Goal: Transaction & Acquisition: Obtain resource

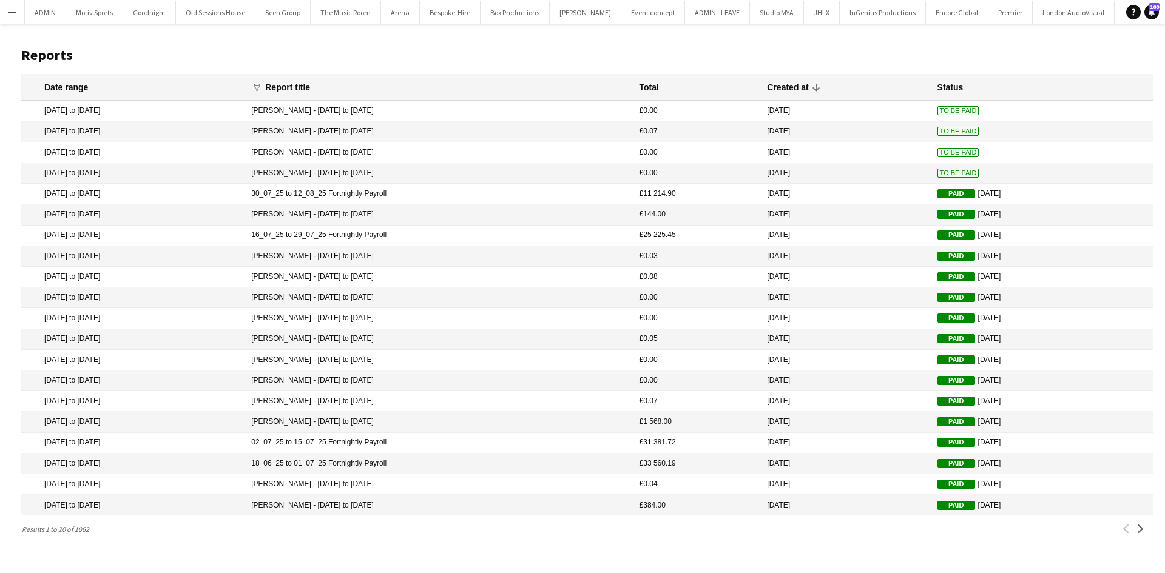
click at [245, 358] on mat-cell "[DATE] to [DATE]" at bounding box center [133, 360] width 224 height 21
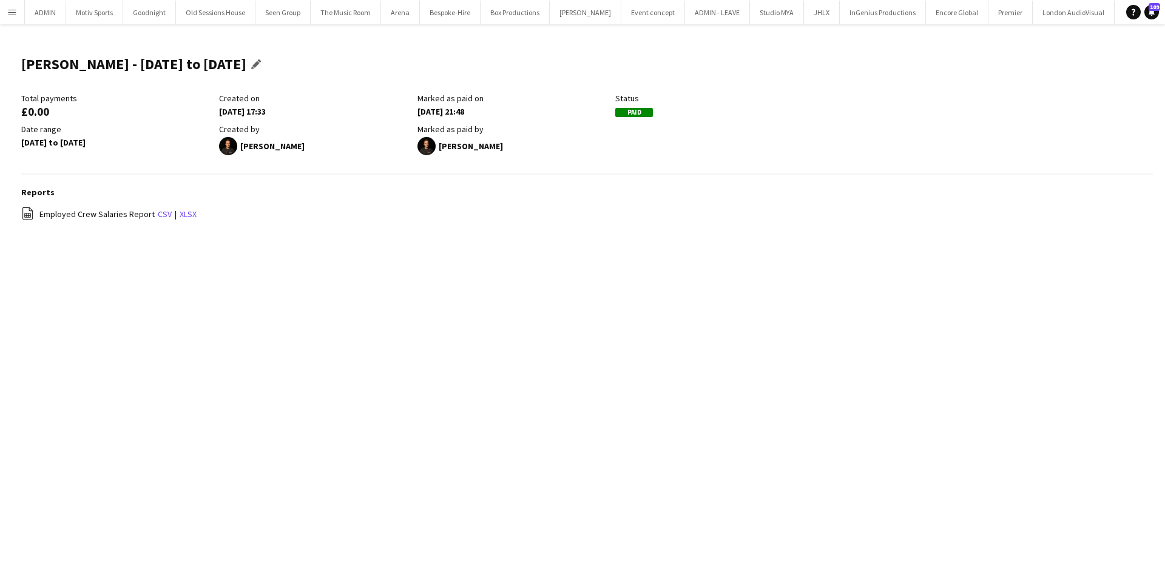
drag, startPoint x: 25, startPoint y: 62, endPoint x: 269, endPoint y: 53, distance: 244.0
click at [266, 53] on div "[PERSON_NAME] - [DATE] to [DATE] Edit this field" at bounding box center [143, 68] width 245 height 47
copy h1 "[PERSON_NAME] - [DATE] to [DATE]"
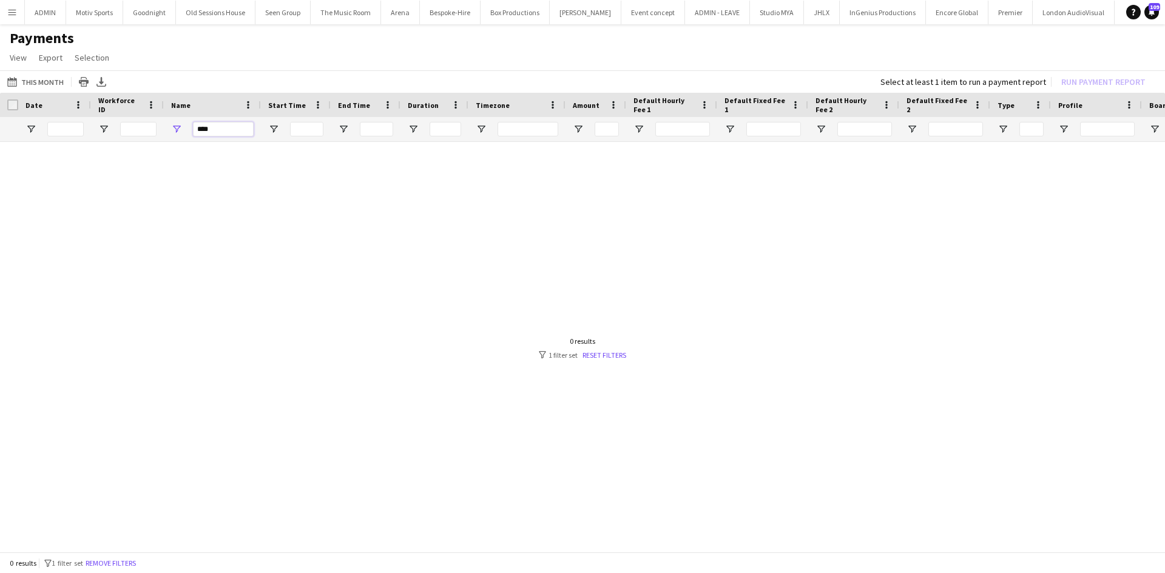
click at [218, 130] on input "****" at bounding box center [223, 129] width 61 height 15
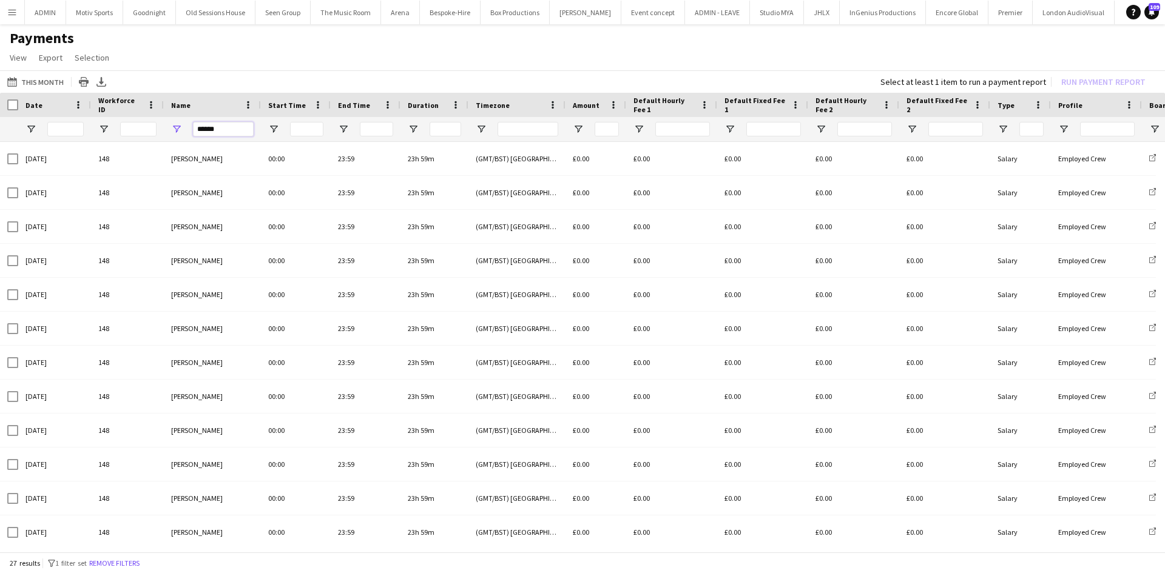
type input "******"
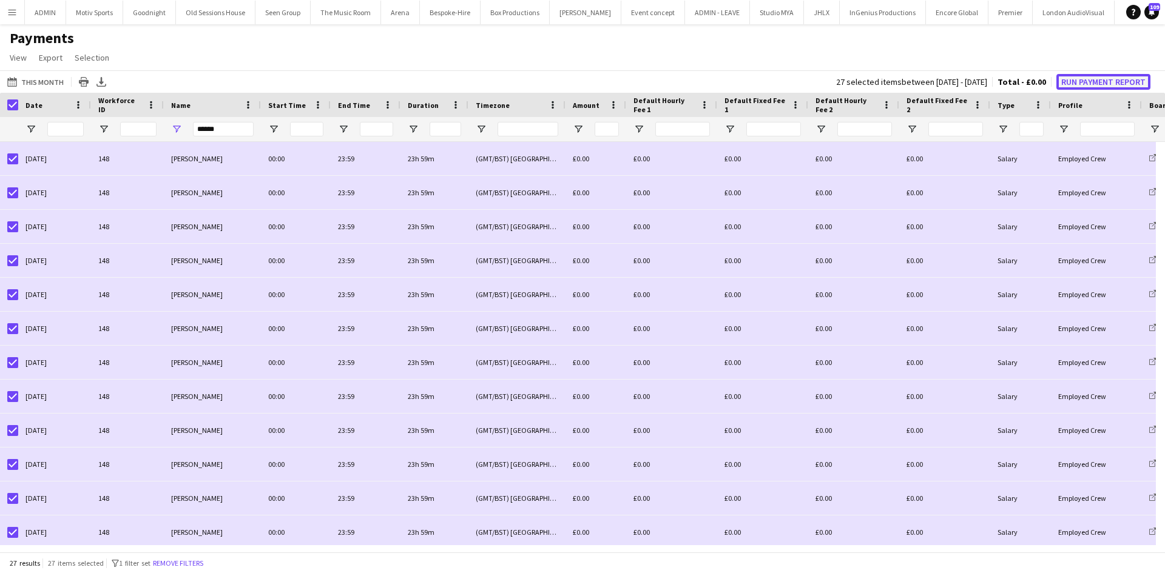
click at [1080, 80] on button "Run Payment Report" at bounding box center [1103, 82] width 94 height 16
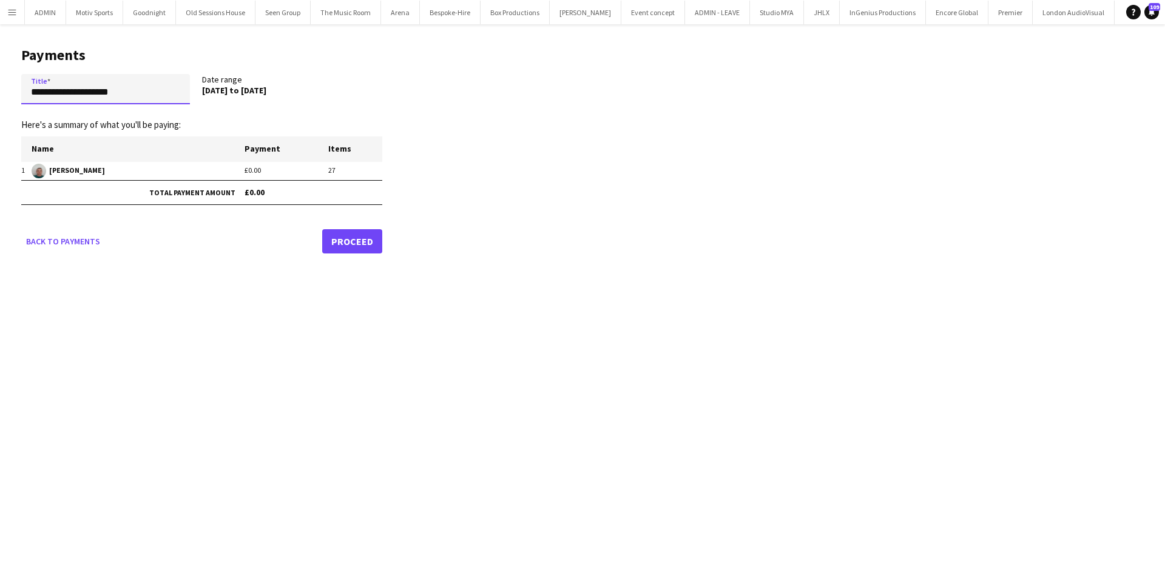
drag, startPoint x: 92, startPoint y: 101, endPoint x: 0, endPoint y: 113, distance: 93.0
click at [0, 113] on main "**********" at bounding box center [197, 147] width 394 height 247
paste input "**********"
click at [115, 93] on input "**********" at bounding box center [105, 89] width 169 height 30
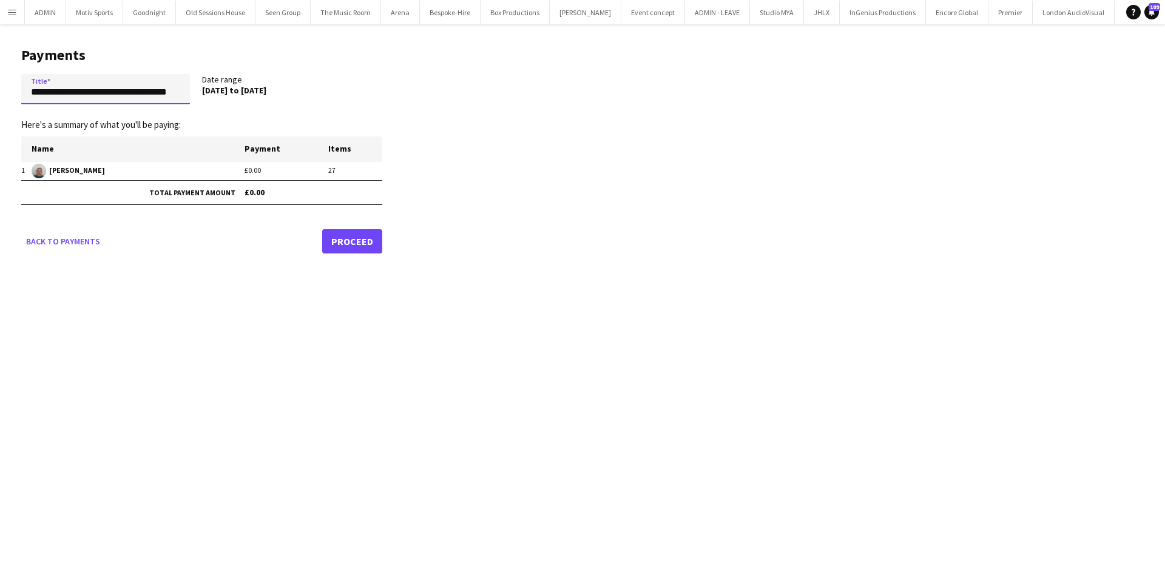
scroll to position [0, 5]
click at [169, 92] on input "**********" at bounding box center [105, 89] width 169 height 30
type input "**********"
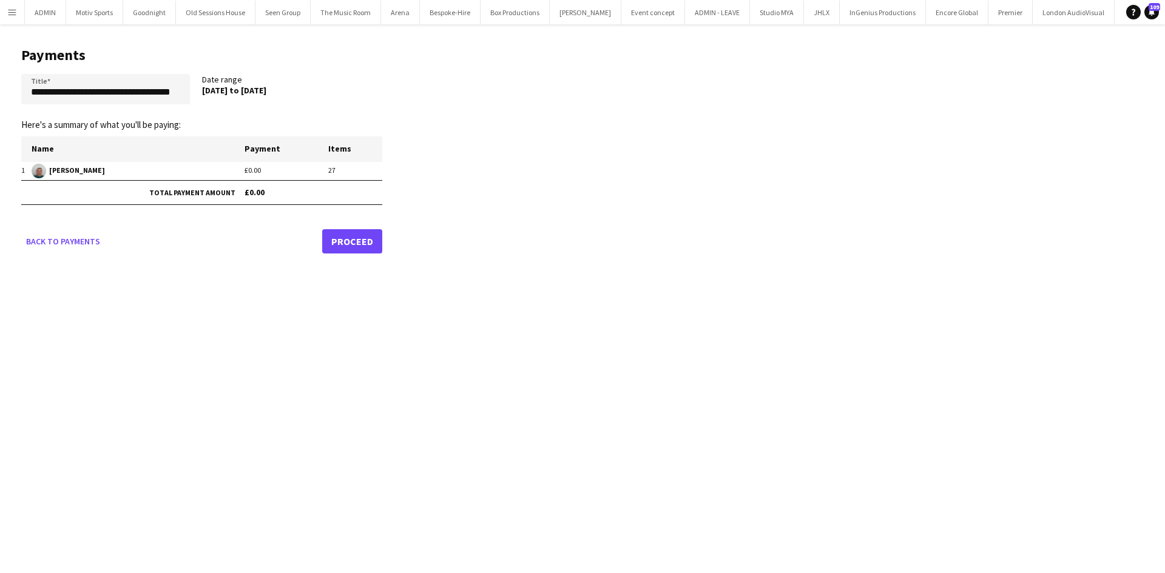
click at [338, 235] on link "Proceed" at bounding box center [352, 241] width 60 height 24
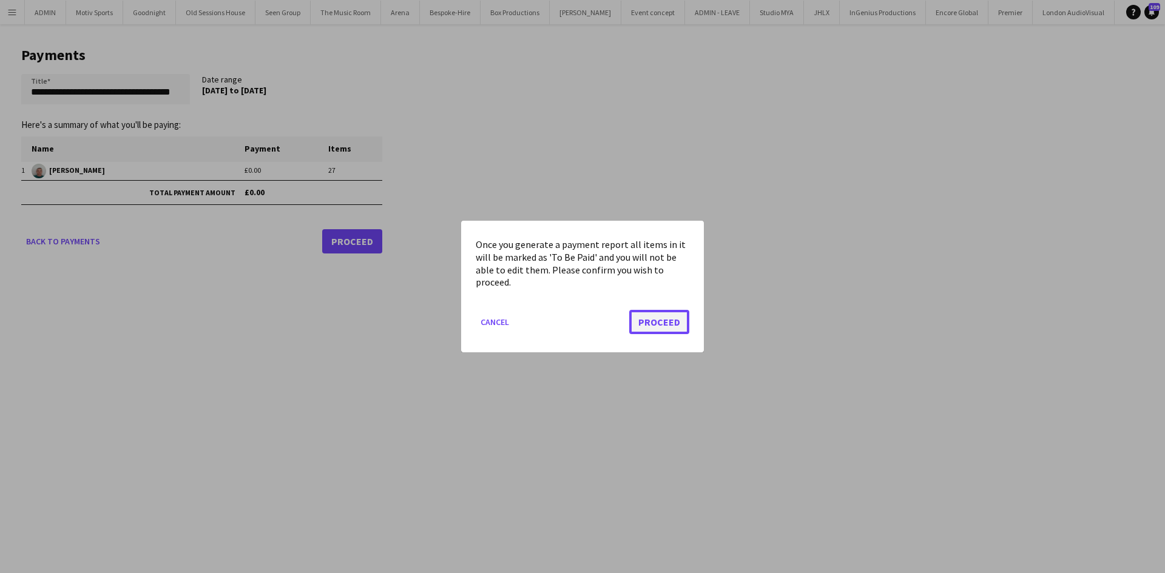
click at [682, 317] on button "Proceed" at bounding box center [659, 322] width 60 height 24
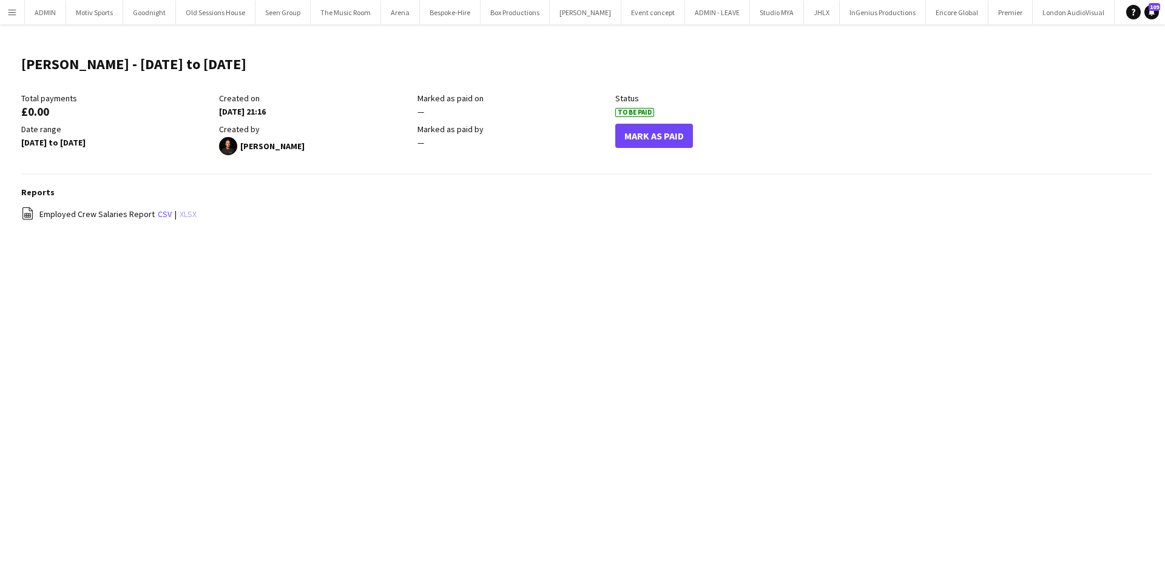
click at [190, 213] on link "xlsx" at bounding box center [188, 214] width 17 height 11
click at [19, 18] on button "Menu" at bounding box center [12, 12] width 24 height 24
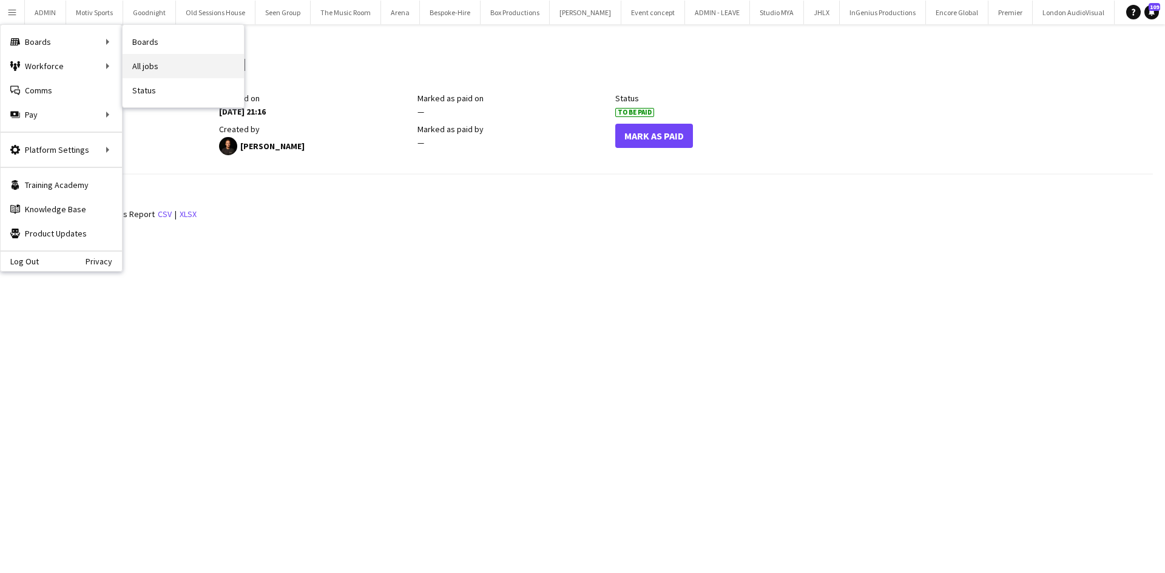
click at [164, 64] on link "All jobs" at bounding box center [183, 66] width 121 height 24
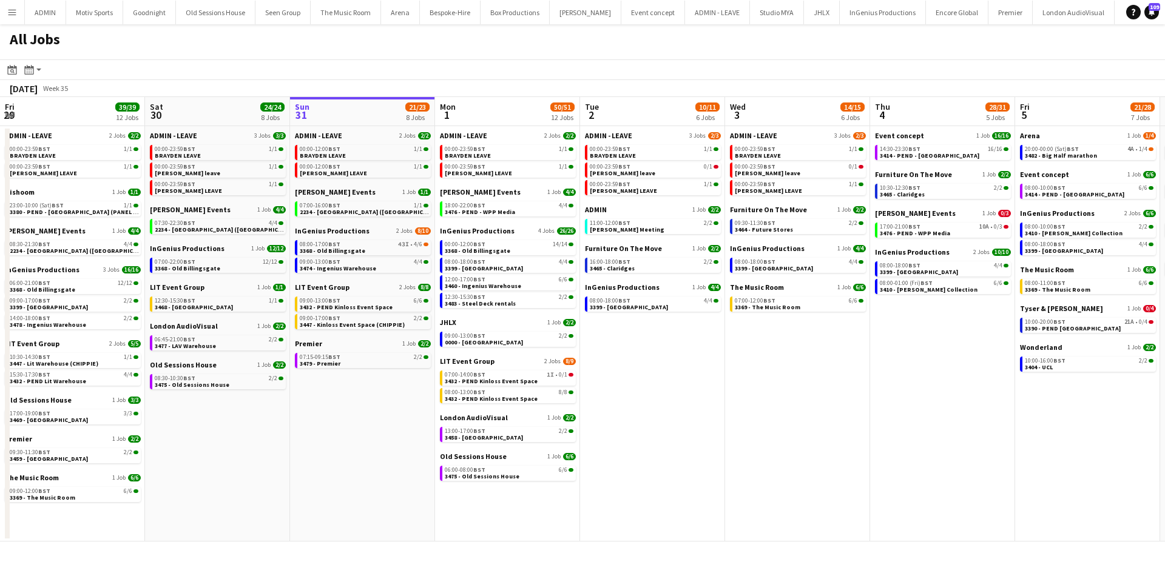
scroll to position [0, 321]
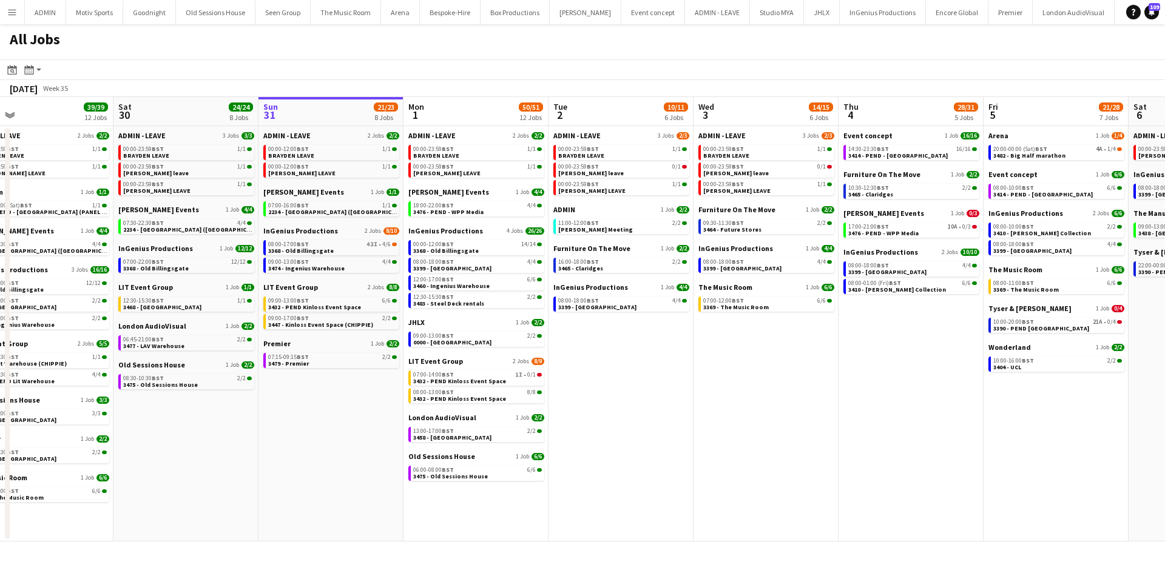
drag, startPoint x: 799, startPoint y: 462, endPoint x: 806, endPoint y: 462, distance: 6.7
click at [806, 462] on app-calendar-viewport "Wed 27 12/13 8 Jobs Thu 28 30/30 9 Jobs Fri 29 39/39 12 Jobs Sat 30 24/24 8 Job…" at bounding box center [582, 319] width 1165 height 445
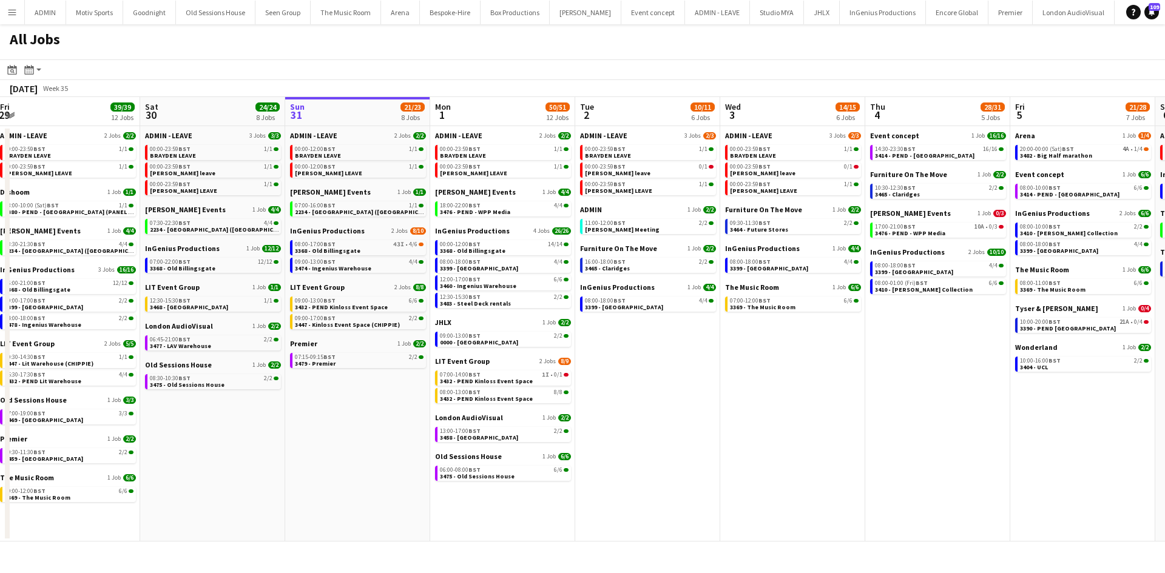
drag, startPoint x: 829, startPoint y: 463, endPoint x: 842, endPoint y: 463, distance: 12.7
click at [841, 463] on app-calendar-viewport "Wed 27 12/13 8 Jobs Thu 28 30/30 9 Jobs Fri 29 39/39 12 Jobs Sat 30 24/24 8 Job…" at bounding box center [582, 319] width 1165 height 445
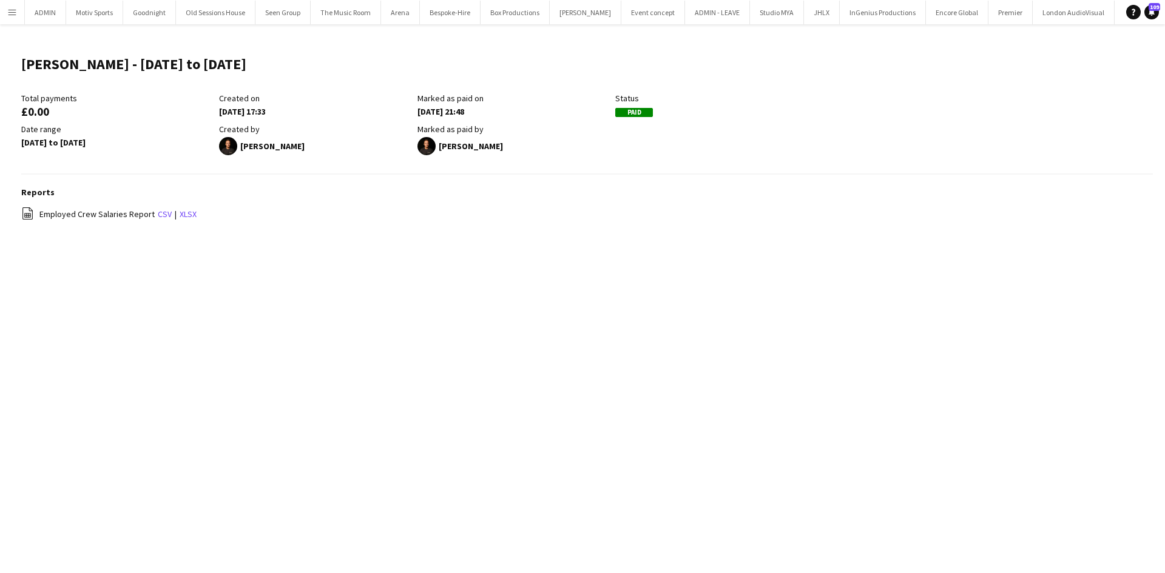
click at [1039, 136] on div "Total payments £0.00 Created on 31-07-2025 17:33 Marked as paid on 02-08-2025 2…" at bounding box center [586, 134] width 1131 height 82
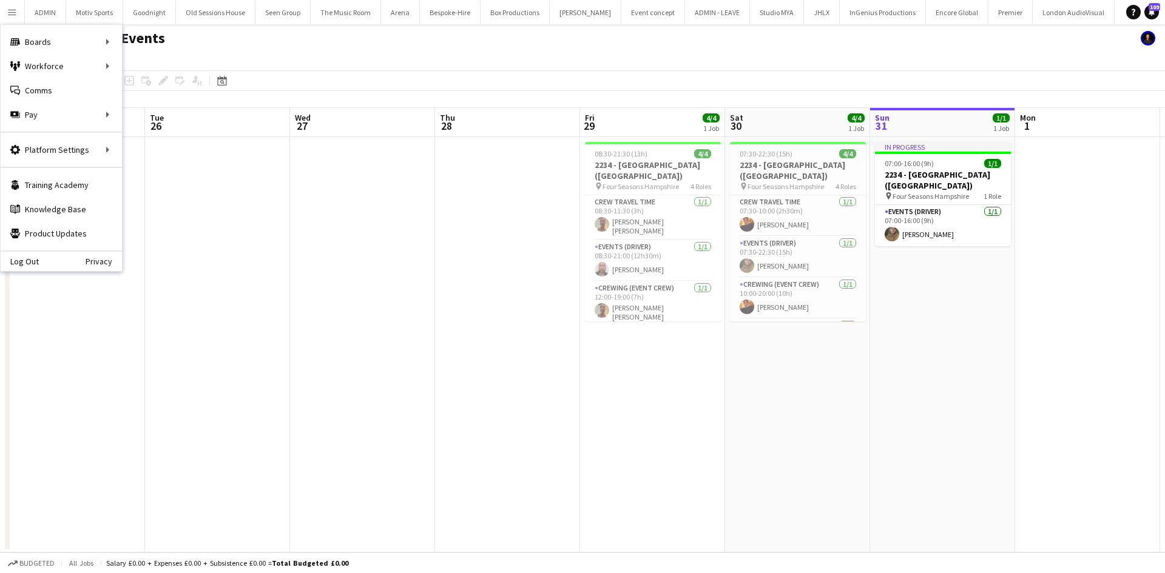
scroll to position [0, 417]
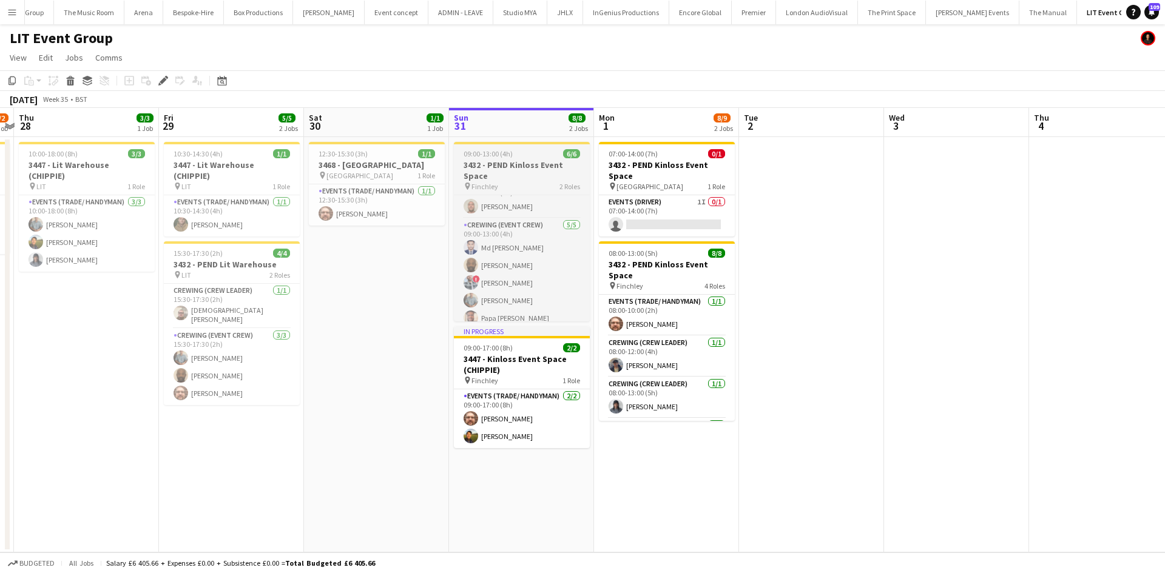
scroll to position [27, 0]
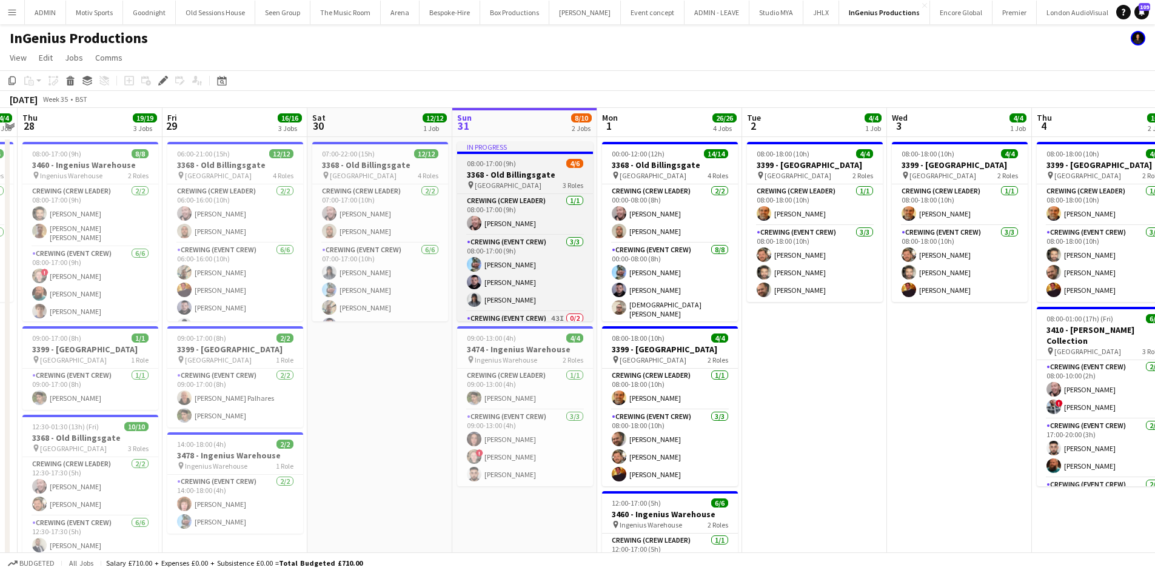
scroll to position [49, 0]
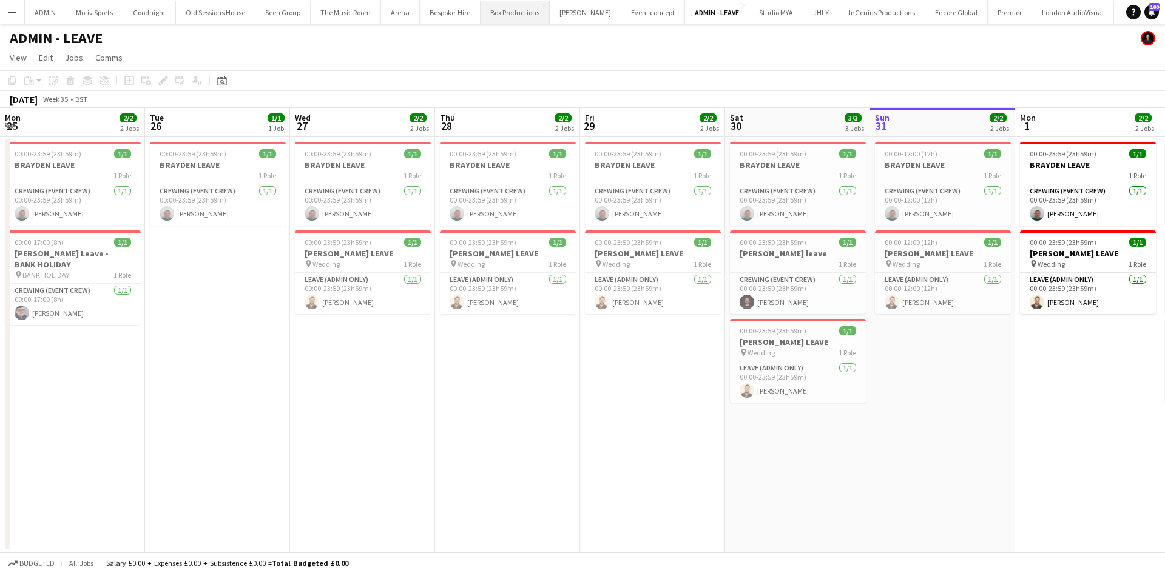
scroll to position [0, 419]
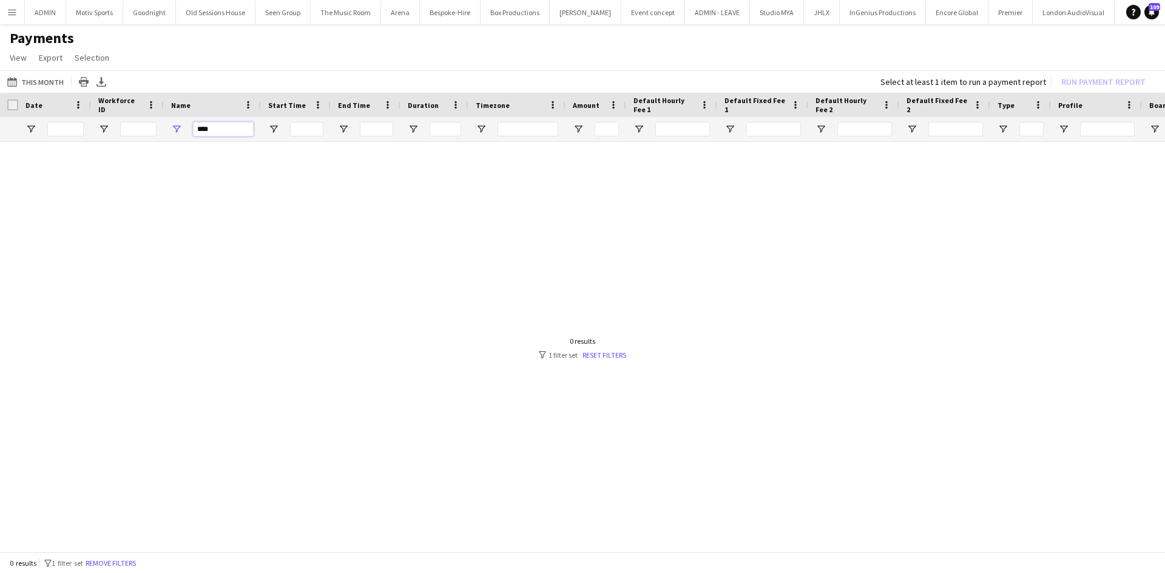
click at [232, 133] on input "****" at bounding box center [223, 129] width 61 height 15
click at [232, 132] on input "****" at bounding box center [223, 129] width 61 height 15
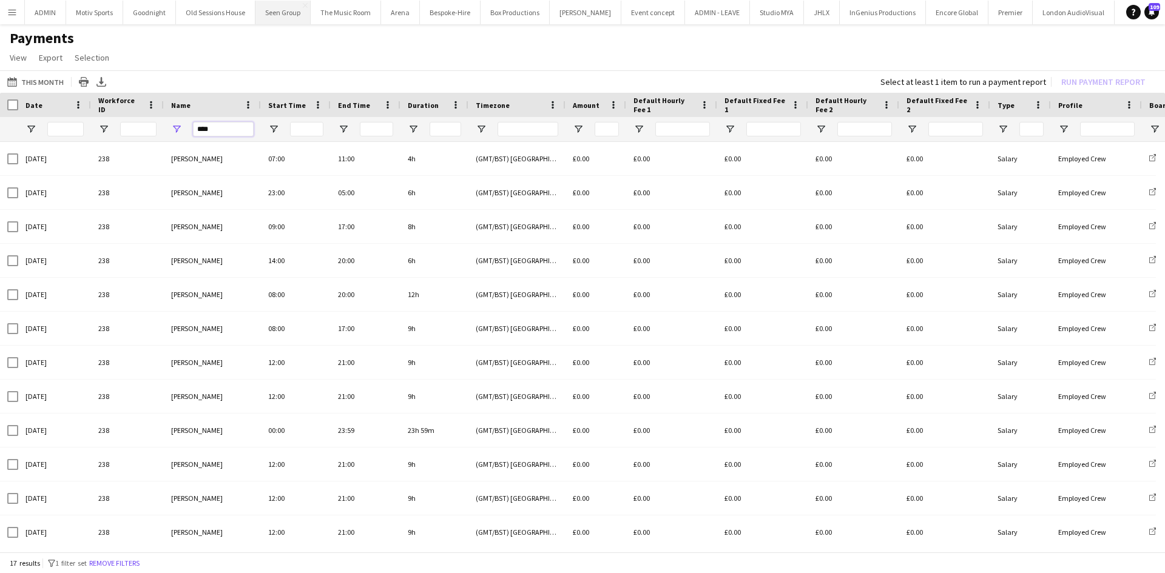
type input "****"
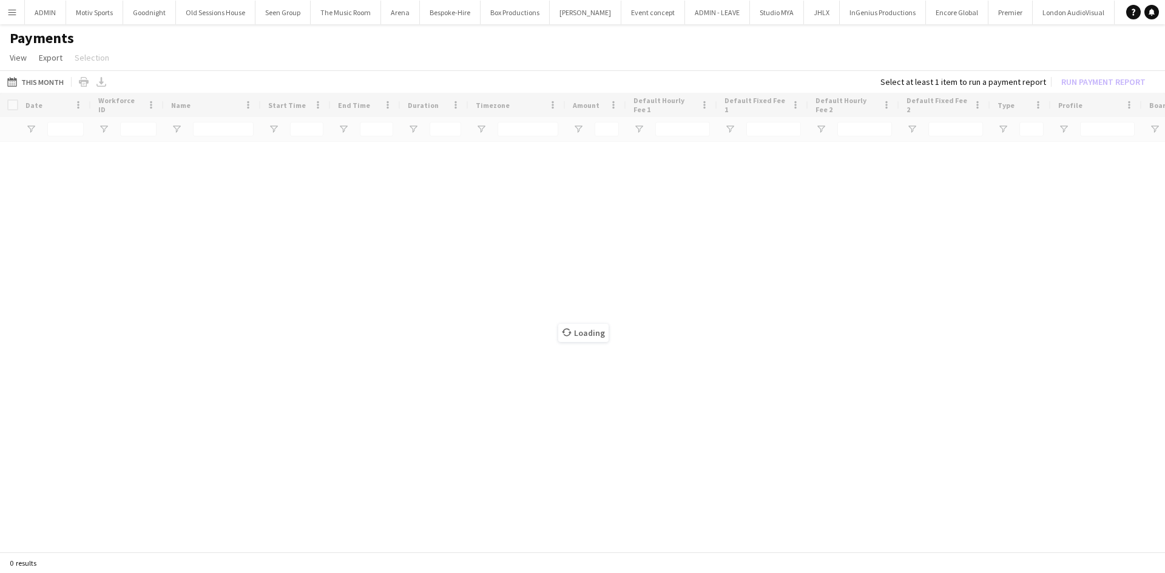
type input "****"
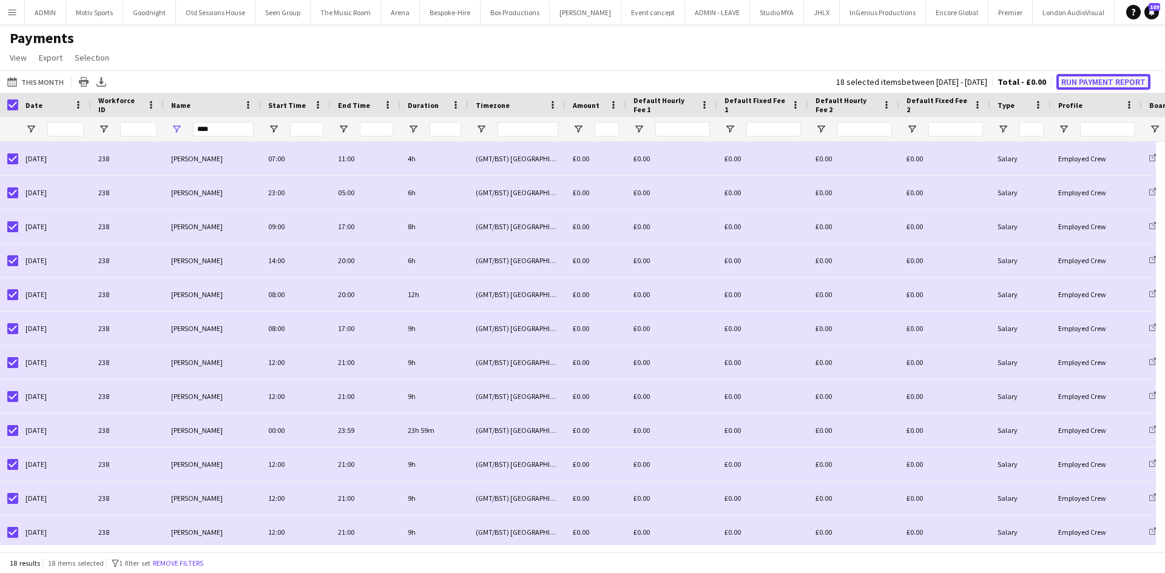
click at [1080, 84] on button "Run Payment Report" at bounding box center [1103, 82] width 94 height 16
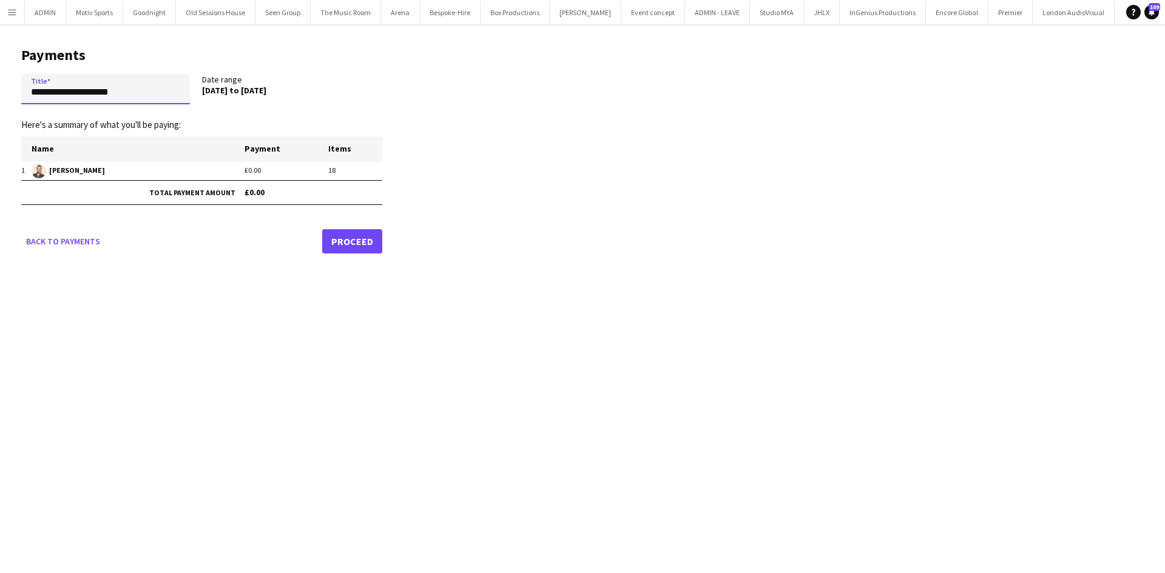
drag, startPoint x: 178, startPoint y: 92, endPoint x: 0, endPoint y: 95, distance: 178.3
click at [0, 95] on main "**********" at bounding box center [197, 147] width 394 height 247
paste input "**********"
click at [118, 95] on input "**********" at bounding box center [105, 89] width 169 height 30
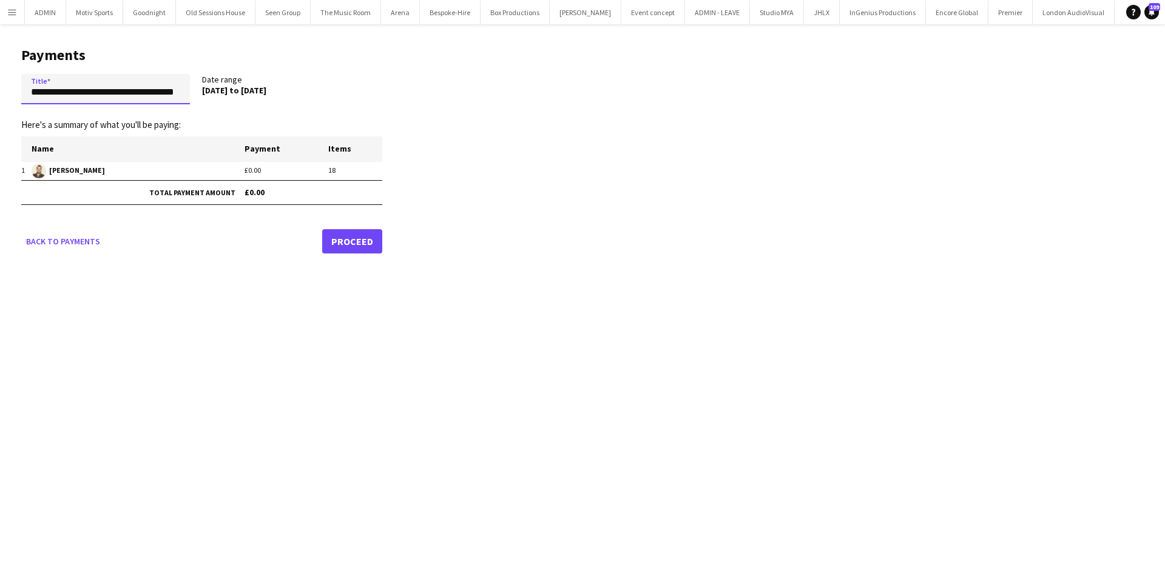
drag, startPoint x: 166, startPoint y: 91, endPoint x: 160, endPoint y: 93, distance: 6.5
click at [160, 93] on input "**********" at bounding box center [105, 89] width 169 height 30
type input "**********"
click at [346, 244] on link "Proceed" at bounding box center [352, 241] width 60 height 24
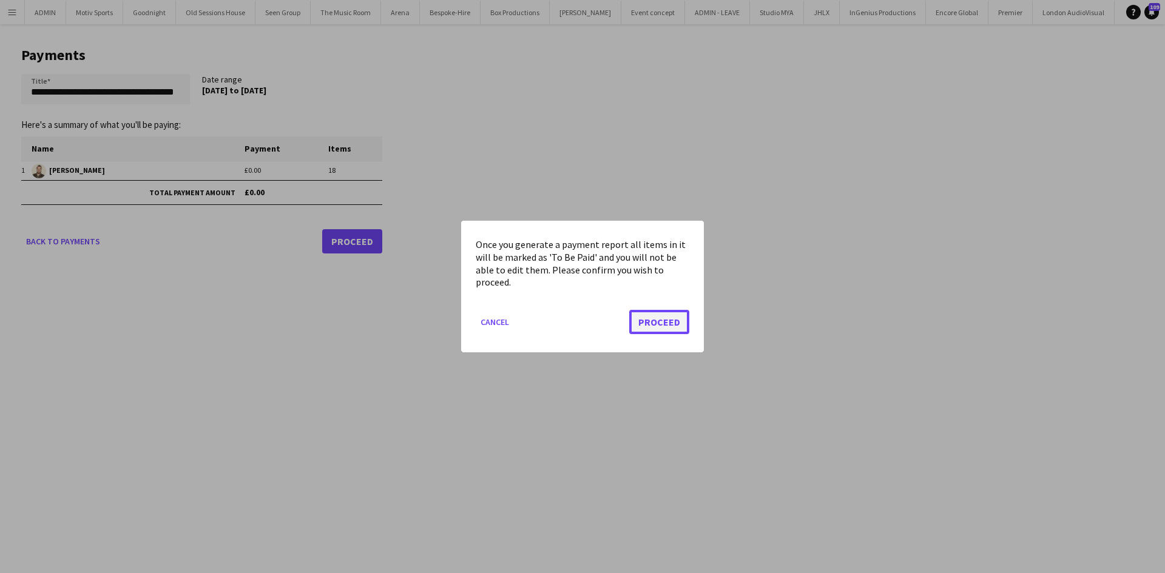
click at [651, 328] on button "Proceed" at bounding box center [659, 322] width 60 height 24
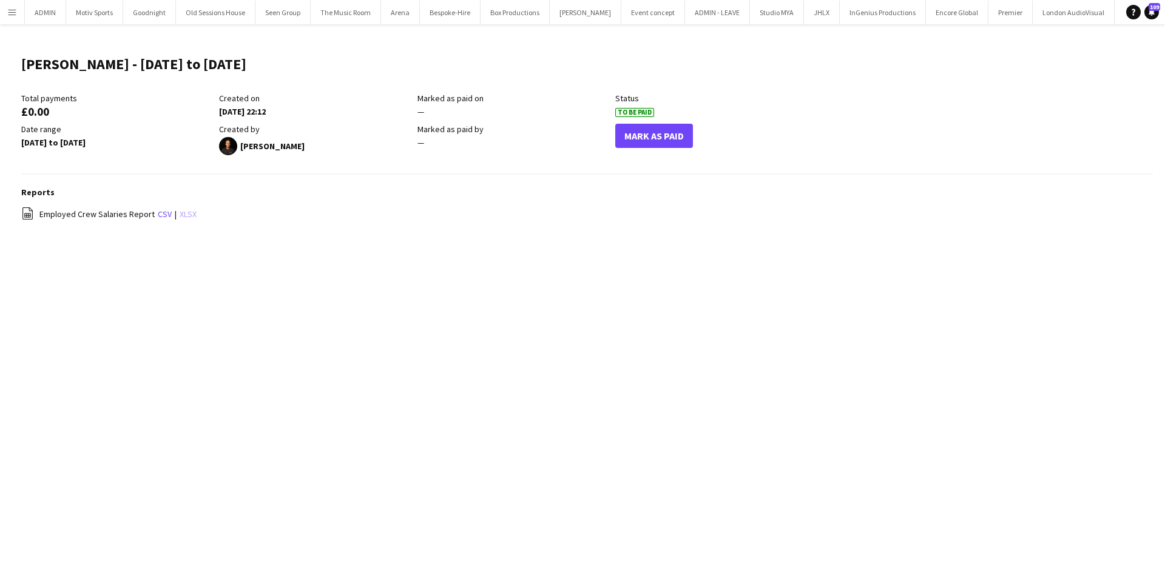
click at [187, 209] on link "xlsx" at bounding box center [188, 214] width 17 height 11
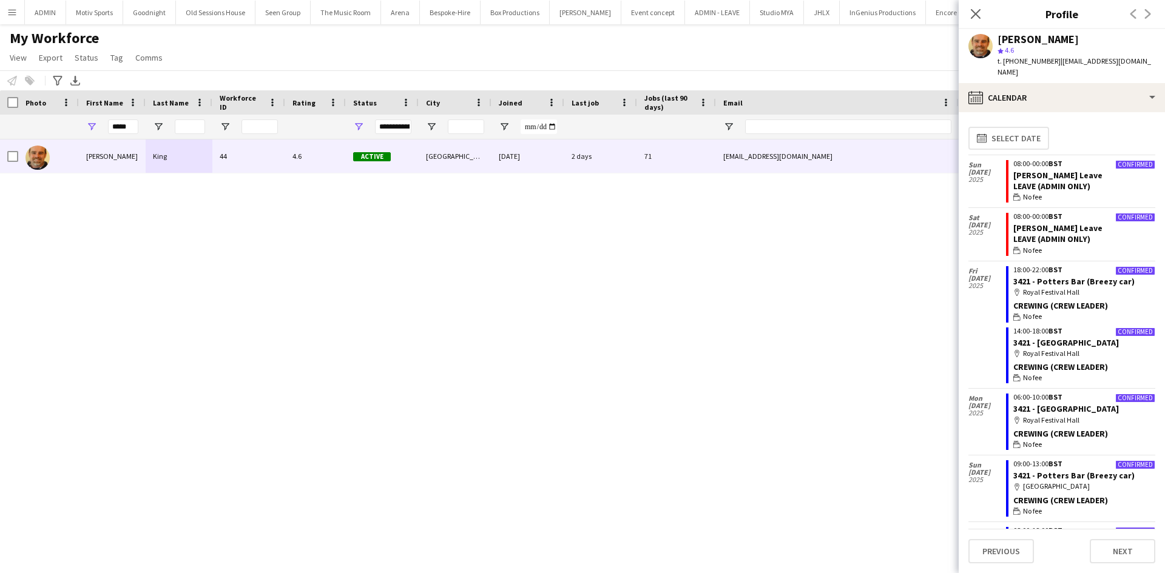
scroll to position [335, 0]
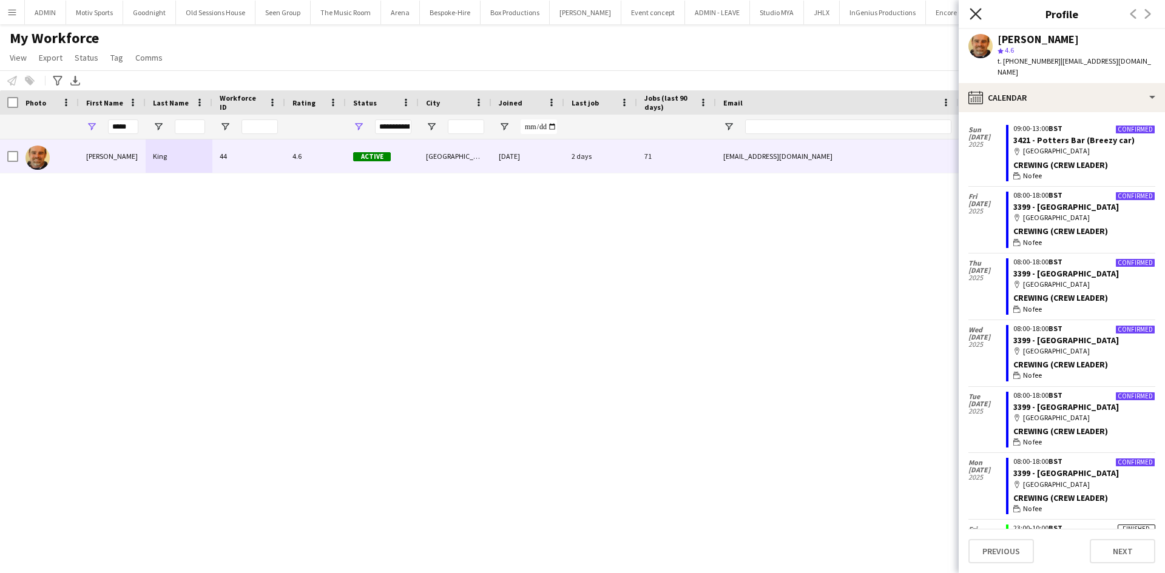
click at [975, 10] on icon "Close pop-in" at bounding box center [975, 14] width 12 height 12
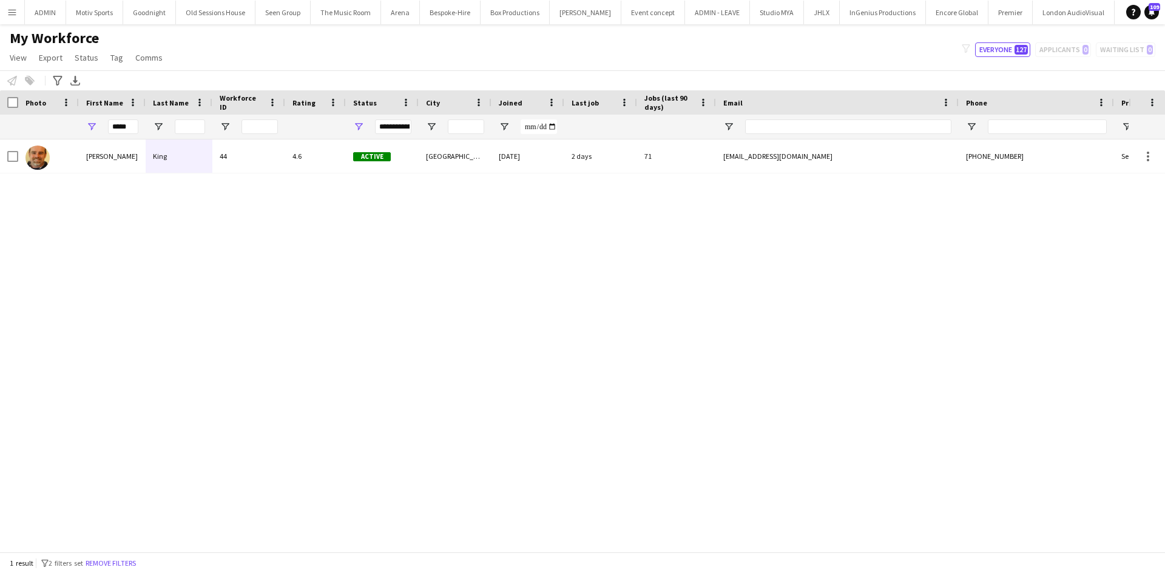
click at [18, 16] on button "Menu" at bounding box center [12, 12] width 24 height 24
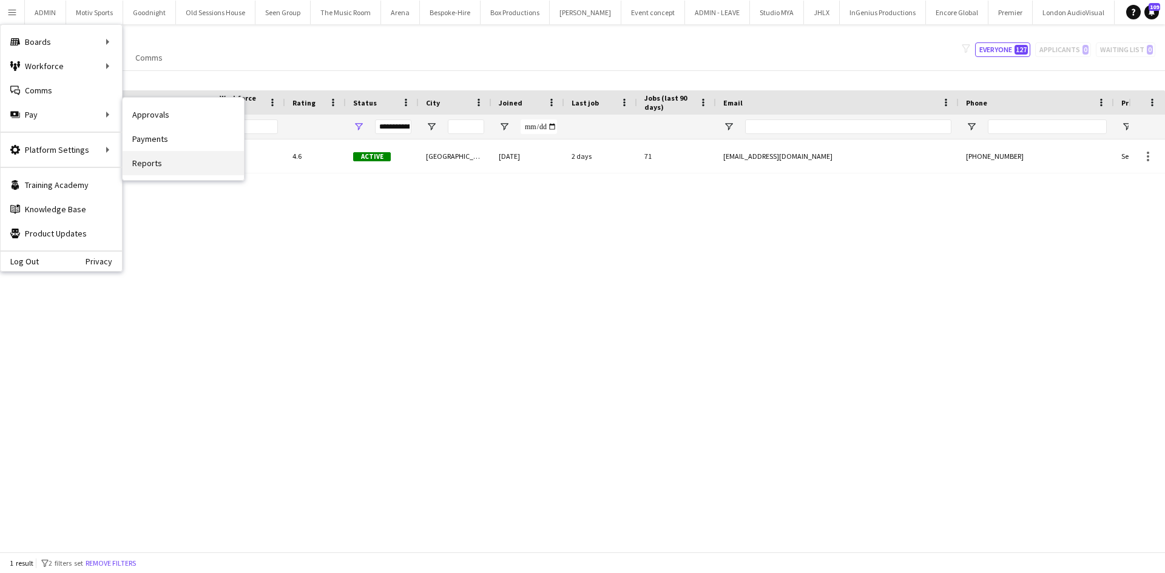
click at [178, 173] on link "Reports" at bounding box center [183, 163] width 121 height 24
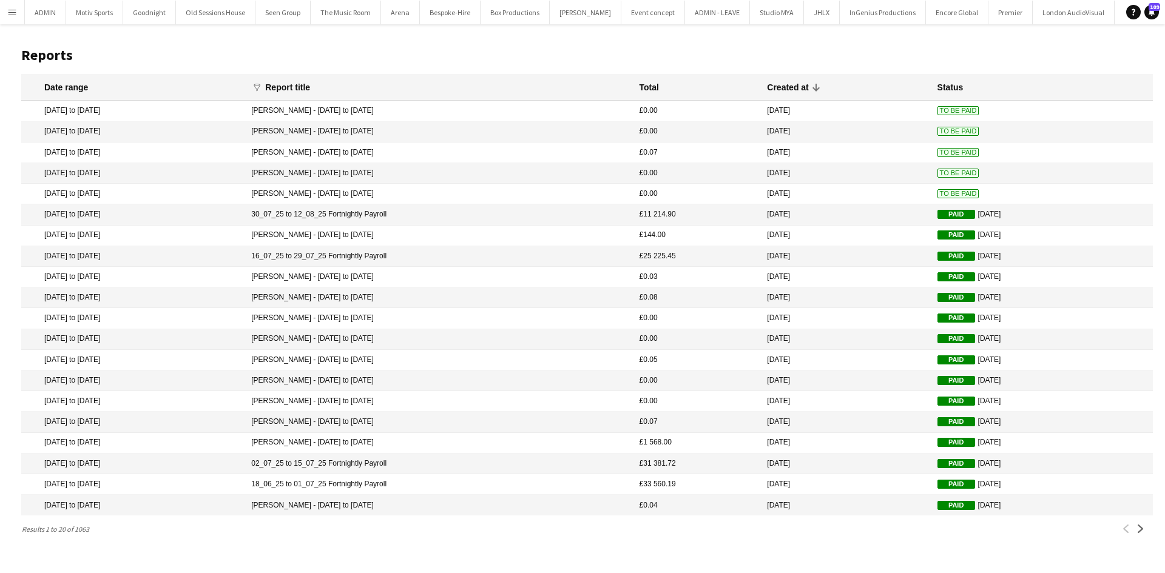
click at [443, 423] on mat-cell "Christopher Lane - 01/07/25 to 31/07/25" at bounding box center [439, 422] width 388 height 21
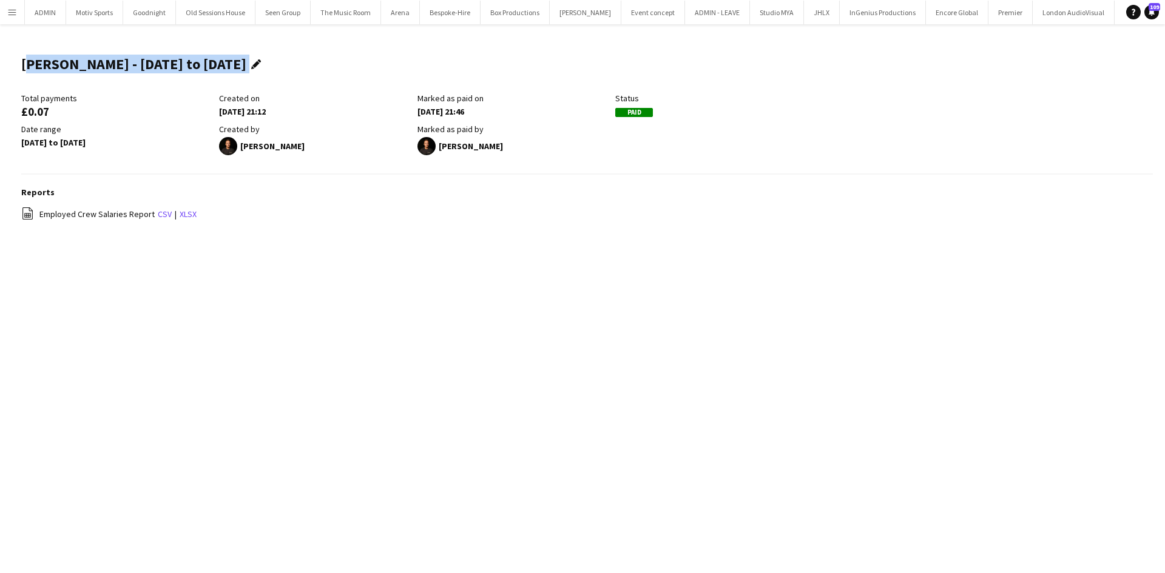
drag, startPoint x: 23, startPoint y: 63, endPoint x: 278, endPoint y: 66, distance: 255.4
click at [266, 66] on div "Christopher Lane - 01/07/25 to 31/07/25 Edit this field" at bounding box center [143, 68] width 245 height 47
copy div "Christopher Lane - 01/07/25 to 31/07/25 Edit this field"
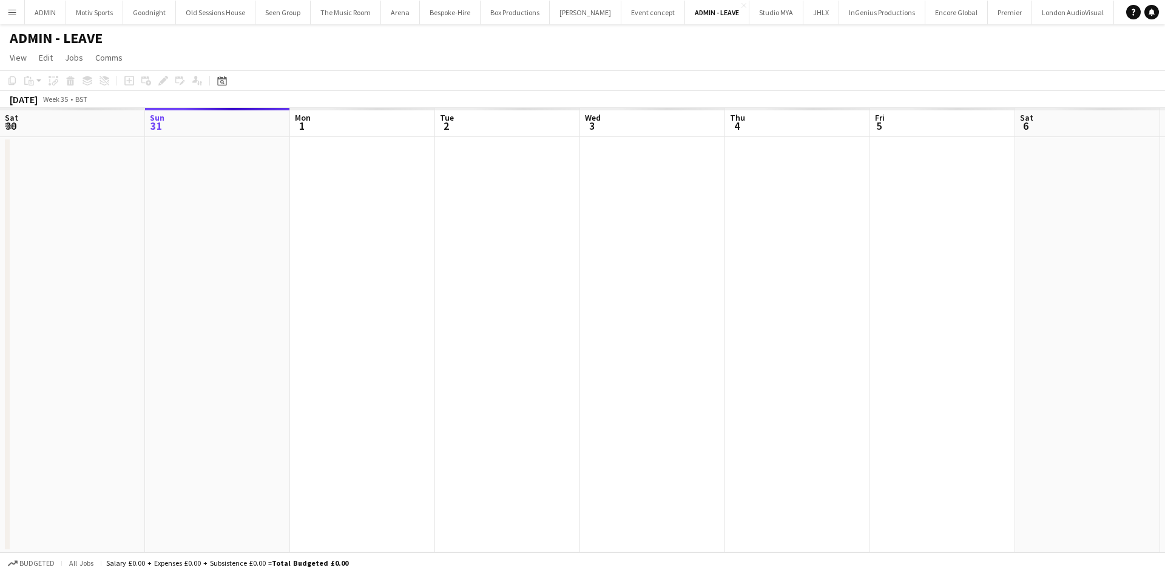
scroll to position [0, 417]
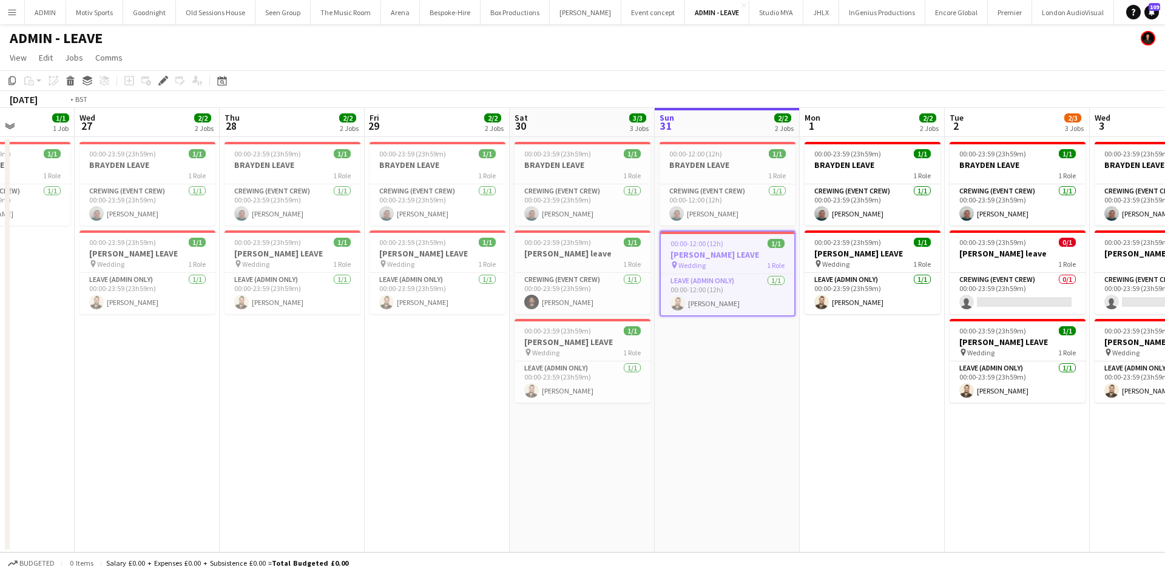
drag, startPoint x: 599, startPoint y: 482, endPoint x: 1091, endPoint y: 484, distance: 491.9
click at [1091, 484] on app-calendar-viewport "Mon 25 2/2 2 Jobs Tue 26 1/1 1 Job Wed 27 2/2 2 Jobs Thu 28 2/2 2 Jobs Fri 29 2…" at bounding box center [582, 330] width 1165 height 445
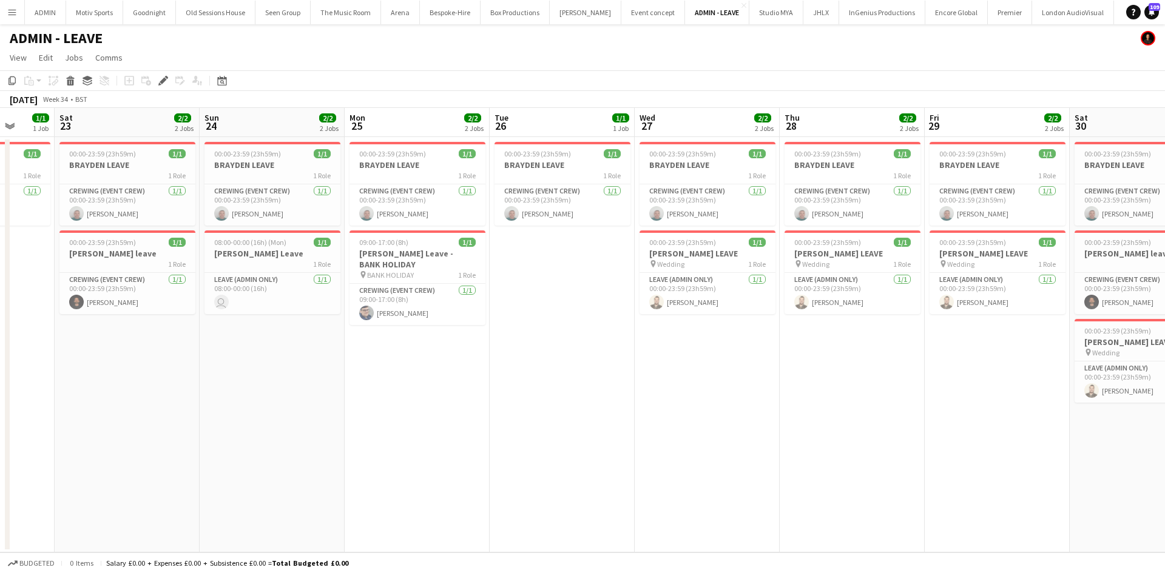
drag, startPoint x: 889, startPoint y: 498, endPoint x: 1015, endPoint y: 498, distance: 126.2
click at [1015, 498] on app-calendar-viewport "Wed 20 Thu 21 Fri 22 1/1 1 Job Sat 23 2/2 2 Jobs Sun 24 2/2 2 Jobs Mon 25 2/2 2…" at bounding box center [582, 330] width 1165 height 445
drag, startPoint x: 592, startPoint y: 503, endPoint x: 889, endPoint y: 472, distance: 298.8
click at [986, 480] on app-calendar-viewport "Wed 20 Thu 21 Fri 22 1/1 1 Job Sat 23 2/2 2 Jobs Sun 24 2/2 2 Jobs Mon 25 2/2 2…" at bounding box center [582, 330] width 1165 height 445
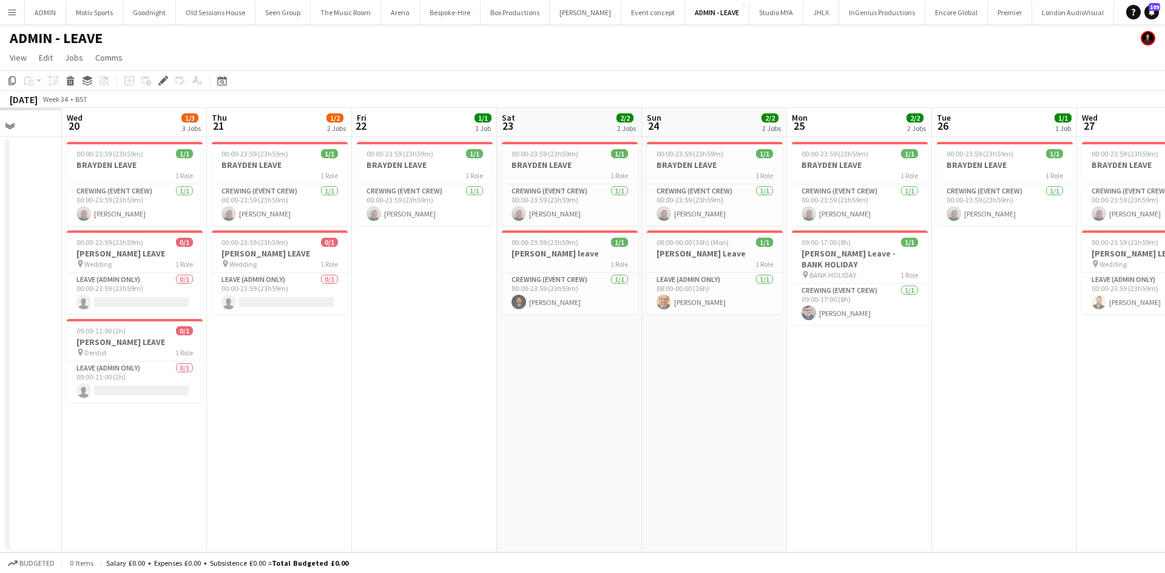
drag, startPoint x: 876, startPoint y: 483, endPoint x: 736, endPoint y: 464, distance: 141.4
click at [952, 473] on app-calendar-viewport "Sun 17 Mon 18 Tue 19 Wed 20 1/3 3 Jobs Thu 21 1/2 2 Jobs Fri 22 1/1 1 Job Sat 2…" at bounding box center [582, 330] width 1165 height 445
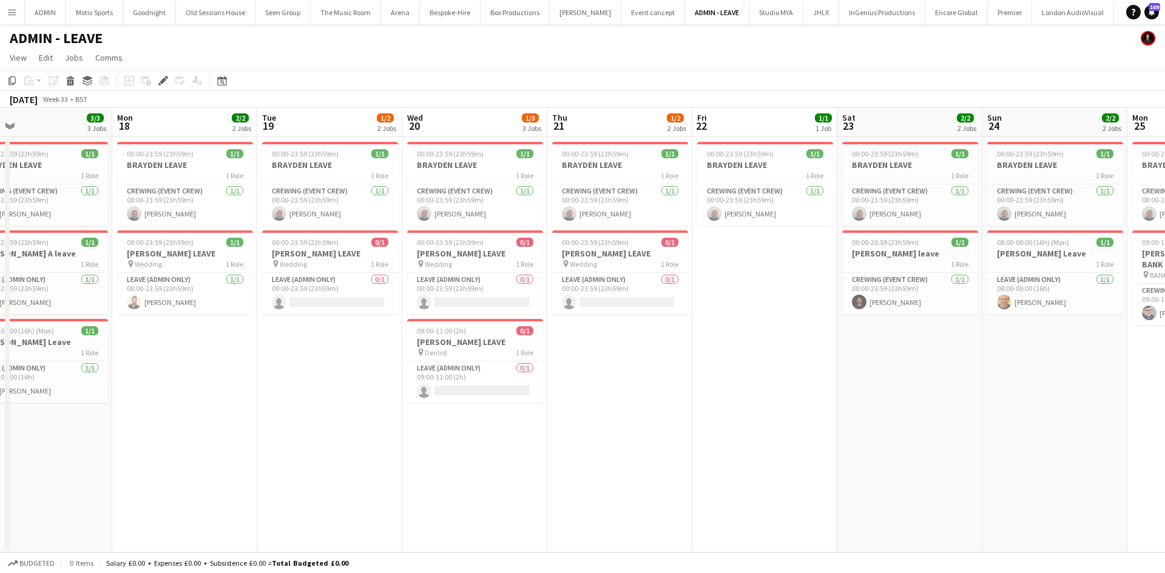
click at [967, 459] on app-calendar-viewport "Fri 15 Sat 16 Sun 17 3/3 3 Jobs Mon 18 2/2 2 Jobs Tue 19 1/2 2 Jobs Wed 20 1/3 …" at bounding box center [582, 330] width 1165 height 445
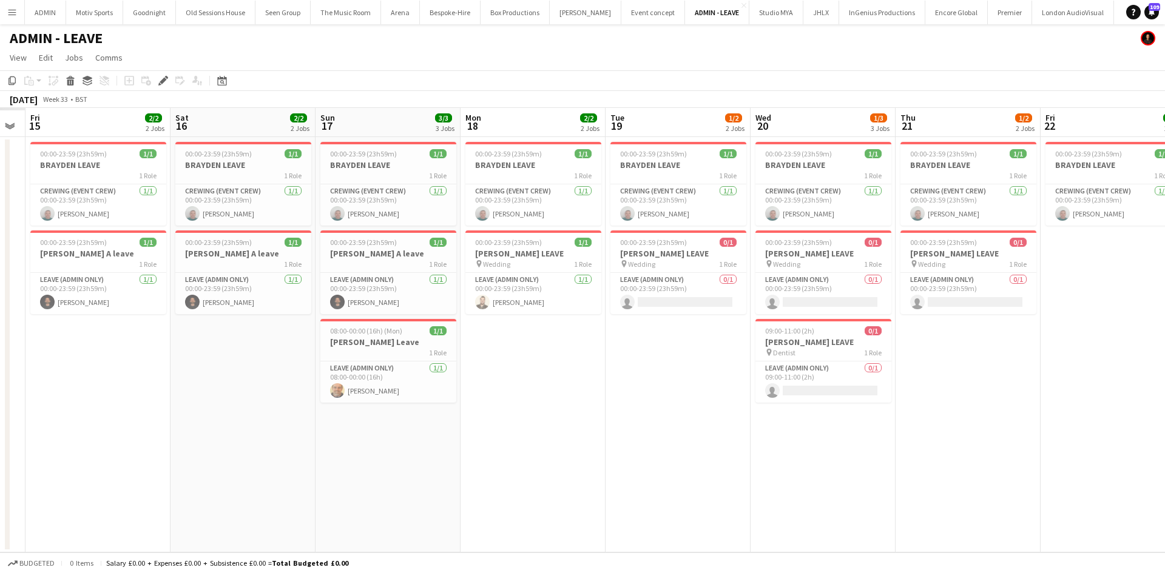
drag, startPoint x: 938, startPoint y: 496, endPoint x: 968, endPoint y: 491, distance: 30.1
click at [951, 494] on app-calendar-viewport "Wed 13 Thu 14 Fri 15 2/2 2 Jobs Sat 16 2/2 2 Jobs Sun 17 3/3 3 Jobs Mon 18 2/2 …" at bounding box center [582, 330] width 1165 height 445
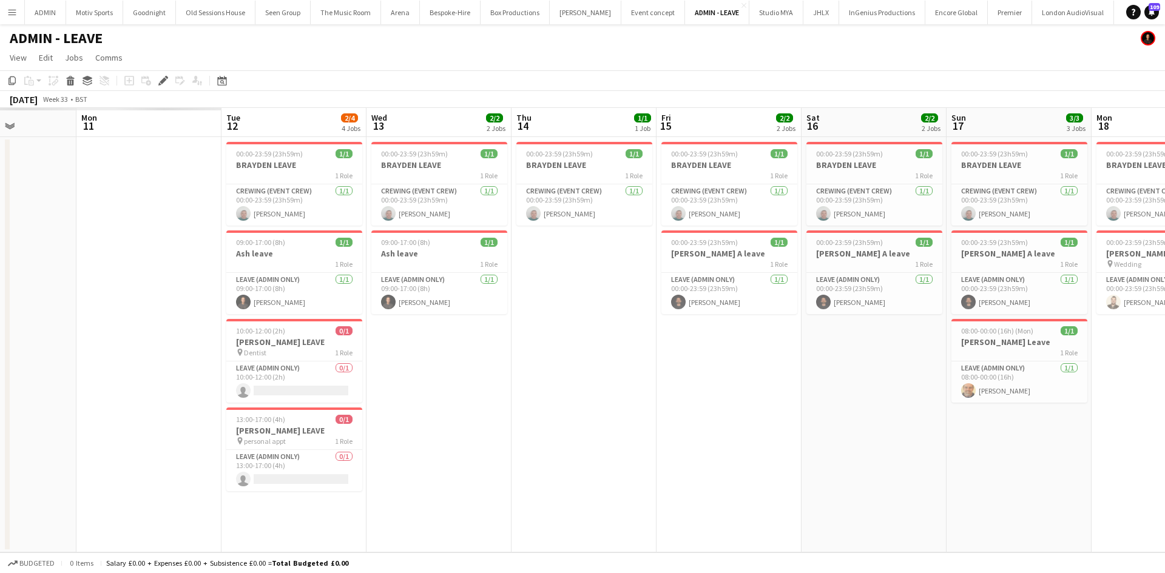
drag, startPoint x: 550, startPoint y: 531, endPoint x: 883, endPoint y: 496, distance: 334.8
click at [952, 501] on app-calendar-viewport "Fri 8 Sat 9 Sun 10 Mon 11 Tue 12 2/4 4 Jobs Wed 13 2/2 2 Jobs Thu 14 1/1 1 Job …" at bounding box center [582, 330] width 1165 height 445
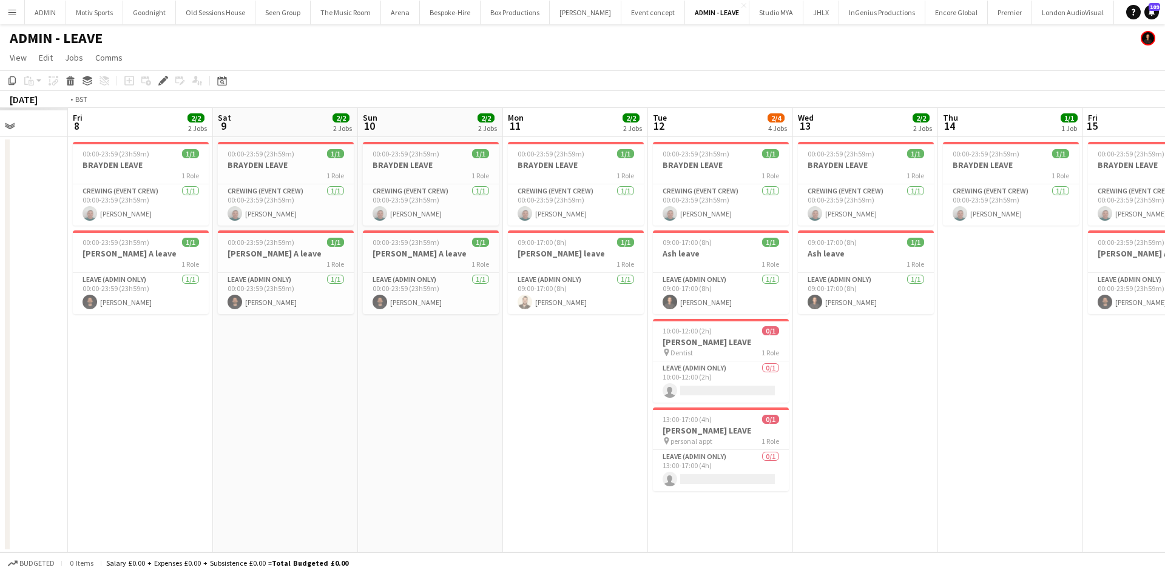
drag, startPoint x: 469, startPoint y: 540, endPoint x: 964, endPoint y: 490, distance: 498.1
click at [953, 492] on app-calendar-viewport "Tue 5 Wed 6 Thu 7 Fri 8 2/2 2 Jobs Sat 9 2/2 2 Jobs Sun 10 2/2 2 Jobs Mon 11 2/…" at bounding box center [582, 330] width 1165 height 445
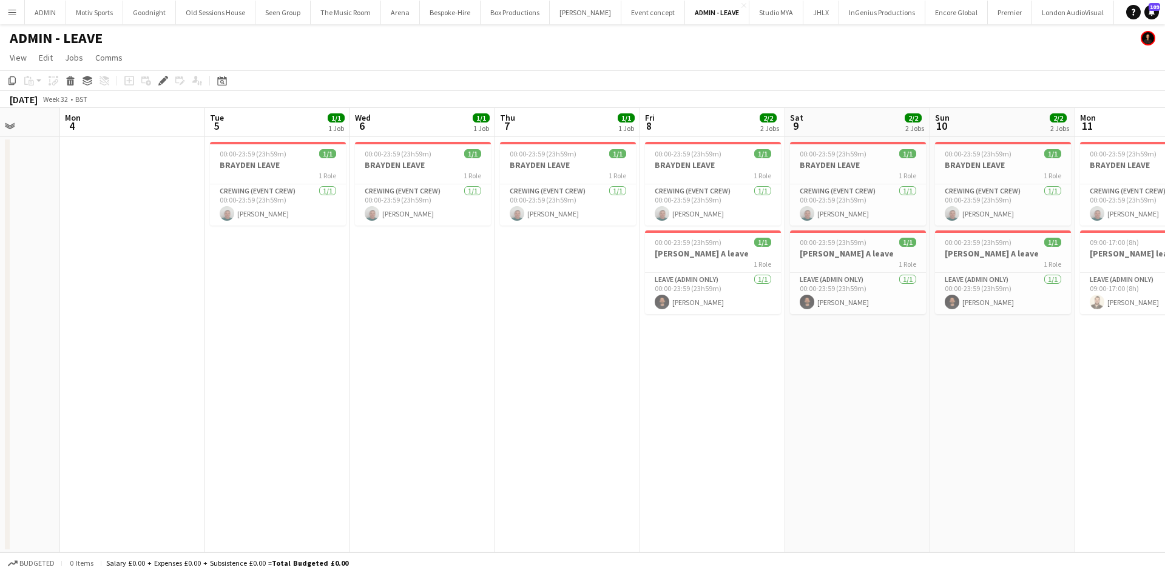
drag, startPoint x: 465, startPoint y: 519, endPoint x: 793, endPoint y: 471, distance: 331.6
click at [634, 506] on app-calendar-viewport "Fri 1 Sat 2 Sun 3 Mon 4 Tue 5 1/1 1 Job Wed 6 1/1 1 Job Thu 7 1/1 1 Job Fri 8 2…" at bounding box center [582, 330] width 1165 height 445
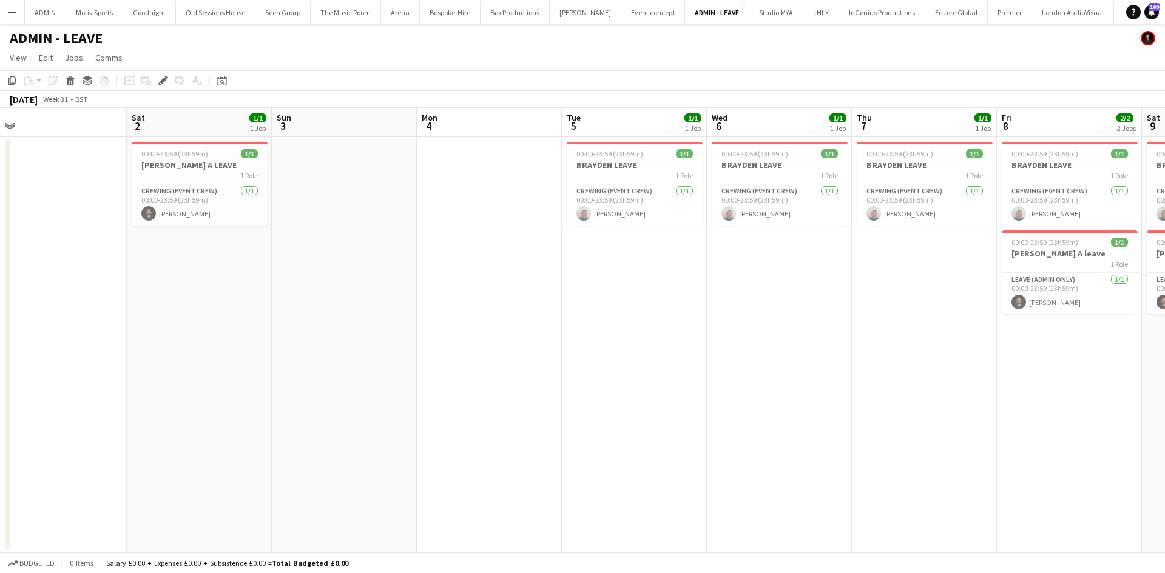
drag, startPoint x: 579, startPoint y: 492, endPoint x: 811, endPoint y: 480, distance: 232.0
click at [811, 480] on app-calendar-viewport "Wed 30 Thu 31 Fri 1 Sat 2 1/1 1 Job Sun 3 Mon 4 Tue 5 1/1 1 Job Wed 6 1/1 1 Job…" at bounding box center [582, 330] width 1165 height 445
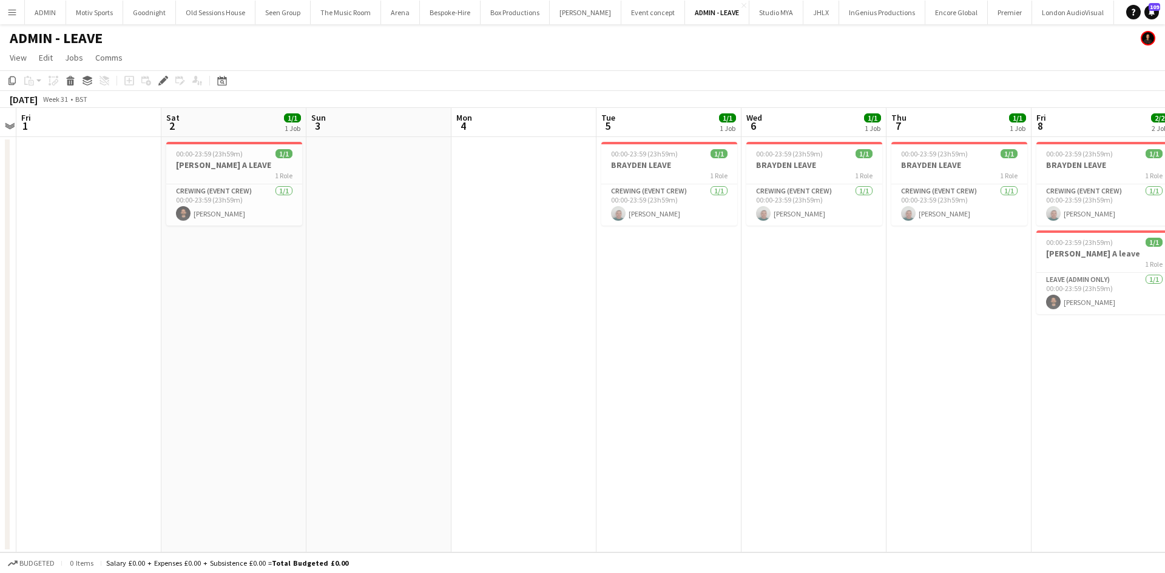
drag, startPoint x: 684, startPoint y: 490, endPoint x: 835, endPoint y: 489, distance: 151.0
click at [835, 490] on app-calendar-viewport "Wed 30 Thu 31 Fri 1 Sat 2 1/1 1 Job Sun 3 Mon 4 Tue 5 1/1 1 Job Wed 6 1/1 1 Job…" at bounding box center [582, 330] width 1165 height 445
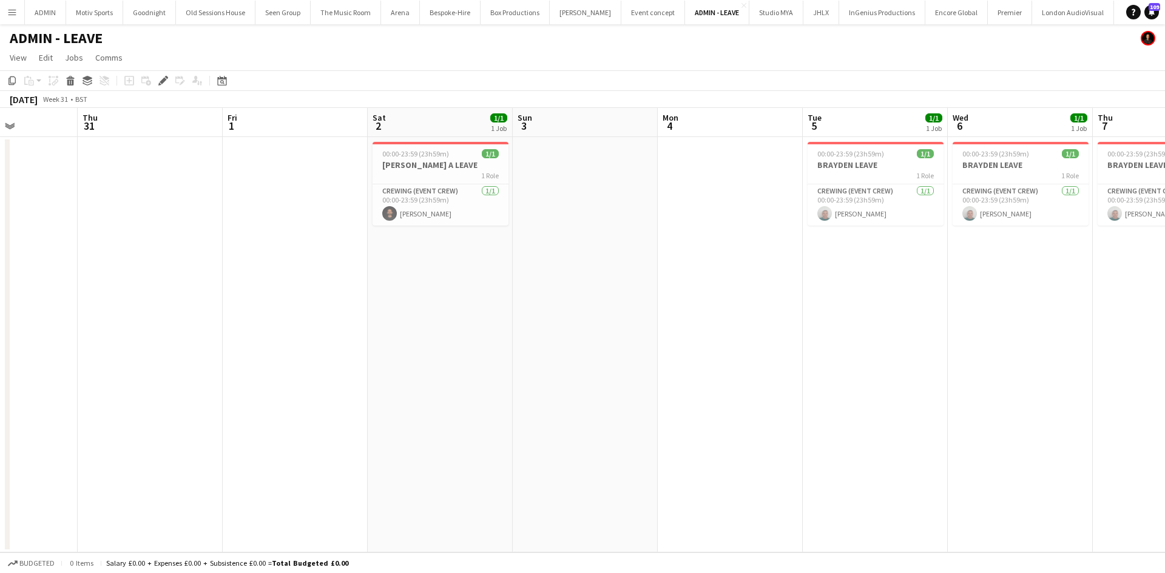
scroll to position [0, 306]
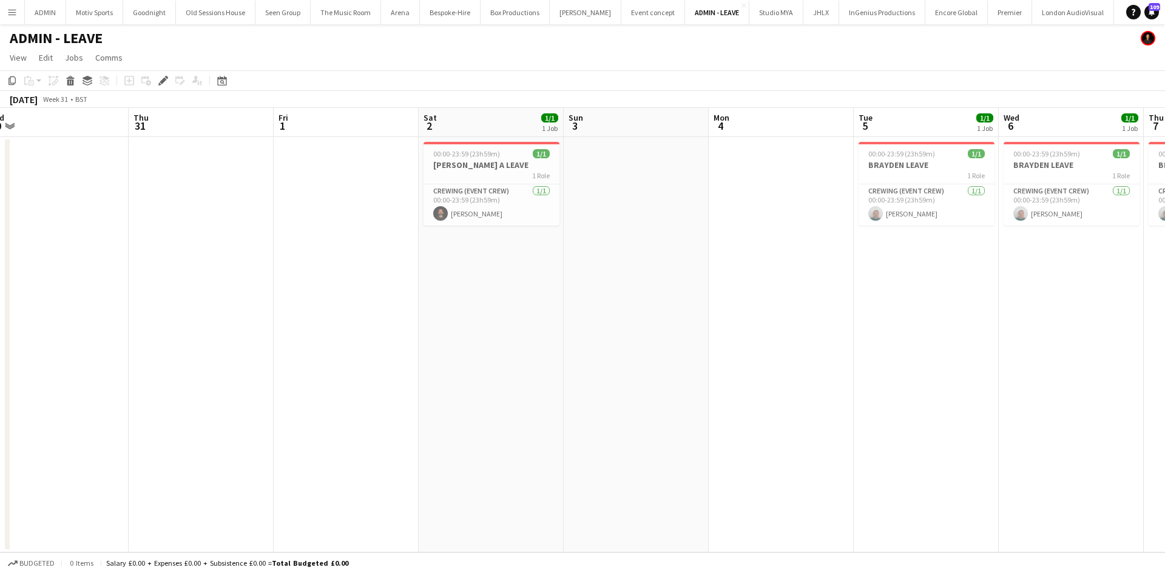
drag, startPoint x: 778, startPoint y: 451, endPoint x: 816, endPoint y: 452, distance: 38.2
click at [816, 452] on app-calendar-viewport "Mon 28 Tue 29 1/1 1 Job Wed 30 Thu 31 Fri 1 Sat 2 1/1 1 Job Sun 3 Mon 4 Tue 5 1…" at bounding box center [582, 330] width 1165 height 445
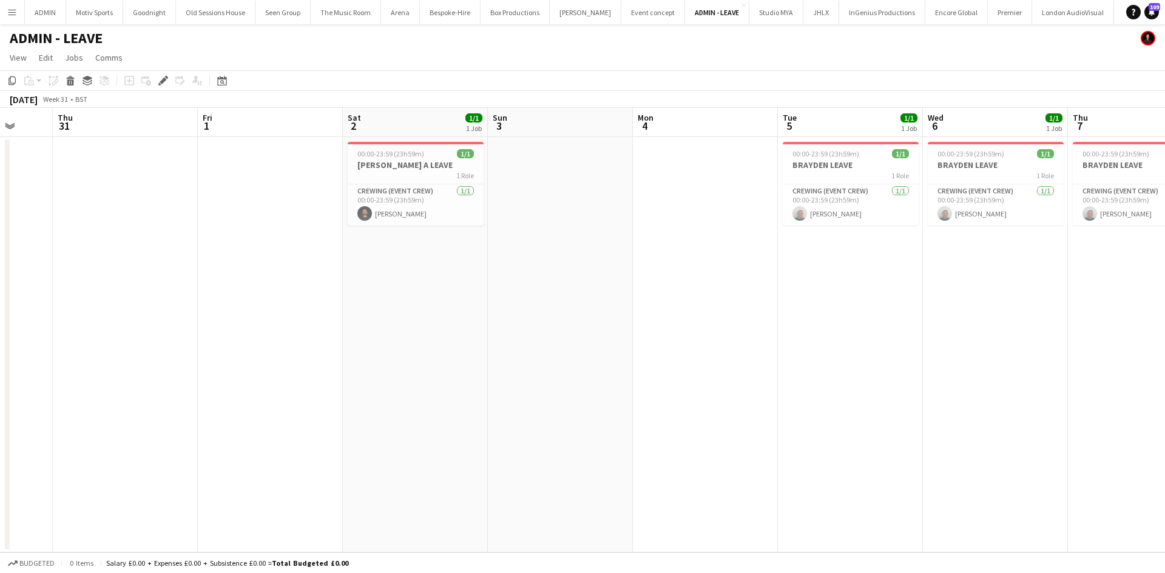
drag, startPoint x: 842, startPoint y: 429, endPoint x: 710, endPoint y: 429, distance: 132.2
click at [710, 429] on app-calendar-viewport "Mon 28 1/1 1 Job Tue 29 1/1 1 Job Wed 30 Thu 31 Fri 1 Sat 2 1/1 1 Job Sun 3 Mon…" at bounding box center [582, 330] width 1165 height 445
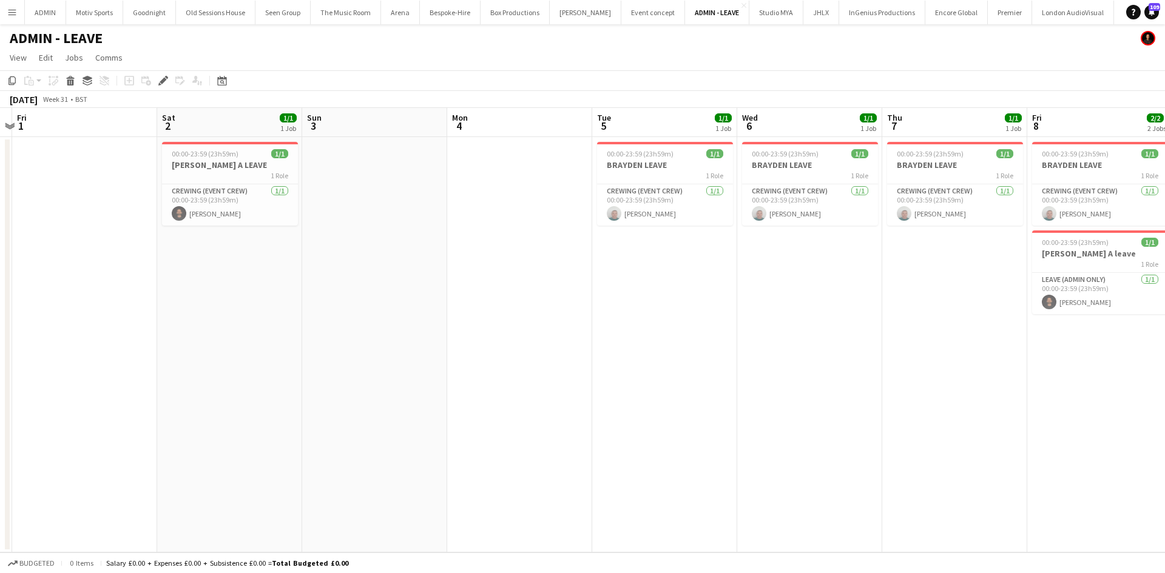
click at [653, 443] on app-calendar-viewport "Mon 28 1/1 1 Job Tue 29 1/1 1 Job Wed 30 Thu 31 Fri 1 Sat 2 1/1 1 Job Sun 3 Mon…" at bounding box center [582, 330] width 1165 height 445
drag, startPoint x: 824, startPoint y: 439, endPoint x: 589, endPoint y: 457, distance: 236.0
click at [604, 455] on app-calendar-viewport "Mon 28 1/1 1 Job Tue 29 1/1 1 Job Wed 30 Thu 31 Fri 1 Sat 2 1/1 1 Job Sun 3 Mon…" at bounding box center [582, 330] width 1165 height 445
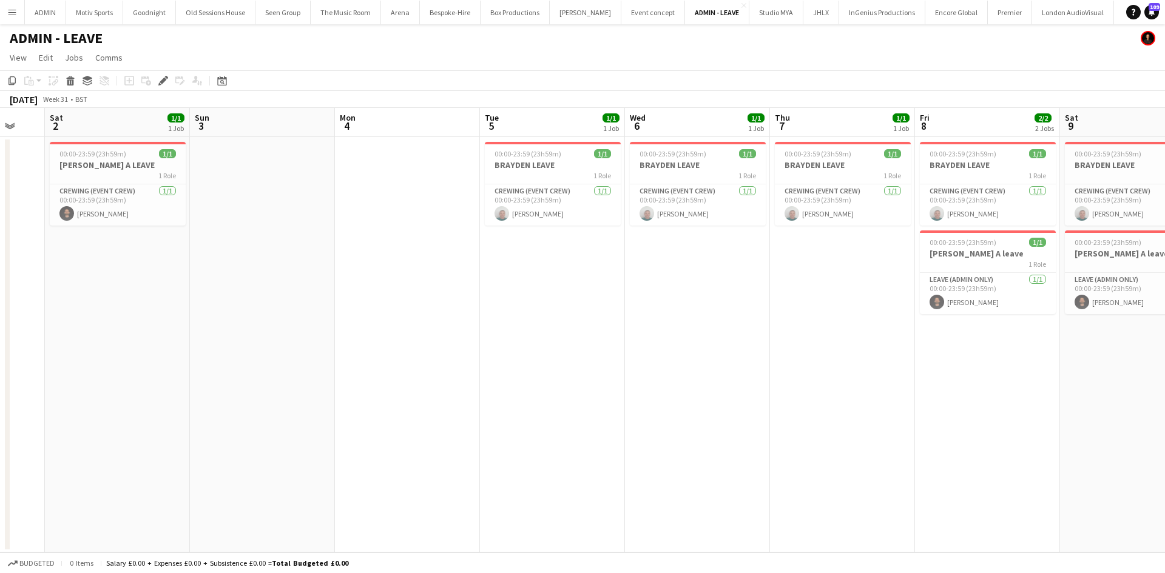
drag, startPoint x: 848, startPoint y: 449, endPoint x: 665, endPoint y: 454, distance: 183.3
click at [665, 454] on app-calendar-viewport "Wed 30 Thu 31 Fri 1 Sat 2 1/1 1 Job Sun 3 Mon 4 Tue 5 1/1 1 Job Wed 6 1/1 1 Job…" at bounding box center [582, 330] width 1165 height 445
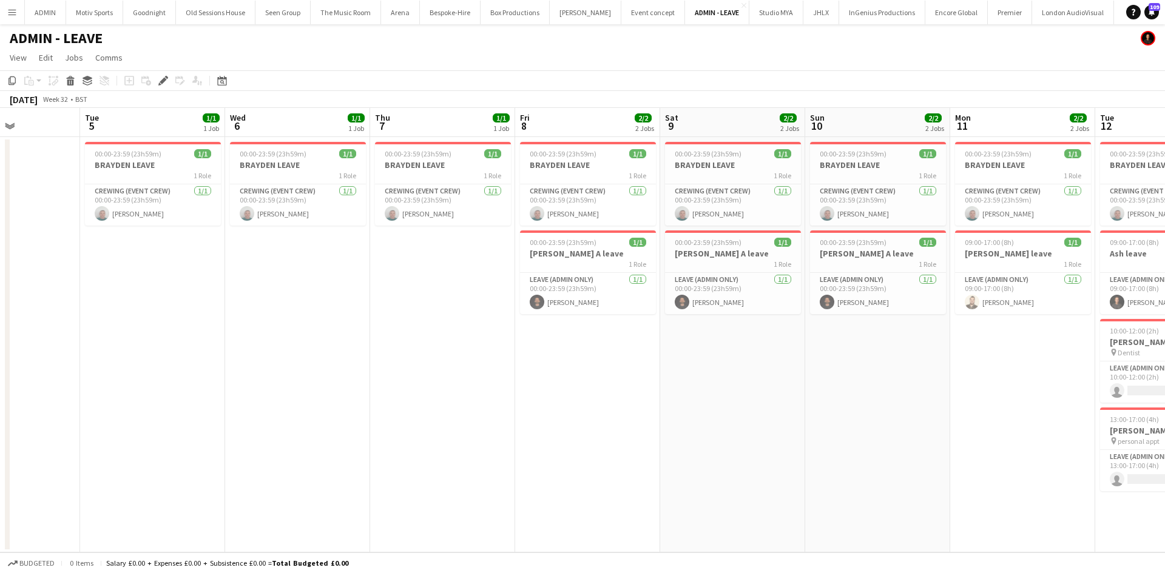
drag, startPoint x: 850, startPoint y: 454, endPoint x: 661, endPoint y: 454, distance: 189.8
click at [661, 454] on app-calendar-viewport "Fri 1 Sat 2 1/1 1 Job Sun 3 Mon 4 Tue 5 1/1 1 Job Wed 6 1/1 1 Job Thu 7 1/1 1 J…" at bounding box center [582, 330] width 1165 height 445
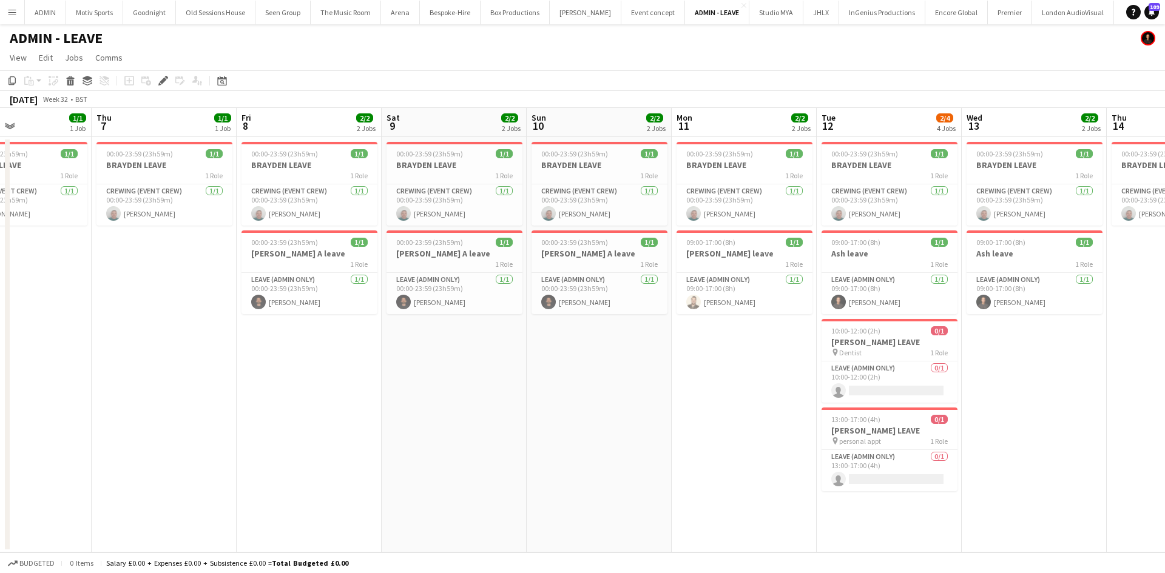
scroll to position [0, 489]
drag, startPoint x: 802, startPoint y: 451, endPoint x: 606, endPoint y: 454, distance: 195.9
click at [606, 454] on app-calendar-viewport "Sun 3 Mon 4 Tue 5 1/1 1 Job Wed 6 1/1 1 Job Thu 7 1/1 1 Job Fri 8 2/2 2 Jobs Sa…" at bounding box center [582, 330] width 1165 height 445
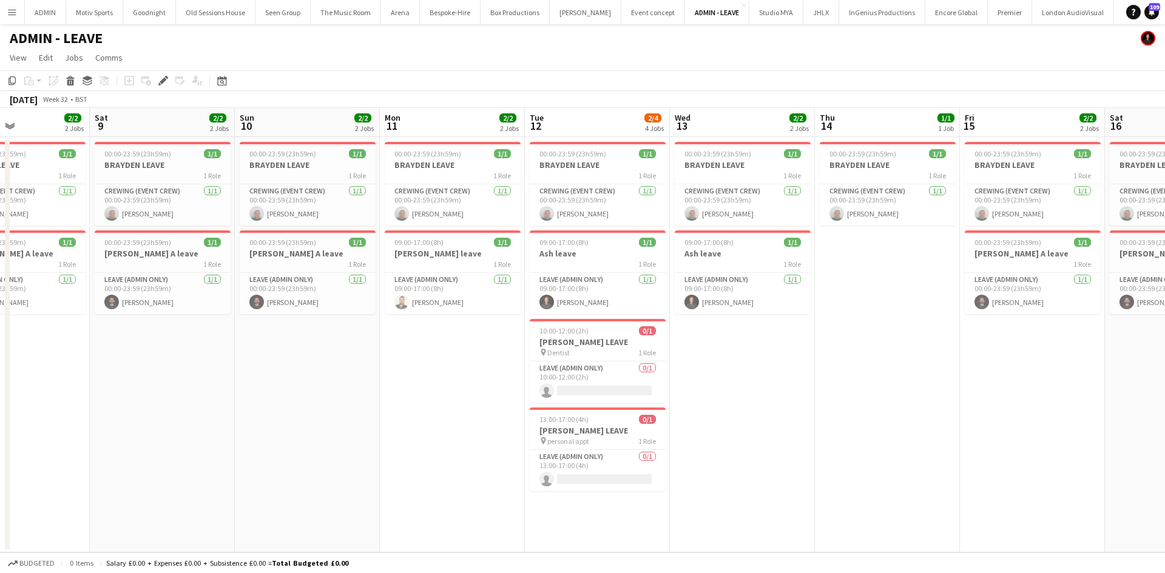
drag, startPoint x: 1114, startPoint y: 425, endPoint x: 806, endPoint y: 425, distance: 308.1
click at [806, 425] on app-calendar-viewport "Tue 5 1/1 1 Job Wed 6 1/1 1 Job Thu 7 1/1 1 Job Fri 8 2/2 2 Jobs Sat 9 2/2 2 Jo…" at bounding box center [582, 330] width 1165 height 445
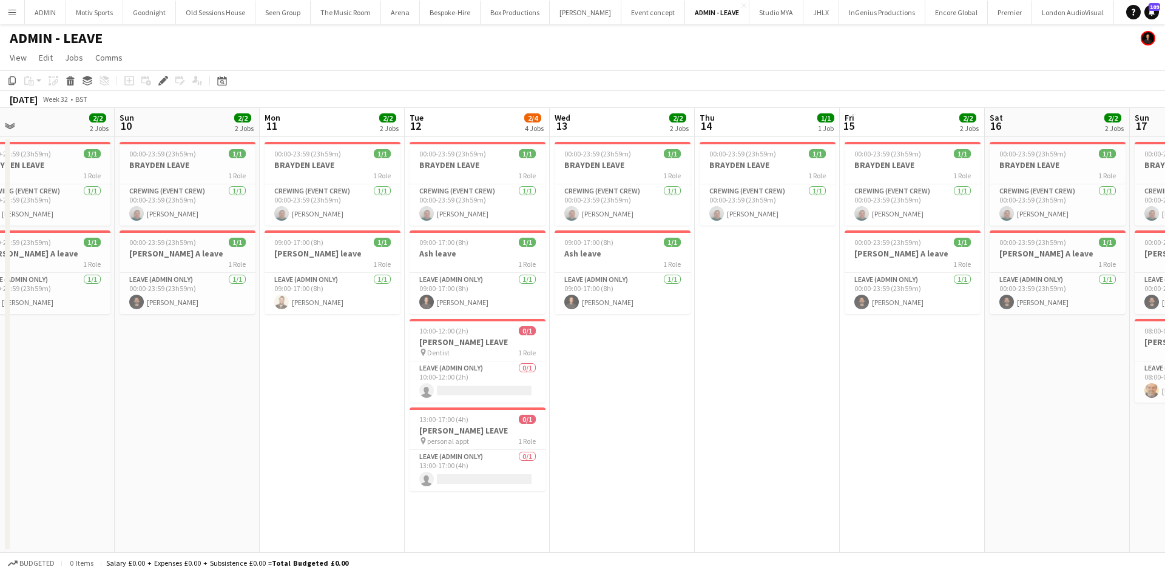
scroll to position [0, 355]
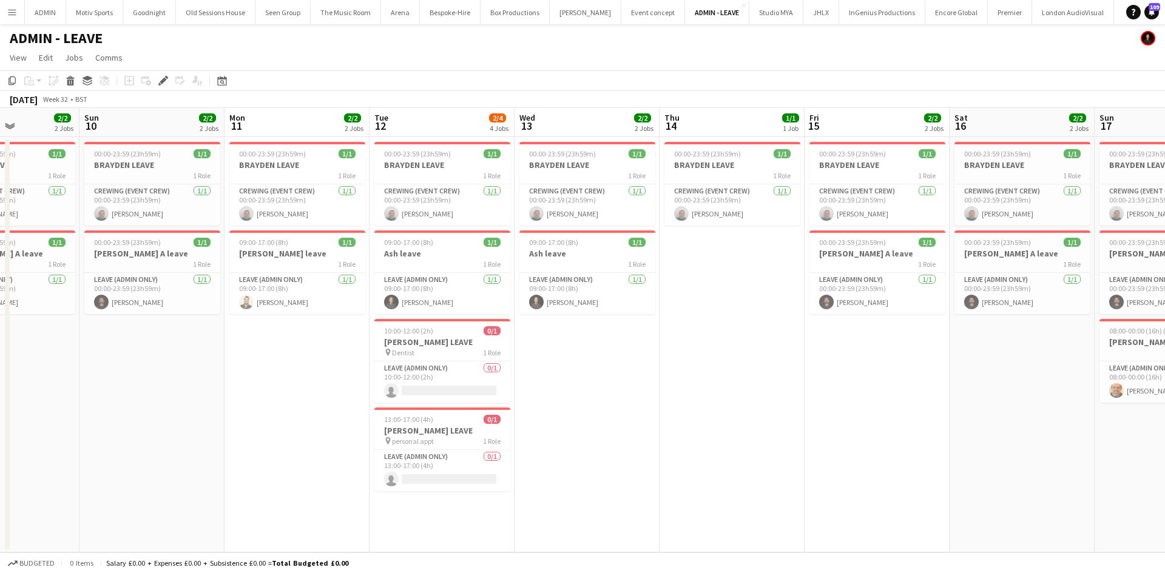
drag, startPoint x: 1083, startPoint y: 420, endPoint x: 946, endPoint y: 428, distance: 137.9
click at [946, 428] on app-calendar-viewport "Thu 7 1/1 1 Job Fri 8 2/2 2 Jobs Sat 9 2/2 2 Jobs Sun 10 2/2 2 Jobs Mon 11 2/2 …" at bounding box center [582, 330] width 1165 height 445
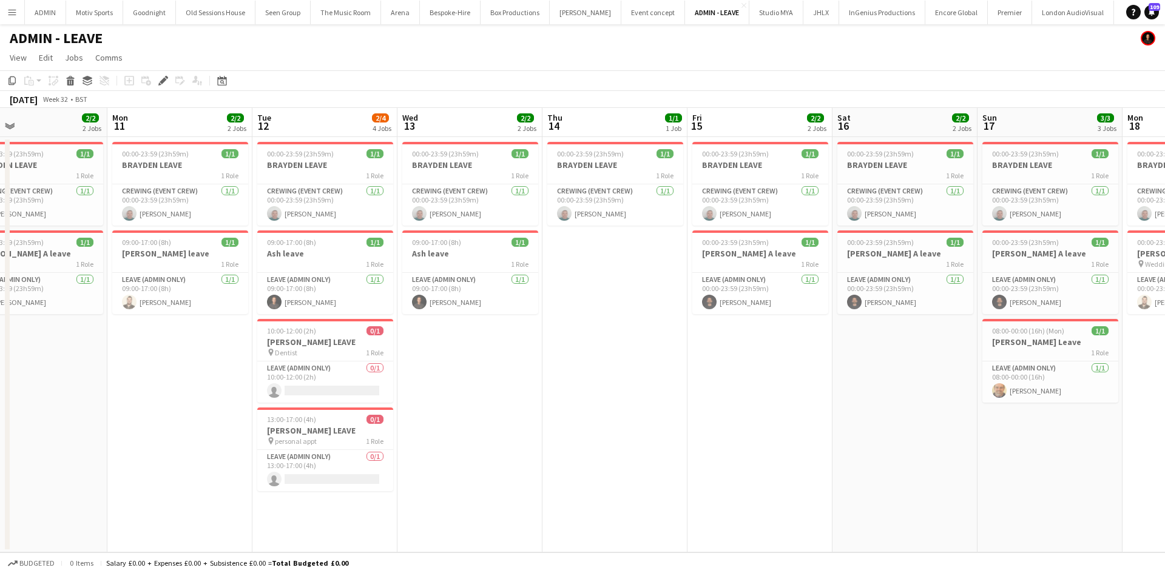
drag, startPoint x: 997, startPoint y: 430, endPoint x: 889, endPoint y: 431, distance: 108.0
click at [889, 431] on app-calendar-viewport "Thu 7 1/1 1 Job Fri 8 2/2 2 Jobs Sat 9 2/2 2 Jobs Sun 10 2/2 2 Jobs Mon 11 2/2 …" at bounding box center [582, 330] width 1165 height 445
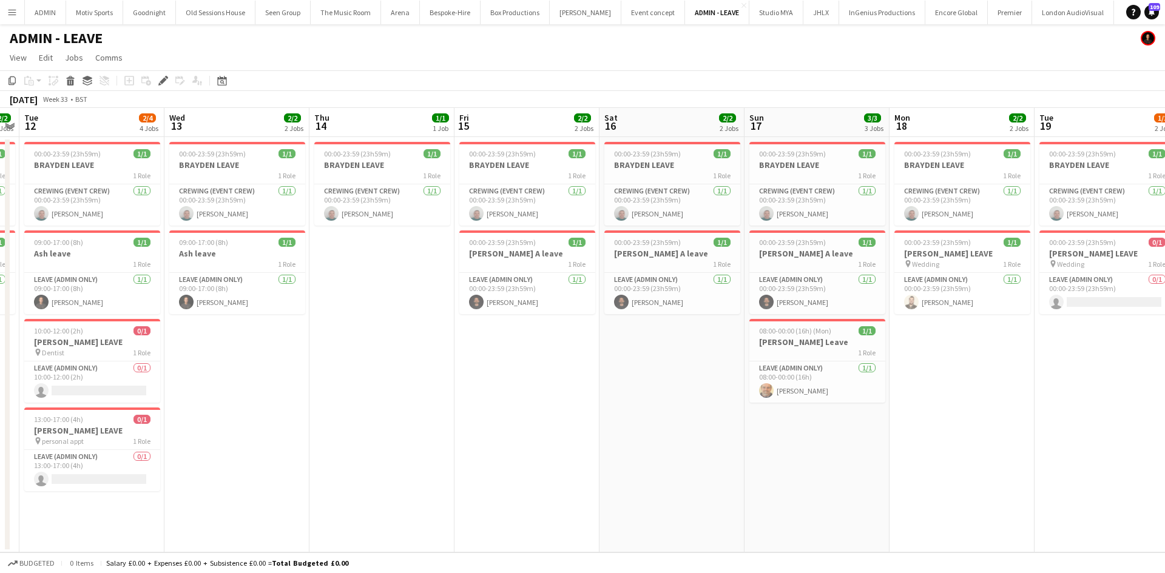
scroll to position [0, 501]
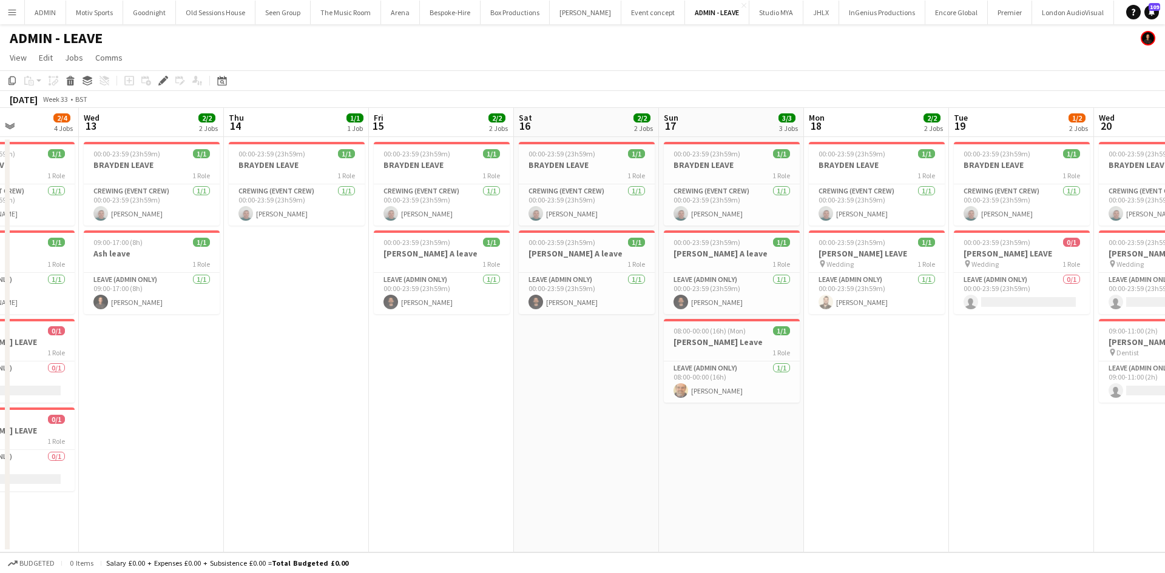
drag, startPoint x: 998, startPoint y: 469, endPoint x: 680, endPoint y: 491, distance: 319.2
click at [680, 491] on app-calendar-viewport "Sat 9 2/2 2 Jobs Sun 10 2/2 2 Jobs Mon 11 2/2 2 Jobs Tue 12 2/4 4 Jobs Wed 13 2…" at bounding box center [582, 330] width 1165 height 445
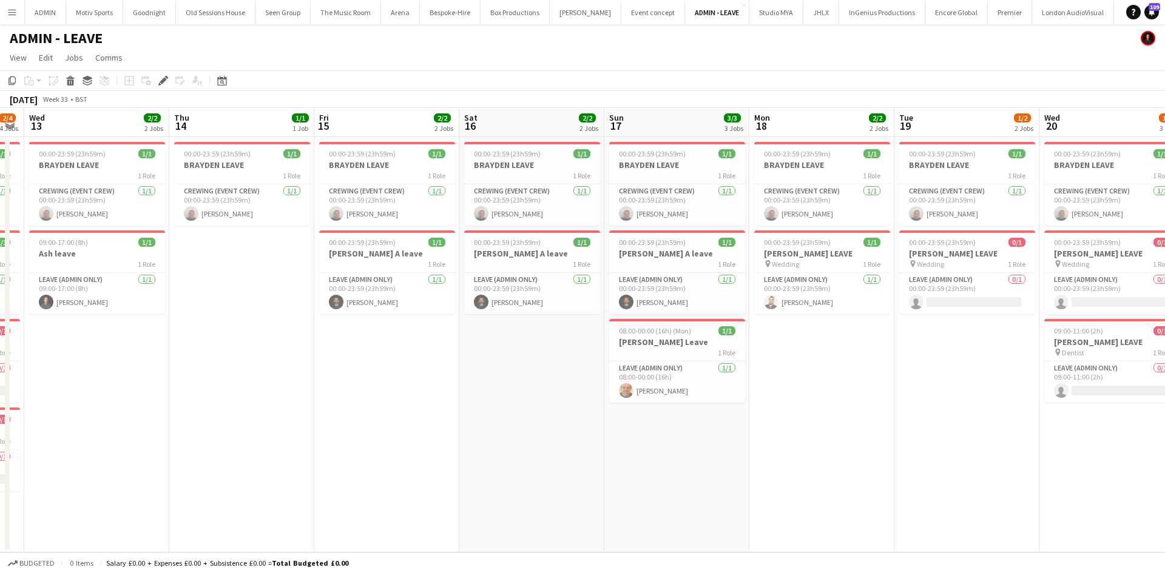
scroll to position [0, 605]
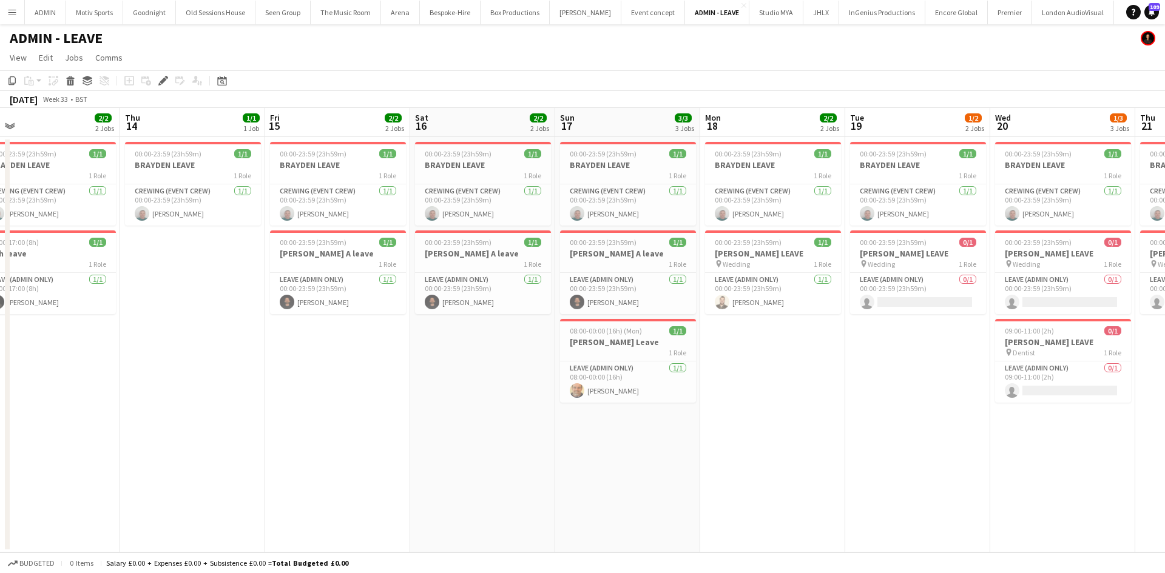
drag, startPoint x: 930, startPoint y: 435, endPoint x: 827, endPoint y: 446, distance: 104.2
click at [827, 446] on app-calendar-viewport "Sat 9 2/2 2 Jobs Sun 10 2/2 2 Jobs Mon 11 2/2 2 Jobs Tue 12 2/4 4 Jobs Wed 13 2…" at bounding box center [582, 330] width 1165 height 445
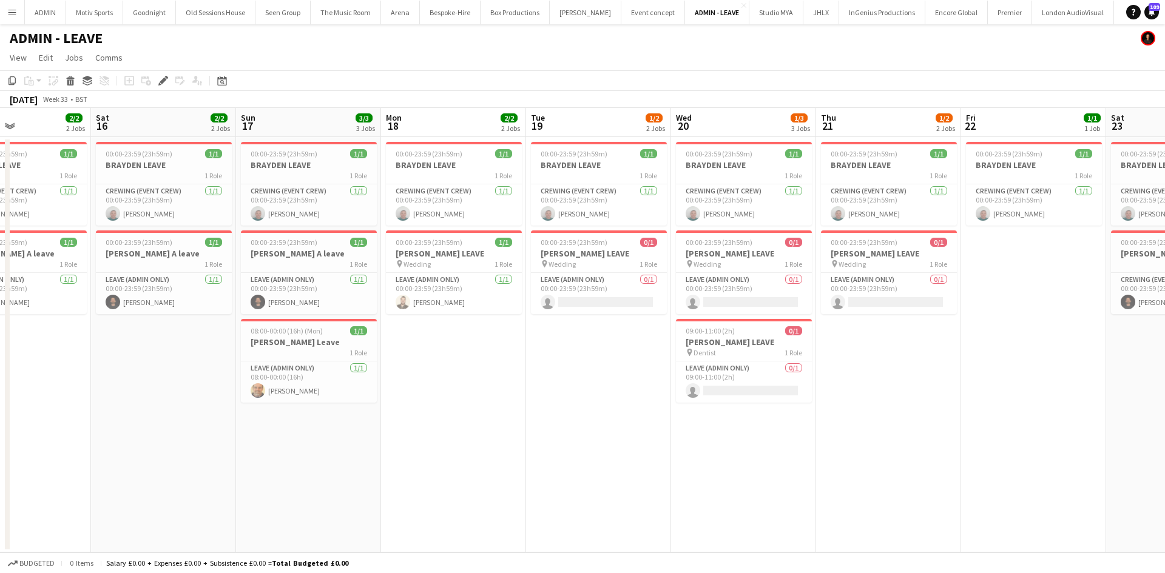
scroll to position [0, 351]
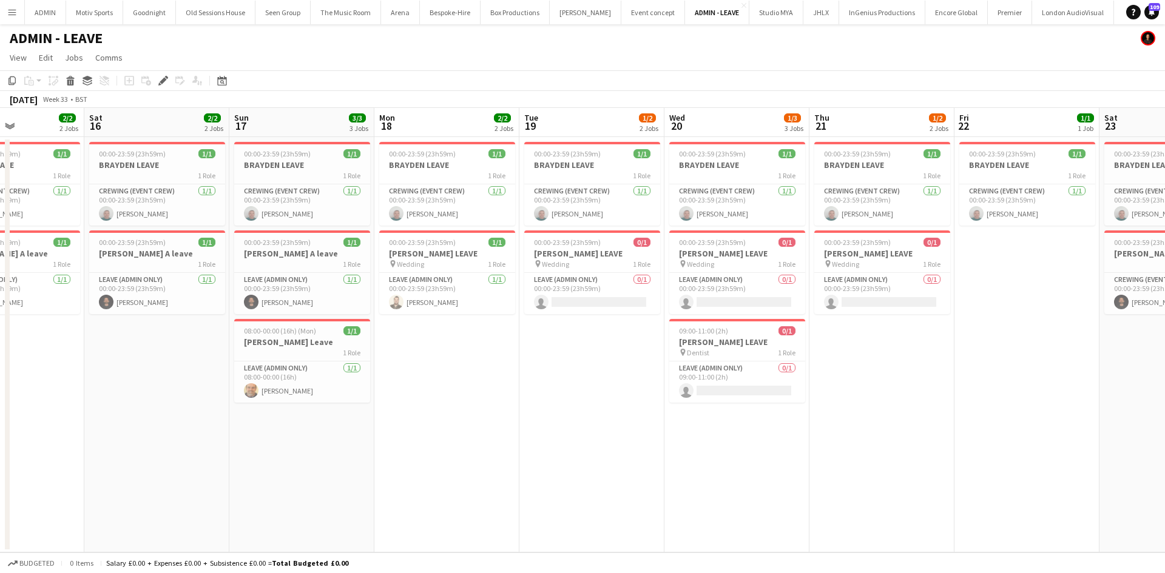
drag, startPoint x: 1054, startPoint y: 471, endPoint x: 755, endPoint y: 488, distance: 300.1
click at [755, 488] on app-calendar-viewport "Wed 13 2/2 2 Jobs Thu 14 1/1 1 Job Fri 15 2/2 2 Jobs Sat 16 2/2 2 Jobs Sun 17 3…" at bounding box center [582, 330] width 1165 height 445
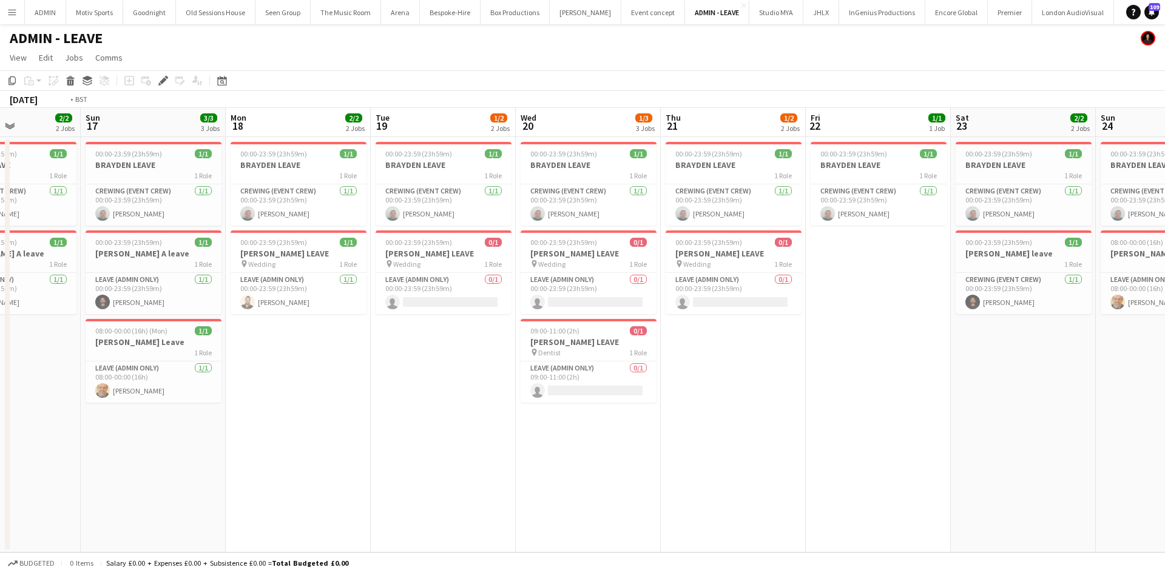
drag, startPoint x: 1004, startPoint y: 440, endPoint x: 565, endPoint y: 471, distance: 440.2
click at [565, 471] on app-calendar-viewport "Wed 13 2/2 2 Jobs Thu 14 1/1 1 Job Fri 15 2/2 2 Jobs Sat 16 2/2 2 Jobs Sun 17 3…" at bounding box center [582, 330] width 1165 height 445
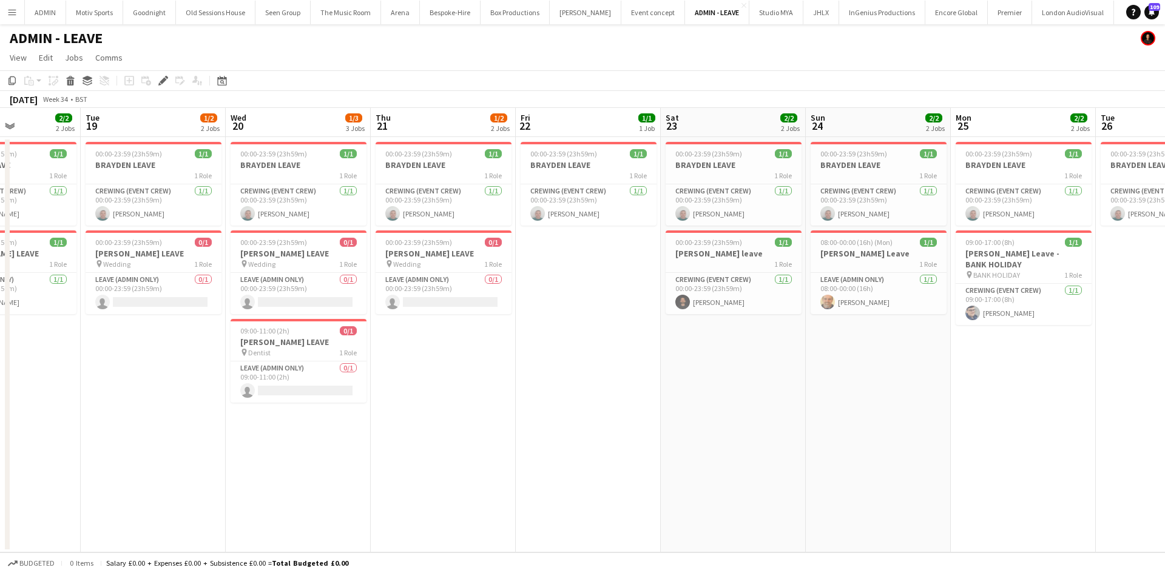
scroll to position [0, 500]
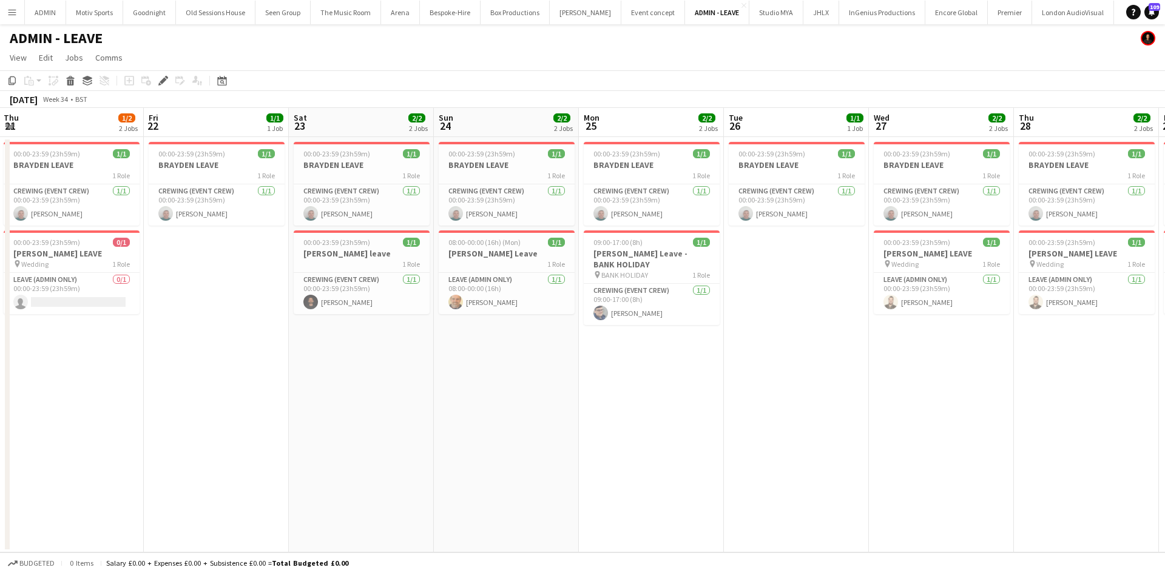
drag, startPoint x: 1003, startPoint y: 420, endPoint x: 694, endPoint y: 451, distance: 310.9
click at [694, 451] on app-calendar-viewport "Sun 17 3/3 3 Jobs Mon 18 2/2 2 Jobs Tue 19 1/2 2 Jobs Wed 20 1/3 3 Jobs Thu 21 …" at bounding box center [582, 330] width 1165 height 445
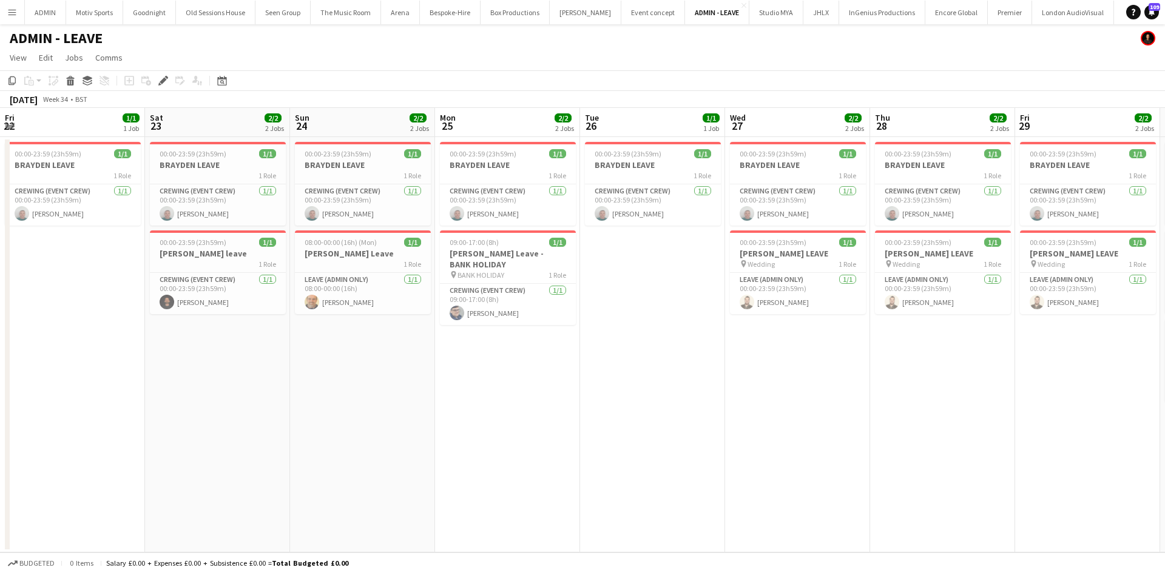
scroll to position [0, 553]
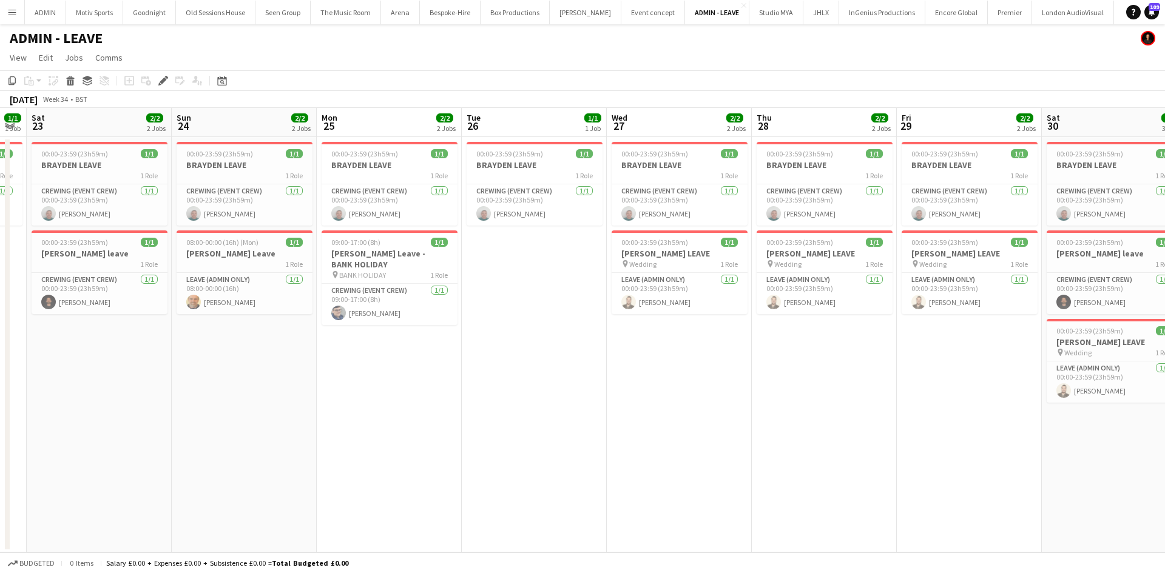
drag, startPoint x: 1058, startPoint y: 373, endPoint x: 805, endPoint y: 393, distance: 254.3
click at [805, 393] on app-calendar-viewport "Tue 19 1/2 2 Jobs Wed 20 1/3 3 Jobs Thu 21 1/2 2 Jobs Fri 22 1/1 1 Job Sat 23 2…" at bounding box center [582, 330] width 1165 height 445
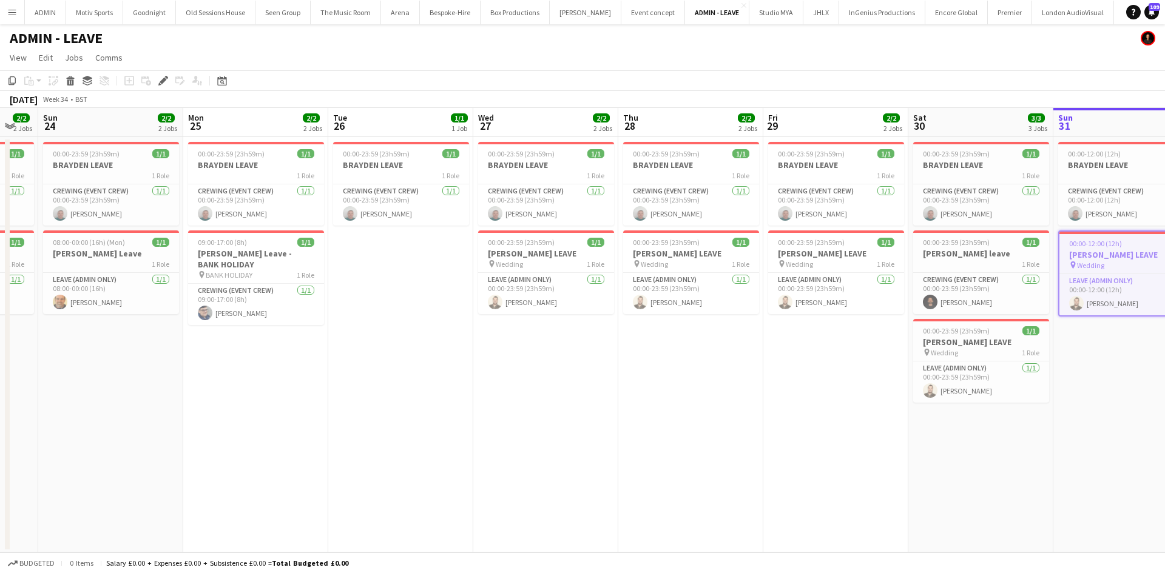
scroll to position [0, 412]
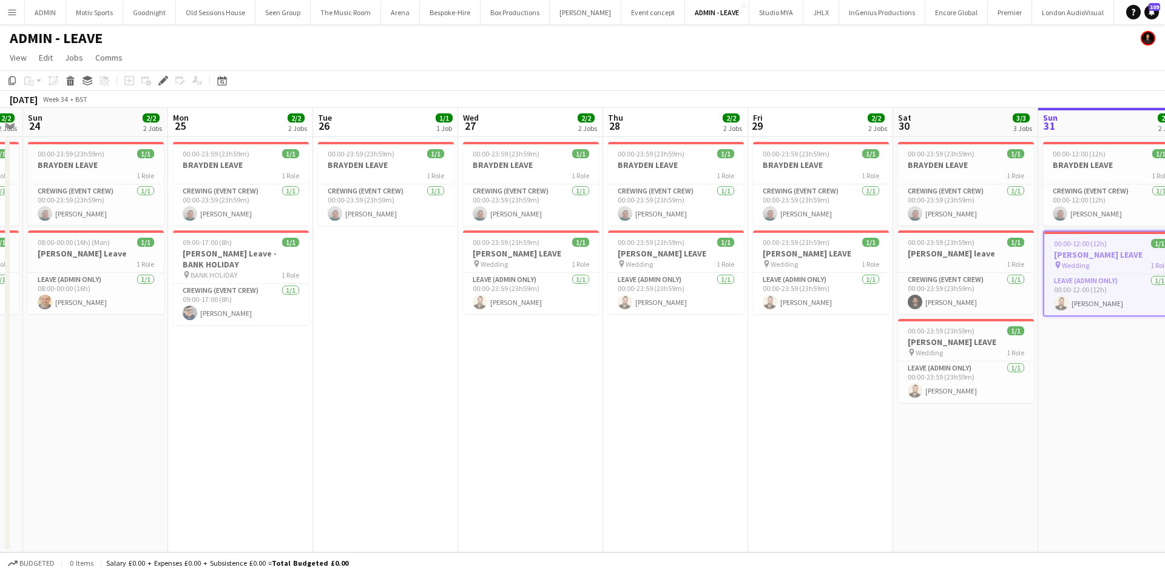
drag, startPoint x: 1084, startPoint y: 440, endPoint x: 936, endPoint y: 459, distance: 149.9
click at [936, 459] on app-calendar-viewport "Thu 21 1/2 2 Jobs Fri 22 1/1 1 Job Sat 23 2/2 2 Jobs Sun 24 2/2 2 Jobs Mon 25 2…" at bounding box center [582, 330] width 1165 height 445
drag, startPoint x: 596, startPoint y: 454, endPoint x: 924, endPoint y: 465, distance: 327.7
click at [911, 465] on app-calendar-viewport "Thu 21 1/2 2 Jobs Fri 22 1/1 1 Job Sat 23 2/2 2 Jobs Sun 24 2/2 2 Jobs Mon 25 2…" at bounding box center [582, 330] width 1165 height 445
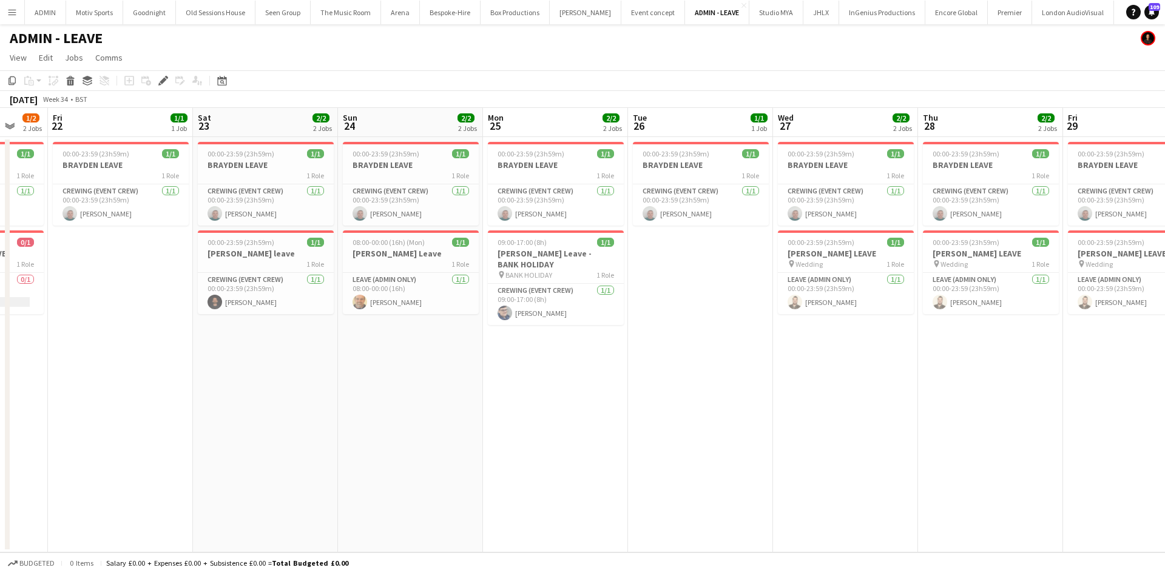
drag, startPoint x: 574, startPoint y: 482, endPoint x: 936, endPoint y: 482, distance: 362.1
click at [936, 482] on app-calendar-viewport "Tue 19 1/2 2 Jobs Wed 20 1/3 3 Jobs Thu 21 1/2 2 Jobs Fri 22 1/1 1 Job Sat 23 2…" at bounding box center [582, 330] width 1165 height 445
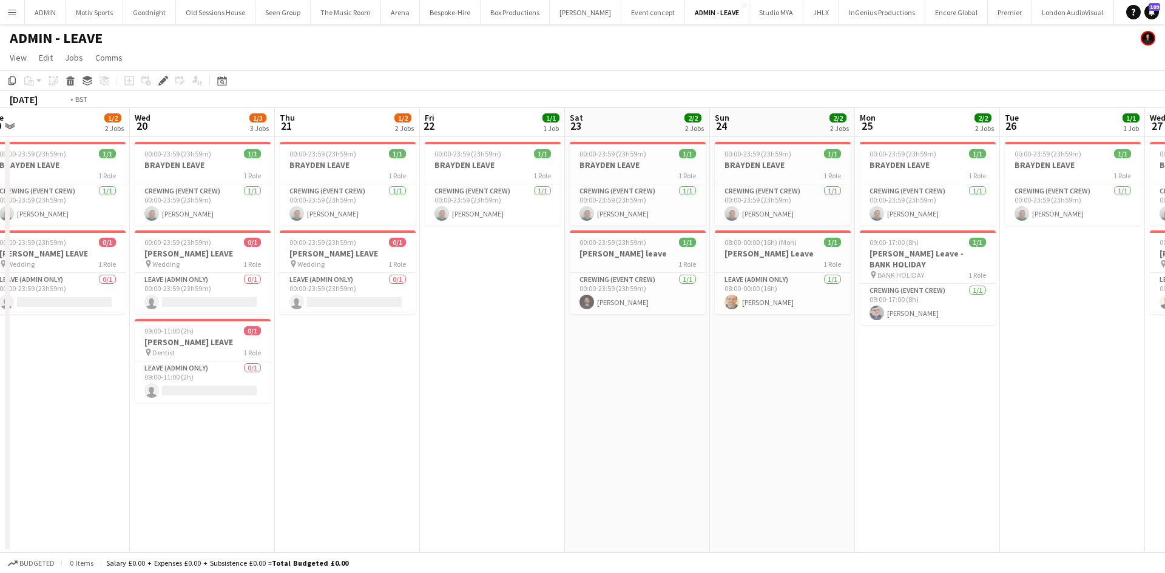
drag, startPoint x: 645, startPoint y: 509, endPoint x: 811, endPoint y: 509, distance: 166.2
click at [802, 509] on app-calendar-viewport "Sun 17 3/3 3 Jobs Mon 18 2/2 2 Jobs Tue 19 1/2 2 Jobs Wed 20 1/3 3 Jobs Thu 21 …" at bounding box center [582, 330] width 1165 height 445
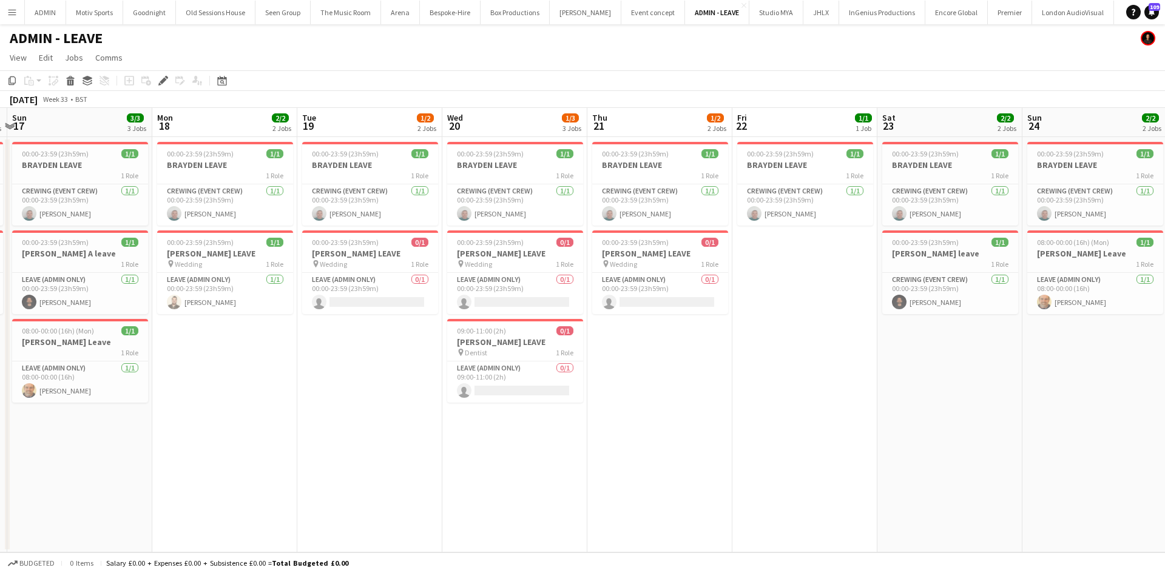
drag, startPoint x: 915, startPoint y: 501, endPoint x: 1177, endPoint y: 466, distance: 263.8
click at [1164, 466] on html "Menu Boards Boards Boards All jobs Status Workforce Workforce My Workforce Recr…" at bounding box center [582, 286] width 1165 height 573
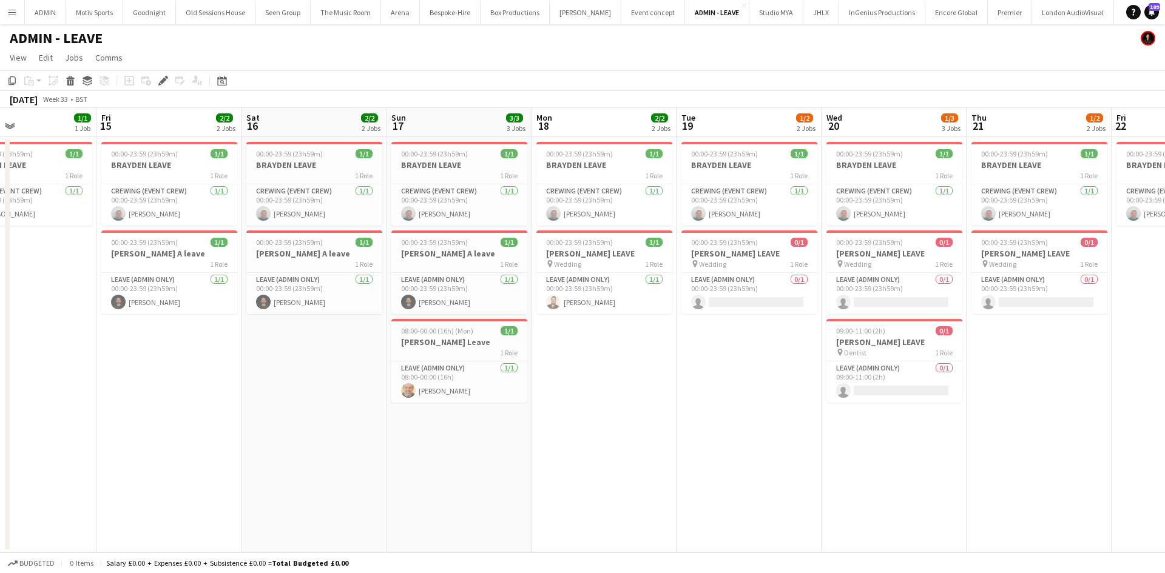
drag, startPoint x: 690, startPoint y: 492, endPoint x: 979, endPoint y: 457, distance: 290.8
click at [925, 472] on app-calendar-viewport "Tue 12 2/4 4 Jobs Wed 13 2/2 2 Jobs Thu 14 1/1 1 Job Fri 15 2/2 2 Jobs Sat 16 2…" at bounding box center [582, 330] width 1165 height 445
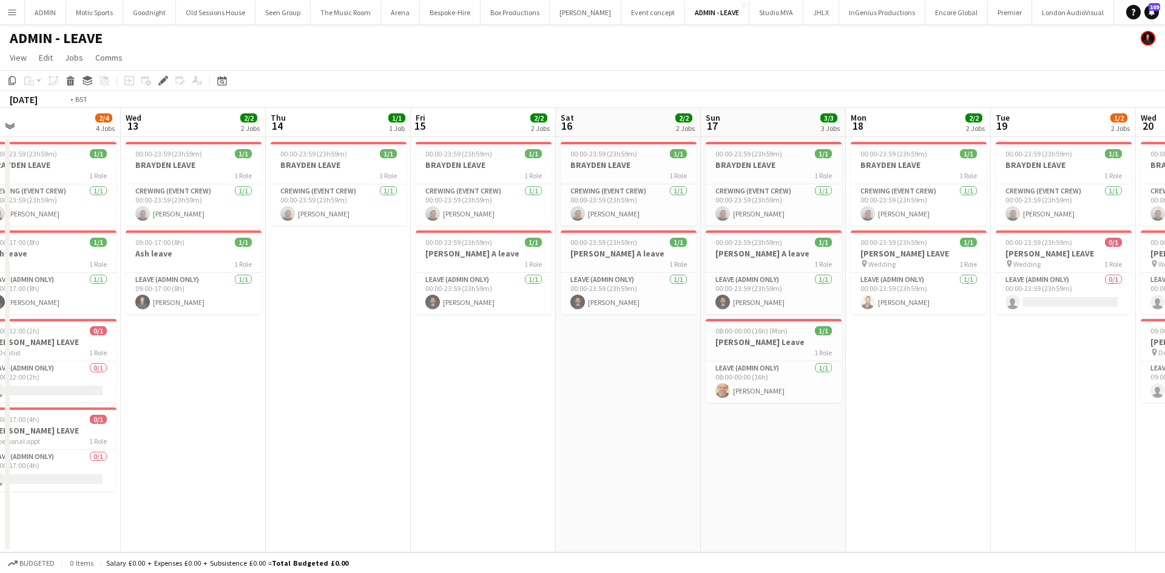
drag, startPoint x: 829, startPoint y: 477, endPoint x: 816, endPoint y: 472, distance: 13.6
click at [839, 476] on app-calendar-viewport "Sun 10 2/2 2 Jobs Mon 11 2/2 2 Jobs Tue 12 2/4 4 Jobs Wed 13 2/2 2 Jobs Thu 14 …" at bounding box center [582, 330] width 1165 height 445
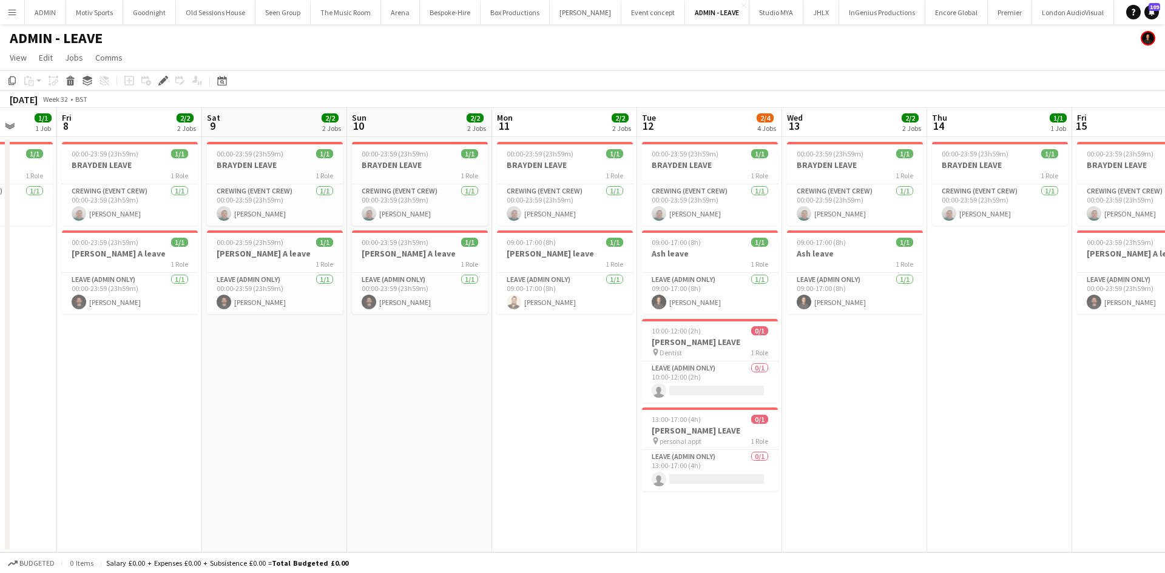
drag, startPoint x: 875, startPoint y: 470, endPoint x: 472, endPoint y: 518, distance: 405.6
click at [947, 462] on app-calendar-viewport "Tue 5 1/1 1 Job Wed 6 1/1 1 Job Thu 7 1/1 1 Job Fri 8 2/2 2 Jobs Sat 9 2/2 2 Jo…" at bounding box center [582, 330] width 1165 height 445
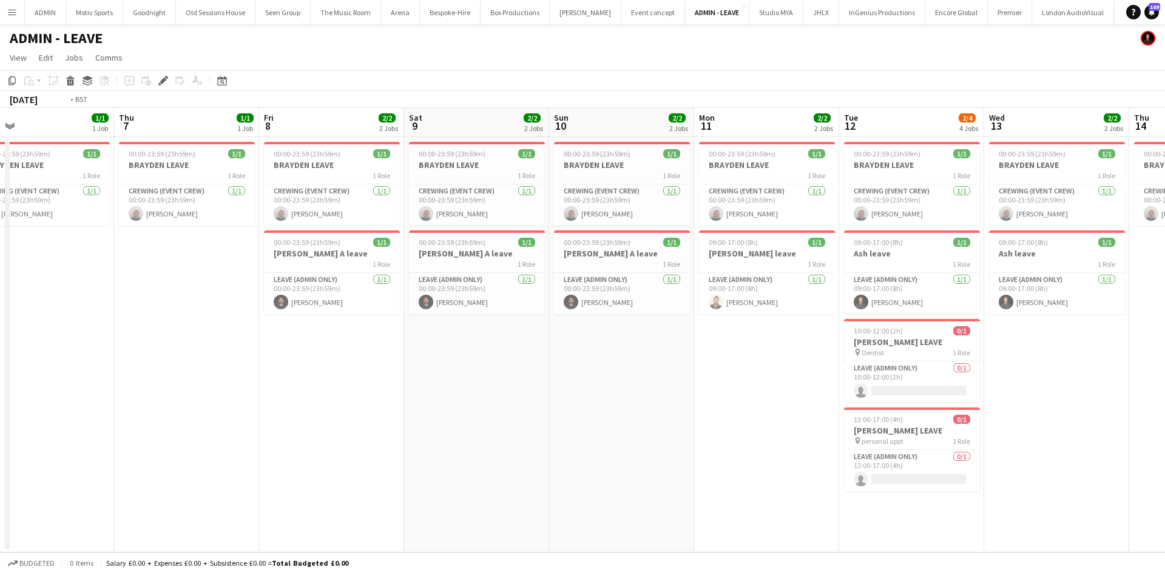
drag, startPoint x: 469, startPoint y: 526, endPoint x: 745, endPoint y: 488, distance: 277.9
click at [852, 489] on app-calendar-viewport "Mon 4 Tue 5 1/1 1 Job Wed 6 1/1 1 Job Thu 7 1/1 1 Job Fri 8 2/2 2 Jobs Sat 9 2/…" at bounding box center [582, 330] width 1165 height 445
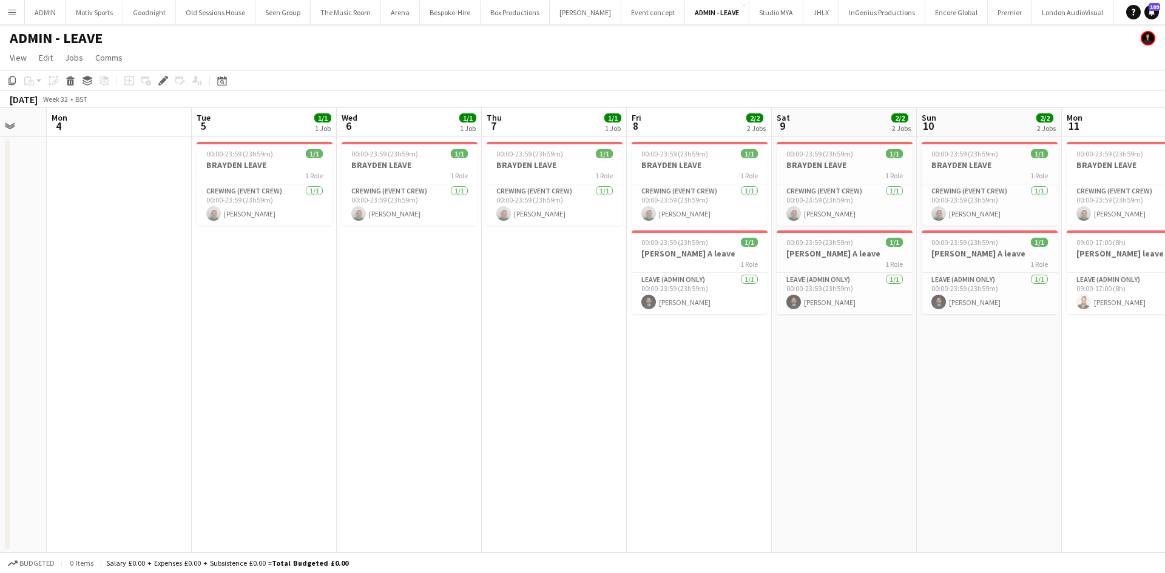
drag, startPoint x: 434, startPoint y: 535, endPoint x: 707, endPoint y: 513, distance: 274.4
click at [707, 513] on app-calendar-viewport "Sat 2 1/1 1 Job Sun 3 Mon 4 Tue 5 1/1 1 Job Wed 6 1/1 1 Job Thu 7 1/1 1 Job Fri…" at bounding box center [582, 330] width 1165 height 445
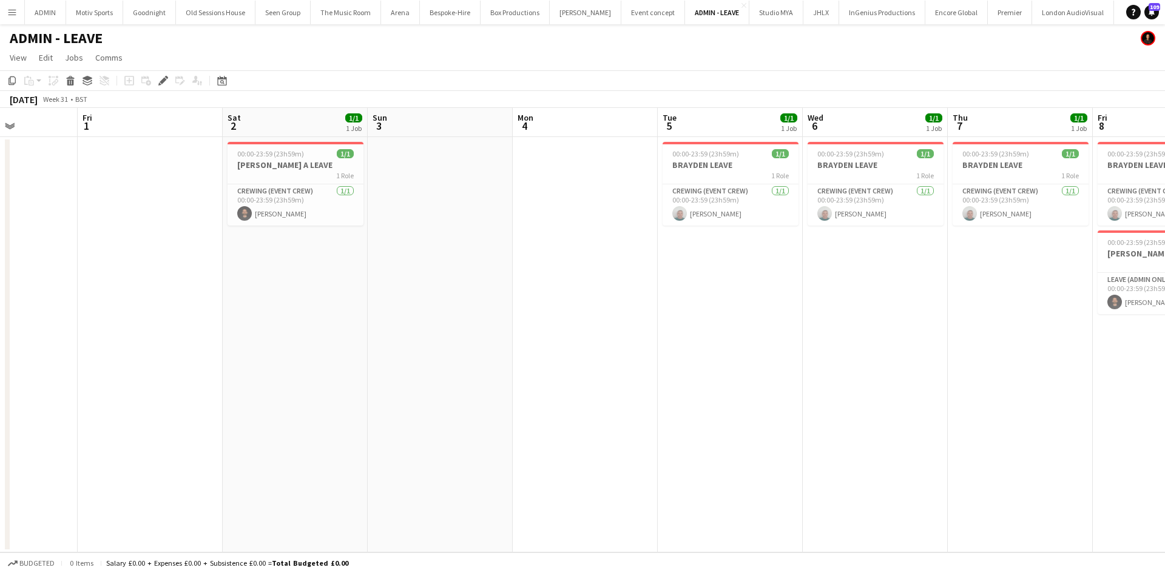
drag, startPoint x: 745, startPoint y: 505, endPoint x: 884, endPoint y: 505, distance: 139.5
click at [884, 505] on app-calendar-viewport "Tue 29 1/1 1 Job Wed 30 Thu 31 Fri 1 Sat 2 1/1 1 Job Sun 3 Mon 4 Tue 5 1/1 1 Jo…" at bounding box center [582, 330] width 1165 height 445
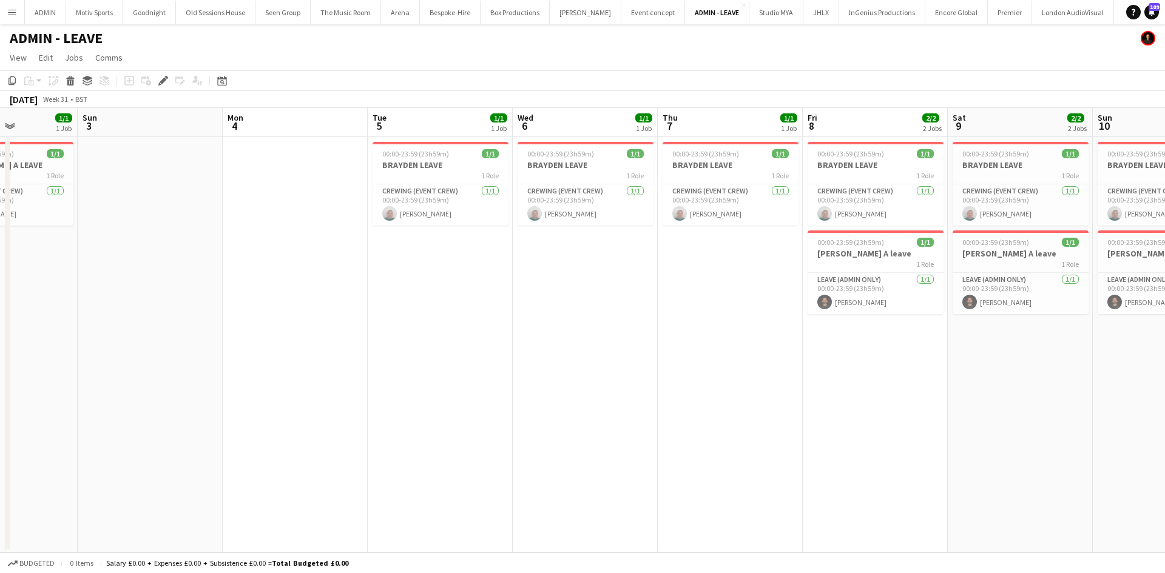
drag, startPoint x: 628, startPoint y: 502, endPoint x: 471, endPoint y: 502, distance: 157.7
click at [465, 502] on app-calendar-viewport "Thu 31 Fri 1 Sat 2 1/1 1 Job Sun 3 Mon 4 Tue 5 1/1 1 Job Wed 6 1/1 1 Job Thu 7 …" at bounding box center [582, 330] width 1165 height 445
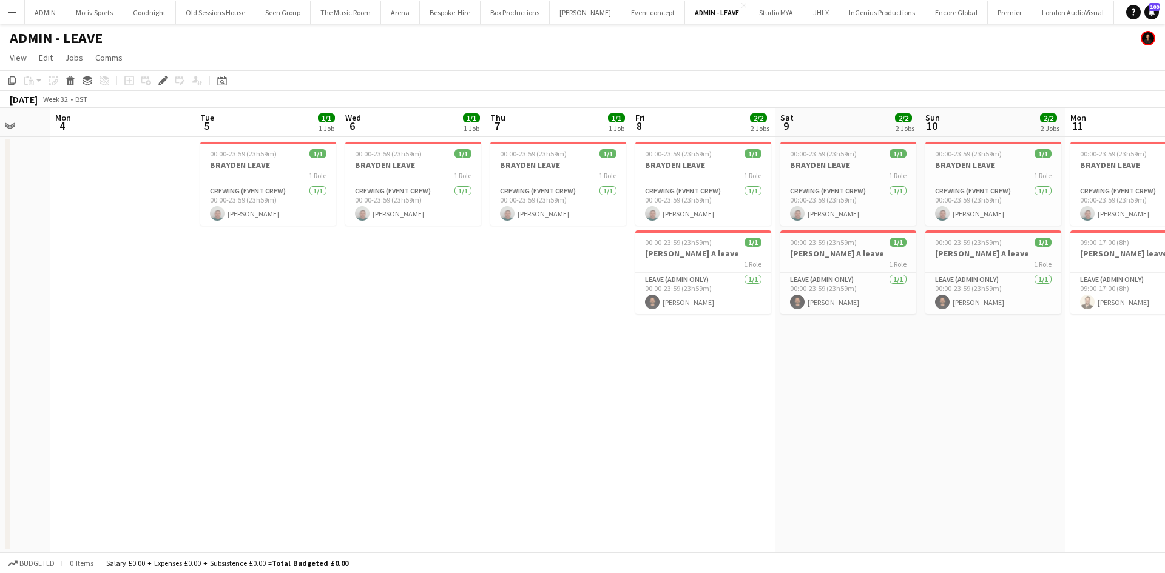
drag, startPoint x: 742, startPoint y: 502, endPoint x: 548, endPoint y: 502, distance: 194.7
click at [548, 502] on app-calendar-viewport "Thu 31 Fri 1 Sat 2 1/1 1 Job Sun 3 Mon 4 Tue 5 1/1 1 Job Wed 6 1/1 1 Job Thu 7 …" at bounding box center [582, 330] width 1165 height 445
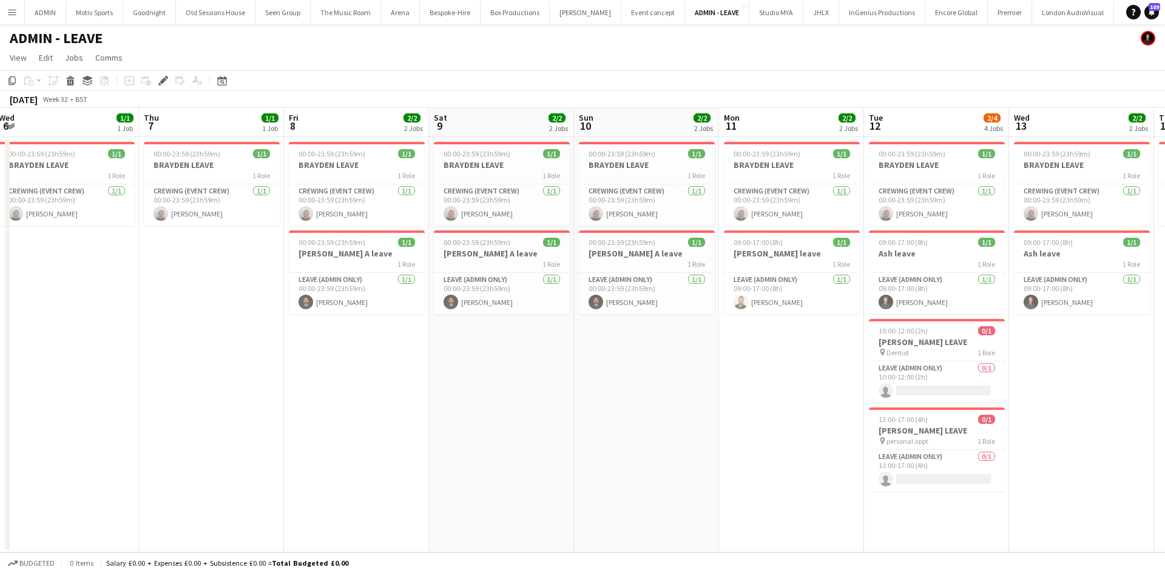
drag, startPoint x: 812, startPoint y: 445, endPoint x: 540, endPoint y: 432, distance: 271.4
click at [528, 459] on app-calendar-viewport "Sat 2 1/1 1 Job Sun 3 Mon 4 Tue 5 1/1 1 Job Wed 6 1/1 1 Job Thu 7 1/1 1 Job Fri…" at bounding box center [582, 330] width 1165 height 445
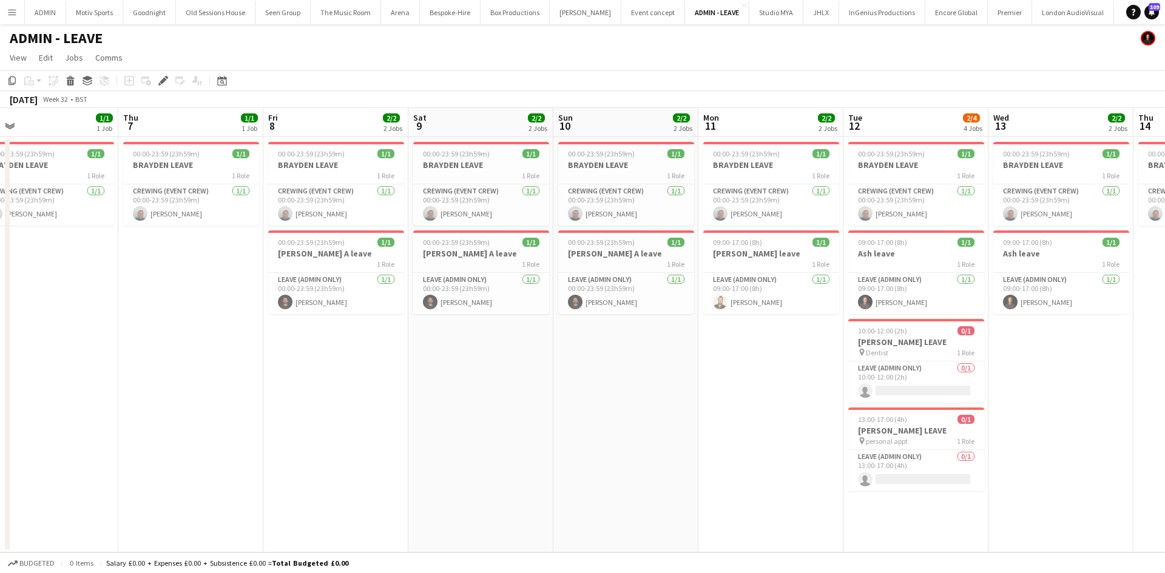
scroll to position [0, 615]
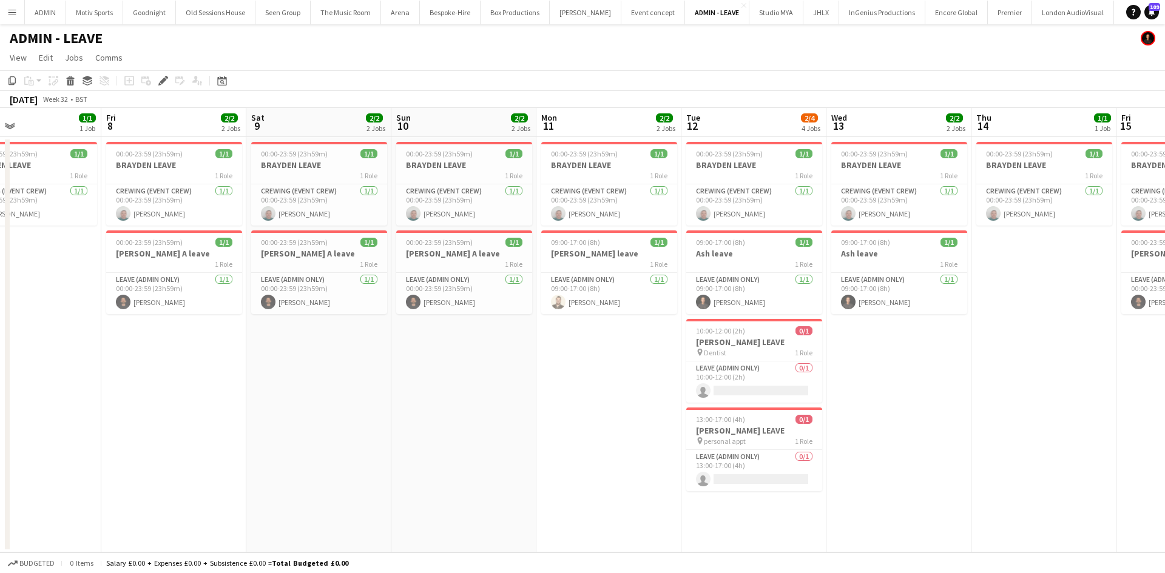
drag, startPoint x: 771, startPoint y: 390, endPoint x: 551, endPoint y: 395, distance: 219.6
click at [551, 395] on app-calendar-viewport "Mon 4 Tue 5 1/1 1 Job Wed 6 1/1 1 Job Thu 7 1/1 1 Job Fri 8 2/2 2 Jobs Sat 9 2/…" at bounding box center [582, 330] width 1165 height 445
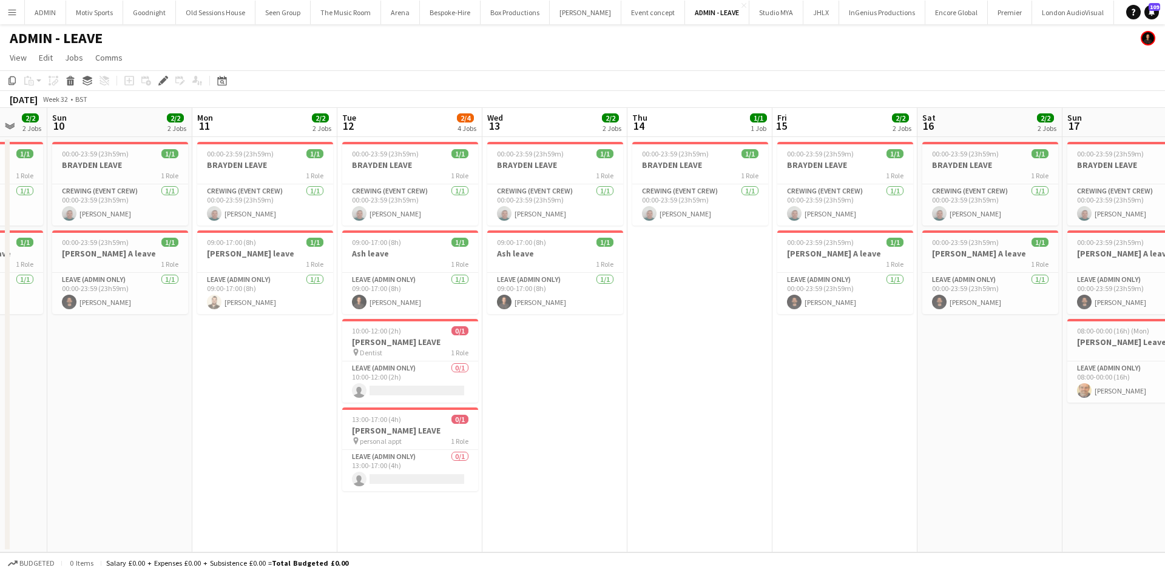
drag, startPoint x: 1074, startPoint y: 375, endPoint x: 759, endPoint y: 424, distance: 319.1
click at [759, 424] on app-calendar-viewport "Wed 6 1/1 1 Job Thu 7 1/1 1 Job Fri 8 2/2 2 Jobs Sat 9 2/2 2 Jobs Sun 10 2/2 2 …" at bounding box center [582, 330] width 1165 height 445
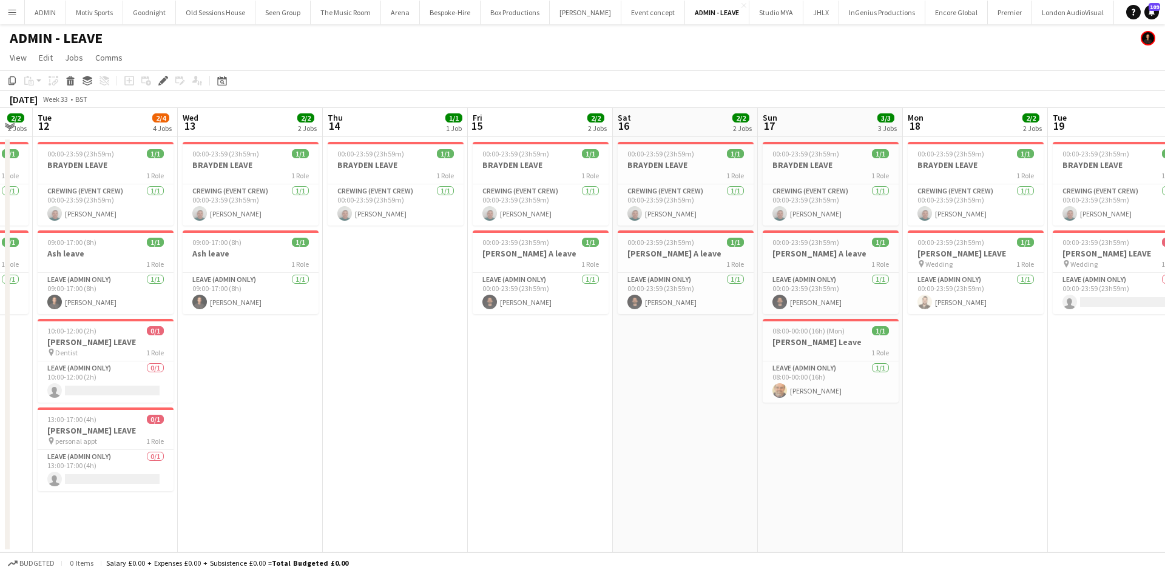
drag, startPoint x: 893, startPoint y: 403, endPoint x: 587, endPoint y: 440, distance: 309.1
click at [570, 440] on app-calendar-viewport "Fri 8 2/2 2 Jobs Sat 9 2/2 2 Jobs Sun 10 2/2 2 Jobs Mon 11 2/2 2 Jobs Tue 12 2/…" at bounding box center [582, 330] width 1165 height 445
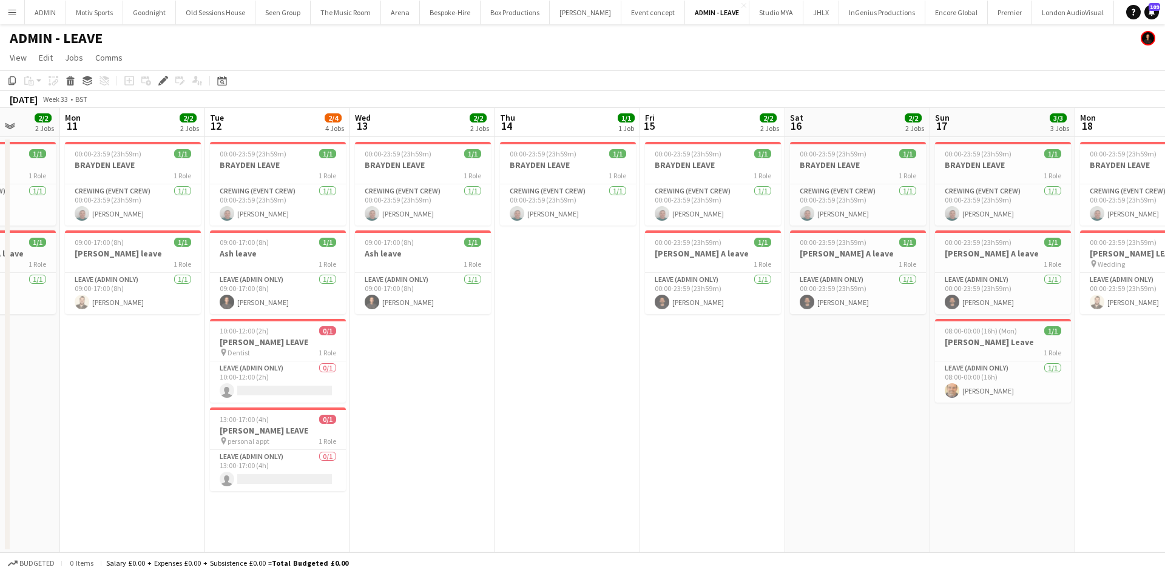
drag, startPoint x: 937, startPoint y: 462, endPoint x: 847, endPoint y: 466, distance: 89.9
click at [847, 466] on app-calendar-viewport "Fri 8 2/2 2 Jobs Sat 9 2/2 2 Jobs Sun 10 2/2 2 Jobs Mon 11 2/2 2 Jobs Tue 12 2/…" at bounding box center [582, 330] width 1165 height 445
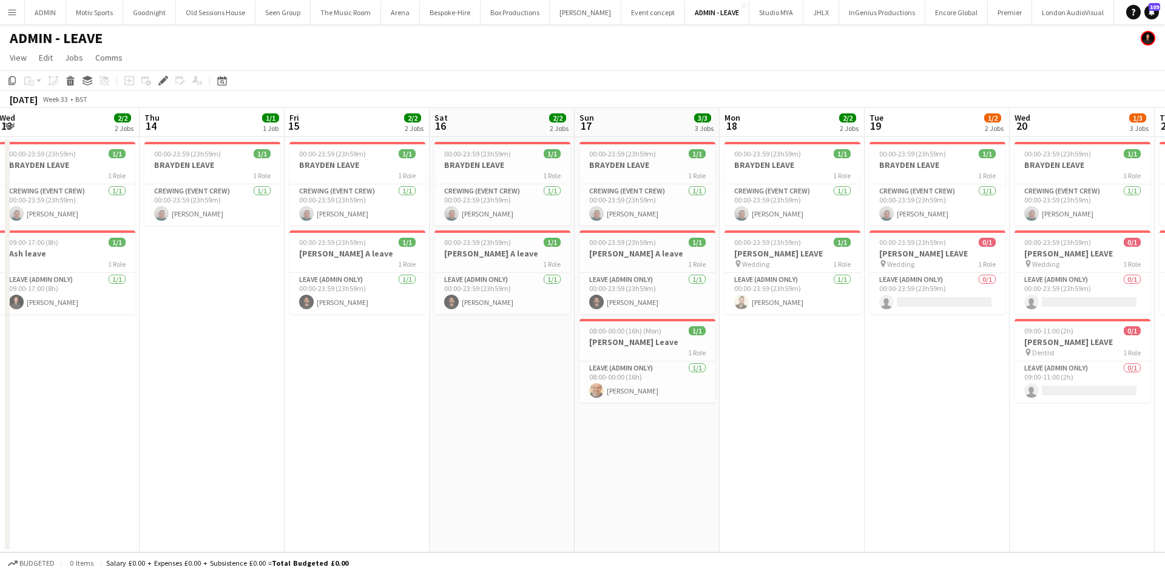
scroll to position [0, 468]
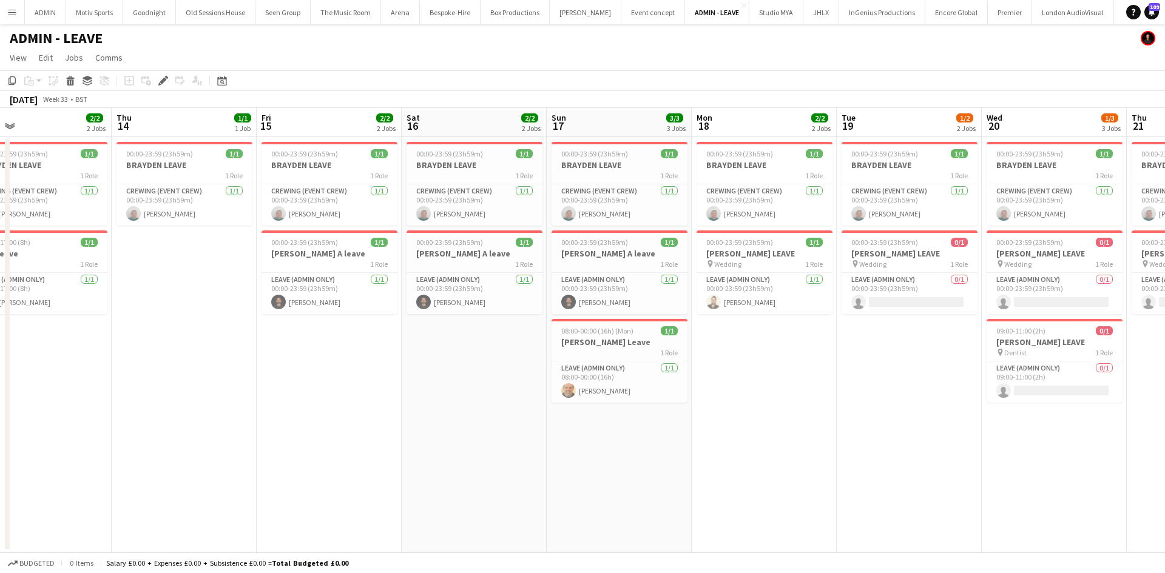
drag, startPoint x: 915, startPoint y: 409, endPoint x: 818, endPoint y: 416, distance: 96.7
click at [822, 419] on app-calendar-viewport "Sun 10 2/2 2 Jobs Mon 11 2/2 2 Jobs Tue 12 2/4 4 Jobs Wed 13 2/2 2 Jobs Thu 14 …" at bounding box center [582, 330] width 1165 height 445
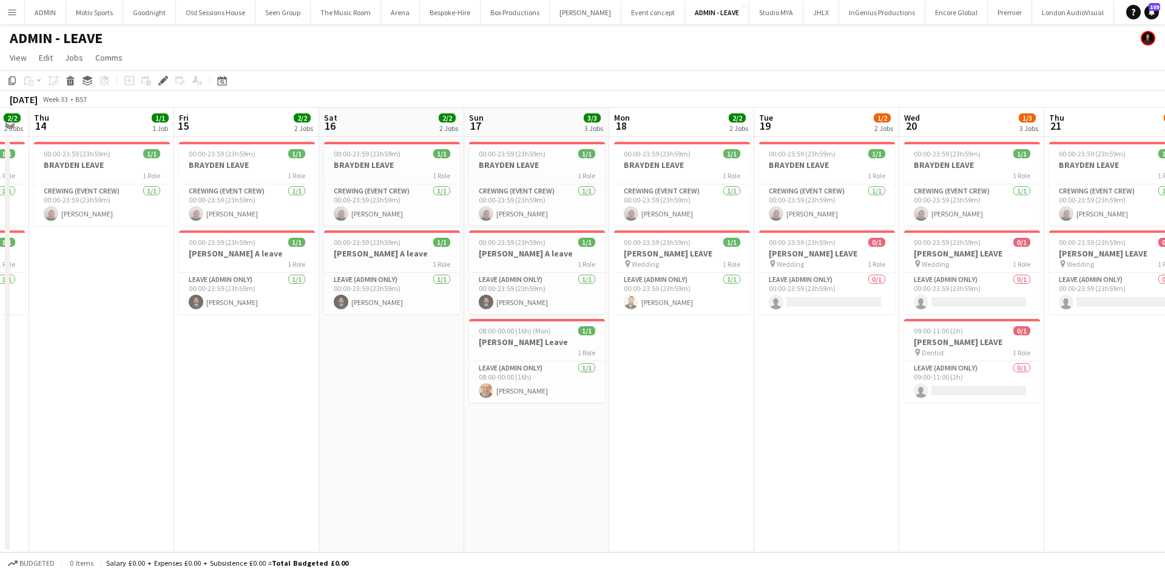
scroll to position [0, 551]
drag, startPoint x: 1034, startPoint y: 488, endPoint x: 951, endPoint y: 488, distance: 83.1
click at [951, 488] on app-calendar-viewport "Sun 10 2/2 2 Jobs Mon 11 2/2 2 Jobs Tue 12 2/4 4 Jobs Wed 13 2/2 2 Jobs Thu 14 …" at bounding box center [582, 330] width 1165 height 445
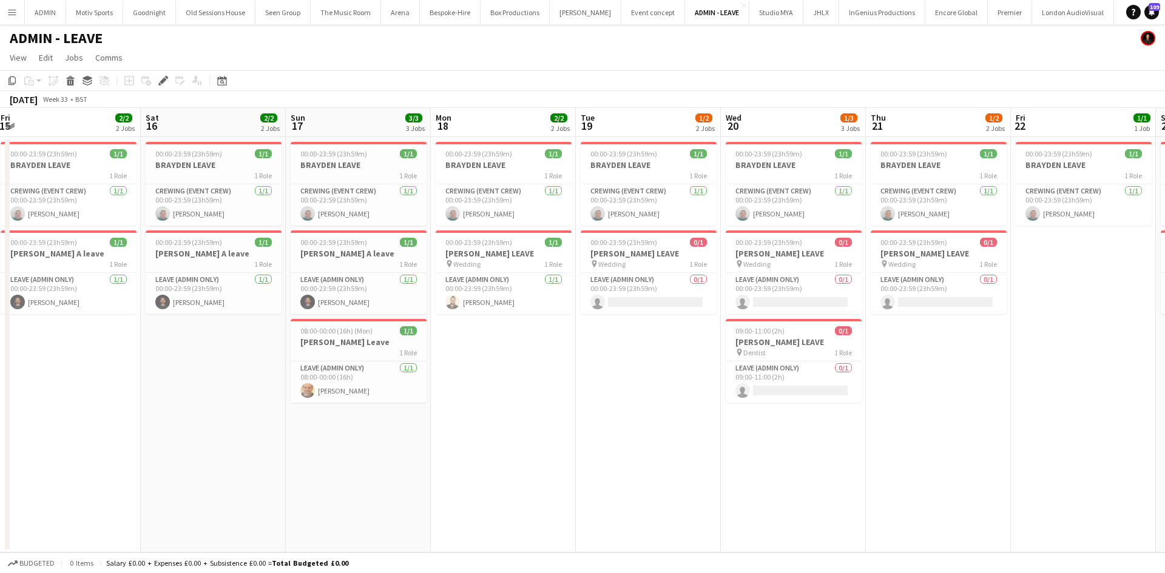
drag, startPoint x: 1107, startPoint y: 393, endPoint x: 904, endPoint y: 434, distance: 207.2
click at [906, 434] on app-calendar-viewport "Tue 12 2/4 4 Jobs Wed 13 2/2 2 Jobs Thu 14 1/1 1 Job Fri 15 2/2 2 Jobs Sat 16 2…" at bounding box center [582, 330] width 1165 height 445
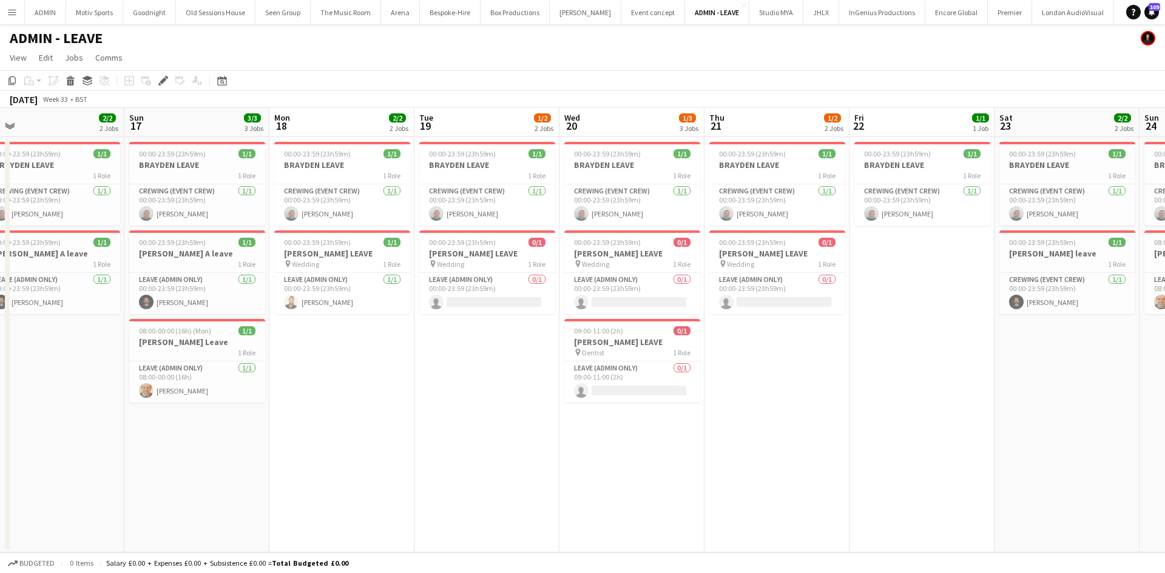
drag, startPoint x: 997, startPoint y: 426, endPoint x: 758, endPoint y: 459, distance: 240.7
click at [755, 462] on app-calendar-viewport "Tue 12 2/4 4 Jobs Wed 13 2/2 2 Jobs Thu 14 1/1 1 Job Fri 15 2/2 2 Jobs Sat 16 2…" at bounding box center [582, 330] width 1165 height 445
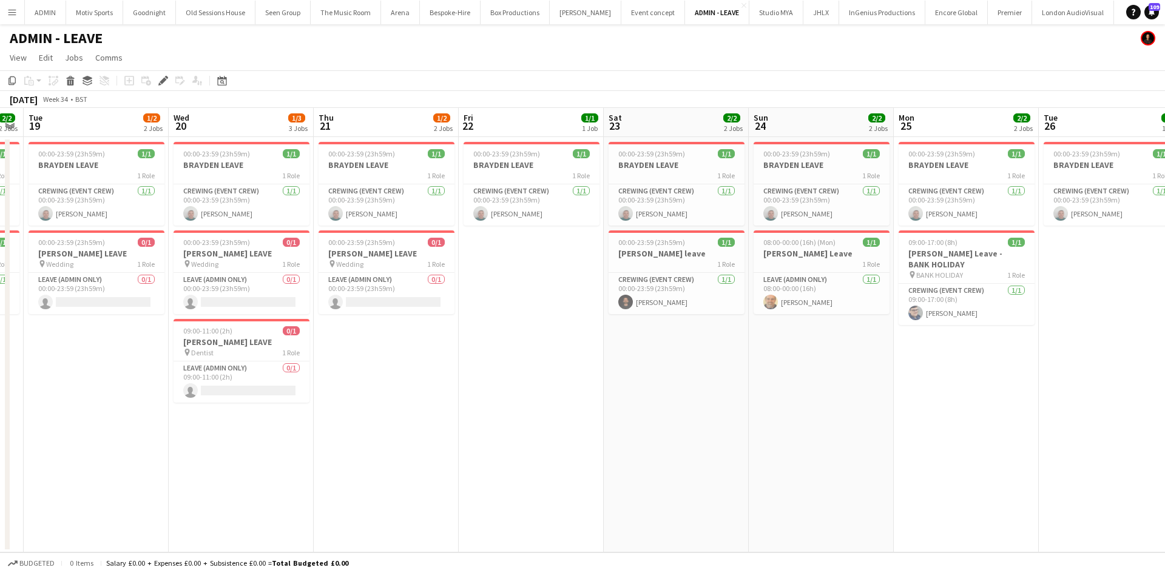
drag, startPoint x: 958, startPoint y: 432, endPoint x: 682, endPoint y: 456, distance: 277.6
click at [671, 457] on app-calendar-viewport "Sat 16 2/2 2 Jobs Sun 17 3/3 3 Jobs Mon 18 2/2 2 Jobs Tue 19 1/2 2 Jobs Wed 20 …" at bounding box center [582, 330] width 1165 height 445
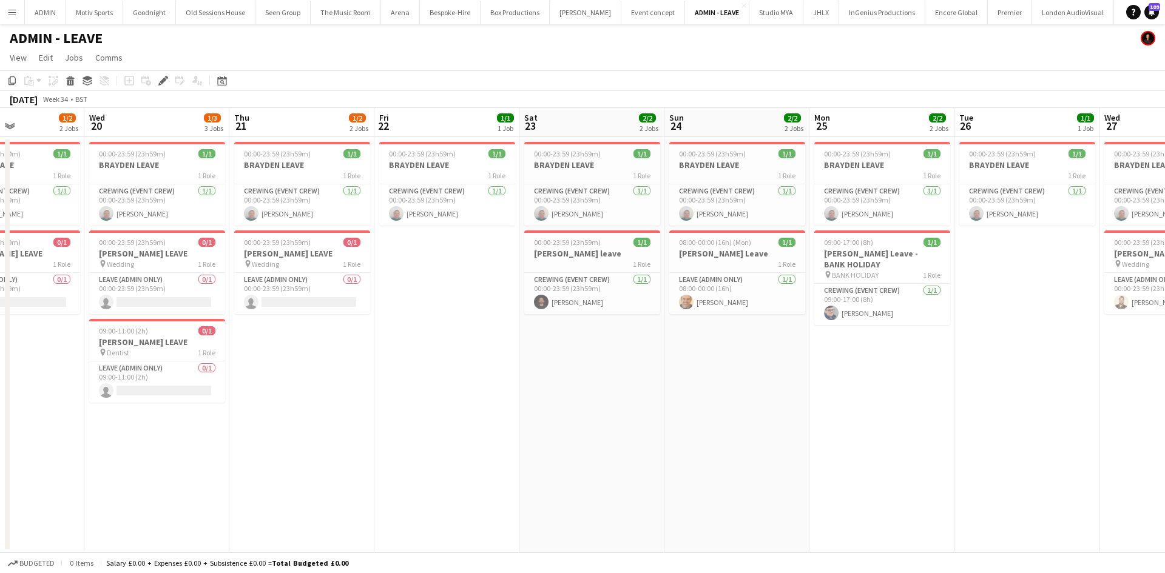
scroll to position [0, 561]
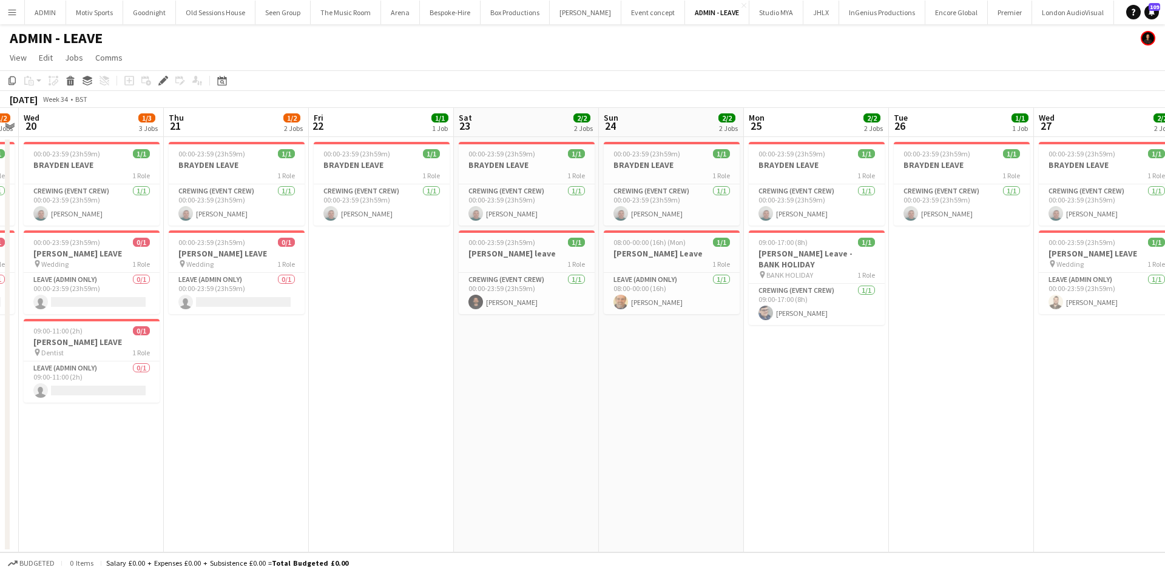
drag, startPoint x: 857, startPoint y: 443, endPoint x: 727, endPoint y: 462, distance: 131.7
click at [727, 462] on app-calendar-viewport "Sat 16 2/2 2 Jobs Sun 17 3/3 3 Jobs Mon 18 2/2 2 Jobs Tue 19 1/2 2 Jobs Wed 20 …" at bounding box center [582, 330] width 1165 height 445
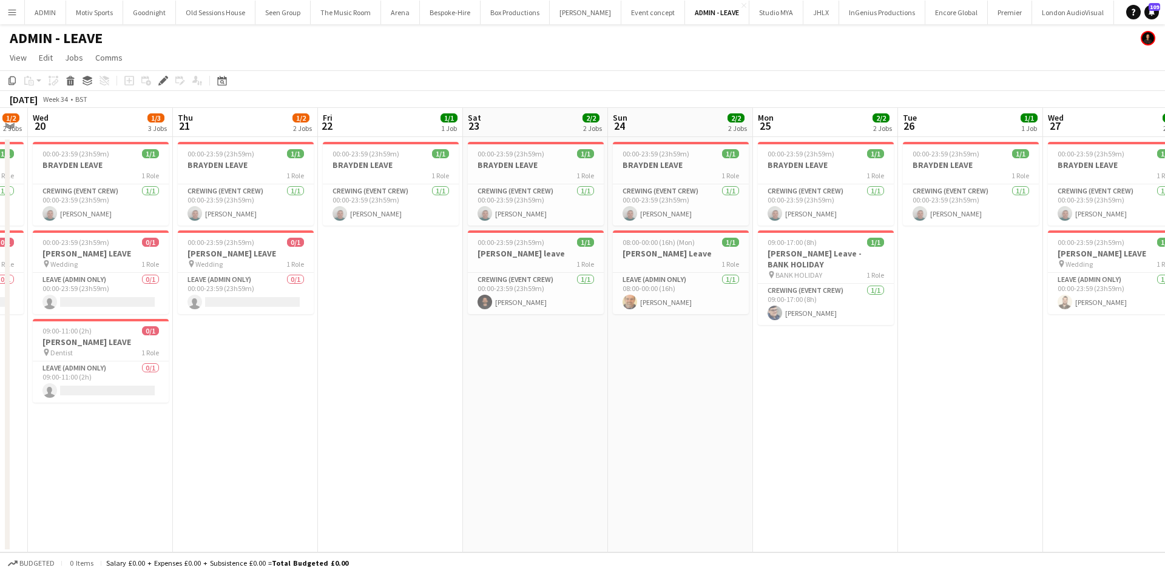
drag, startPoint x: 820, startPoint y: 451, endPoint x: 522, endPoint y: 472, distance: 298.6
click at [522, 472] on app-calendar-viewport "Sat 16 2/2 2 Jobs Sun 17 3/3 3 Jobs Mon 18 2/2 2 Jobs Tue 19 1/2 2 Jobs Wed 20 …" at bounding box center [582, 330] width 1165 height 445
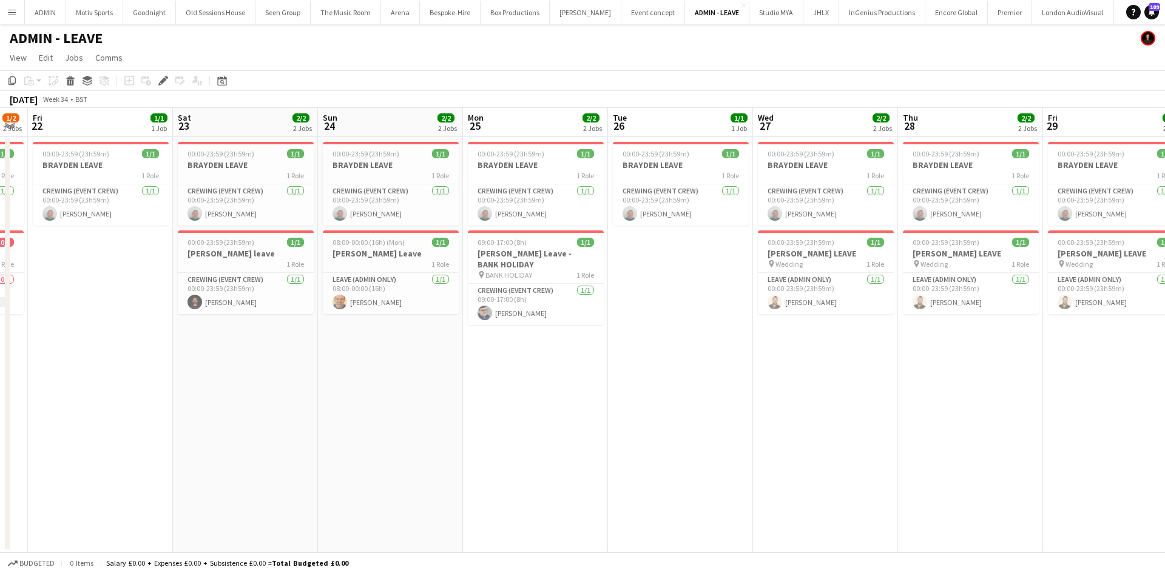
scroll to position [0, 569]
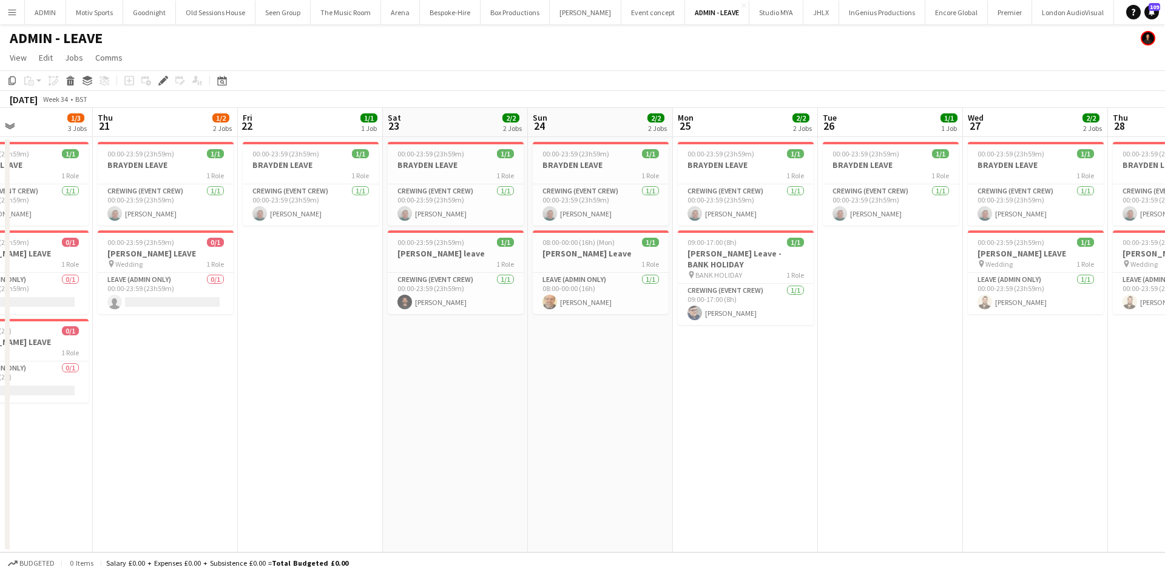
drag, startPoint x: 731, startPoint y: 422, endPoint x: 708, endPoint y: 476, distance: 59.3
click at [961, 426] on app-calendar-viewport "Mon 18 2/2 2 Jobs Tue 19 1/2 2 Jobs Wed 20 1/3 3 Jobs Thu 21 1/2 2 Jobs Fri 22 …" at bounding box center [582, 330] width 1165 height 445
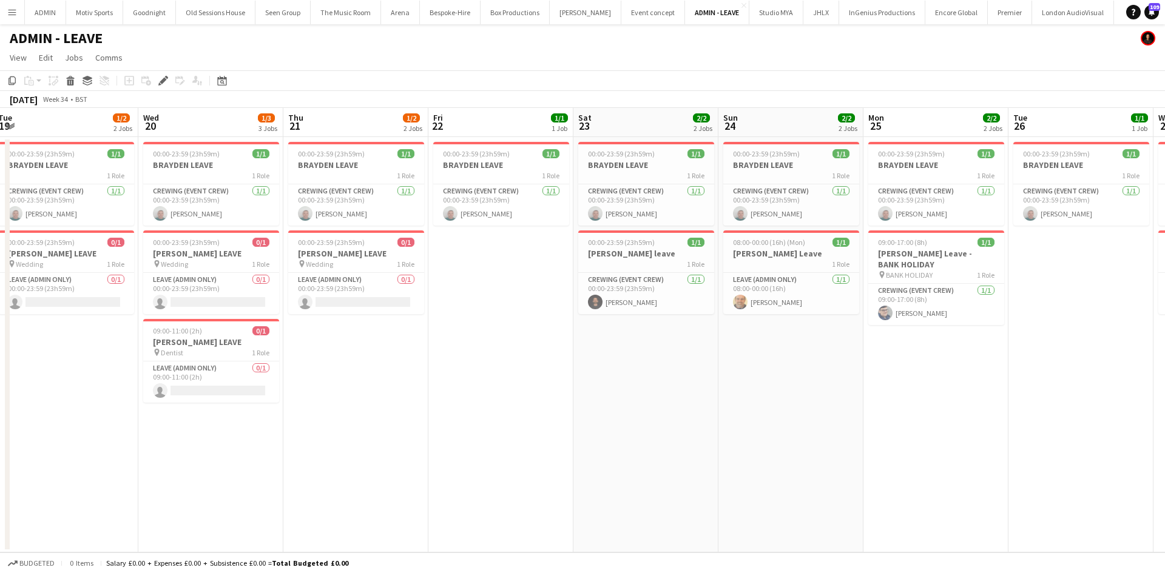
drag, startPoint x: 550, startPoint y: 489, endPoint x: 884, endPoint y: 448, distance: 336.1
click at [884, 448] on app-calendar-viewport "Sun 17 3/3 3 Jobs Mon 18 2/2 2 Jobs Tue 19 1/2 2 Jobs Wed 20 1/3 3 Jobs Thu 21 …" at bounding box center [582, 330] width 1165 height 445
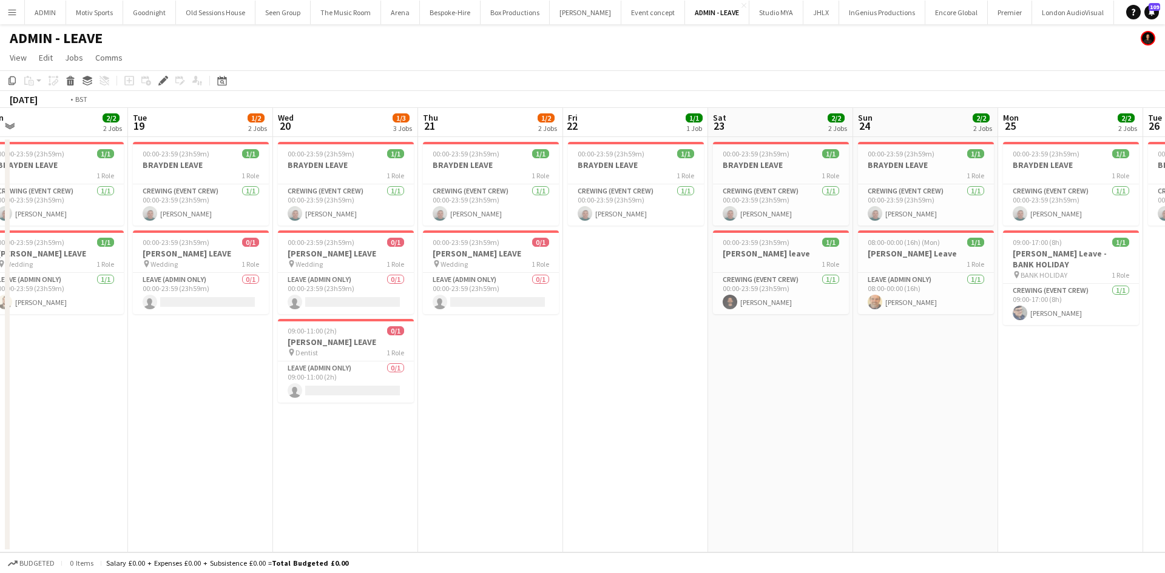
drag, startPoint x: 575, startPoint y: 480, endPoint x: 830, endPoint y: 429, distance: 259.7
click at [861, 430] on app-calendar-viewport "Sat 16 2/2 2 Jobs Sun 17 3/3 3 Jobs Mon 18 2/2 2 Jobs Tue 19 1/2 2 Jobs Wed 20 …" at bounding box center [582, 330] width 1165 height 445
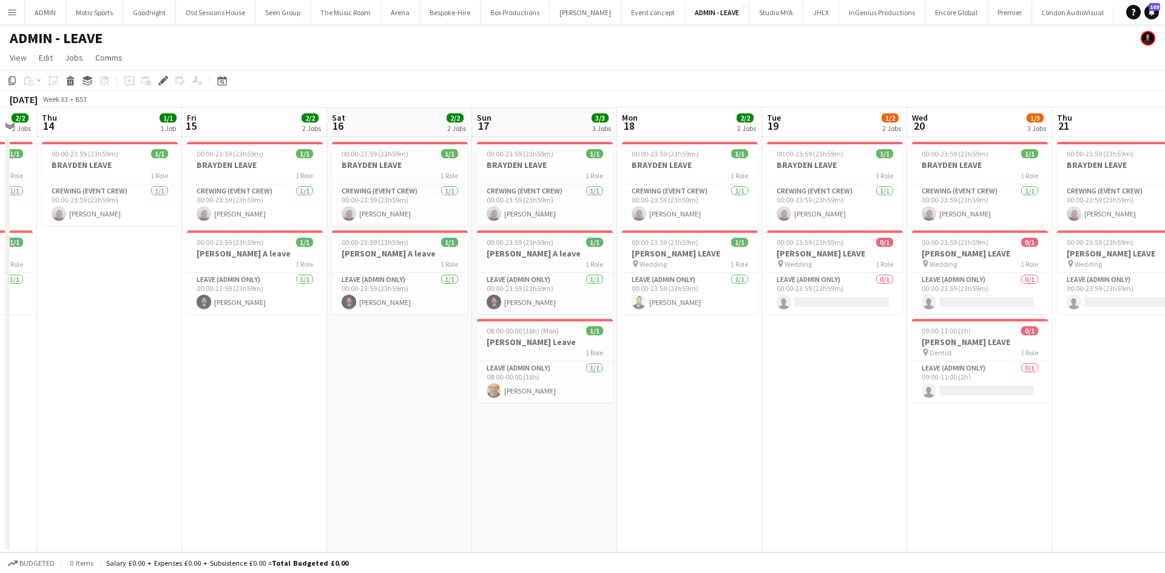
drag, startPoint x: 692, startPoint y: 497, endPoint x: 818, endPoint y: 460, distance: 131.5
click at [858, 462] on app-calendar-viewport "Tue 12 2/4 4 Jobs Wed 13 2/2 2 Jobs Thu 14 1/1 1 Job Fri 15 2/2 2 Jobs Sat 16 2…" at bounding box center [582, 330] width 1165 height 445
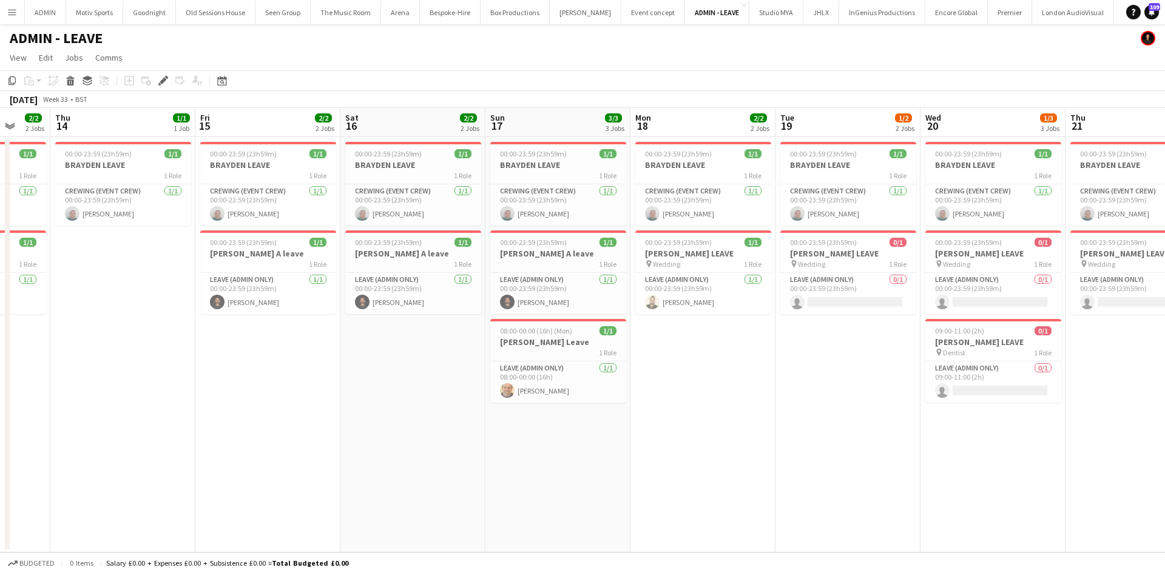
drag, startPoint x: 427, startPoint y: 529, endPoint x: 739, endPoint y: 494, distance: 314.3
click at [735, 496] on app-calendar-viewport "Mon 11 2/2 2 Jobs Tue 12 2/4 4 Jobs Wed 13 2/2 2 Jobs Thu 14 1/1 1 Job Fri 15 2…" at bounding box center [582, 330] width 1165 height 445
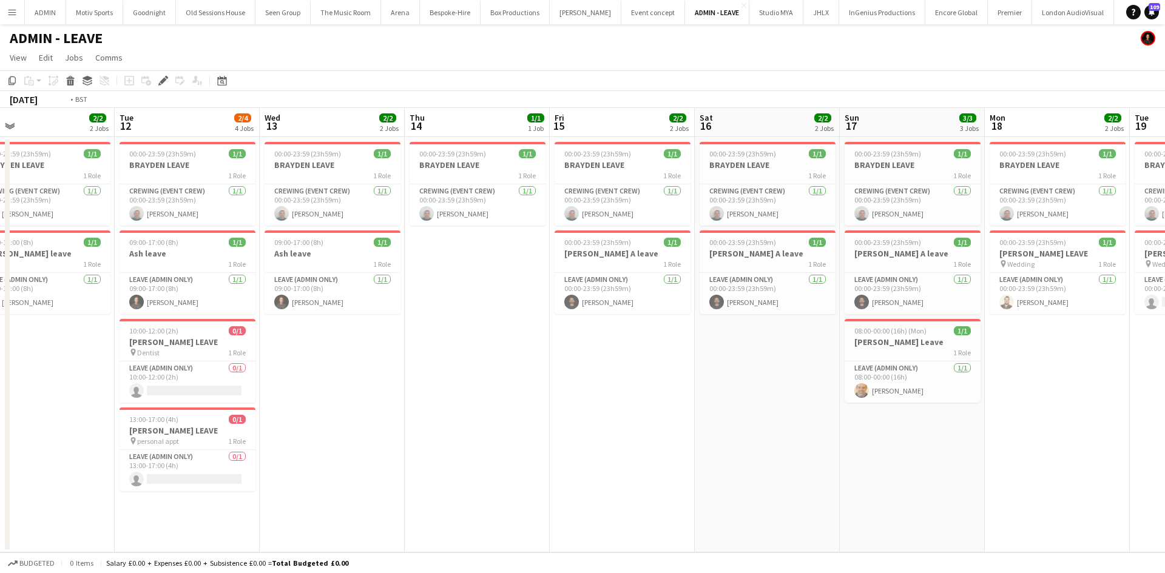
drag, startPoint x: 560, startPoint y: 528, endPoint x: 725, endPoint y: 502, distance: 167.1
click at [801, 502] on app-calendar-viewport "Sat 9 2/2 2 Jobs Sun 10 2/2 2 Jobs Mon 11 2/2 2 Jobs Tue 12 2/4 4 Jobs Wed 13 2…" at bounding box center [582, 330] width 1165 height 445
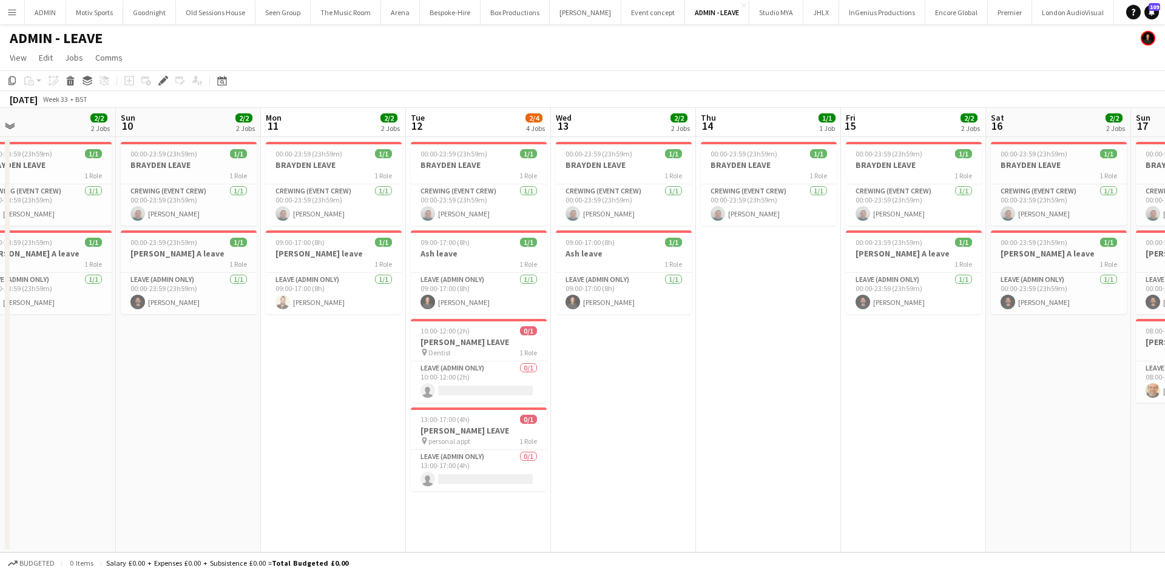
drag, startPoint x: 551, startPoint y: 545, endPoint x: 910, endPoint y: 511, distance: 360.1
click at [923, 514] on app-calendar-viewport "Thu 7 1/1 1 Job Fri 8 2/2 2 Jobs Sat 9 2/2 2 Jobs Sun 10 2/2 2 Jobs Mon 11 2/2 …" at bounding box center [582, 330] width 1165 height 445
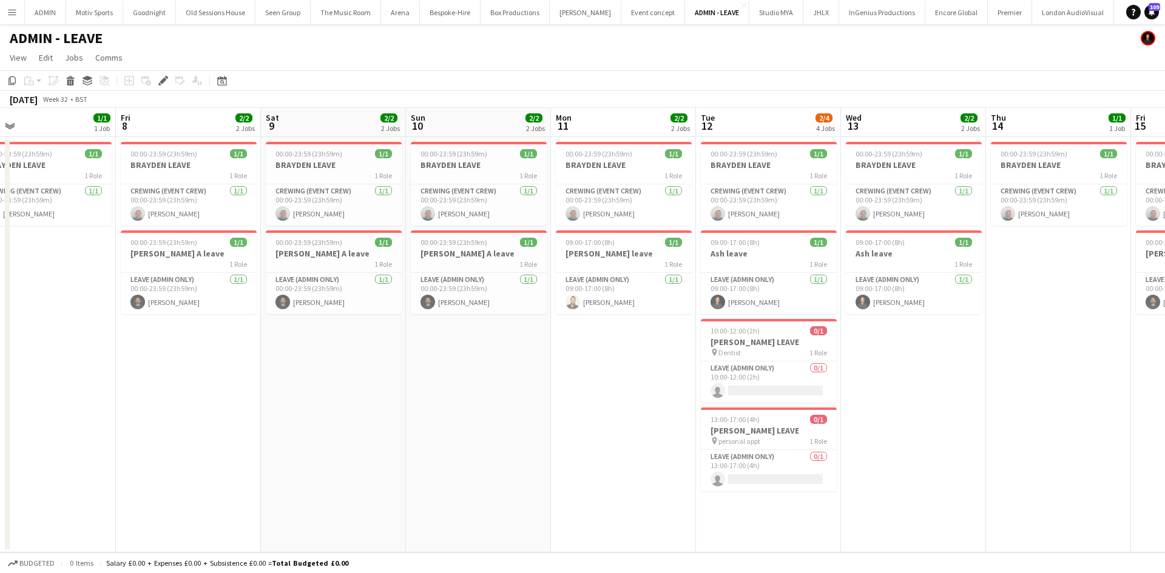
drag, startPoint x: 364, startPoint y: 528, endPoint x: 660, endPoint y: 493, distance: 298.1
click at [621, 500] on app-calendar-viewport "Tue 5 1/1 1 Job Wed 6 1/1 1 Job Thu 7 1/1 1 Job Fri 8 2/2 2 Jobs Sat 9 2/2 2 Jo…" at bounding box center [582, 330] width 1165 height 445
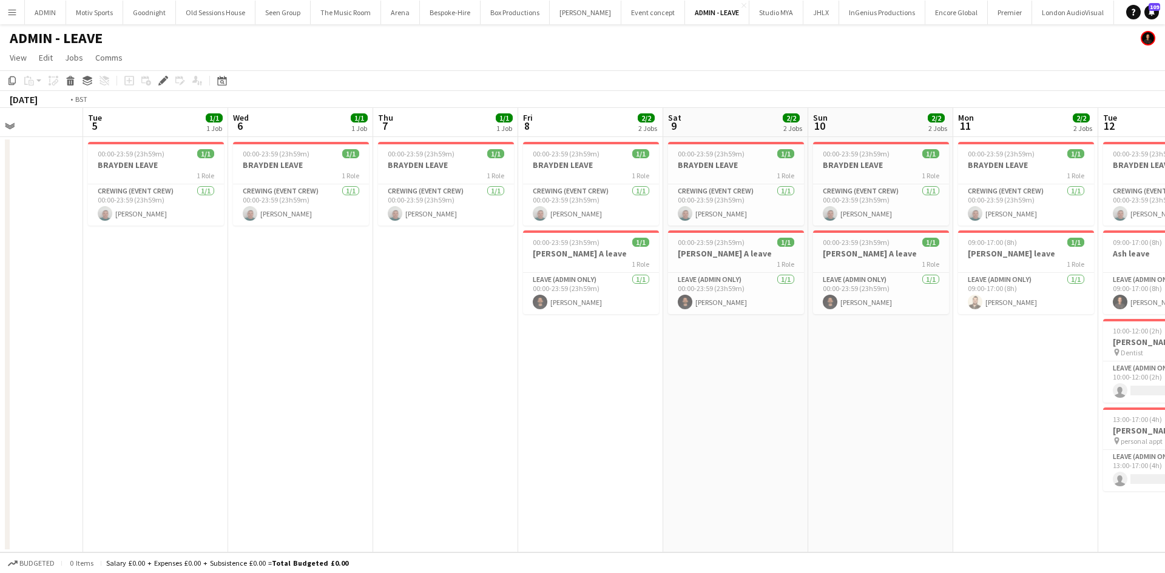
drag, startPoint x: 556, startPoint y: 497, endPoint x: 830, endPoint y: 477, distance: 274.8
click at [823, 478] on app-calendar-viewport "Sun 3 Mon 4 Tue 5 1/1 1 Job Wed 6 1/1 1 Job Thu 7 1/1 1 Job Fri 8 2/2 2 Jobs Sa…" at bounding box center [582, 330] width 1165 height 445
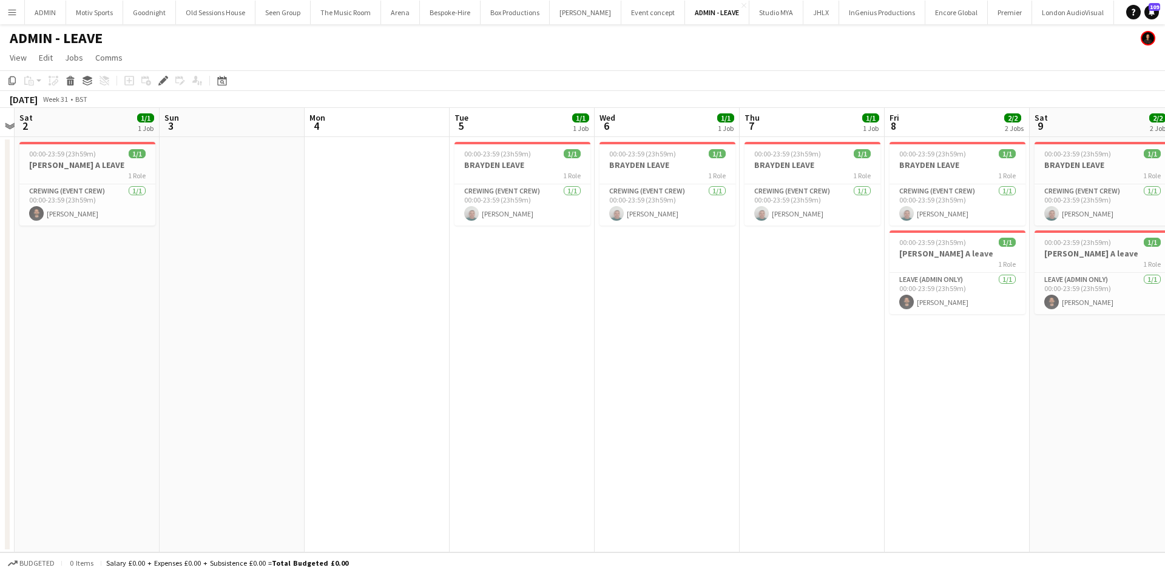
drag, startPoint x: 673, startPoint y: 499, endPoint x: 831, endPoint y: 483, distance: 159.1
click at [831, 483] on app-calendar-viewport "Thu 31 Fri 1 Sat 2 1/1 1 Job Sun 3 Mon 4 Tue 5 1/1 1 Job Wed 6 1/1 1 Job Thu 7 …" at bounding box center [582, 330] width 1165 height 445
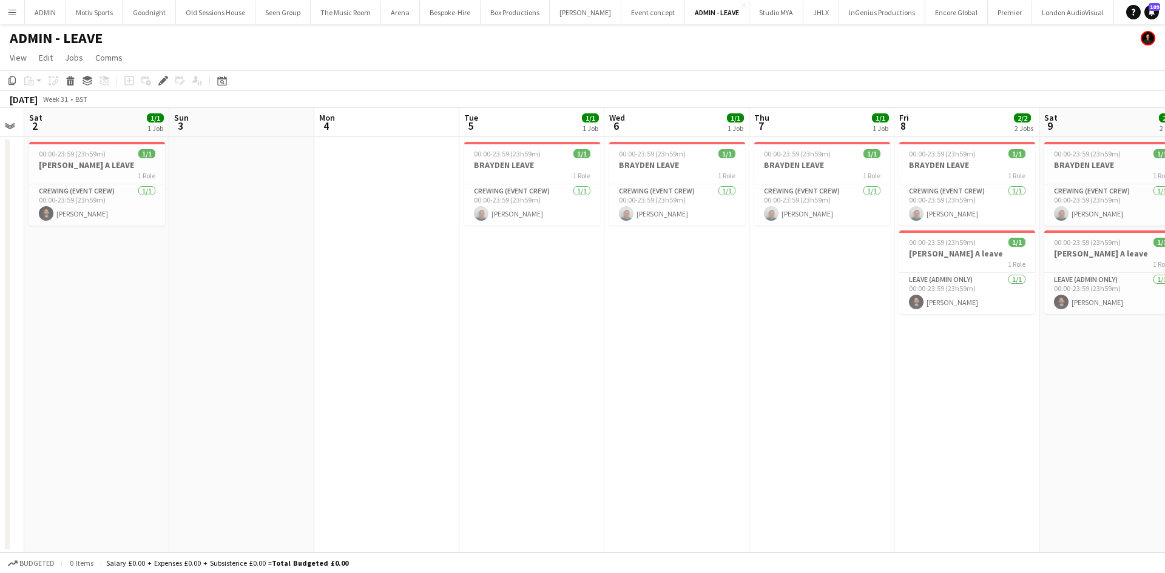
drag, startPoint x: 682, startPoint y: 483, endPoint x: 843, endPoint y: 483, distance: 160.7
click at [843, 483] on app-calendar-viewport "Thu 31 Fri 1 Sat 2 1/1 1 Job Sun 3 Mon 4 Tue 5 1/1 1 Job Wed 6 1/1 1 Job Thu 7 …" at bounding box center [582, 330] width 1165 height 445
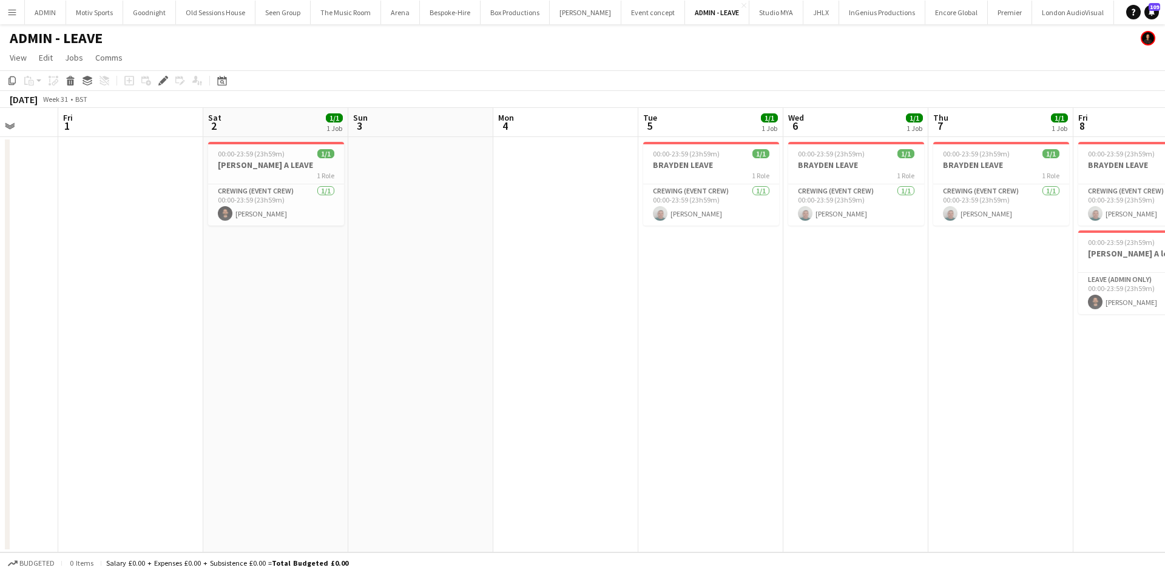
scroll to position [0, 345]
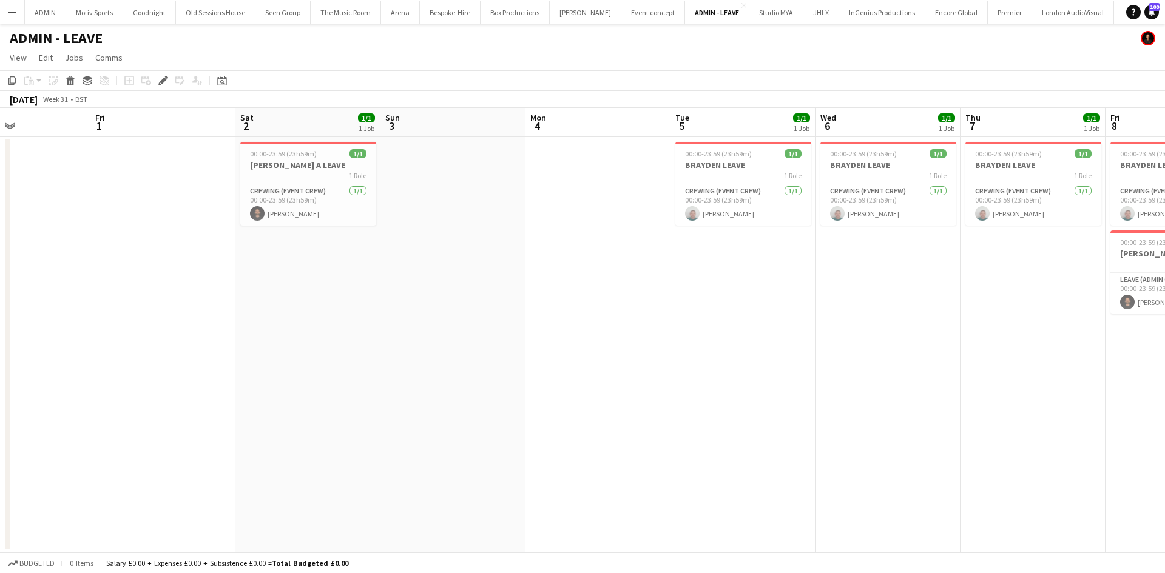
drag, startPoint x: 748, startPoint y: 470, endPoint x: 790, endPoint y: 471, distance: 41.9
click at [790, 471] on app-calendar-viewport "Tue 29 1/1 1 Job Wed 30 Thu 31 Fri 1 Sat 2 1/1 1 Job Sun 3 Mon 4 Tue 5 1/1 1 Jo…" at bounding box center [582, 330] width 1165 height 445
drag, startPoint x: 892, startPoint y: 391, endPoint x: 519, endPoint y: 391, distance: 373.6
click at [517, 391] on app-calendar-viewport "Tue 29 1/1 1 Job Wed 30 Thu 31 Fri 1 Sat 2 1/1 1 Job Sun 3 Mon 4 Tue 5 1/1 1 Jo…" at bounding box center [582, 330] width 1165 height 445
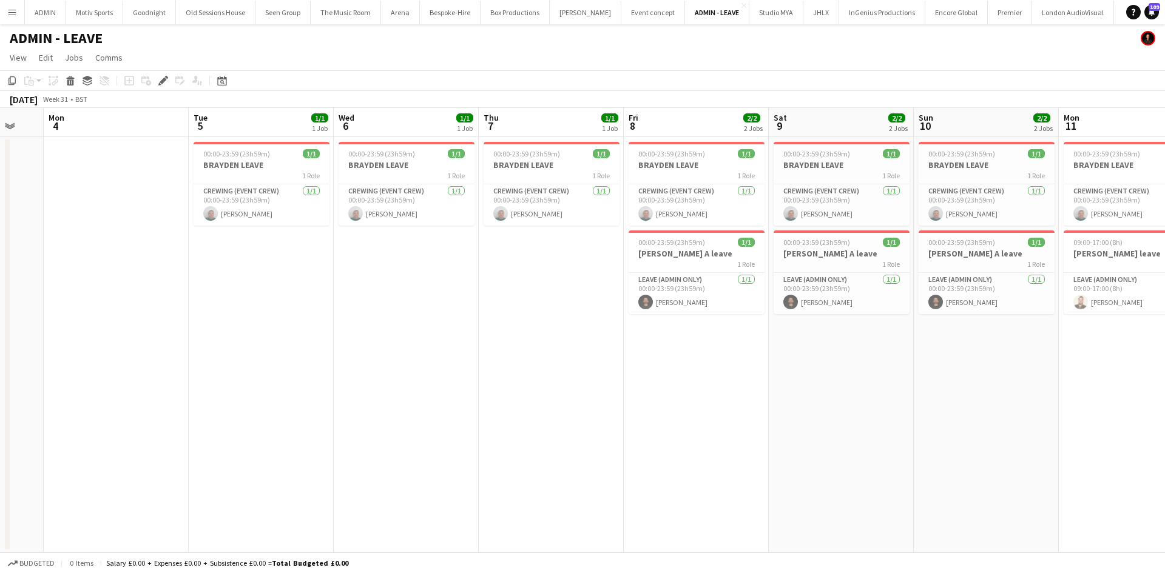
drag, startPoint x: 722, startPoint y: 423, endPoint x: 703, endPoint y: 426, distance: 19.6
click at [704, 426] on app-calendar-viewport "Thu 31 Fri 1 Sat 2 1/1 1 Job Sun 3 Mon 4 Tue 5 1/1 1 Job Wed 6 1/1 1 Job Thu 7 …" at bounding box center [582, 330] width 1165 height 445
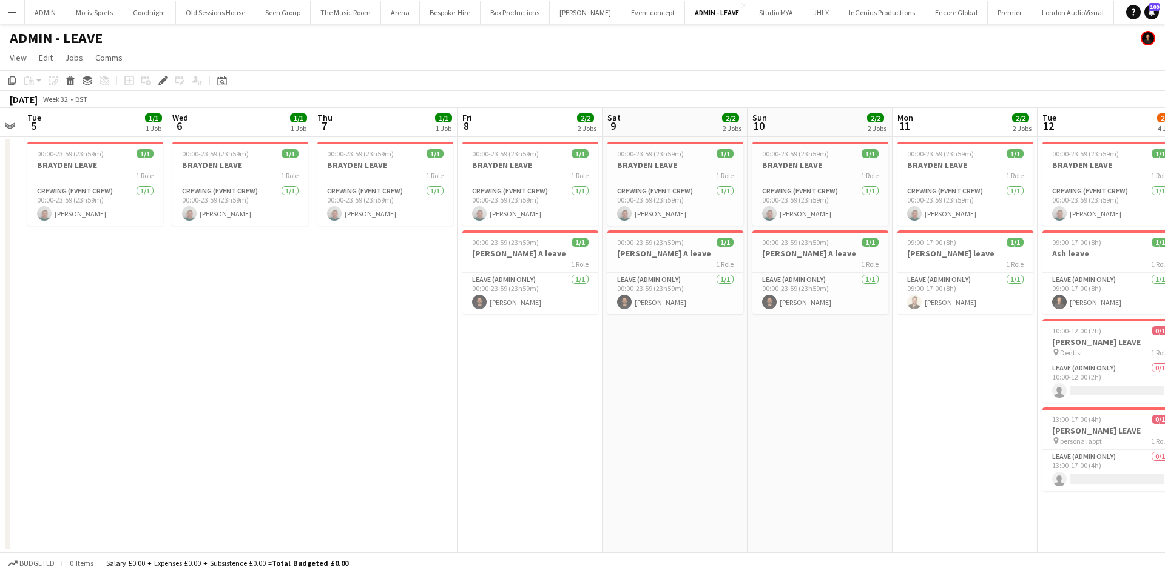
drag, startPoint x: 866, startPoint y: 421, endPoint x: 652, endPoint y: 423, distance: 213.5
click at [673, 423] on app-calendar-viewport "Sat 2 1/1 1 Job Sun 3 Mon 4 Tue 5 1/1 1 Job Wed 6 1/1 1 Job Thu 7 1/1 1 Job Fri…" at bounding box center [582, 330] width 1165 height 445
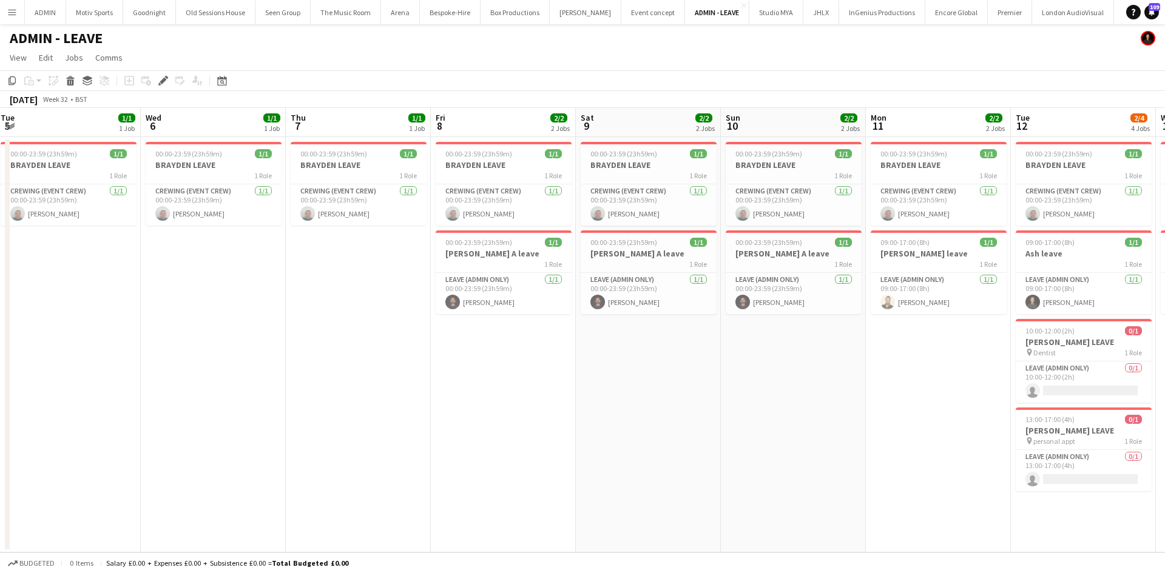
drag, startPoint x: 676, startPoint y: 417, endPoint x: 663, endPoint y: 417, distance: 13.3
click at [663, 417] on app-calendar-viewport "Sat 2 1/1 1 Job Sun 3 Mon 4 Tue 5 1/1 1 Job Wed 6 1/1 1 Job Thu 7 1/1 1 Job Fri…" at bounding box center [582, 330] width 1165 height 445
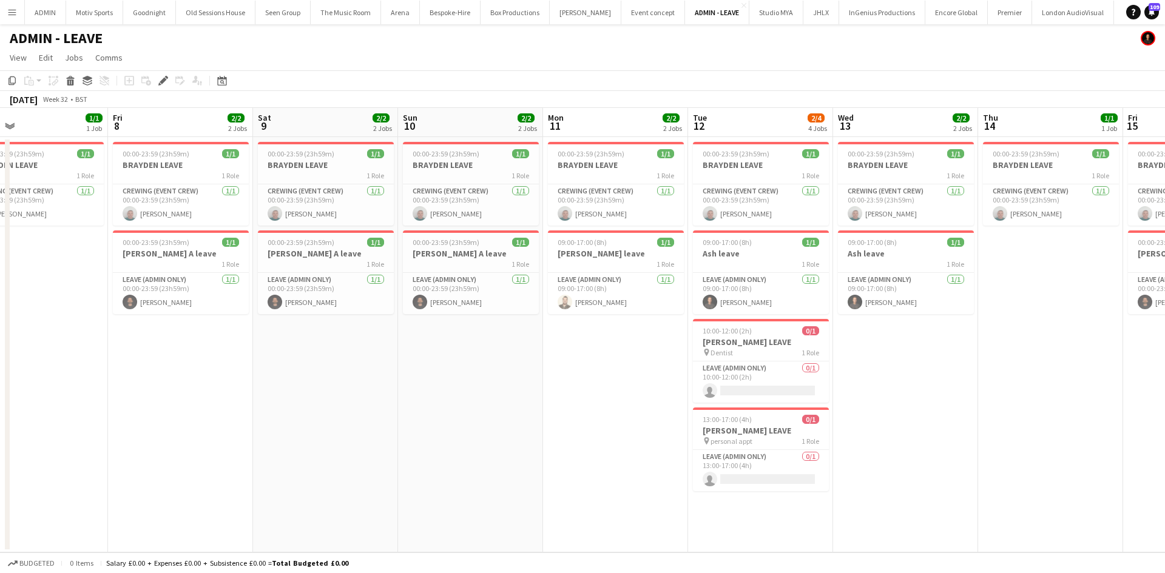
drag, startPoint x: 1063, startPoint y: 420, endPoint x: 938, endPoint y: 435, distance: 125.3
click at [938, 435] on app-calendar-viewport "Mon 4 Tue 5 1/1 1 Job Wed 6 1/1 1 Job Thu 7 1/1 1 Job Fri 8 2/2 2 Jobs Sat 9 2/…" at bounding box center [582, 330] width 1165 height 445
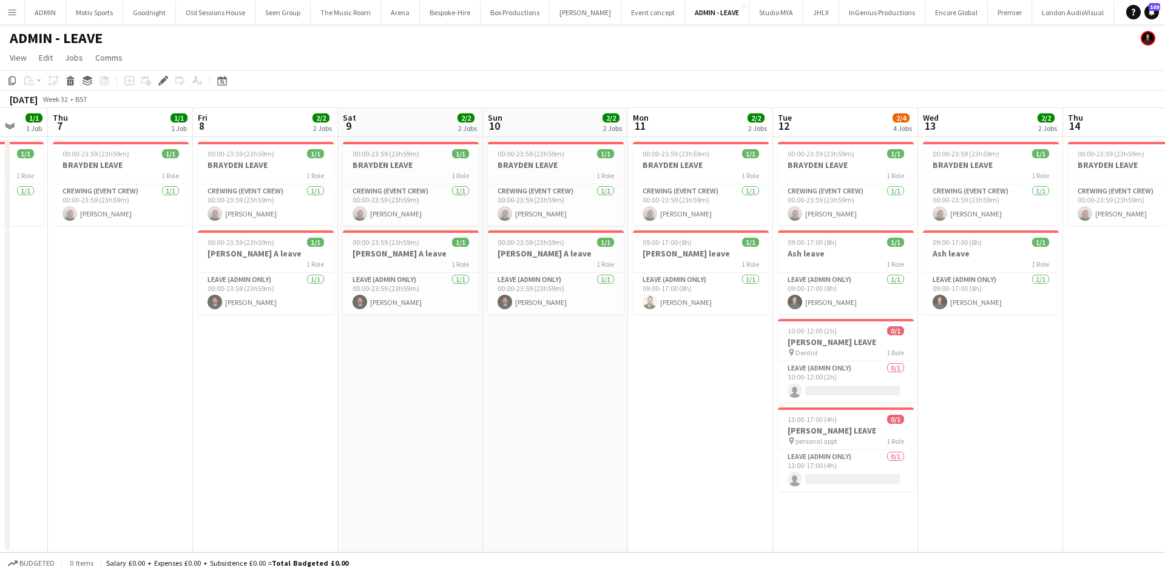
drag, startPoint x: 1053, startPoint y: 434, endPoint x: 855, endPoint y: 432, distance: 197.7
click at [855, 432] on app-calendar-viewport "Mon 4 Tue 5 1/1 1 Job Wed 6 1/1 1 Job Thu 7 1/1 1 Job Fri 8 2/2 2 Jobs Sat 9 2/…" at bounding box center [582, 330] width 1165 height 445
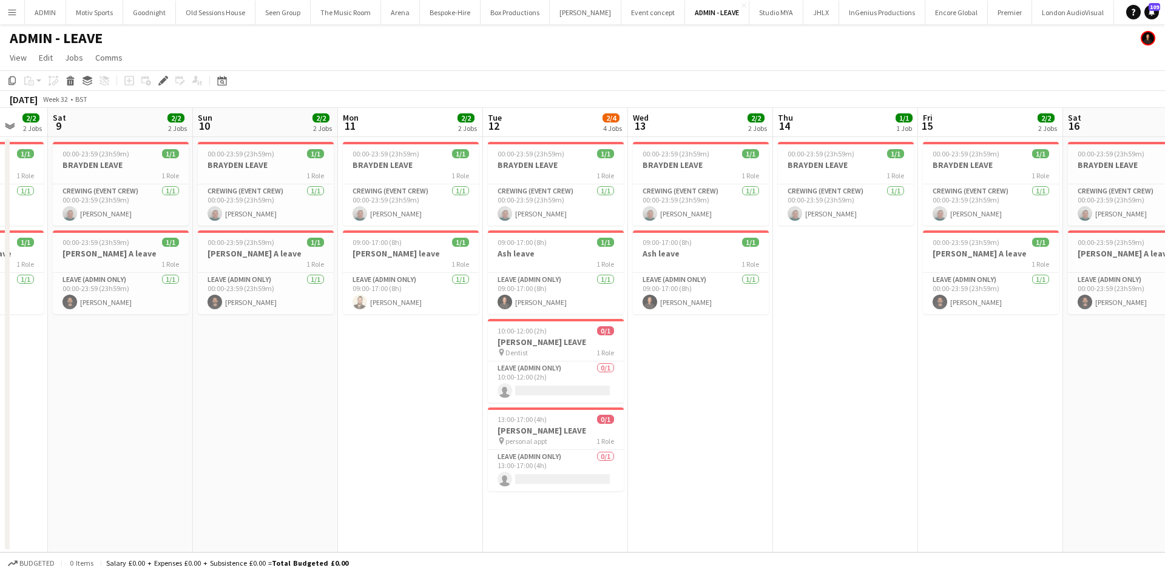
scroll to position [0, 565]
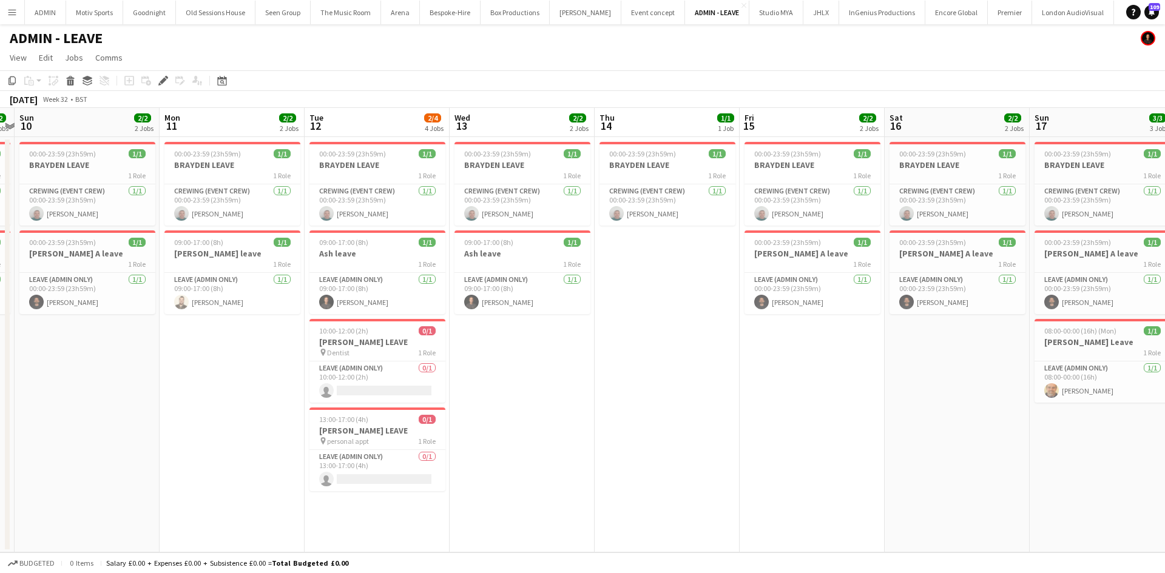
drag, startPoint x: 1004, startPoint y: 431, endPoint x: 826, endPoint y: 433, distance: 178.3
click at [826, 433] on app-calendar-viewport "Wed 6 1/1 1 Job Thu 7 1/1 1 Job Fri 8 2/2 2 Jobs Sat 9 2/2 2 Jobs Sun 10 2/2 2 …" at bounding box center [582, 330] width 1165 height 445
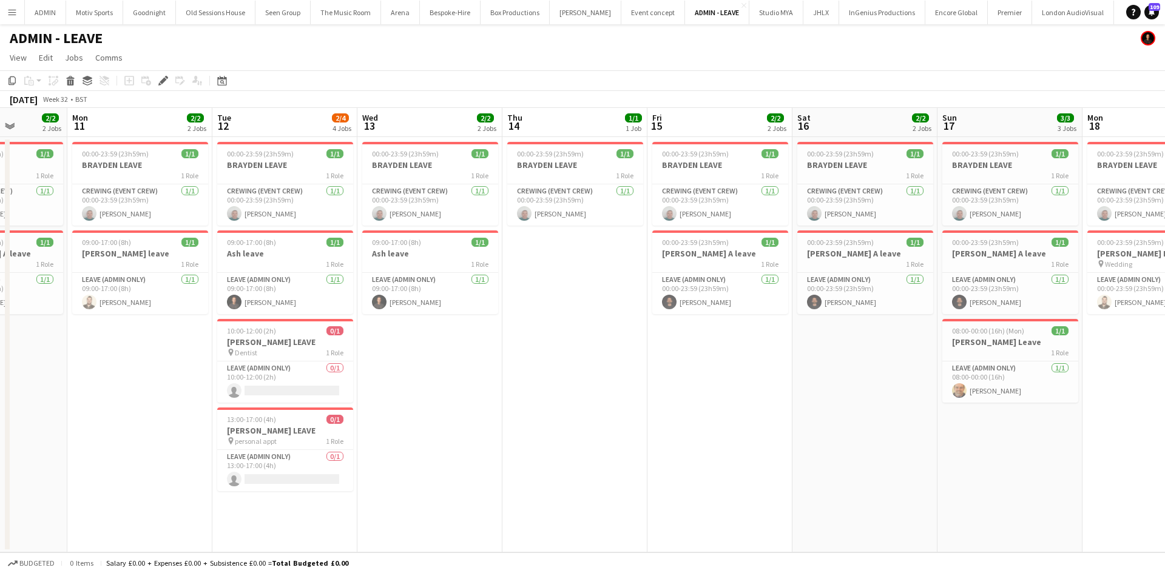
scroll to position [0, 372]
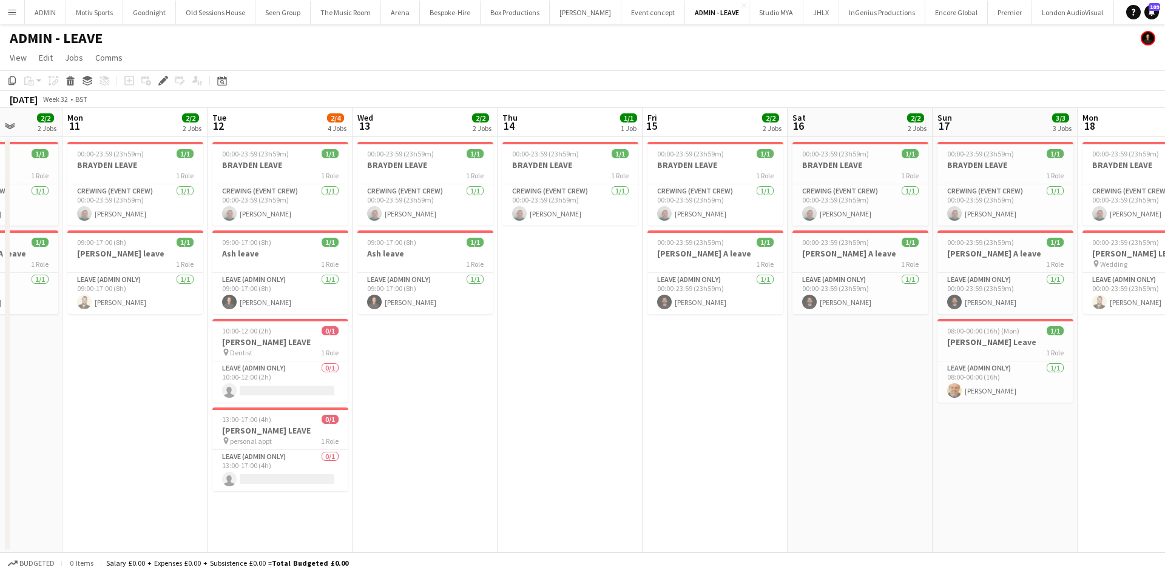
drag, startPoint x: 961, startPoint y: 440, endPoint x: 864, endPoint y: 440, distance: 97.0
click at [864, 440] on app-calendar-viewport "Fri 8 2/2 2 Jobs Sat 9 2/2 2 Jobs Sun 10 2/2 2 Jobs Mon 11 2/2 2 Jobs Tue 12 2/…" at bounding box center [582, 330] width 1165 height 445
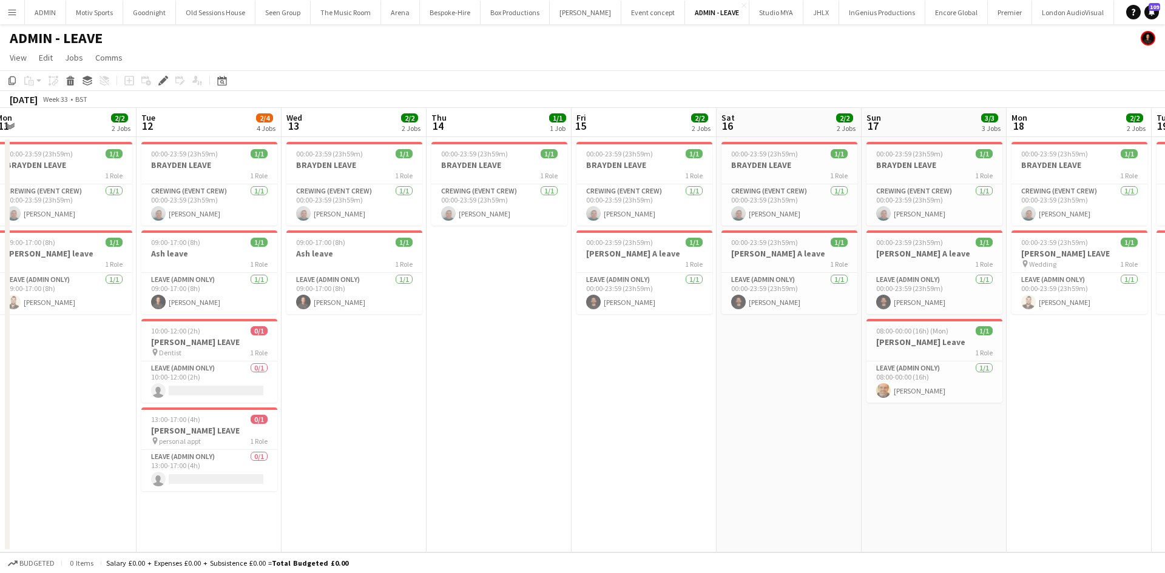
scroll to position [0, 385]
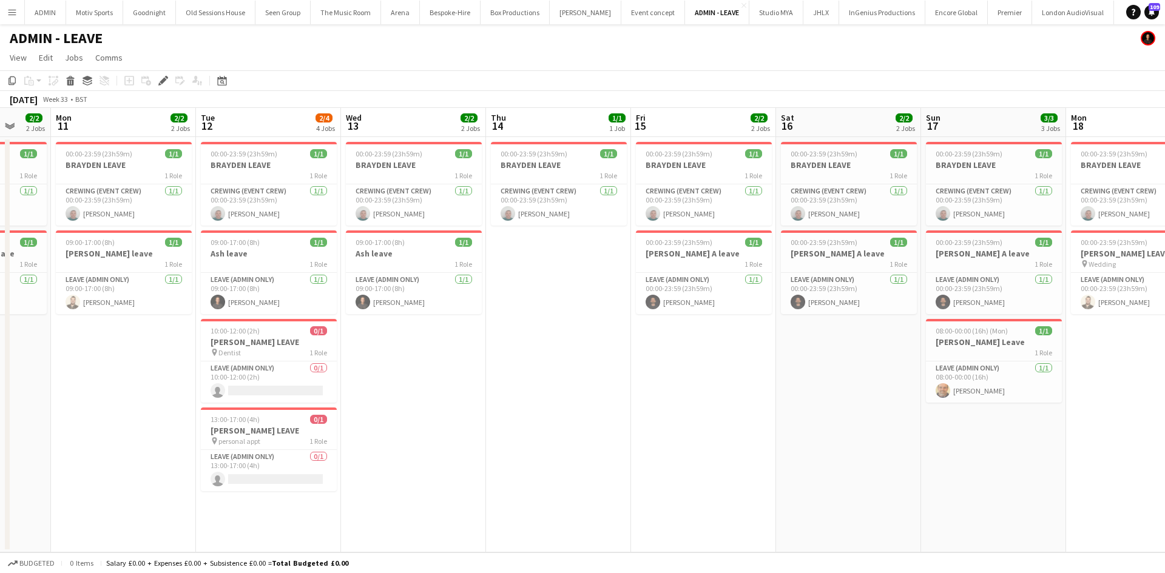
drag, startPoint x: 1067, startPoint y: 476, endPoint x: 765, endPoint y: 476, distance: 302.1
click at [765, 476] on app-calendar-viewport "Fri 8 2/2 2 Jobs Sat 9 2/2 2 Jobs Sun 10 2/2 2 Jobs Mon 11 2/2 2 Jobs Tue 12 2/…" at bounding box center [582, 330] width 1165 height 445
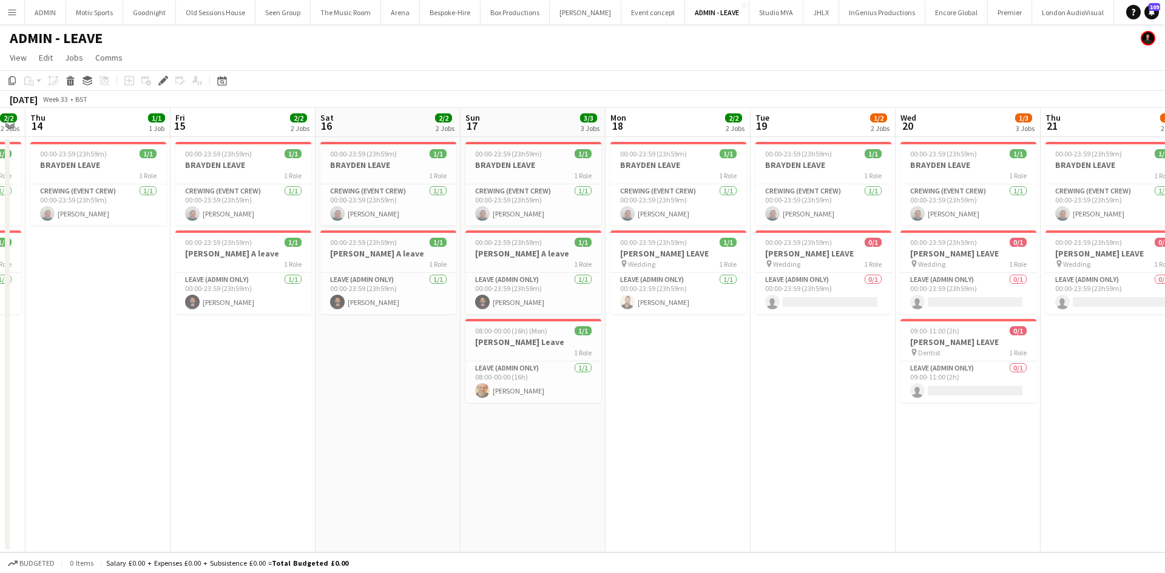
drag, startPoint x: 1023, startPoint y: 469, endPoint x: 822, endPoint y: 463, distance: 200.3
click at [822, 463] on app-calendar-viewport "Sun 10 2/2 2 Jobs Mon 11 2/2 2 Jobs Tue 12 2/4 4 Jobs Wed 13 2/2 2 Jobs Thu 14 …" at bounding box center [582, 330] width 1165 height 445
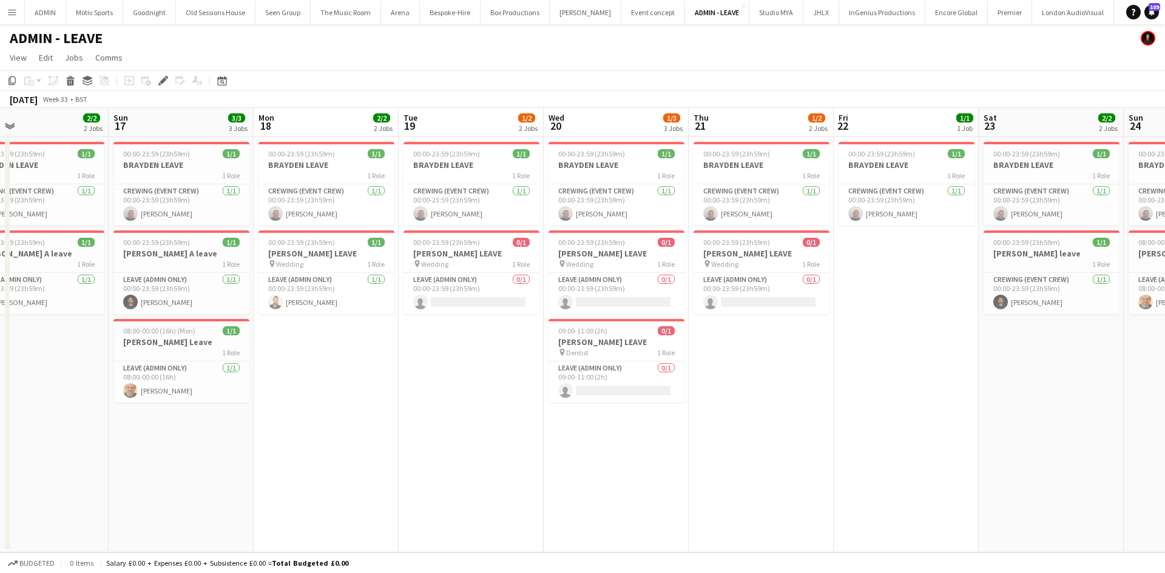
drag, startPoint x: 1038, startPoint y: 451, endPoint x: 711, endPoint y: 459, distance: 327.6
click at [711, 459] on app-calendar-viewport "Tue 12 2/4 4 Jobs Wed 13 2/2 2 Jobs Thu 14 1/1 1 Job Fri 15 2/2 2 Jobs Sat 16 2…" at bounding box center [582, 330] width 1165 height 445
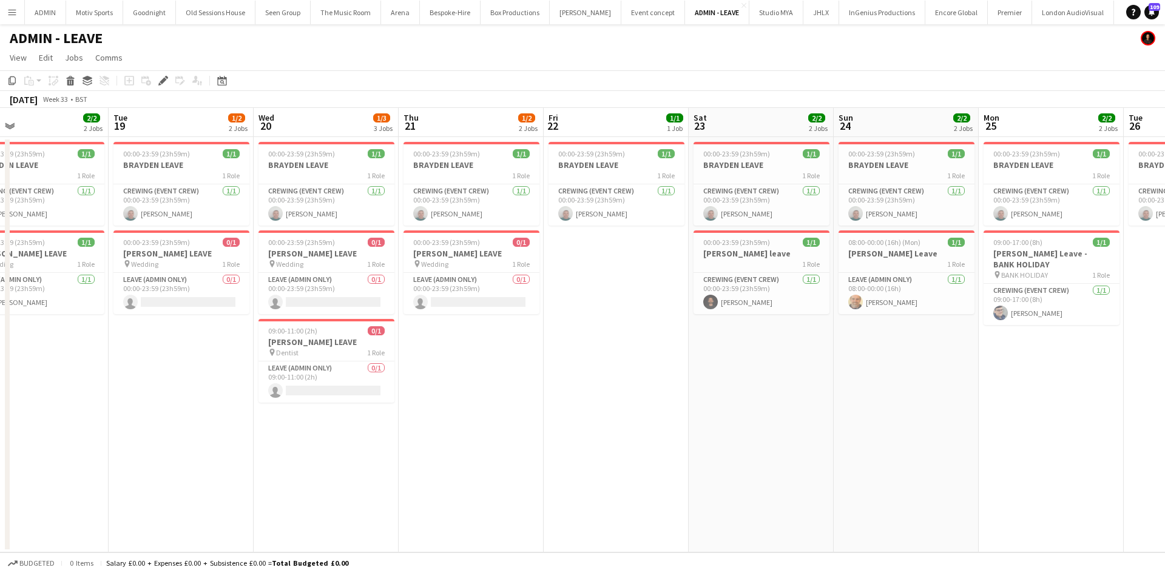
scroll to position [0, 332]
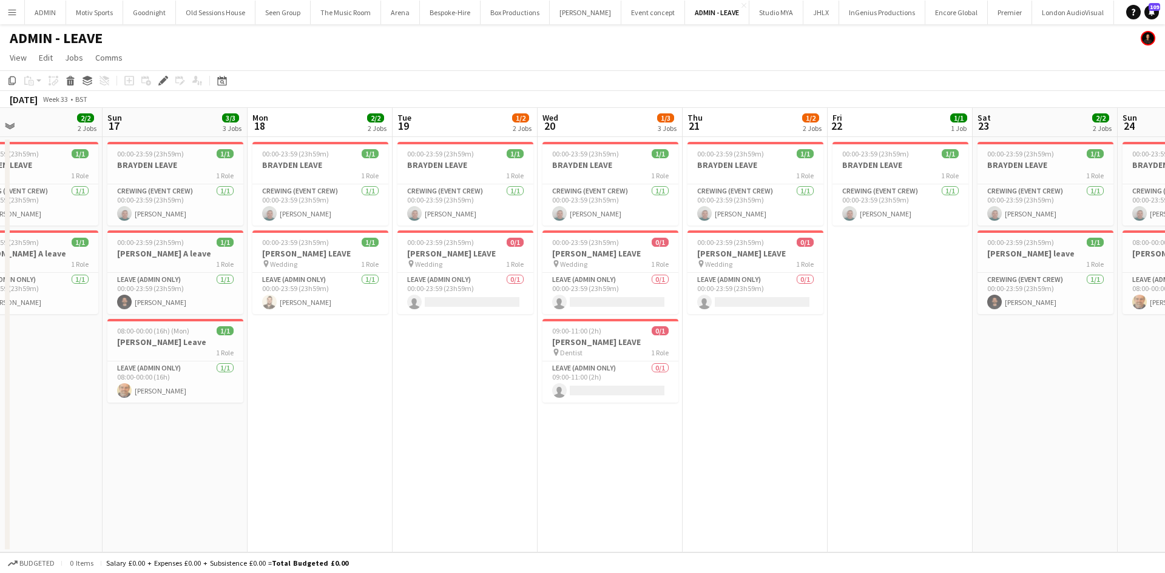
click at [988, 421] on app-date-cell "00:00-23:59 (23h59m) 1/1 BRAYDEN LEAVE 1 Role Crewing (Event Crew) [DATE] 00:00…" at bounding box center [1044, 344] width 145 height 415
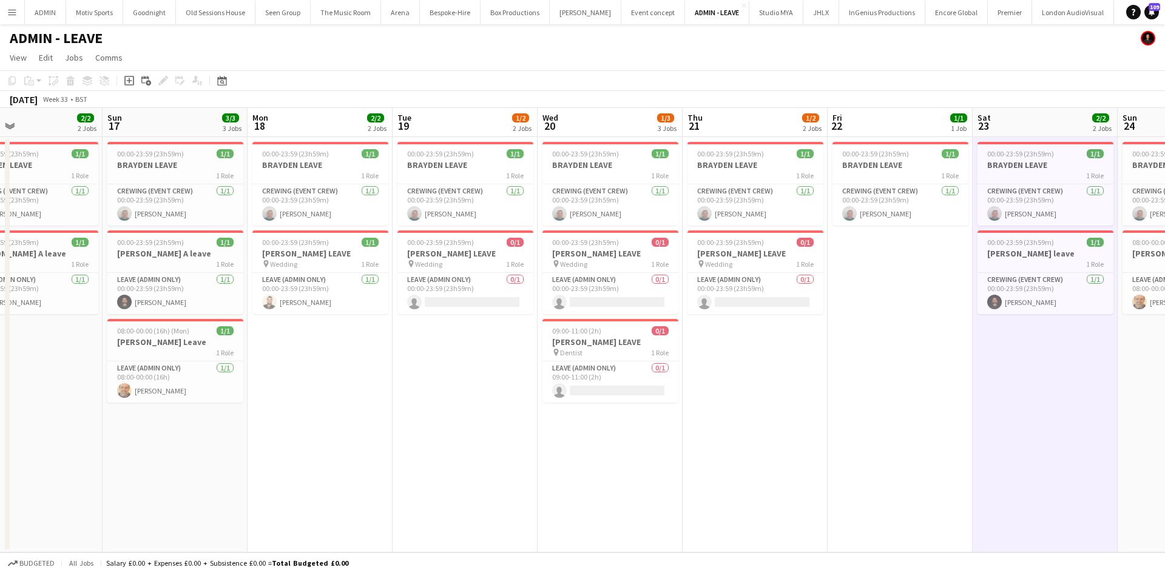
click at [988, 421] on app-date-cell "00:00-23:59 (23h59m) 1/1 BRAYDEN LEAVE 1 Role Crewing (Event Crew) [DATE] 00:00…" at bounding box center [1044, 344] width 145 height 415
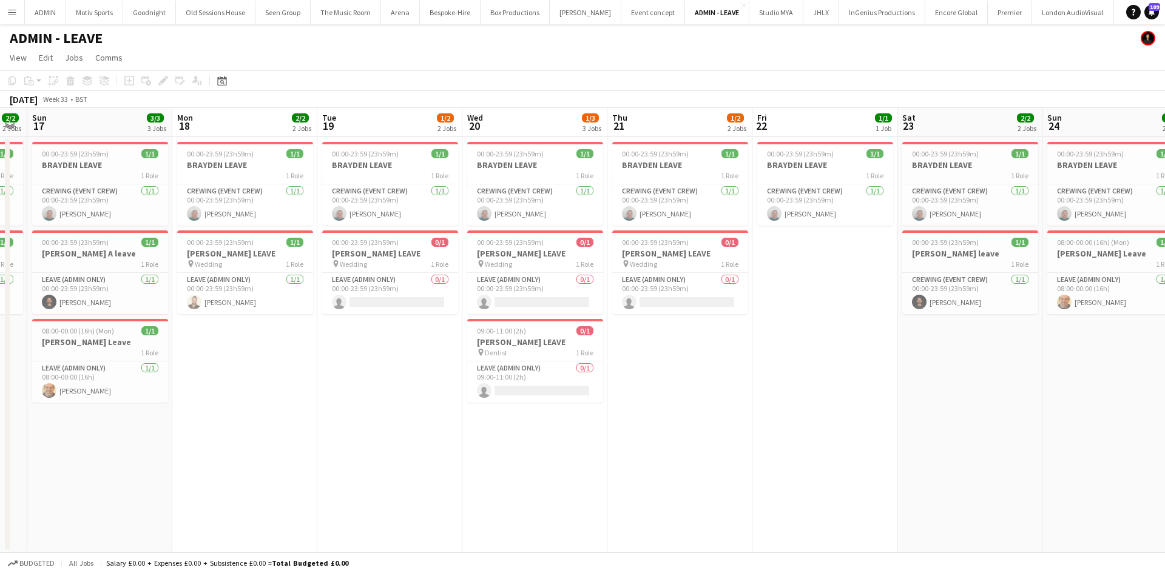
drag, startPoint x: 1063, startPoint y: 419, endPoint x: 987, endPoint y: 419, distance: 75.2
click at [987, 419] on app-calendar-viewport "Thu 14 1/1 1 Job Fri 15 2/2 2 Jobs Sat 16 2/2 2 Jobs Sun 17 3/3 3 Jobs Mon 18 2…" at bounding box center [582, 330] width 1165 height 445
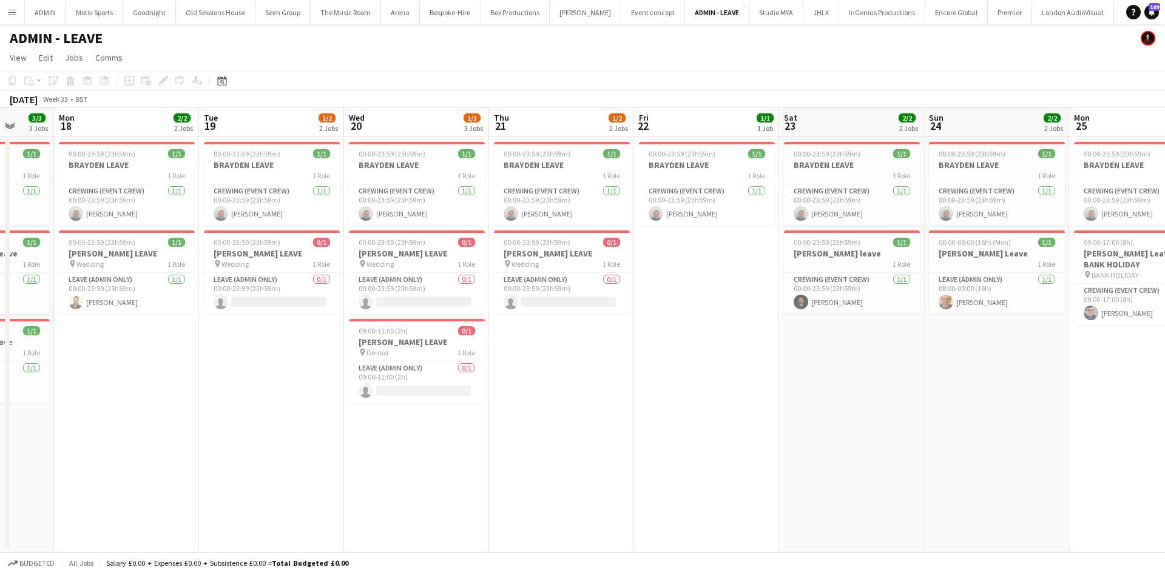
drag, startPoint x: 1083, startPoint y: 413, endPoint x: 936, endPoint y: 419, distance: 146.3
click at [936, 419] on app-calendar-viewport "Thu 14 1/1 1 Job Fri 15 2/2 2 Jobs Sat 16 2/2 2 Jobs Sun 17 3/3 3 Jobs Mon 18 2…" at bounding box center [582, 330] width 1165 height 445
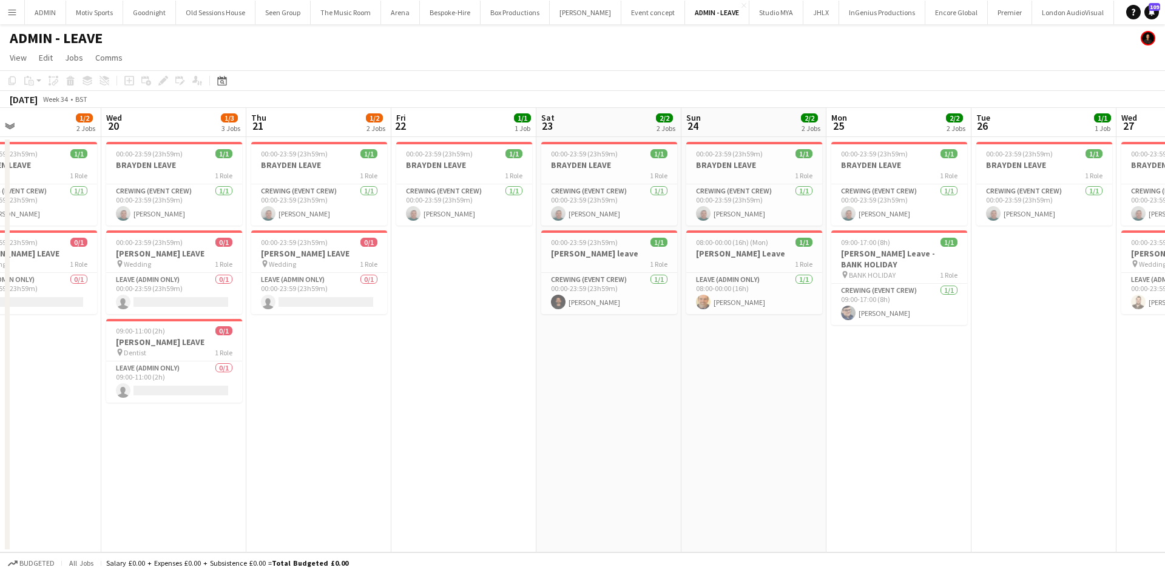
drag, startPoint x: 1024, startPoint y: 415, endPoint x: 809, endPoint y: 417, distance: 215.3
click at [809, 417] on app-calendar-viewport "Sat 16 2/2 2 Jobs Sun 17 3/3 3 Jobs Mon 18 2/2 2 Jobs Tue 19 1/2 2 Jobs Wed 20 …" at bounding box center [582, 330] width 1165 height 445
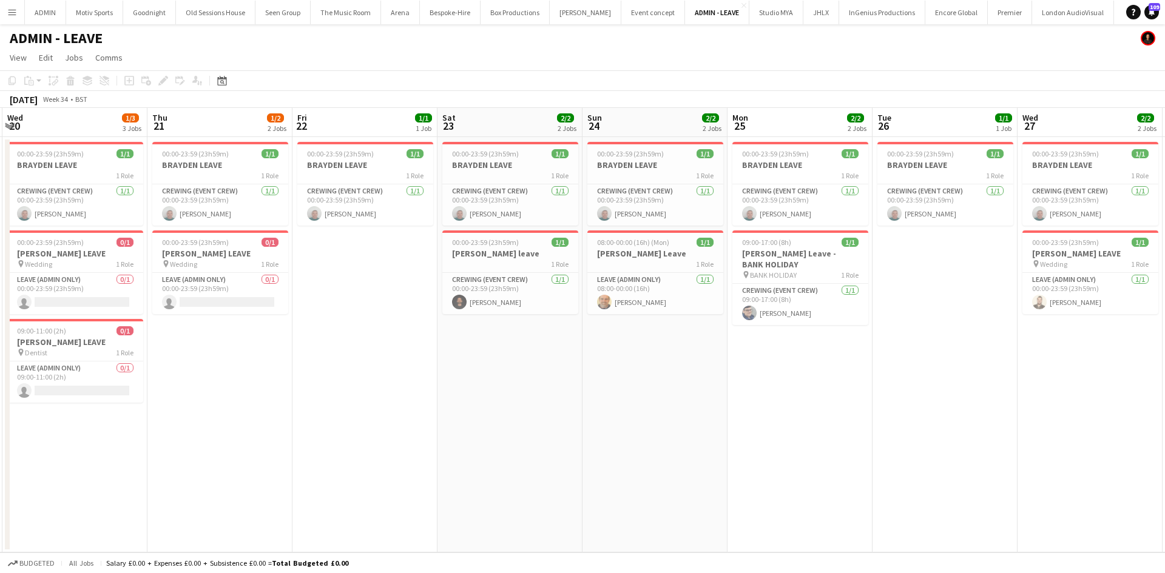
drag, startPoint x: 861, startPoint y: 420, endPoint x: 751, endPoint y: 419, distance: 109.8
click at [751, 419] on app-calendar-viewport "Sat 16 2/2 2 Jobs Sun 17 3/3 3 Jobs Mon 18 2/2 2 Jobs Tue 19 1/2 2 Jobs Wed 20 …" at bounding box center [582, 330] width 1165 height 445
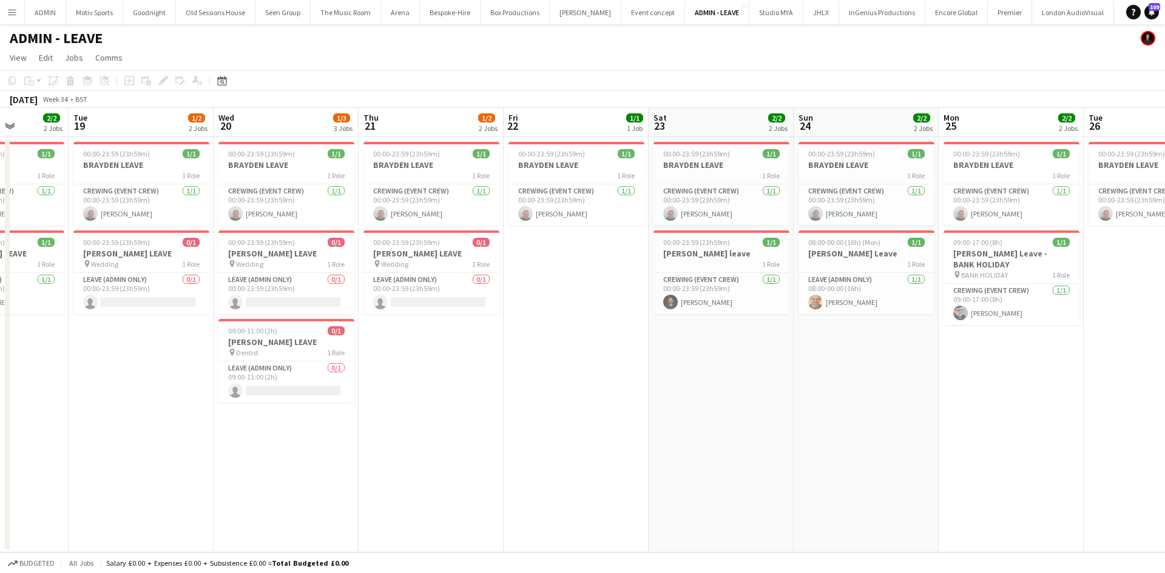
drag, startPoint x: 894, startPoint y: 419, endPoint x: 813, endPoint y: 420, distance: 80.7
click at [813, 420] on app-calendar-viewport "Sat 16 2/2 2 Jobs Sun 17 3/3 3 Jobs Mon 18 2/2 2 Jobs Tue 19 1/2 2 Jobs Wed 20 …" at bounding box center [582, 330] width 1165 height 445
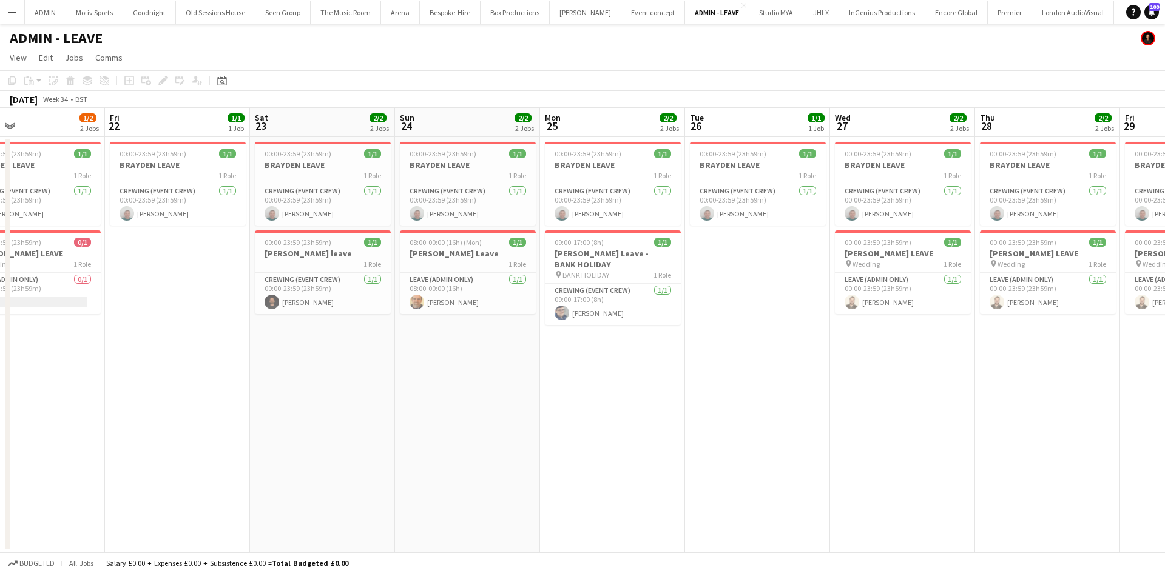
drag, startPoint x: 880, startPoint y: 420, endPoint x: 785, endPoint y: 440, distance: 97.3
click at [785, 440] on app-calendar-viewport "Mon 18 2/2 2 Jobs Tue 19 1/2 2 Jobs Wed 20 1/3 3 Jobs Thu 21 1/2 2 Jobs Fri 22 …" at bounding box center [582, 330] width 1165 height 445
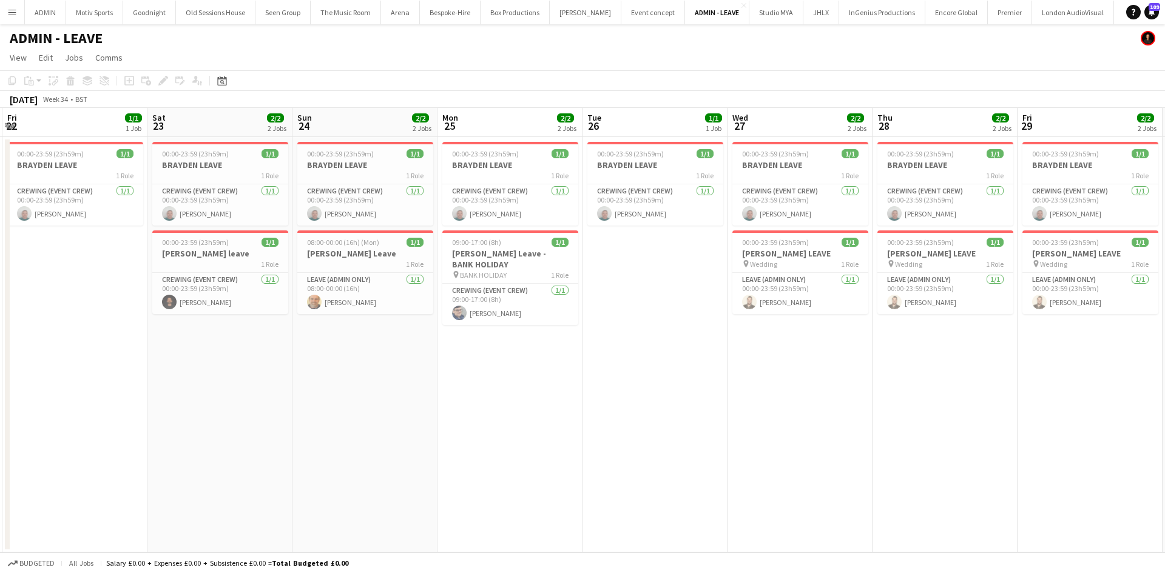
drag, startPoint x: 869, startPoint y: 442, endPoint x: 727, endPoint y: 466, distance: 144.0
click at [727, 466] on app-calendar-viewport "Mon 18 2/2 2 Jobs Tue 19 1/2 2 Jobs Wed 20 1/3 3 Jobs Thu 21 1/2 2 Jobs Fri 22 …" at bounding box center [582, 330] width 1165 height 445
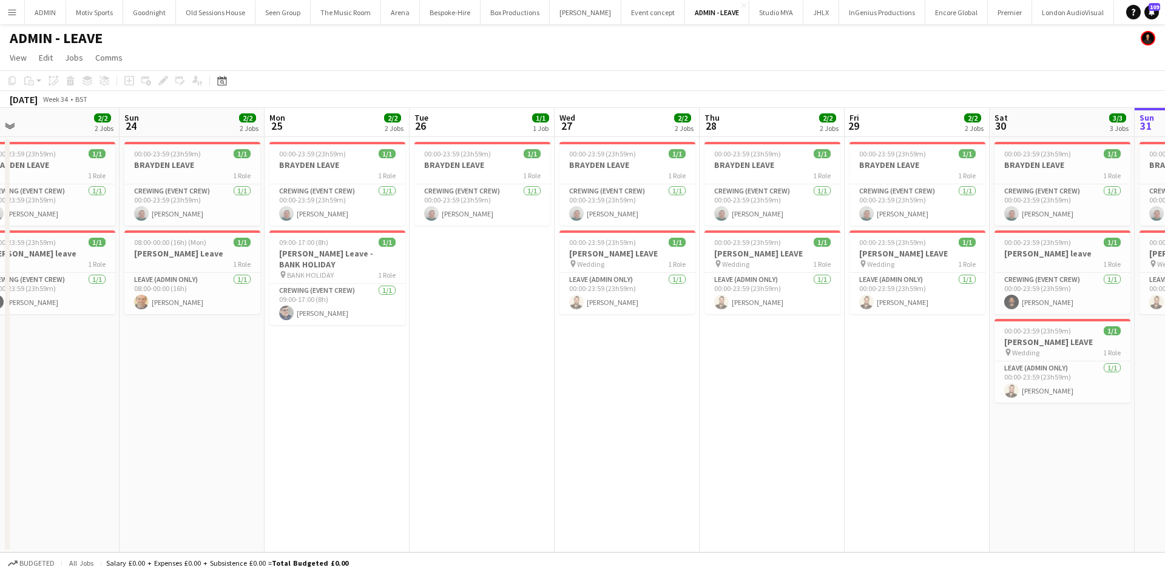
drag, startPoint x: 857, startPoint y: 454, endPoint x: 728, endPoint y: 465, distance: 129.1
click at [728, 465] on app-calendar-viewport "Wed 20 1/3 3 Jobs Thu 21 1/2 2 Jobs Fri 22 1/1 1 Job Sat 23 2/2 2 Jobs Sun 24 2…" at bounding box center [582, 330] width 1165 height 445
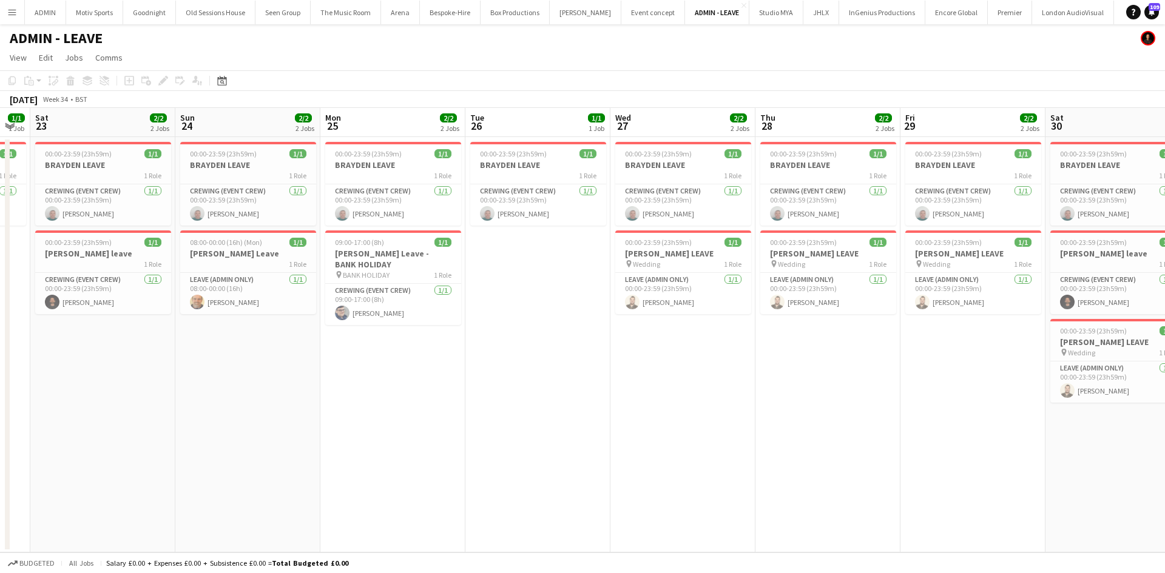
drag, startPoint x: 772, startPoint y: 452, endPoint x: 556, endPoint y: 457, distance: 216.0
click at [556, 457] on app-calendar-viewport "Wed 20 1/3 3 Jobs Thu 21 1/2 2 Jobs Fri 22 1/1 1 Job Sat 23 2/2 2 Jobs Sun 24 2…" at bounding box center [582, 330] width 1165 height 445
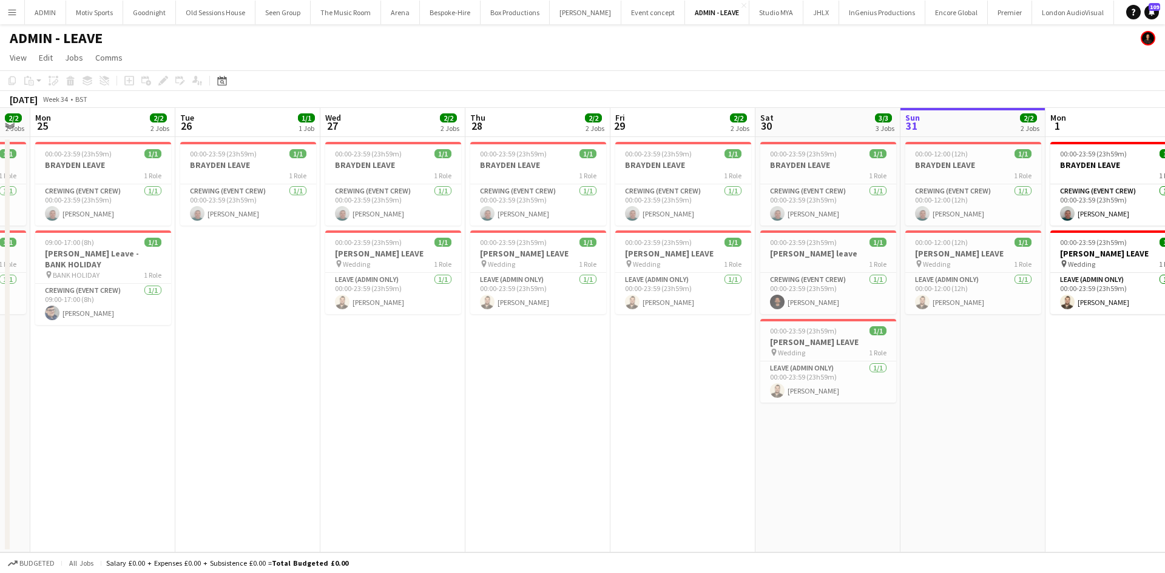
click at [984, 448] on app-calendar-viewport "Fri 22 1/1 1 Job Sat 23 2/2 2 Jobs Sun 24 2/2 2 Jobs Mon 25 2/2 2 Jobs Tue 26 1…" at bounding box center [582, 330] width 1165 height 445
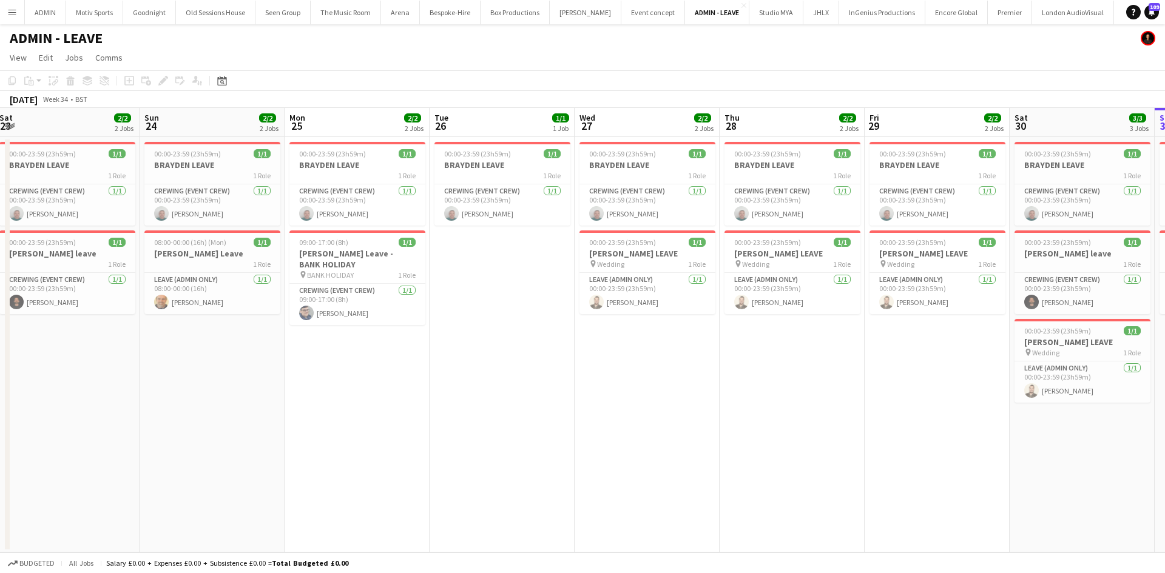
drag, startPoint x: 762, startPoint y: 460, endPoint x: 901, endPoint y: 463, distance: 138.9
click at [877, 463] on app-calendar-viewport "Thu 21 1/2 2 Jobs Fri 22 1/1 1 Job Sat 23 2/2 2 Jobs Sun 24 2/2 2 Jobs Mon 25 2…" at bounding box center [582, 330] width 1165 height 445
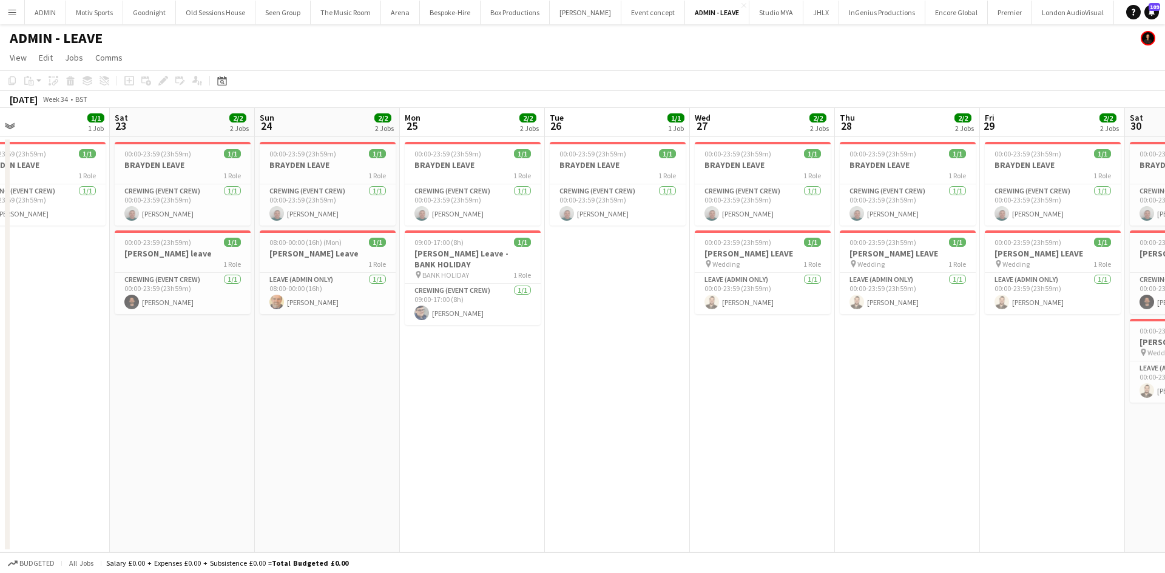
drag, startPoint x: 488, startPoint y: 491, endPoint x: 908, endPoint y: 474, distance: 420.6
click at [876, 480] on app-calendar-viewport "Wed 20 1/3 3 Jobs Thu 21 1/2 2 Jobs Fri 22 1/1 1 Job Sat 23 2/2 2 Jobs Sun 24 2…" at bounding box center [582, 330] width 1165 height 445
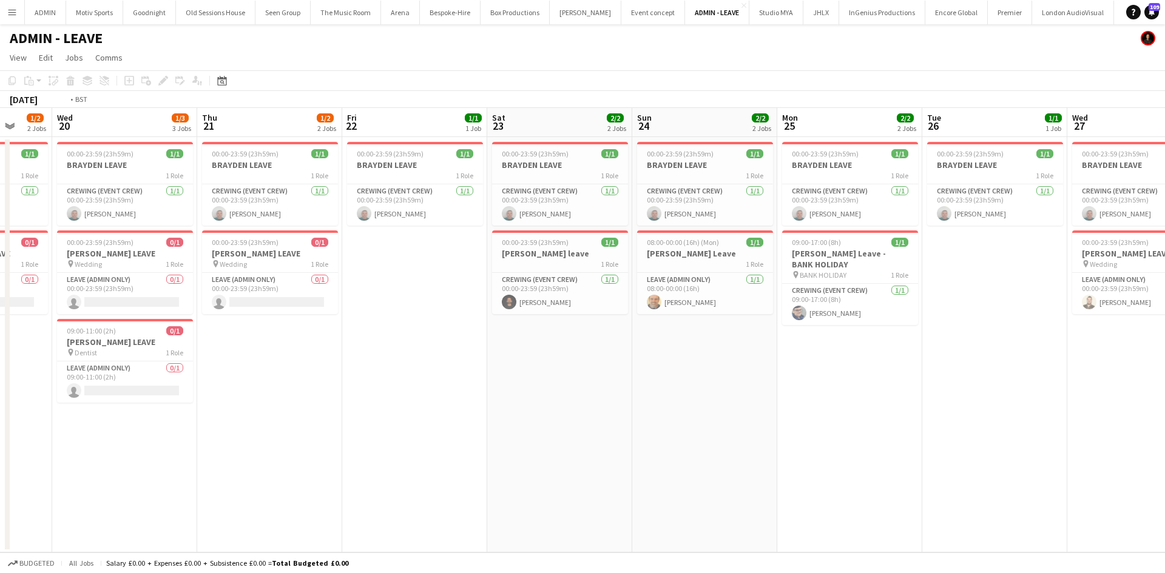
drag, startPoint x: 739, startPoint y: 485, endPoint x: 940, endPoint y: 460, distance: 202.3
click at [926, 461] on app-calendar-viewport "Sun 17 3/3 3 Jobs Mon 18 2/2 2 Jobs Tue 19 1/2 2 Jobs Wed 20 1/3 3 Jobs Thu 21 …" at bounding box center [582, 330] width 1165 height 445
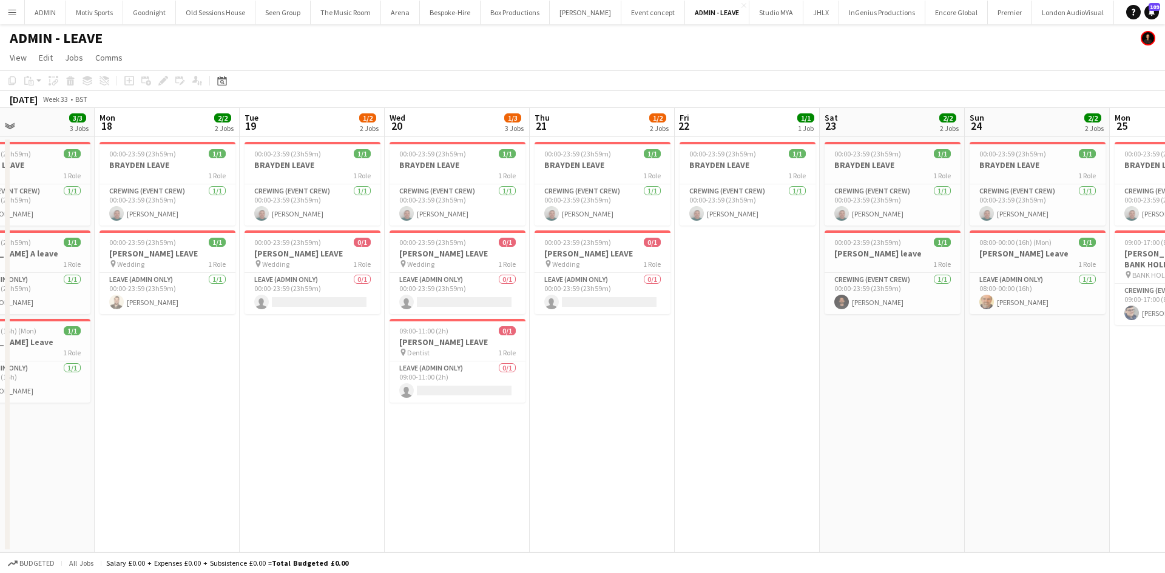
click at [956, 458] on app-calendar-viewport "Fri 15 2/2 2 Jobs Sat 16 2/2 2 Jobs Sun 17 3/3 3 Jobs Mon 18 2/2 2 Jobs Tue 19 …" at bounding box center [582, 330] width 1165 height 445
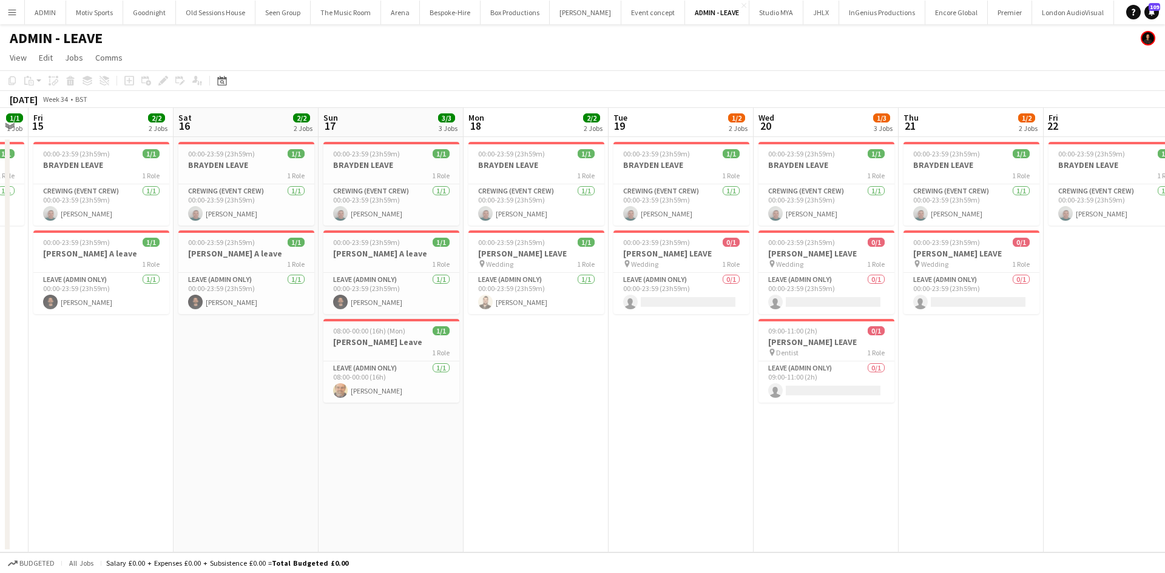
drag, startPoint x: 655, startPoint y: 492, endPoint x: 903, endPoint y: 484, distance: 247.6
click at [824, 494] on app-calendar-viewport "Wed 13 2/2 2 Jobs Thu 14 1/1 1 Job Fri 15 2/2 2 Jobs Sat 16 2/2 2 Jobs Sun 17 3…" at bounding box center [582, 330] width 1165 height 445
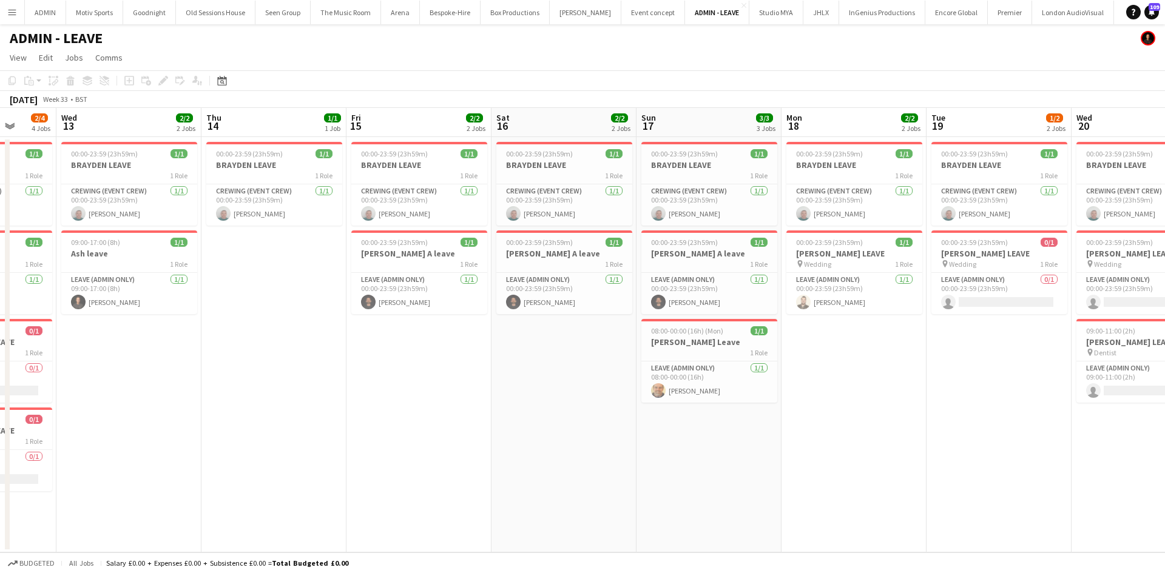
drag, startPoint x: 441, startPoint y: 531, endPoint x: 719, endPoint y: 529, distance: 277.8
click at [705, 531] on app-calendar-viewport "Sun 10 2/2 2 Jobs Mon 11 2/2 2 Jobs Tue 12 2/4 4 Jobs Wed 13 2/2 2 Jobs Thu 14 …" at bounding box center [582, 330] width 1165 height 445
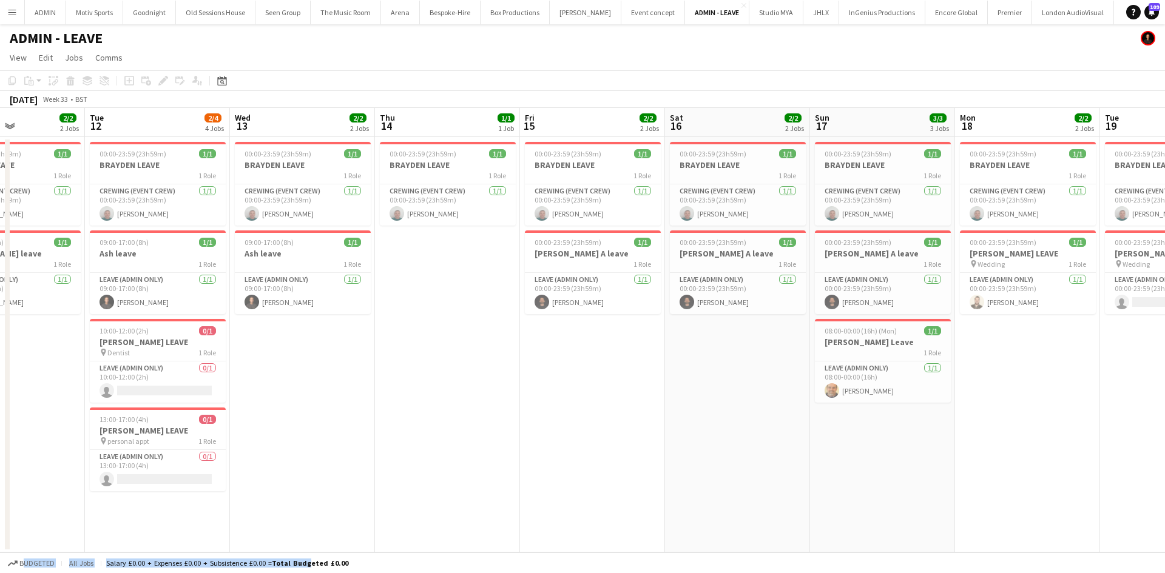
drag, startPoint x: 308, startPoint y: 566, endPoint x: 756, endPoint y: 524, distance: 450.8
click at [756, 531] on app-board "ADMIN - LEAVE View Day view expanded Day view collapsed Month view Date picker …" at bounding box center [582, 298] width 1165 height 549
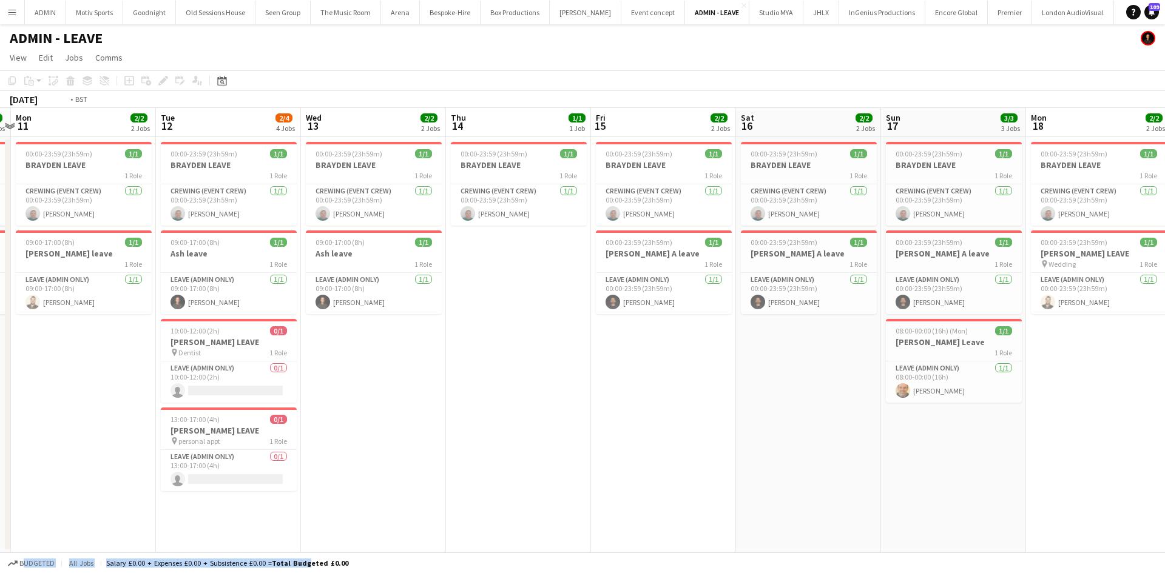
drag, startPoint x: 614, startPoint y: 484, endPoint x: 707, endPoint y: 486, distance: 93.4
click at [707, 486] on app-calendar-viewport "Sat 9 2/2 2 Jobs Sun 10 2/2 2 Jobs Mon 11 2/2 2 Jobs Tue 12 2/4 4 Jobs Wed 13 2…" at bounding box center [582, 330] width 1165 height 445
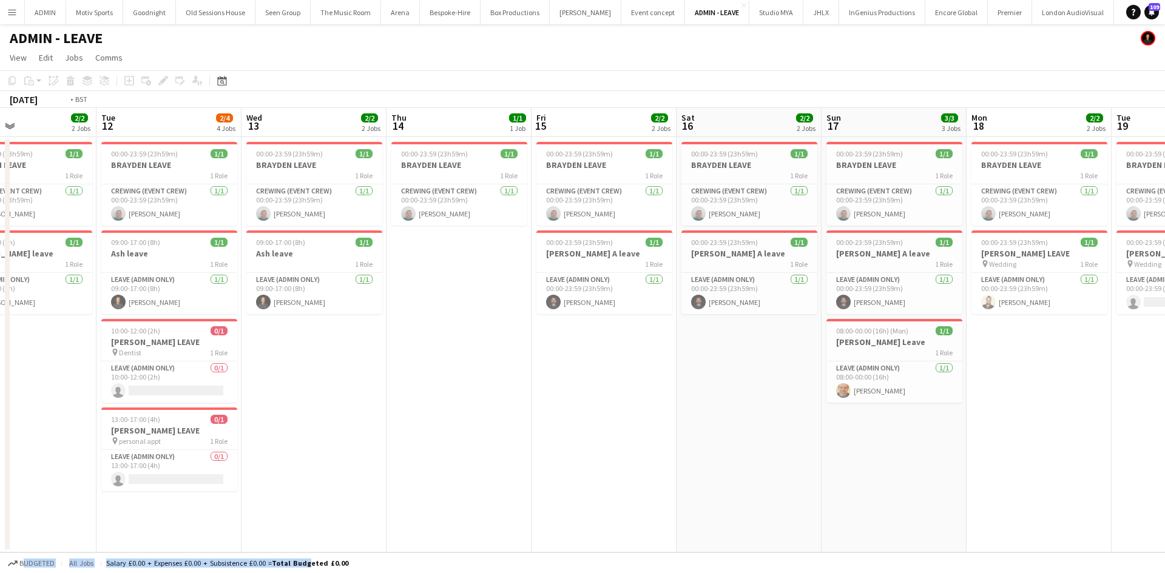
drag, startPoint x: 987, startPoint y: 476, endPoint x: 871, endPoint y: 482, distance: 116.6
click at [871, 482] on app-calendar-viewport "Sat 9 2/2 2 Jobs Sun 10 2/2 2 Jobs Mon 11 2/2 2 Jobs Tue 12 2/4 4 Jobs Wed 13 2…" at bounding box center [582, 330] width 1165 height 445
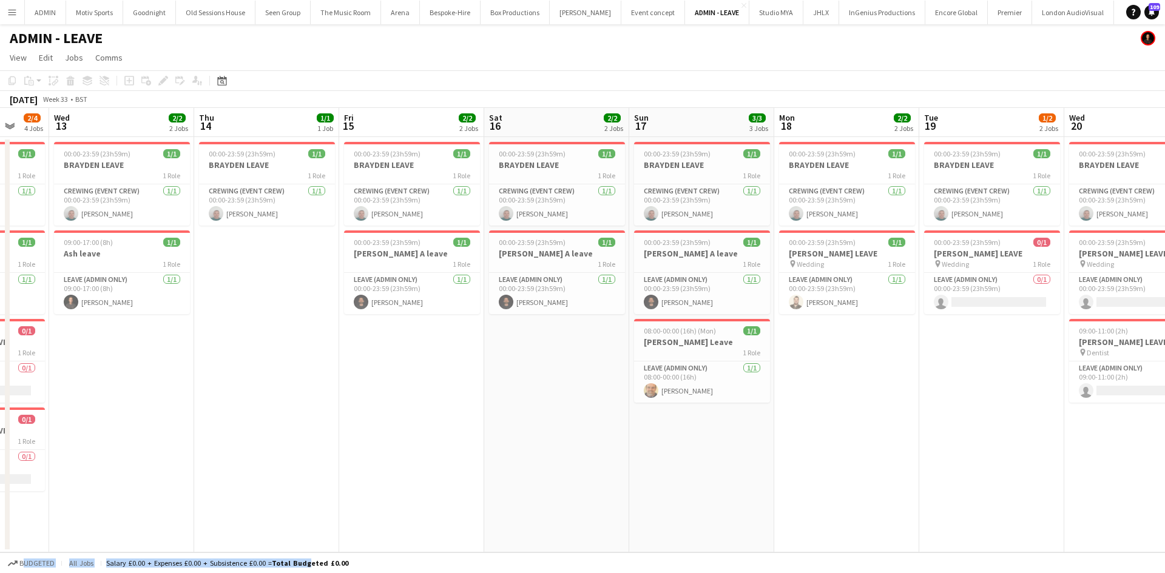
drag, startPoint x: 1126, startPoint y: 439, endPoint x: 919, endPoint y: 383, distance: 214.2
click at [898, 441] on app-calendar-viewport "Sat 9 2/2 2 Jobs Sun 10 2/2 2 Jobs Mon 11 2/2 2 Jobs Tue 12 2/4 4 Jobs Wed 13 2…" at bounding box center [582, 330] width 1165 height 445
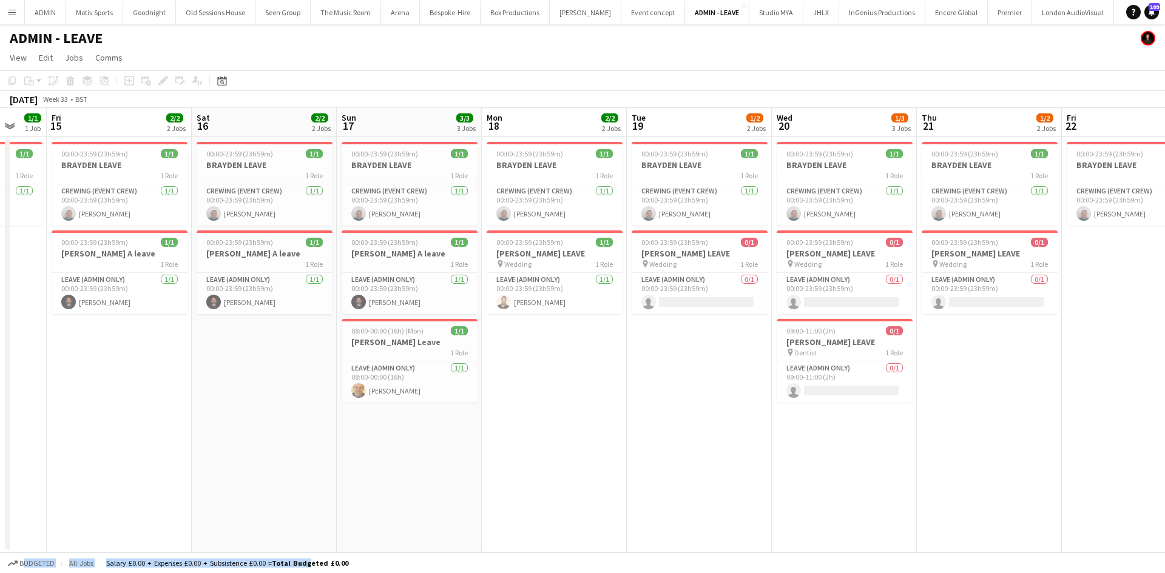
drag, startPoint x: 1094, startPoint y: 465, endPoint x: 862, endPoint y: 463, distance: 232.3
click at [864, 481] on app-calendar-viewport "Mon 11 2/2 2 Jobs Tue 12 2/4 4 Jobs Wed 13 2/2 2 Jobs Thu 14 1/1 1 Job Fri 15 2…" at bounding box center [582, 330] width 1165 height 445
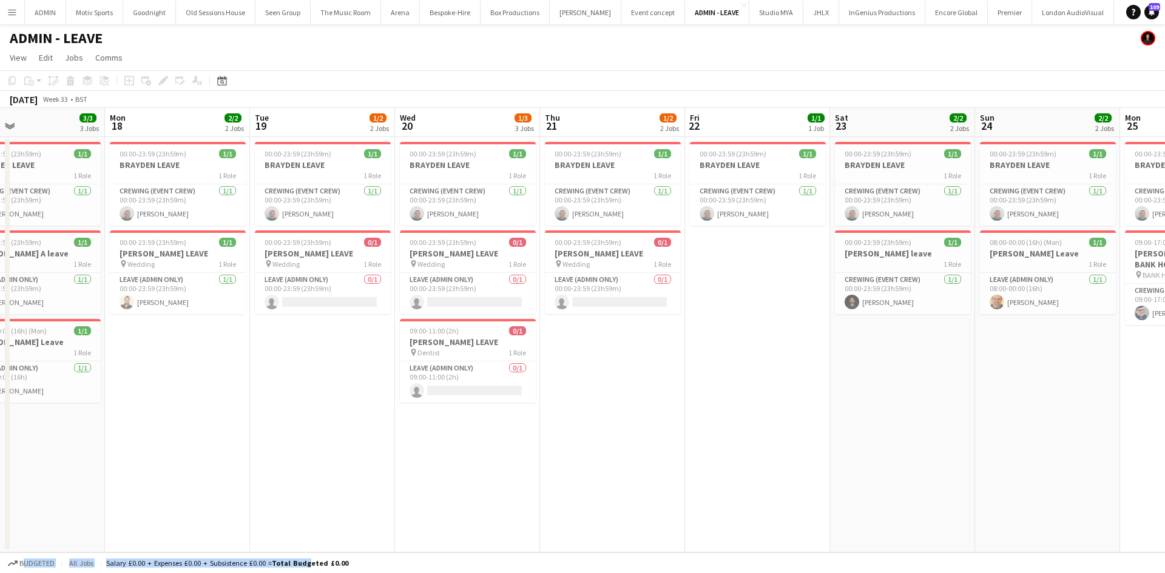
drag, startPoint x: 1041, startPoint y: 416, endPoint x: 661, endPoint y: 463, distance: 383.8
click at [662, 464] on app-calendar-viewport "Wed 13 2/2 2 Jobs Thu 14 1/1 1 Job Fri 15 2/2 2 Jobs Sat 16 2/2 2 Jobs Sun 17 3…" at bounding box center [582, 330] width 1165 height 445
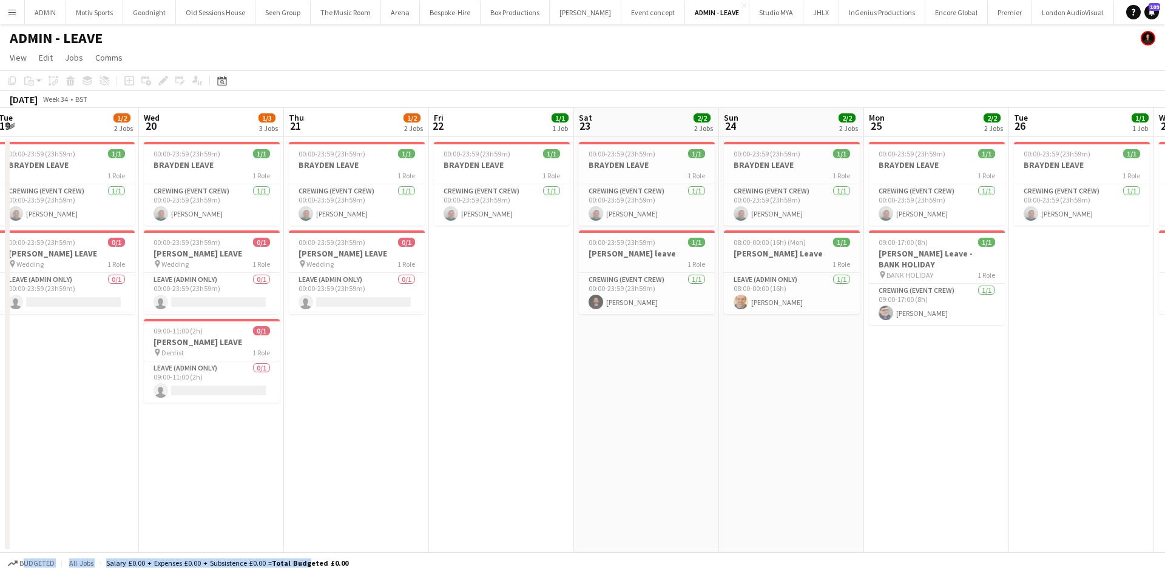
drag, startPoint x: 1051, startPoint y: 398, endPoint x: 796, endPoint y: 422, distance: 255.2
click at [795, 424] on app-calendar-viewport "Fri 15 2/2 2 Jobs Sat 16 2/2 2 Jobs Sun 17 3/3 3 Jobs Mon 18 2/2 2 Jobs Tue 19 …" at bounding box center [582, 330] width 1165 height 445
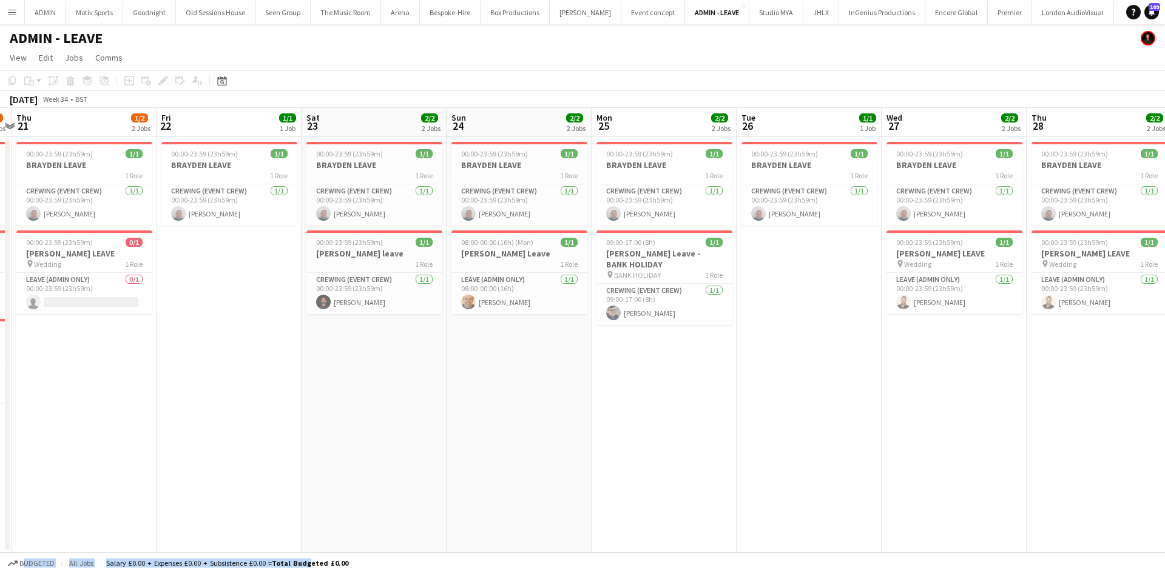
scroll to position [0, 620]
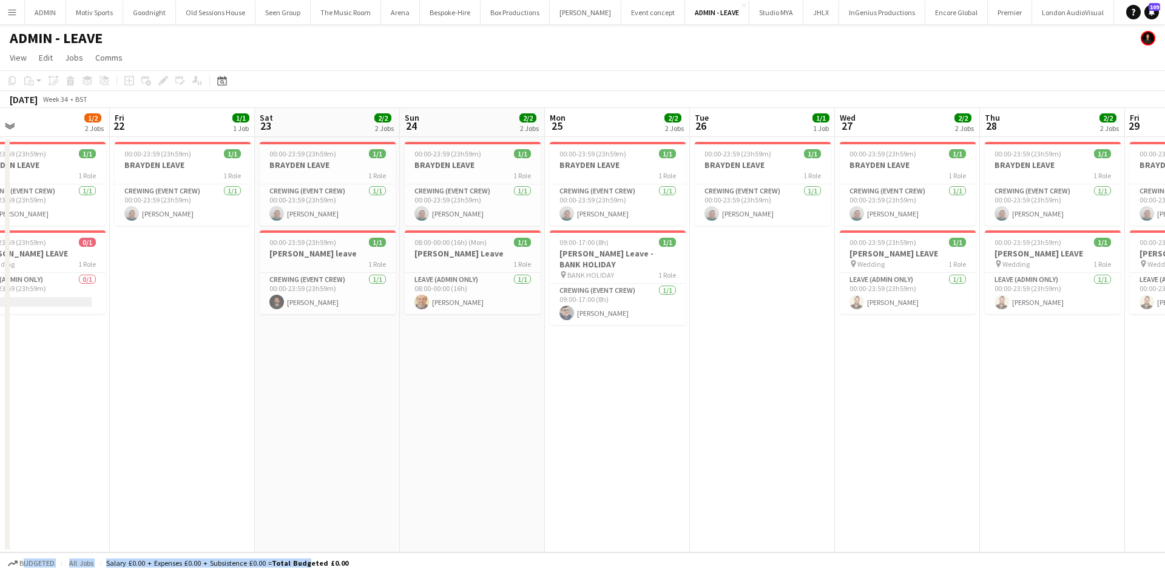
drag, startPoint x: 978, startPoint y: 449, endPoint x: 696, endPoint y: 460, distance: 282.2
click at [688, 466] on app-calendar-viewport "Sun 17 3/3 3 Jobs Mon 18 2/2 2 Jobs Tue 19 1/2 2 Jobs Wed 20 1/3 3 Jobs Thu 21 …" at bounding box center [582, 330] width 1165 height 445
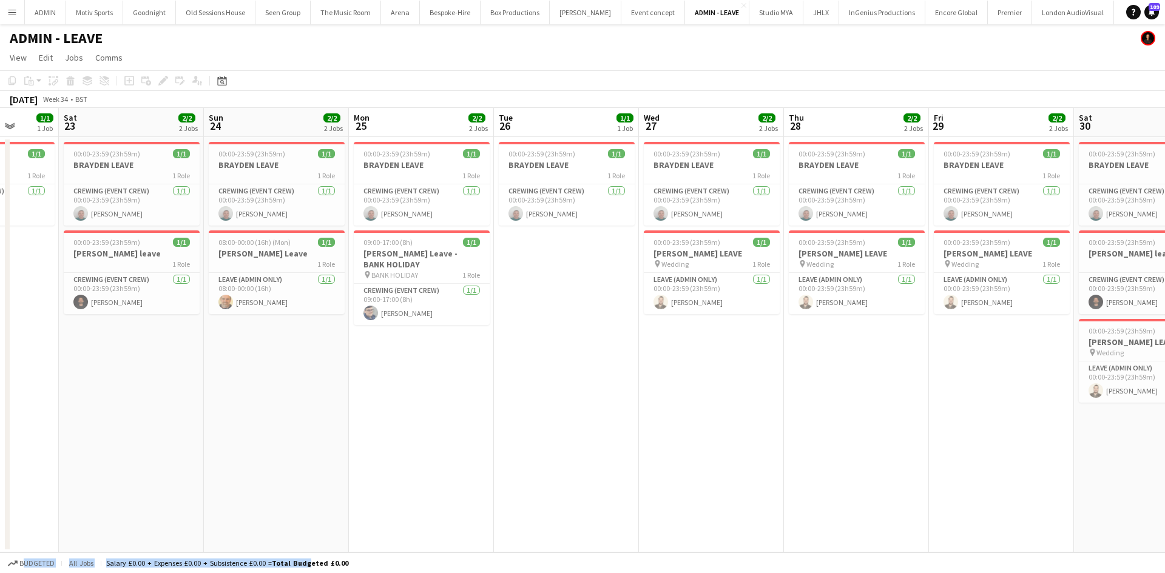
drag, startPoint x: 1076, startPoint y: 420, endPoint x: 890, endPoint y: 414, distance: 185.7
click at [891, 428] on app-calendar-viewport "Tue 19 1/2 2 Jobs Wed 20 1/3 3 Jobs Thu 21 1/2 2 Jobs Fri 22 1/1 1 Job Sat 23 2…" at bounding box center [582, 330] width 1165 height 445
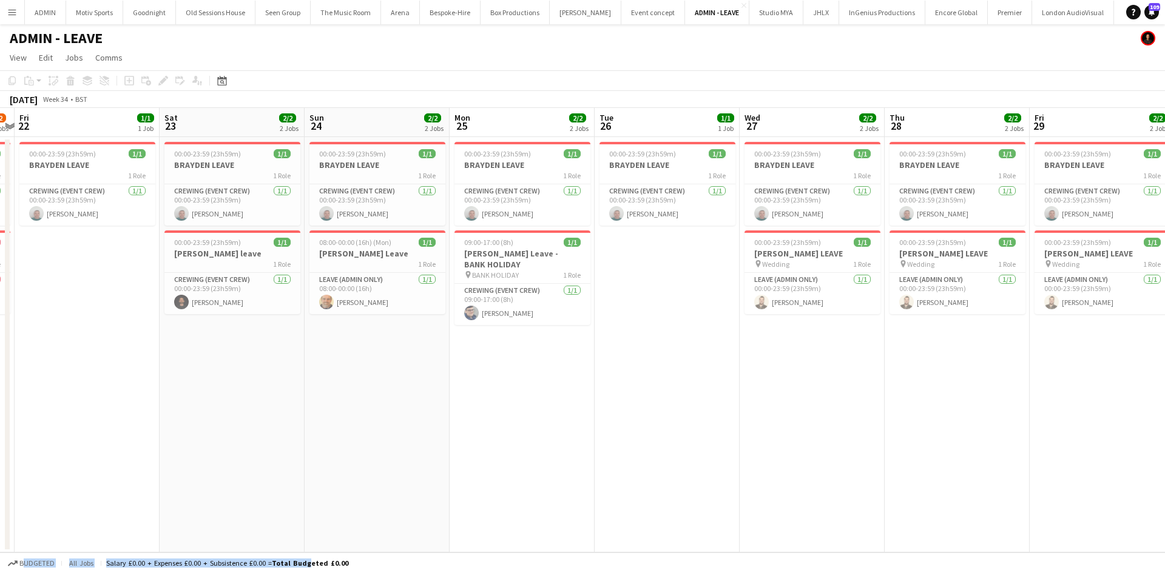
drag, startPoint x: 963, startPoint y: 392, endPoint x: 787, endPoint y: 408, distance: 176.1
click at [787, 408] on app-calendar-viewport "Tue 19 1/2 2 Jobs Wed 20 1/3 3 Jobs Thu 21 1/2 2 Jobs Fri 22 1/1 1 Job Sat 23 2…" at bounding box center [582, 330] width 1165 height 445
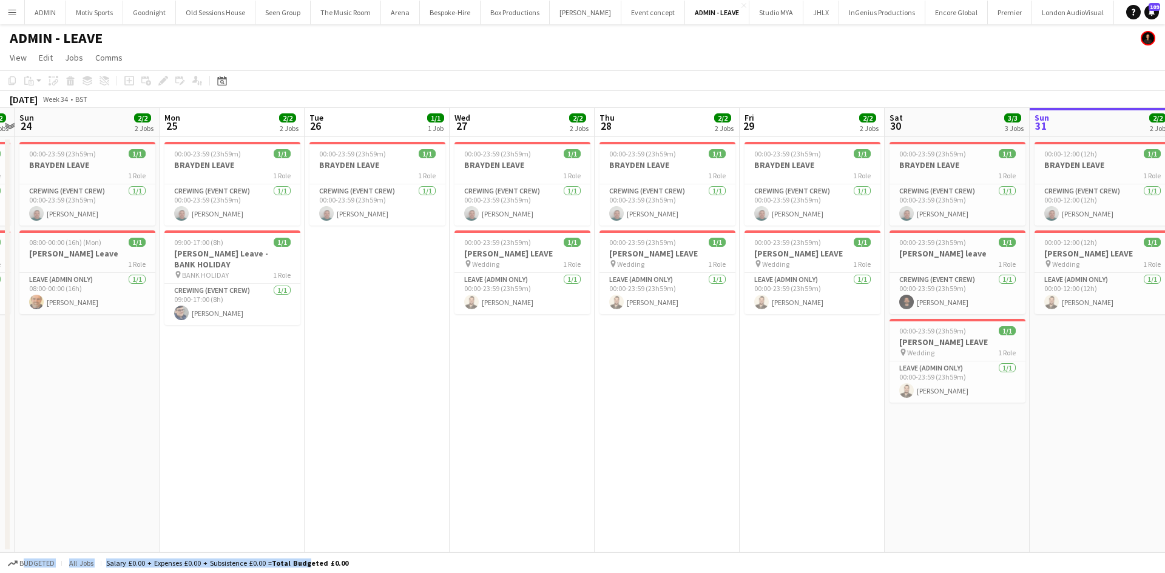
scroll to position [0, 425]
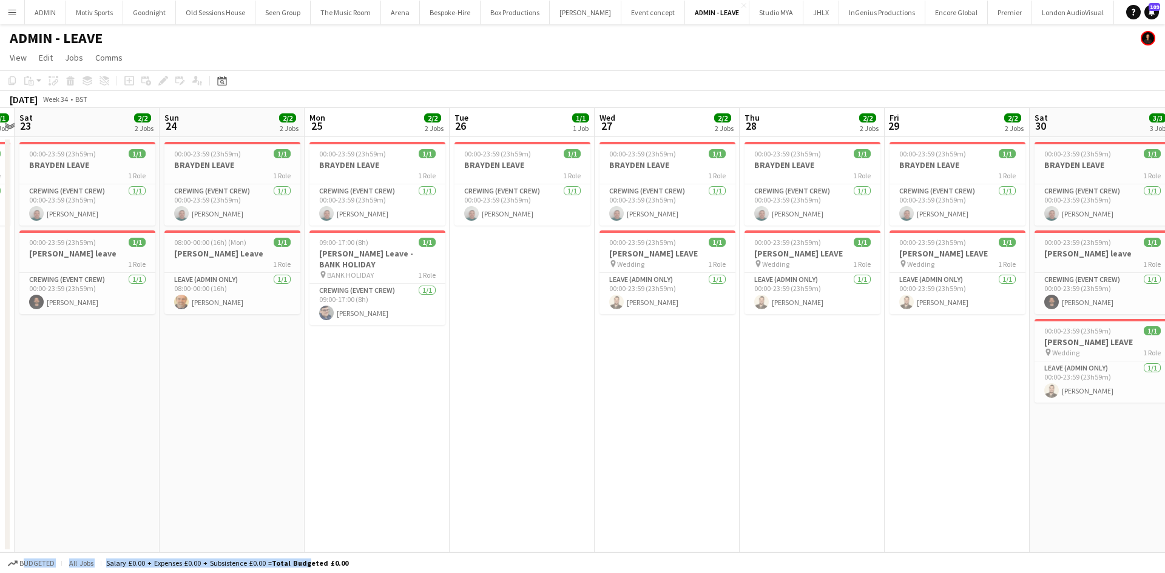
drag, startPoint x: 464, startPoint y: 474, endPoint x: 779, endPoint y: 479, distance: 315.4
click at [780, 480] on app-calendar-viewport "Thu 21 1/2 2 Jobs Fri 22 1/1 1 Job Sat 23 2/2 2 Jobs Sun 24 2/2 2 Jobs Mon 25 2…" at bounding box center [582, 330] width 1165 height 445
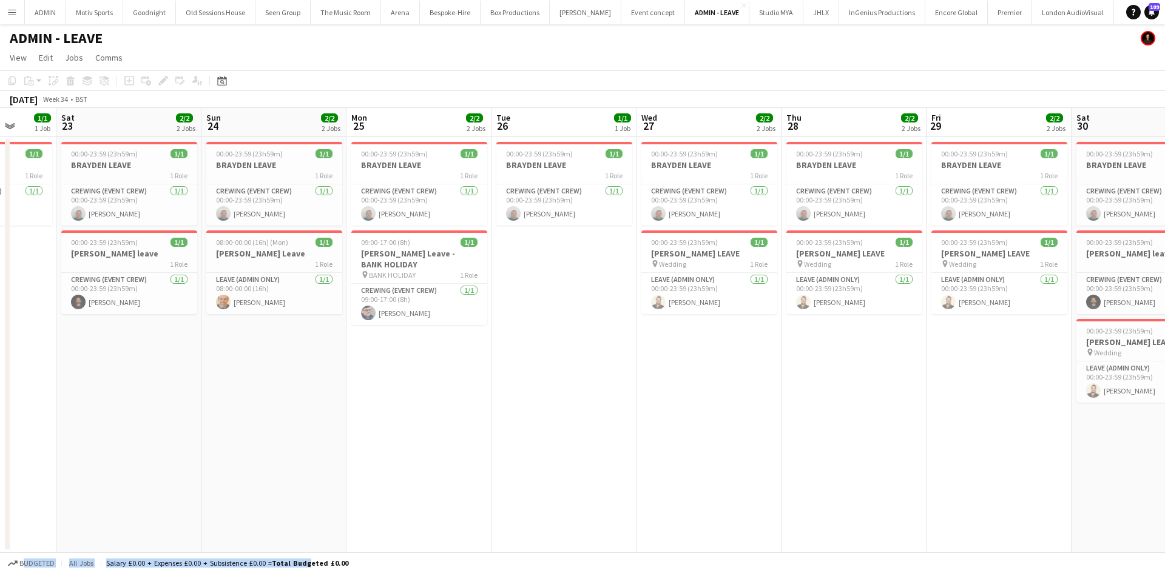
drag, startPoint x: 355, startPoint y: 477, endPoint x: 630, endPoint y: 485, distance: 274.9
click at [630, 485] on app-calendar-viewport "Wed 20 1/3 3 Jobs Thu 21 1/2 2 Jobs Fri 22 1/1 1 Job Sat 23 2/2 2 Jobs Sun 24 2…" at bounding box center [582, 330] width 1165 height 445
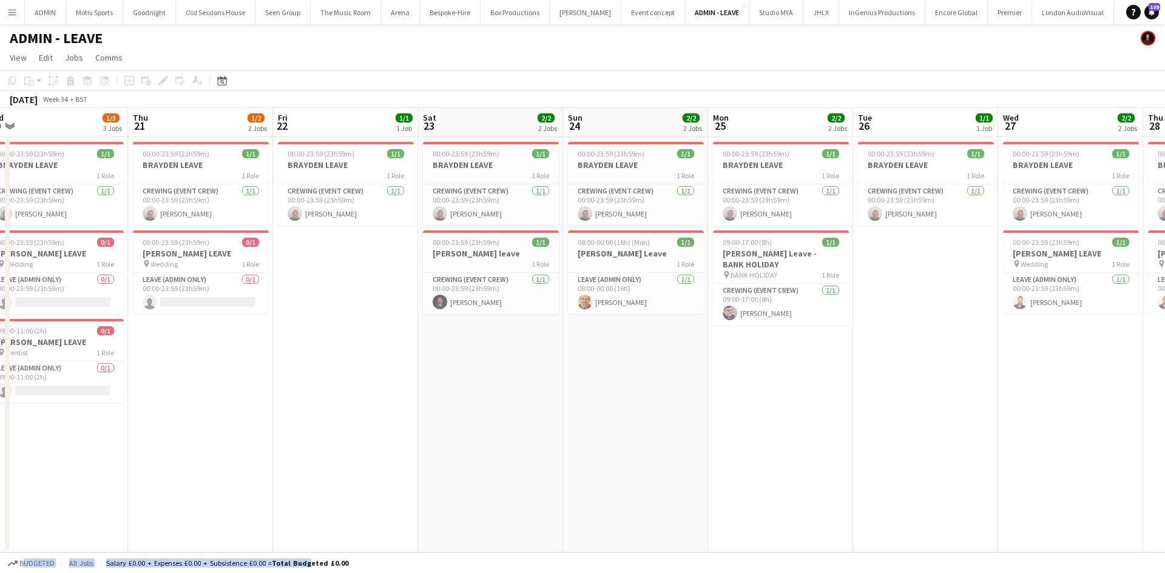
drag, startPoint x: 511, startPoint y: 474, endPoint x: 684, endPoint y: 463, distance: 173.8
click at [733, 472] on app-calendar-viewport "Mon 18 2/2 2 Jobs Tue 19 1/2 2 Jobs Wed 20 1/3 3 Jobs Thu 21 1/2 2 Jobs Fri 22 …" at bounding box center [582, 330] width 1165 height 445
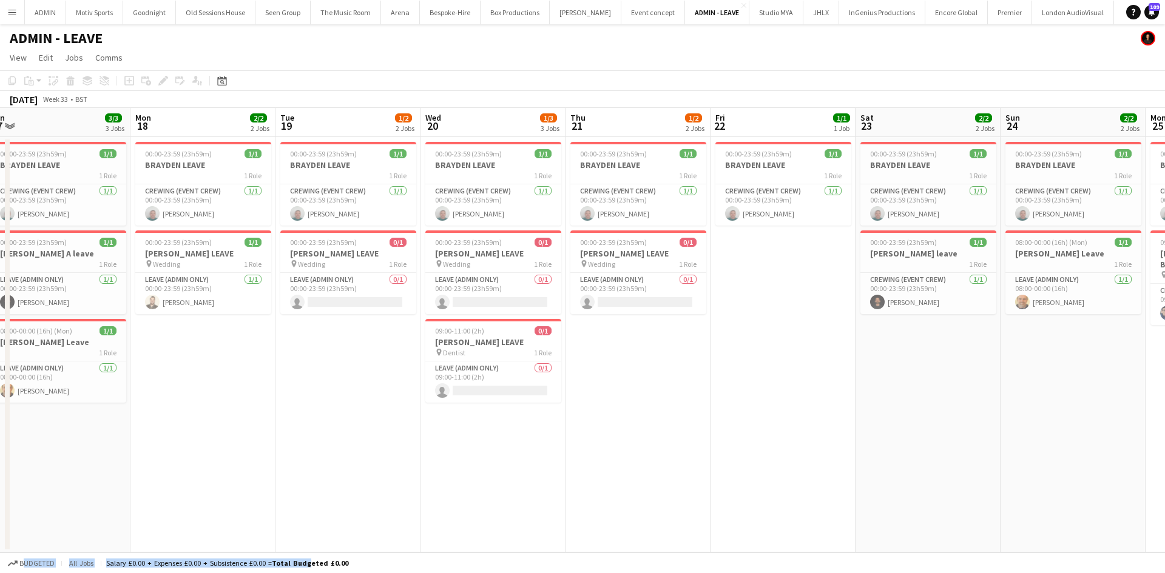
drag, startPoint x: 375, startPoint y: 489, endPoint x: 394, endPoint y: 472, distance: 24.9
click at [704, 476] on app-calendar-viewport "Fri 15 2/2 2 Jobs Sat 16 2/2 2 Jobs Sun 17 3/3 3 Jobs Mon 18 2/2 2 Jobs Tue 19 …" at bounding box center [582, 330] width 1165 height 445
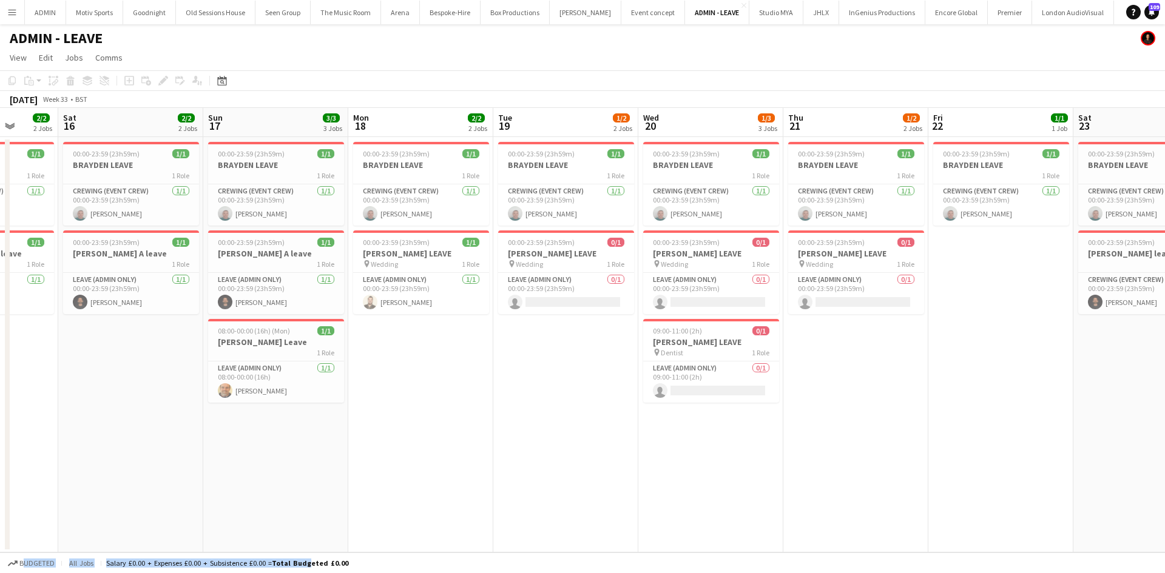
drag, startPoint x: 299, startPoint y: 472, endPoint x: 624, endPoint y: 465, distance: 325.2
click at [629, 469] on app-calendar-viewport "Wed 13 2/2 2 Jobs Thu 14 1/1 1 Job Fri 15 2/2 2 Jobs Sat 16 2/2 2 Jobs Sun 17 3…" at bounding box center [582, 330] width 1165 height 445
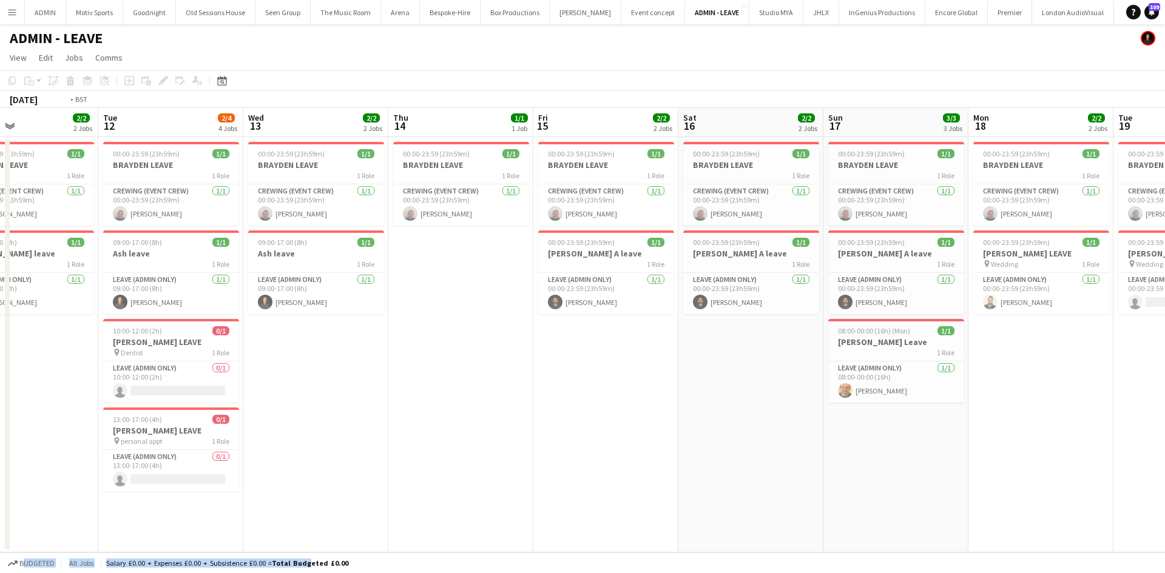
drag, startPoint x: 93, startPoint y: 496, endPoint x: 551, endPoint y: 486, distance: 458.0
click at [551, 486] on app-calendar-viewport "Sat 9 2/2 2 Jobs Sun 10 2/2 2 Jobs Mon 11 2/2 2 Jobs Tue 12 2/4 4 Jobs Wed 13 2…" at bounding box center [582, 330] width 1165 height 445
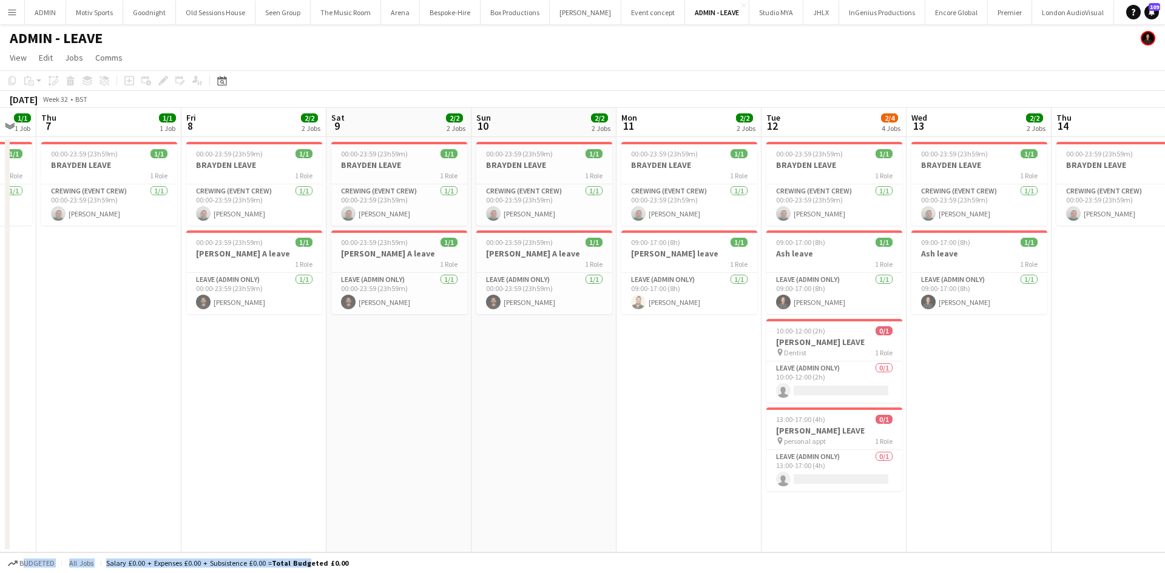
drag, startPoint x: 246, startPoint y: 493, endPoint x: 743, endPoint y: 506, distance: 497.5
click at [743, 506] on app-calendar-viewport "Tue 5 1/1 1 Job Wed 6 1/1 1 Job Thu 7 1/1 1 Job Fri 8 2/2 2 Jobs Sat 9 2/2 2 Jo…" at bounding box center [582, 330] width 1165 height 445
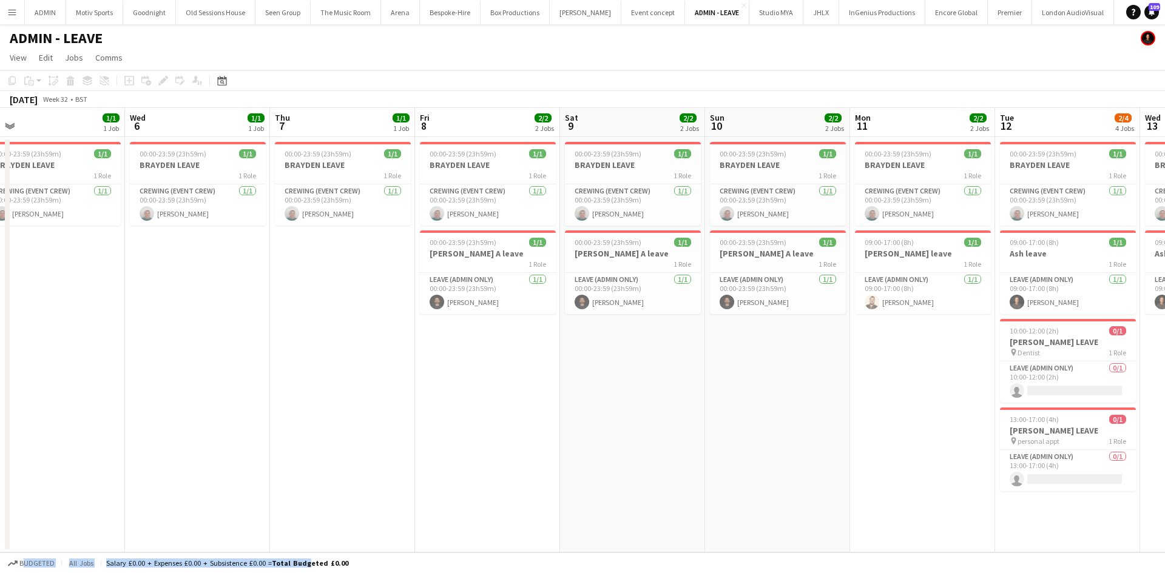
drag, startPoint x: 434, startPoint y: 497, endPoint x: 693, endPoint y: 502, distance: 259.0
click at [693, 502] on app-calendar-viewport "Sun 3 Mon 4 Tue 5 1/1 1 Job Wed 6 1/1 1 Job Thu 7 1/1 1 Job Fri 8 2/2 2 Jobs Sa…" at bounding box center [582, 330] width 1165 height 445
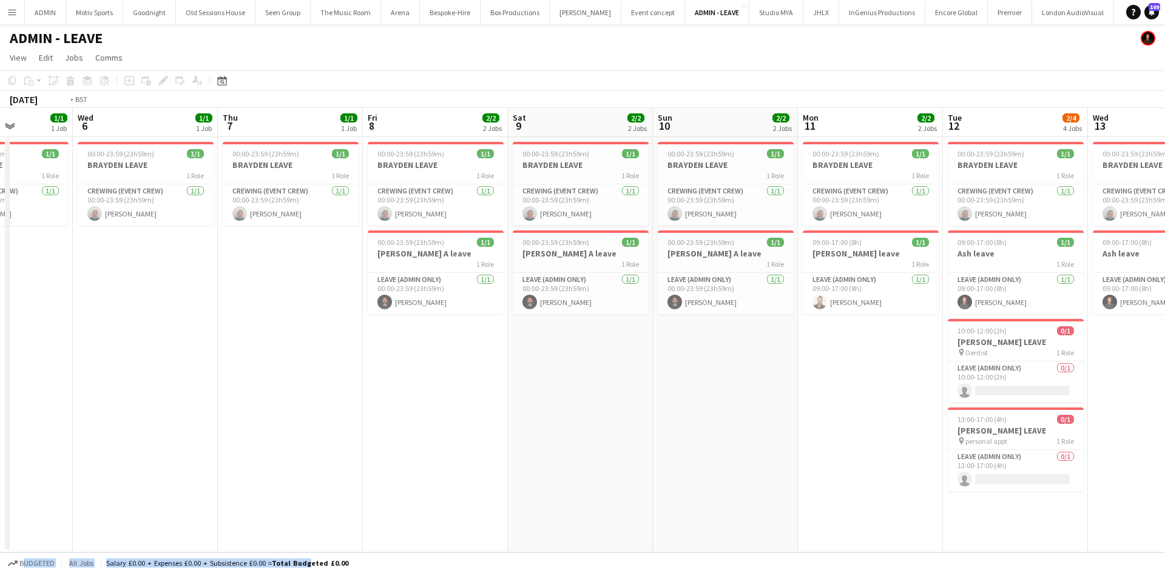
drag, startPoint x: 569, startPoint y: 499, endPoint x: 805, endPoint y: 496, distance: 236.0
click at [805, 496] on app-calendar-viewport "Sun 3 Mon 4 Tue 5 1/1 1 Job Wed 6 1/1 1 Job Thu 7 1/1 1 Job Fri 8 2/2 2 Jobs Sa…" at bounding box center [582, 330] width 1165 height 445
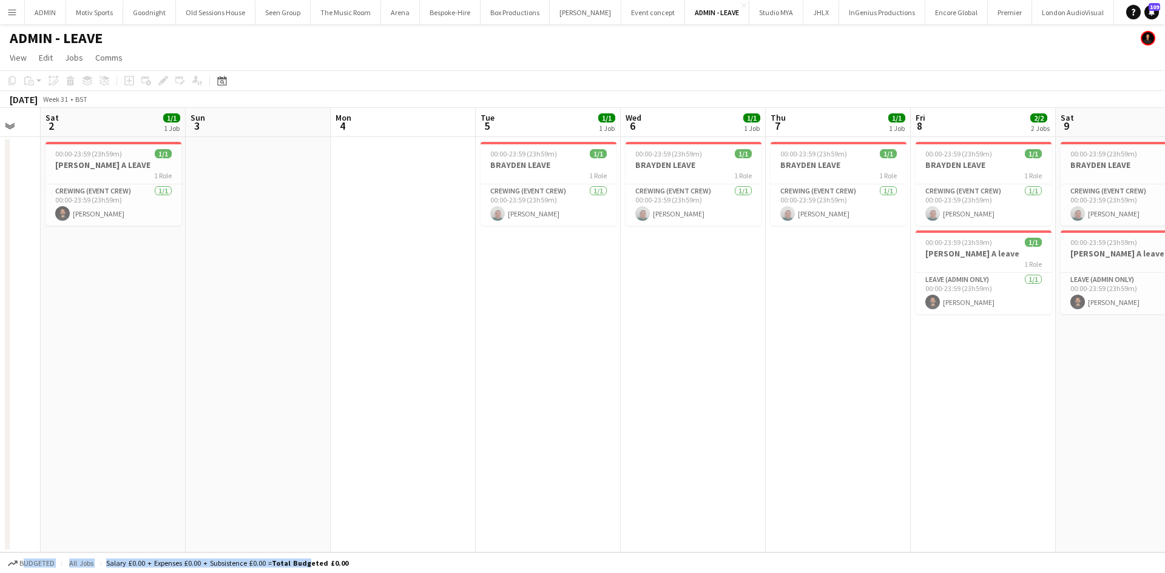
drag, startPoint x: 560, startPoint y: 498, endPoint x: 846, endPoint y: 497, distance: 286.3
click at [846, 497] on app-calendar-viewport "Thu 31 Fri 1 Sat 2 1/1 1 Job Sun 3 Mon 4 Tue 5 1/1 1 Job Wed 6 1/1 1 Job Thu 7 …" at bounding box center [582, 330] width 1165 height 445
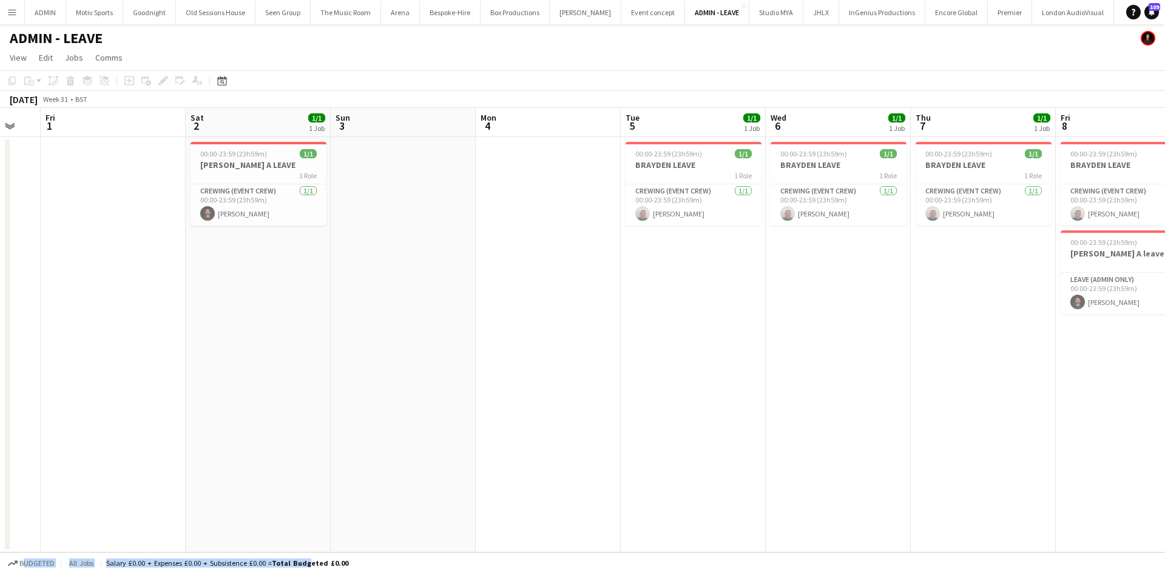
scroll to position [0, 247]
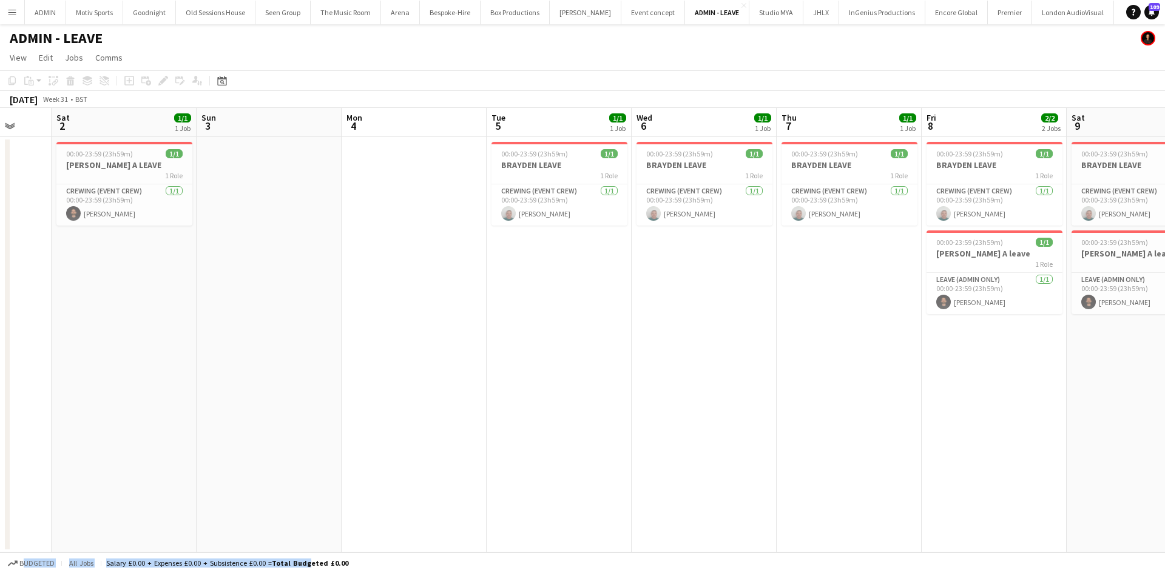
drag, startPoint x: 840, startPoint y: 496, endPoint x: 704, endPoint y: 500, distance: 135.9
click at [704, 500] on app-calendar-viewport "Wed 30 Thu 31 Fri 1 Sat 2 1/1 1 Job Sun 3 Mon 4 Tue 5 1/1 1 Job Wed 6 1/1 1 Job…" at bounding box center [582, 330] width 1165 height 445
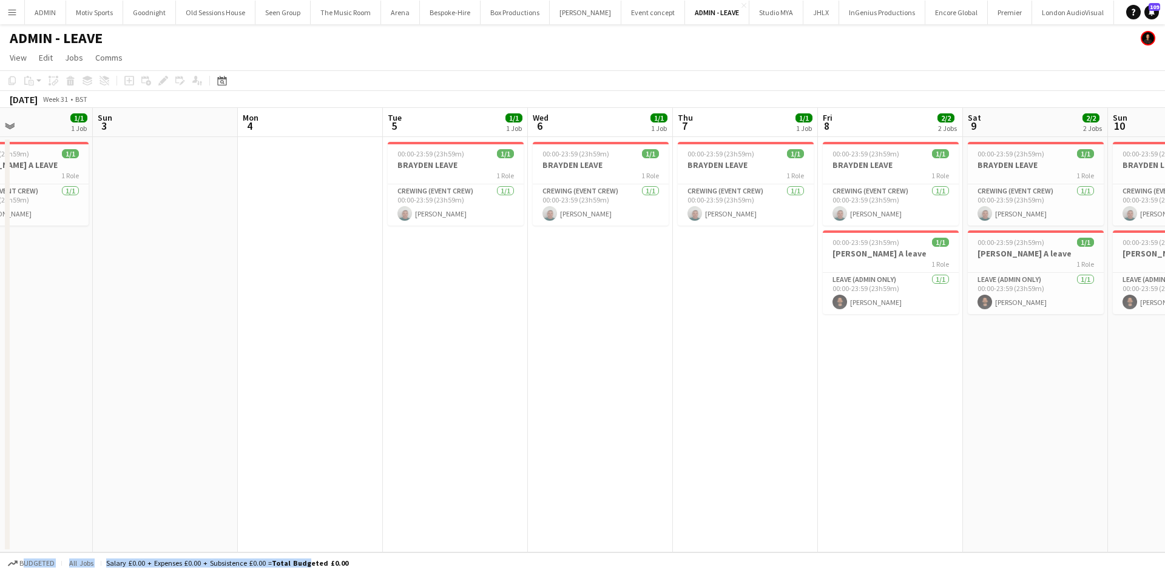
drag, startPoint x: 797, startPoint y: 493, endPoint x: 642, endPoint y: 496, distance: 155.3
click at [642, 496] on app-calendar-viewport "Wed 30 Thu 31 Fri 1 Sat 2 1/1 1 Job Sun 3 Mon 4 Tue 5 1/1 1 Job Wed 6 1/1 1 Job…" at bounding box center [582, 330] width 1165 height 445
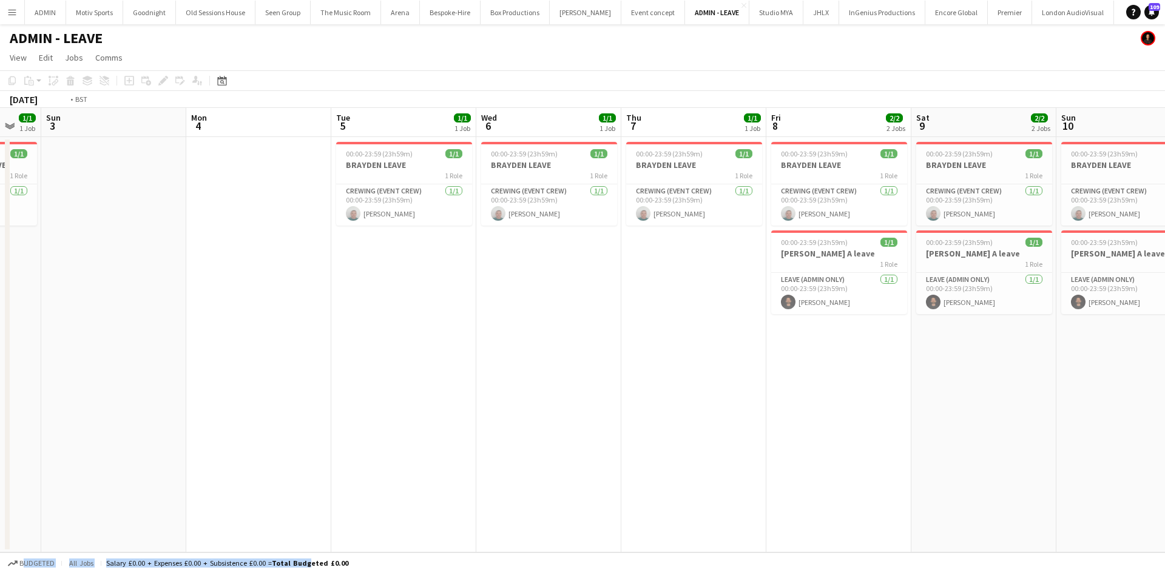
scroll to position [0, 456]
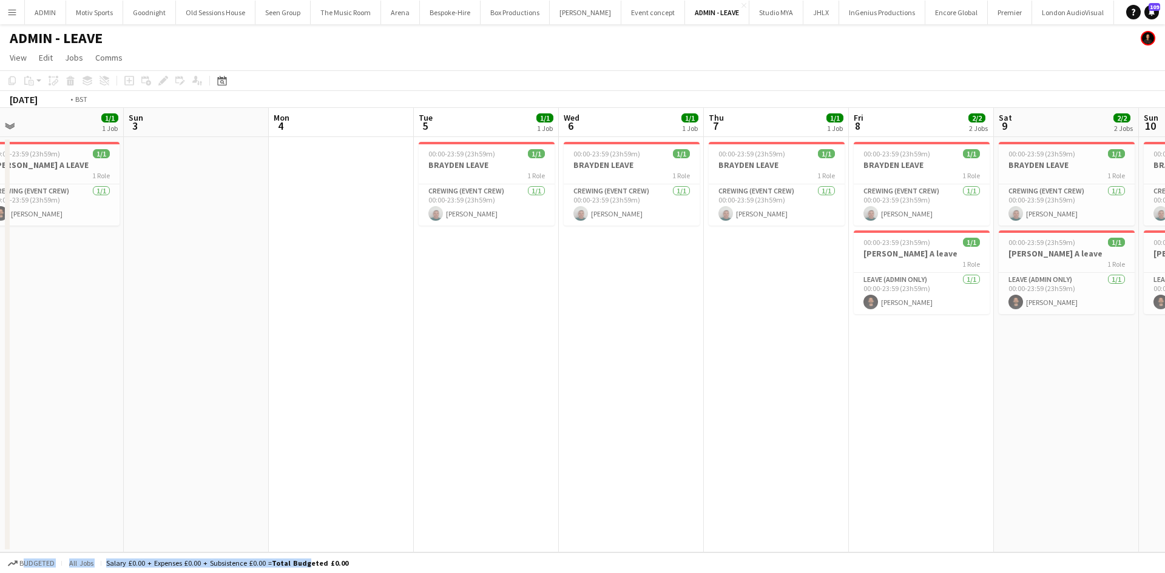
drag, startPoint x: 862, startPoint y: 461, endPoint x: 654, endPoint y: 462, distance: 207.4
click at [654, 462] on app-calendar-viewport "Wed 30 Thu 31 Fri 1 Sat 2 1/1 1 Job Sun 3 Mon 4 Tue 5 1/1 1 Job Wed 6 1/1 1 Job…" at bounding box center [582, 330] width 1165 height 445
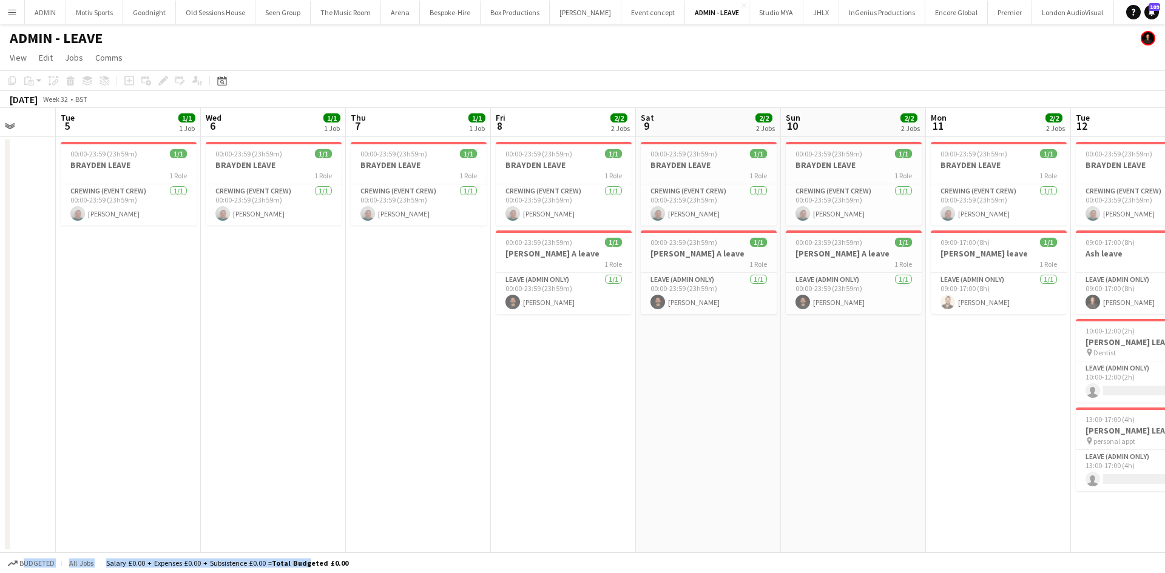
scroll to position [0, 562]
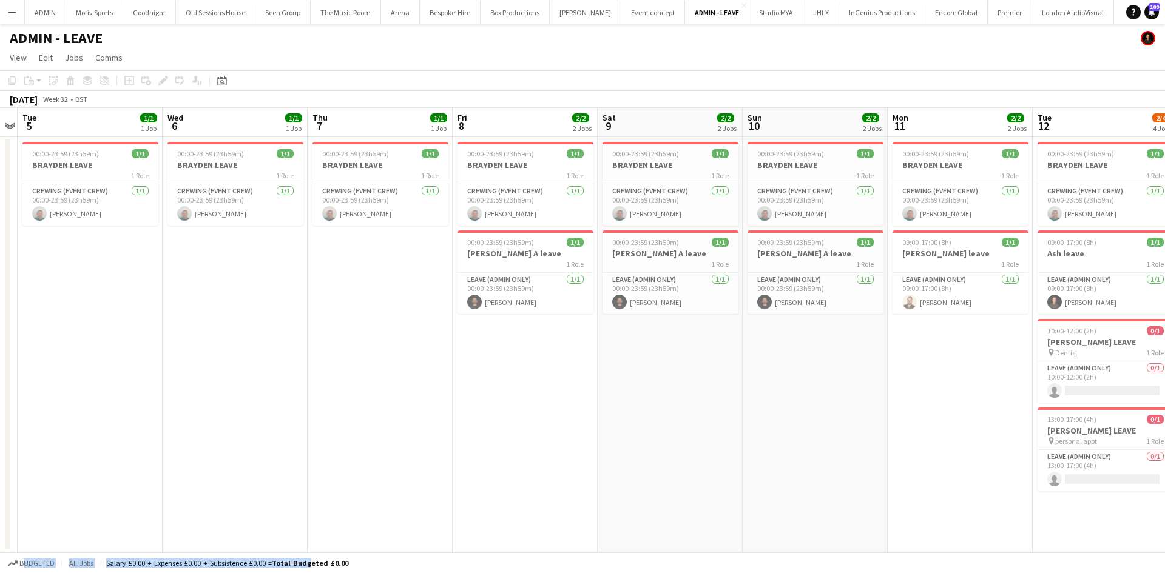
drag, startPoint x: 940, startPoint y: 461, endPoint x: 834, endPoint y: 459, distance: 106.2
click at [834, 459] on app-calendar-viewport "Fri 1 Sat 2 1/1 1 Job Sun 3 Mon 4 Tue 5 1/1 1 Job Wed 6 1/1 1 Job Thu 7 1/1 1 J…" at bounding box center [582, 330] width 1165 height 445
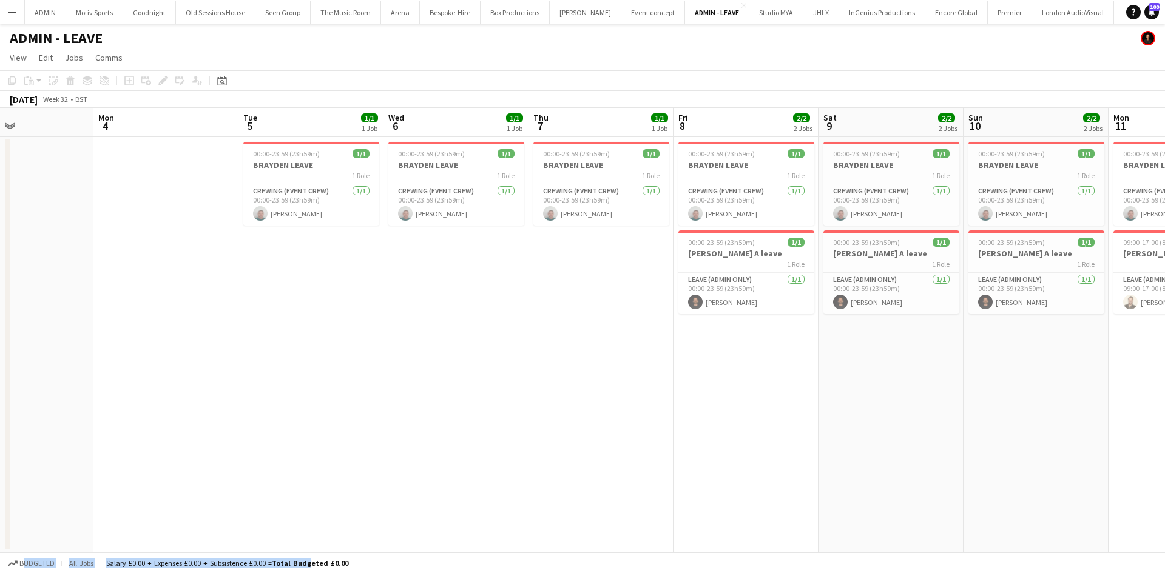
drag, startPoint x: 903, startPoint y: 459, endPoint x: 844, endPoint y: 391, distance: 89.0
click at [822, 471] on app-calendar-viewport "Fri 1 Sat 2 1/1 1 Job Sun 3 Mon 4 Tue 5 1/1 1 Job Wed 6 1/1 1 Job Thu 7 1/1 1 J…" at bounding box center [582, 330] width 1165 height 445
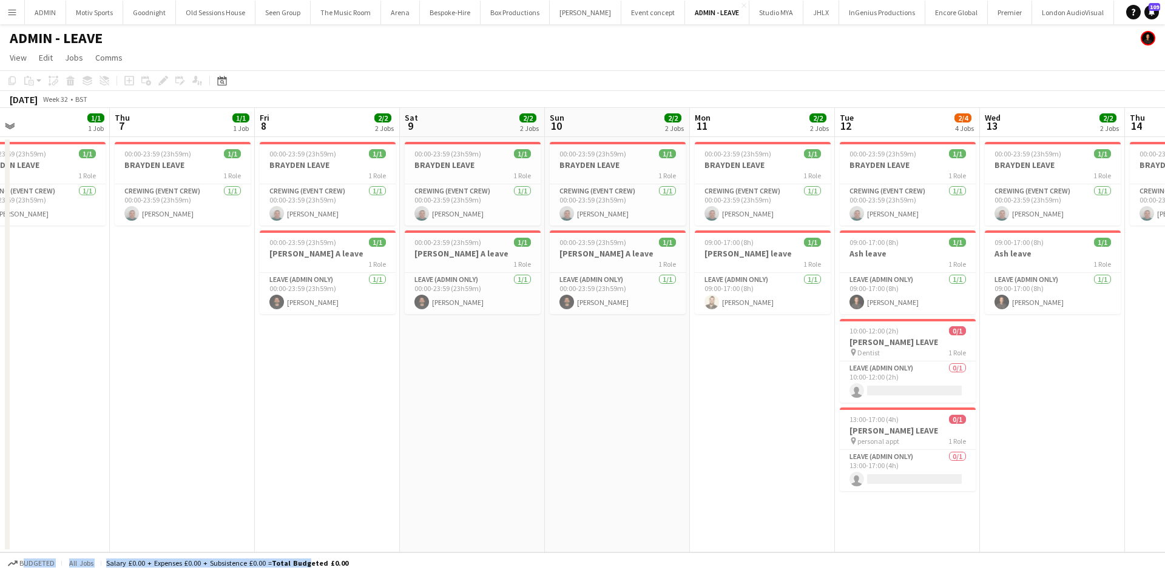
drag, startPoint x: 885, startPoint y: 441, endPoint x: 763, endPoint y: 458, distance: 123.1
click at [763, 458] on app-calendar-viewport "Sun 3 Mon 4 Tue 5 1/1 1 Job Wed 6 1/1 1 Job Thu 7 1/1 1 Job Fri 8 2/2 2 Jobs Sa…" at bounding box center [582, 330] width 1165 height 445
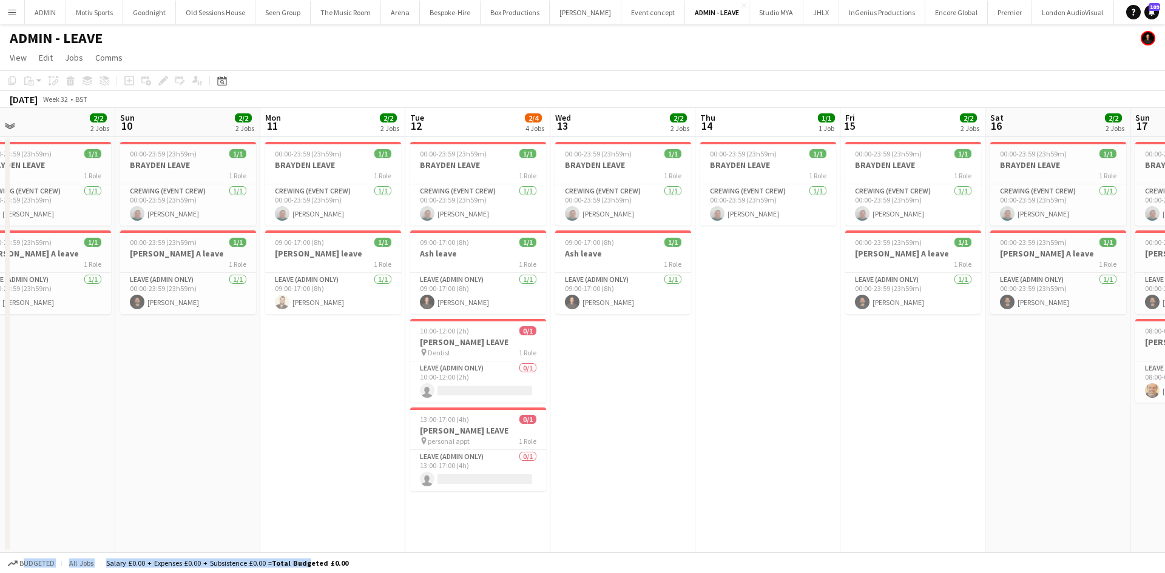
scroll to position [0, 371]
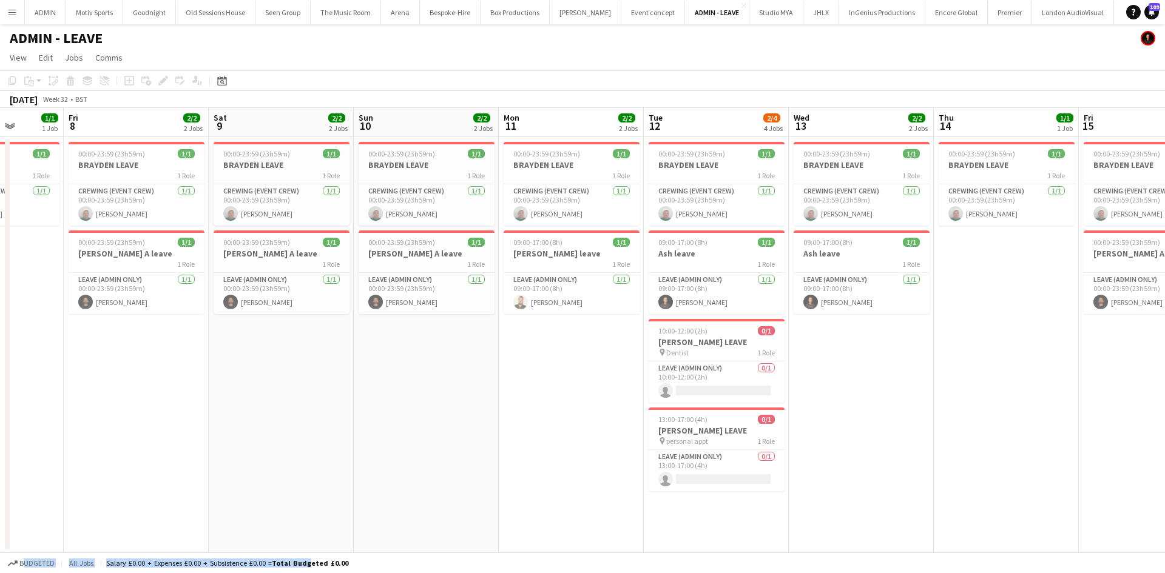
drag, startPoint x: 1087, startPoint y: 340, endPoint x: 901, endPoint y: 383, distance: 191.1
click at [901, 383] on app-calendar-viewport "Tue 5 1/1 1 Job Wed 6 1/1 1 Job Thu 7 1/1 1 Job Fri 8 2/2 2 Jobs Sat 9 2/2 2 Jo…" at bounding box center [582, 330] width 1165 height 445
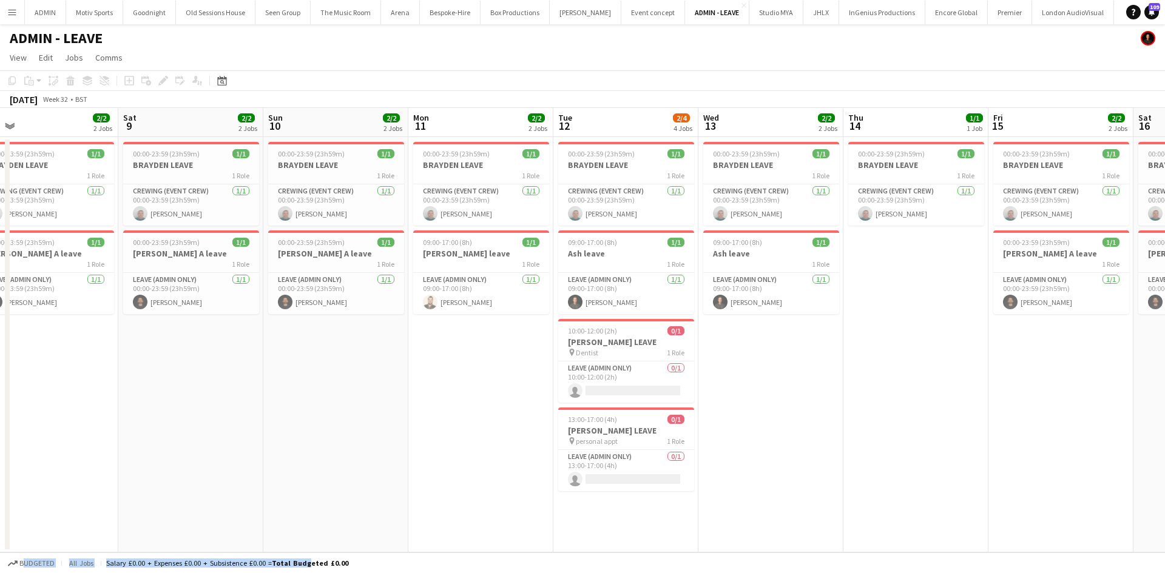
scroll to position [0, 464]
drag, startPoint x: 989, startPoint y: 420, endPoint x: 903, endPoint y: 428, distance: 85.8
click at [903, 428] on app-calendar-viewport "Tue 5 1/1 1 Job Wed 6 1/1 1 Job Thu 7 1/1 1 Job Fri 8 2/2 2 Jobs Sat 9 2/2 2 Jo…" at bounding box center [582, 330] width 1165 height 445
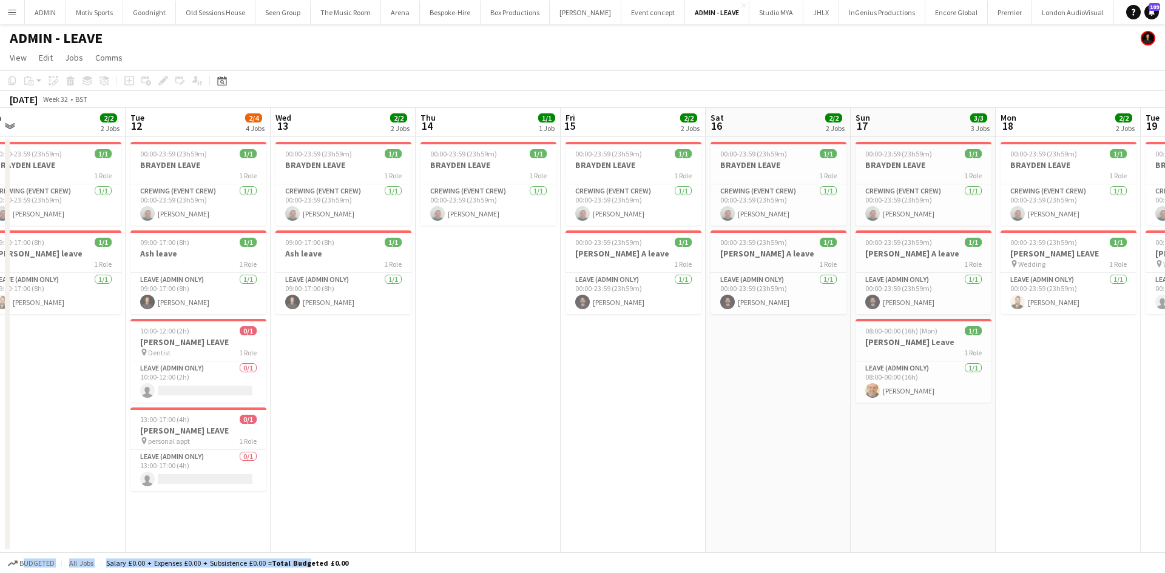
scroll to position [0, 402]
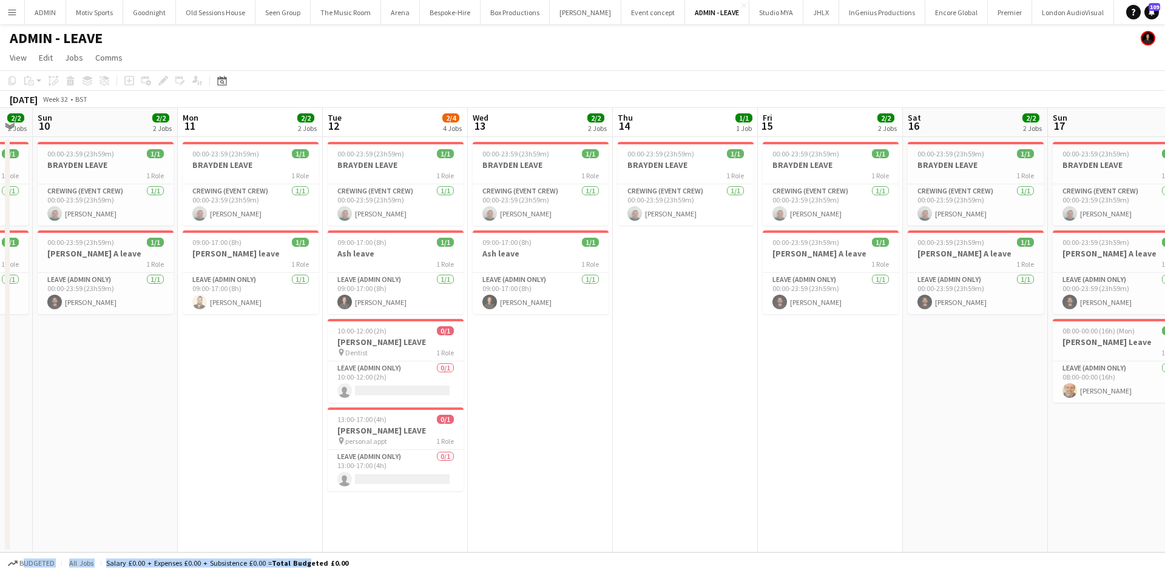
drag, startPoint x: 983, startPoint y: 450, endPoint x: 755, endPoint y: 474, distance: 229.3
click at [755, 474] on app-calendar-viewport "Thu 7 1/1 1 Job Fri 8 2/2 2 Jobs Sat 9 2/2 2 Jobs Sun 10 2/2 2 Jobs Mon 11 2/2 …" at bounding box center [582, 330] width 1165 height 445
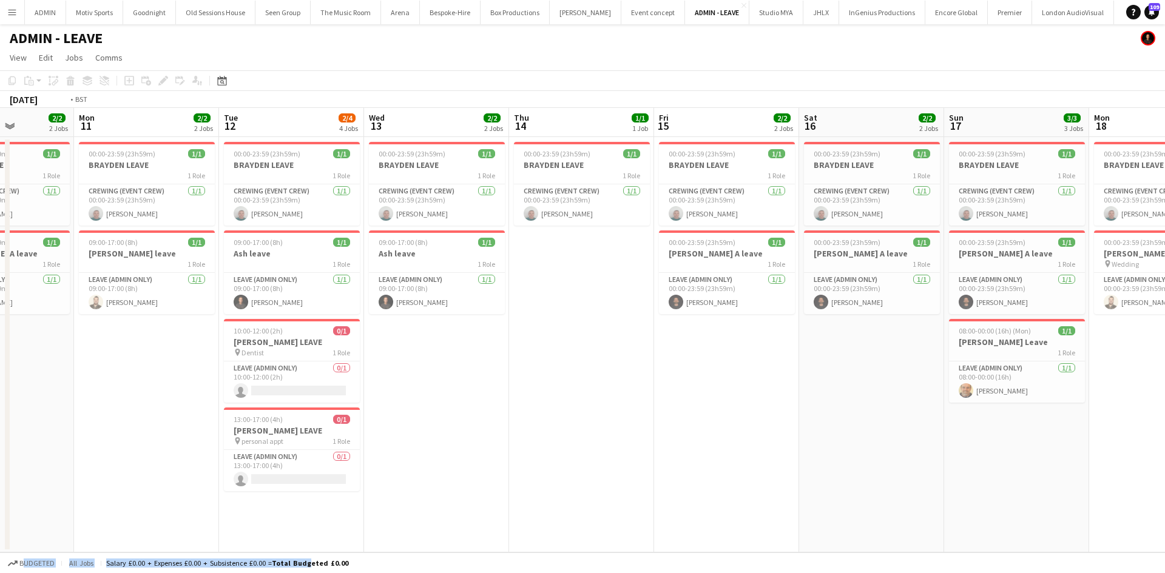
scroll to position [0, 354]
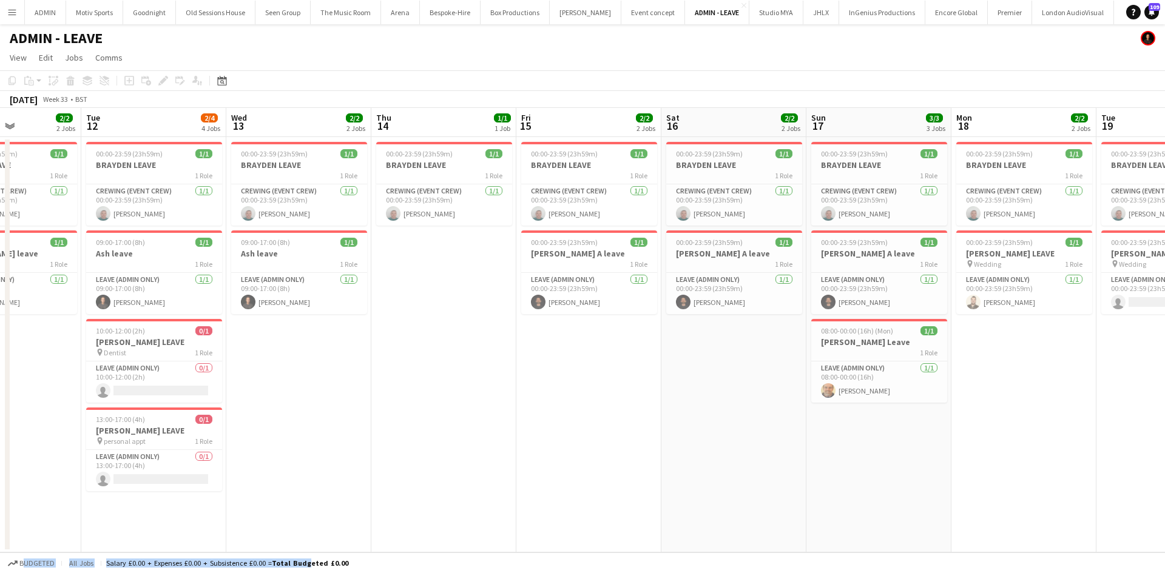
drag, startPoint x: 840, startPoint y: 474, endPoint x: 599, endPoint y: 472, distance: 241.4
click at [599, 472] on app-calendar-viewport "Sat 9 2/2 2 Jobs Sun 10 2/2 2 Jobs Mon 11 2/2 2 Jobs Tue 12 2/4 4 Jobs Wed 13 2…" at bounding box center [582, 330] width 1165 height 445
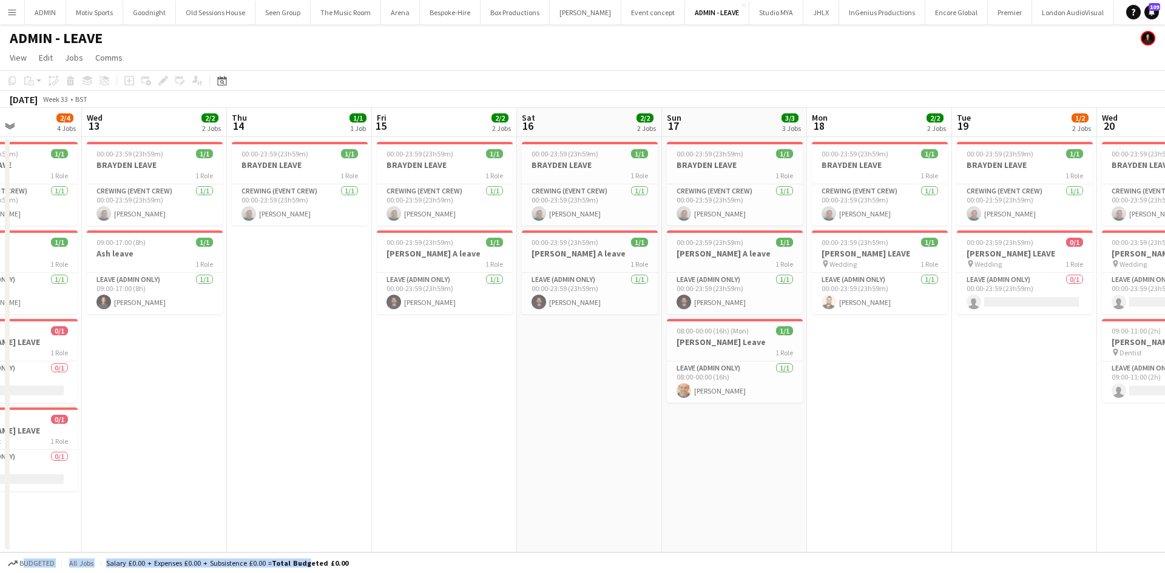
drag, startPoint x: 986, startPoint y: 469, endPoint x: 853, endPoint y: 485, distance: 134.3
click at [853, 485] on app-calendar-viewport "Sat 9 2/2 2 Jobs Sun 10 2/2 2 Jobs Mon 11 2/2 2 Jobs Tue 12 2/4 4 Jobs Wed 13 2…" at bounding box center [582, 330] width 1165 height 445
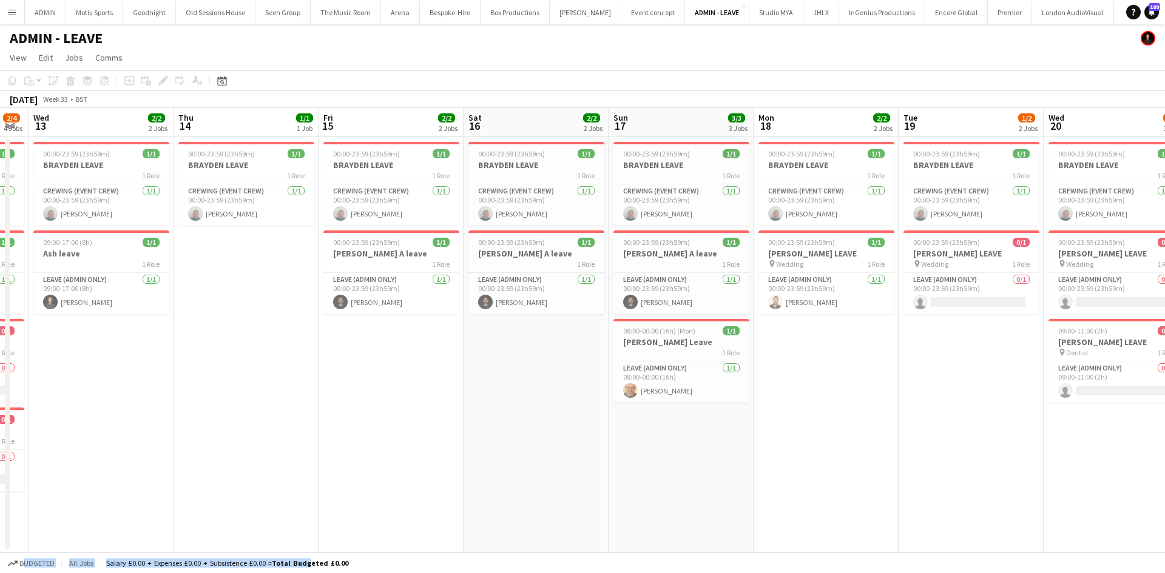
scroll to position [0, 558]
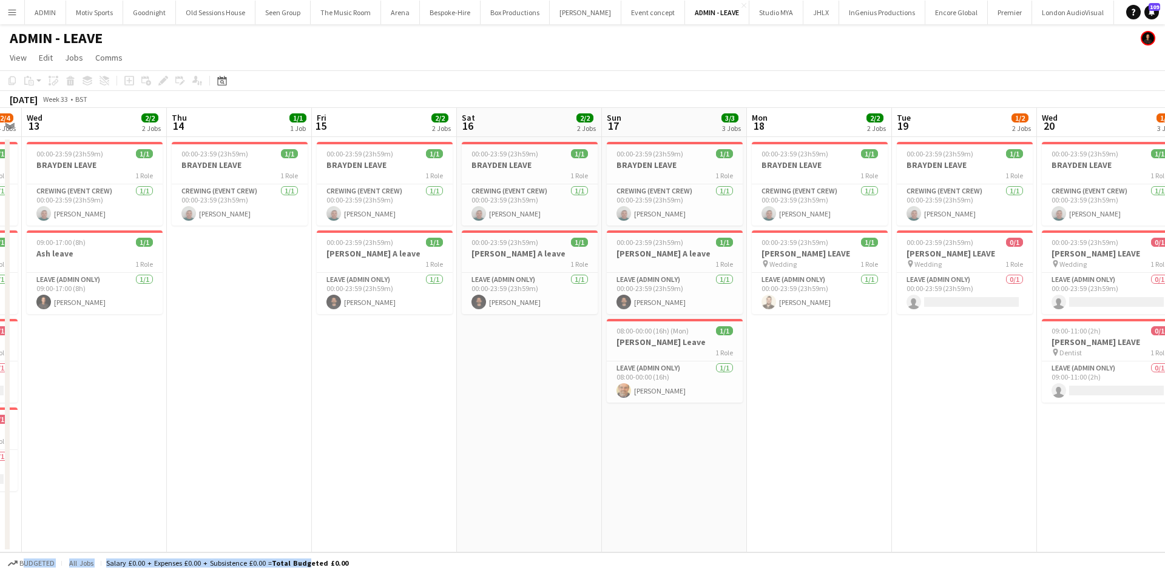
drag, startPoint x: 956, startPoint y: 428, endPoint x: 904, endPoint y: 431, distance: 52.2
click at [904, 431] on app-calendar-viewport "Sat 9 2/2 2 Jobs Sun 10 2/2 2 Jobs Mon 11 2/2 2 Jobs Tue 12 2/4 4 Jobs Wed 13 2…" at bounding box center [582, 330] width 1165 height 445
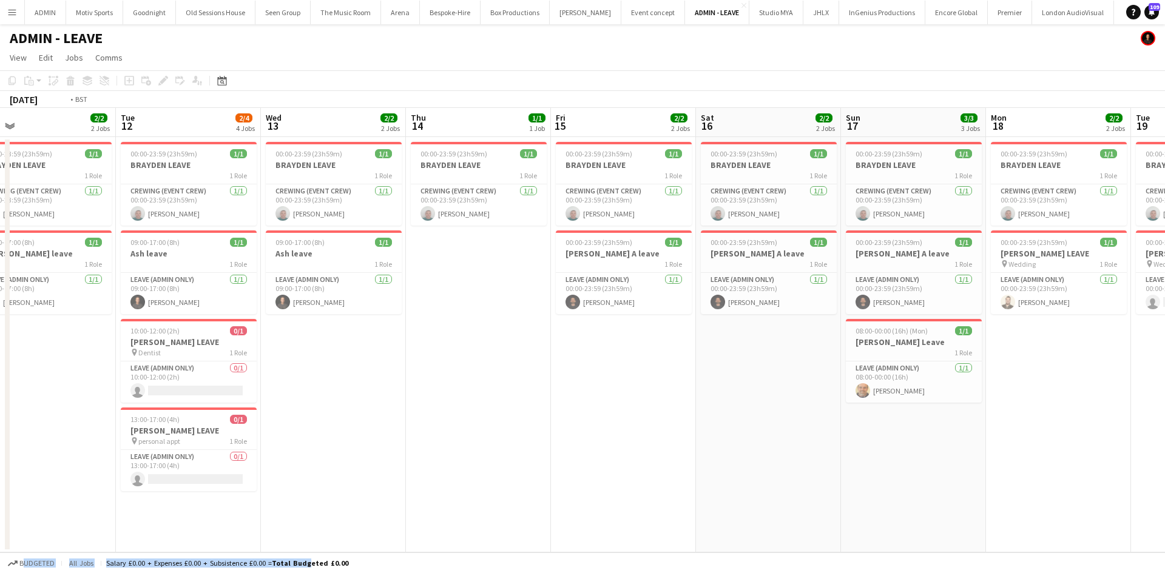
scroll to position [0, 287]
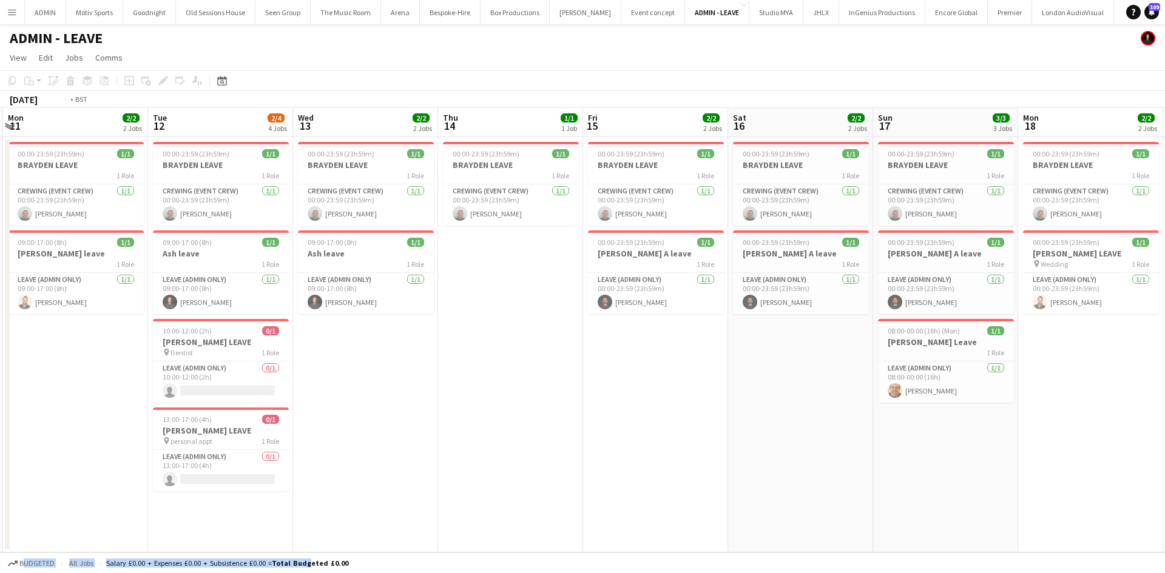
drag, startPoint x: 503, startPoint y: 462, endPoint x: 775, endPoint y: 465, distance: 271.1
click at [775, 465] on app-calendar-viewport "Sat 9 2/2 2 Jobs Sun 10 2/2 2 Jobs Mon 11 2/2 2 Jobs Tue 12 2/4 4 Jobs Wed 13 2…" at bounding box center [582, 330] width 1165 height 445
click at [432, 459] on app-date-cell "00:00-23:59 (23h59m) 1/1 BRAYDEN LEAVE 1 Role Crewing (Event Crew) [DATE] 00:00…" at bounding box center [365, 344] width 145 height 415
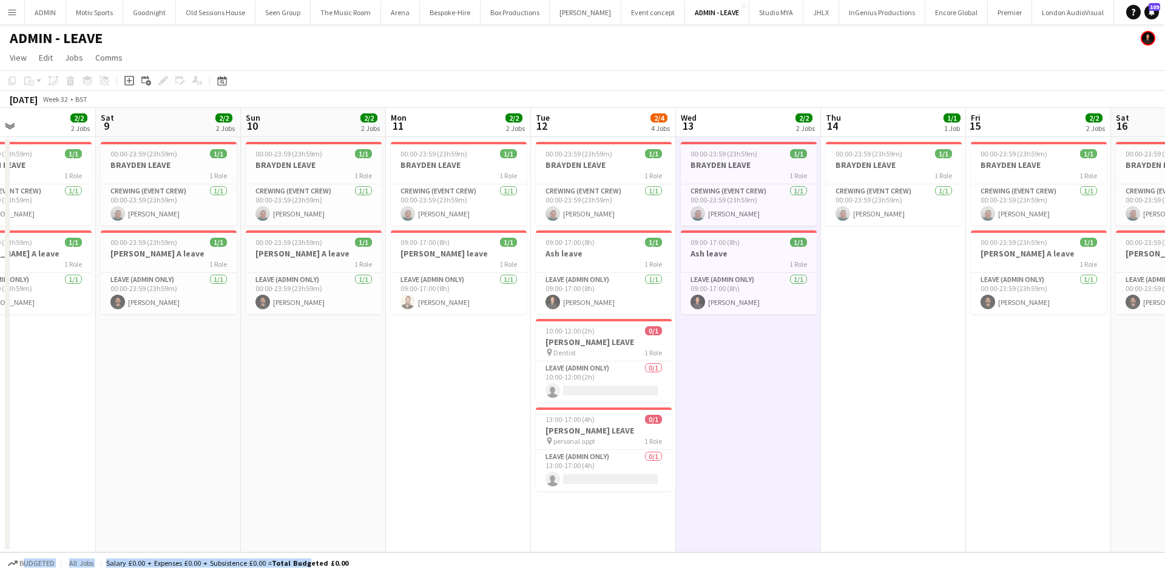
drag, startPoint x: 493, startPoint y: 463, endPoint x: 842, endPoint y: 439, distance: 350.8
click at [856, 449] on app-calendar-viewport "Wed 6 1/1 1 Job Thu 7 1/1 1 Job Fri 8 2/2 2 Jobs Sat 9 2/2 2 Jobs Sun 10 2/2 2 …" at bounding box center [582, 330] width 1165 height 445
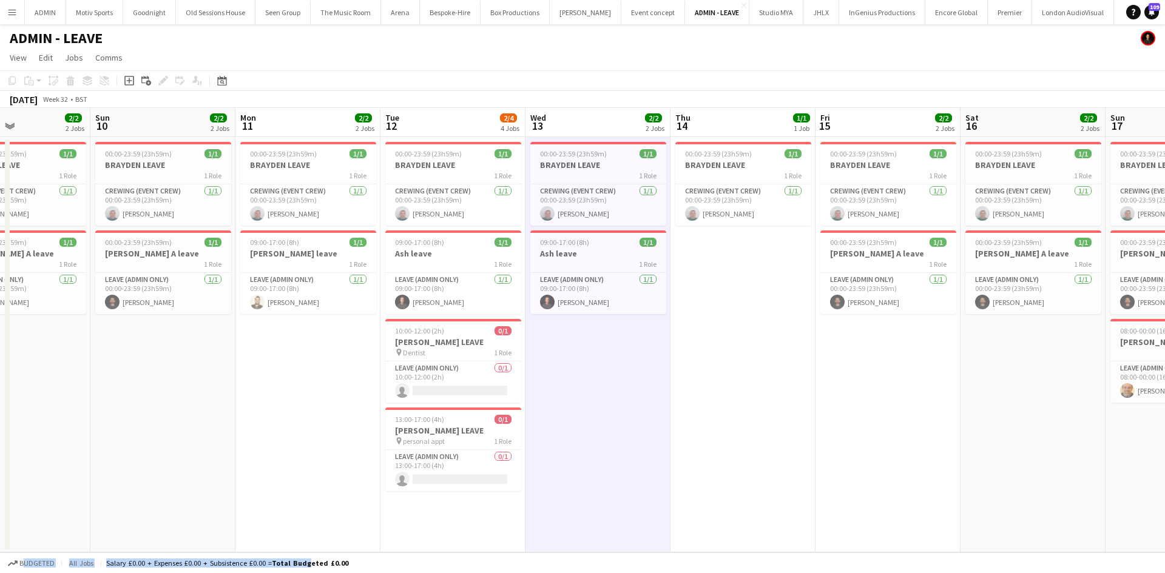
drag, startPoint x: 938, startPoint y: 406, endPoint x: 756, endPoint y: 411, distance: 182.0
click at [756, 411] on app-calendar-viewport "Wed 6 1/1 1 Job Thu 7 1/1 1 Job Fri 8 2/2 2 Jobs Sat 9 2/2 2 Jobs Sun 10 2/2 2 …" at bounding box center [582, 330] width 1165 height 445
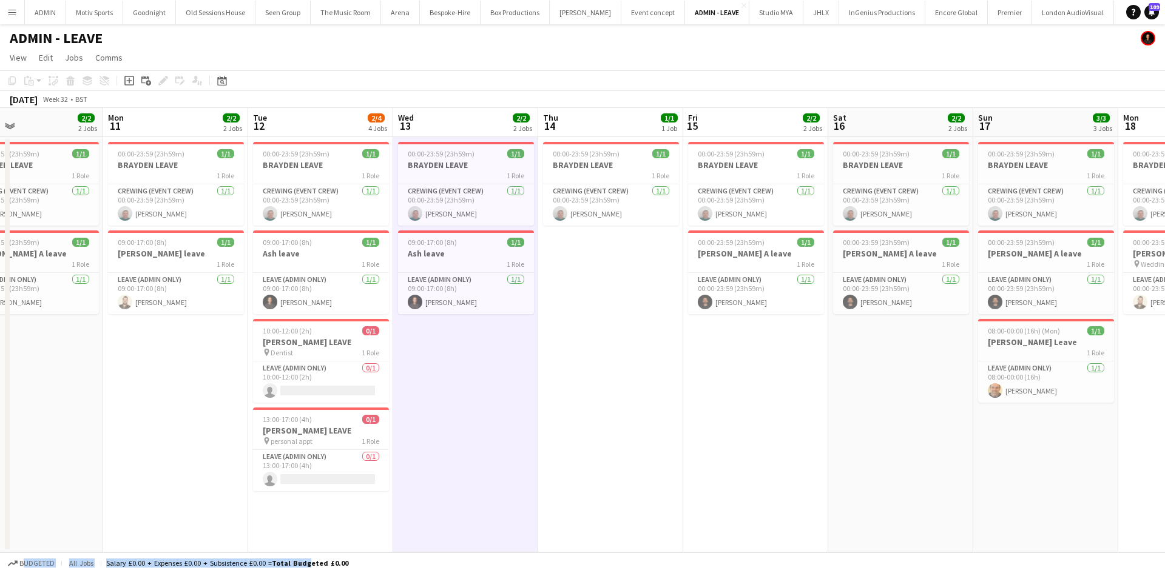
drag, startPoint x: 856, startPoint y: 421, endPoint x: 718, endPoint y: 428, distance: 137.9
click at [722, 428] on app-calendar-viewport "Wed 6 1/1 1 Job Thu 7 1/1 1 Job Fri 8 2/2 2 Jobs Sat 9 2/2 2 Jobs Sun 10 2/2 2 …" at bounding box center [582, 330] width 1165 height 445
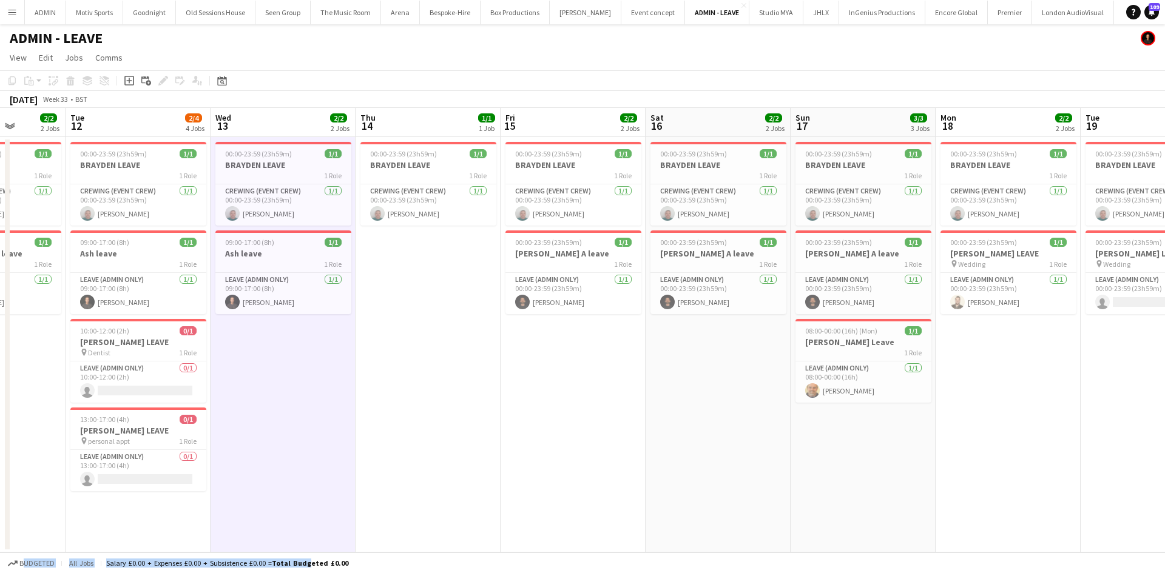
drag, startPoint x: 859, startPoint y: 410, endPoint x: 683, endPoint y: 435, distance: 178.2
click at [683, 435] on app-calendar-viewport "Fri 8 2/2 2 Jobs Sat 9 2/2 2 Jobs Sun 10 2/2 2 Jobs Mon 11 2/2 2 Jobs Tue 12 2/…" at bounding box center [582, 330] width 1165 height 445
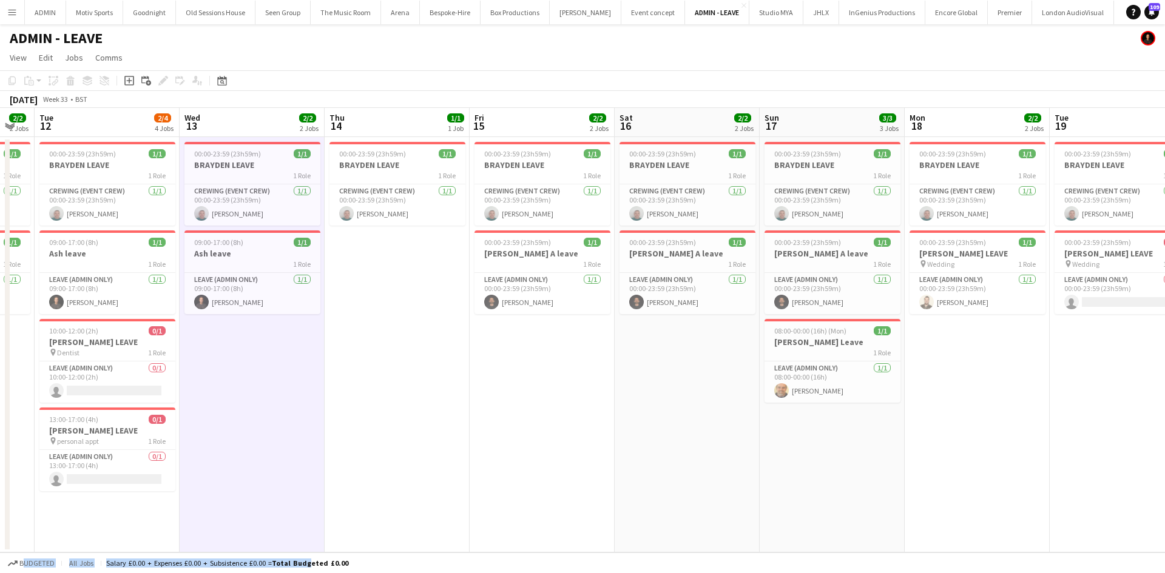
scroll to position [0, 549]
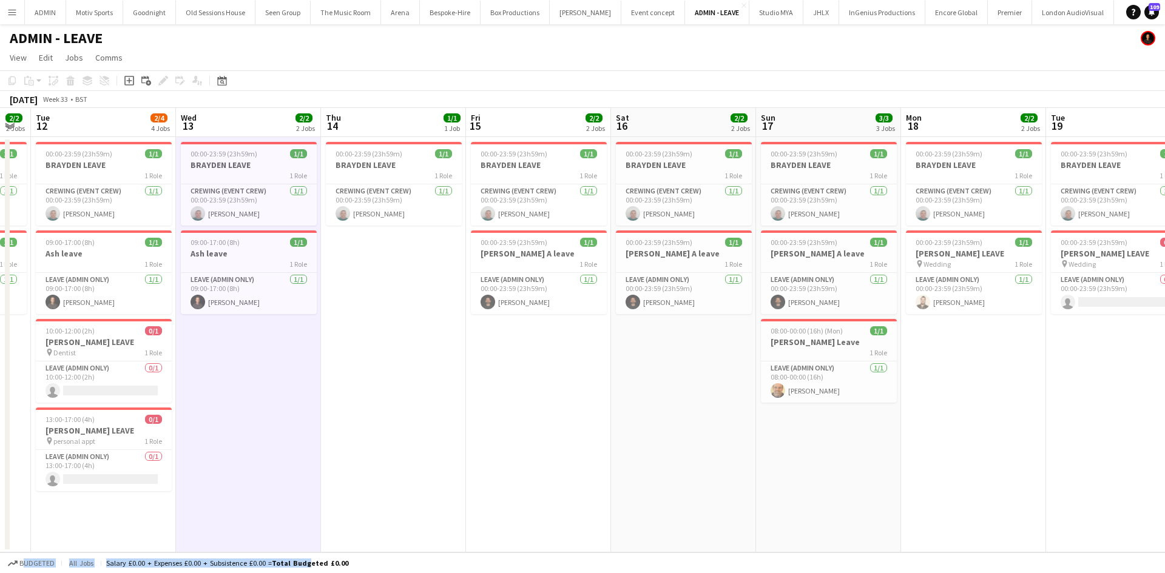
drag, startPoint x: 1019, startPoint y: 427, endPoint x: 984, endPoint y: 435, distance: 35.6
click at [984, 435] on app-calendar-viewport "Fri 8 2/2 2 Jobs Sat 9 2/2 2 Jobs Sun 10 2/2 2 Jobs Mon 11 2/2 2 Jobs Tue 12 2/…" at bounding box center [582, 330] width 1165 height 445
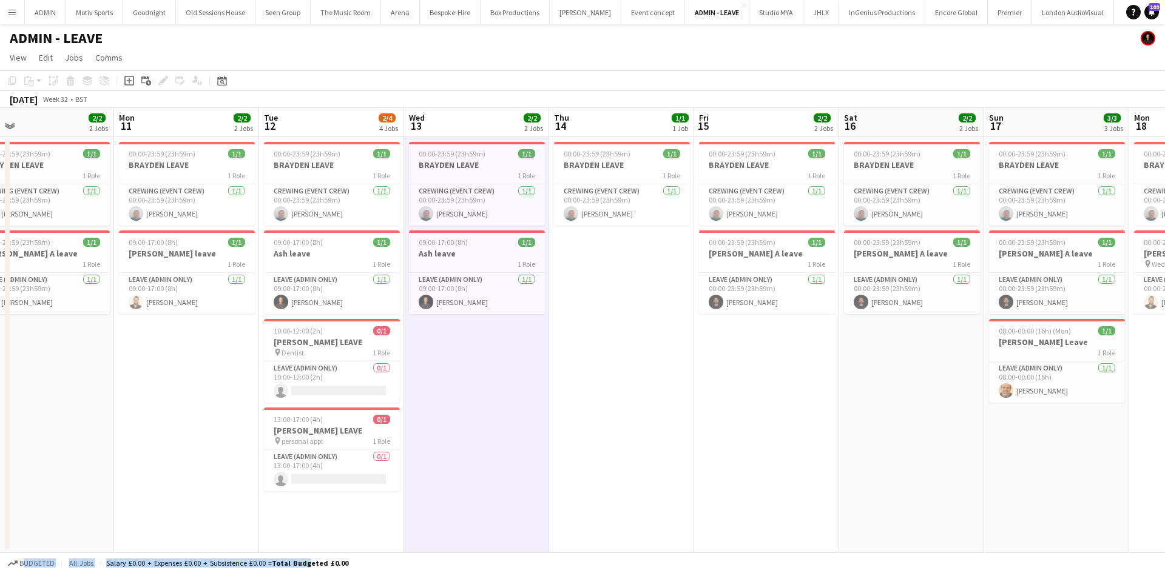
drag, startPoint x: 441, startPoint y: 426, endPoint x: 670, endPoint y: 434, distance: 229.4
click at [678, 437] on app-calendar-viewport "Fri 8 2/2 2 Jobs Sat 9 2/2 2 Jobs Sun 10 2/2 2 Jobs Mon 11 2/2 2 Jobs Tue 12 2/…" at bounding box center [582, 330] width 1165 height 445
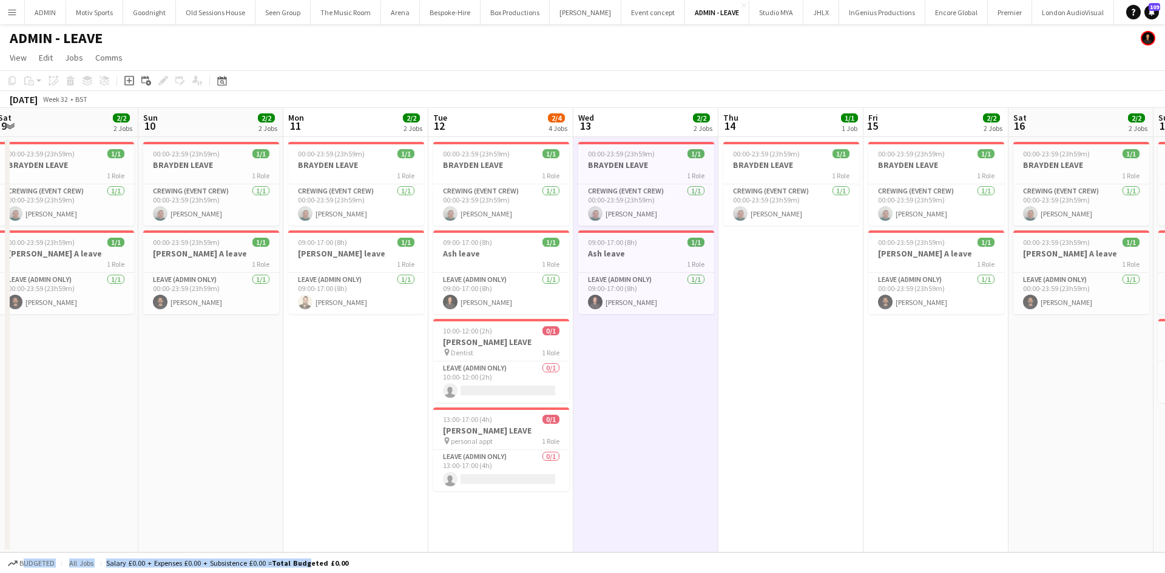
drag, startPoint x: 773, startPoint y: 449, endPoint x: 824, endPoint y: 446, distance: 51.0
click at [824, 446] on app-calendar-viewport "Thu 7 1/1 1 Job Fri 8 2/2 2 Jobs Sat 9 2/2 2 Jobs Sun 10 2/2 2 Jobs Mon 11 2/2 …" at bounding box center [582, 330] width 1165 height 445
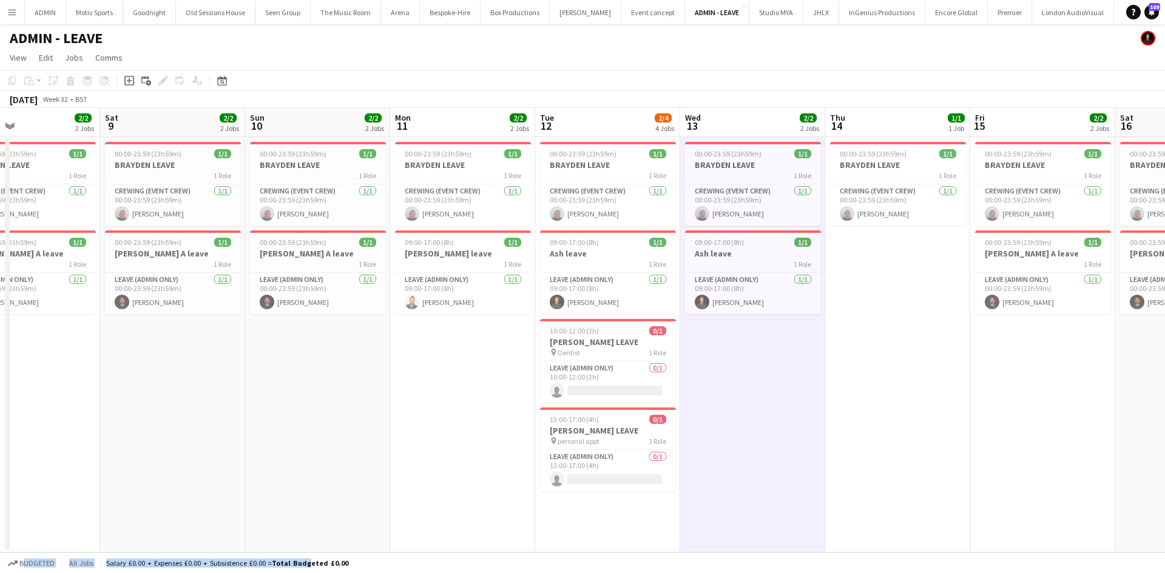
drag, startPoint x: 793, startPoint y: 452, endPoint x: 907, endPoint y: 452, distance: 114.0
click at [907, 452] on app-calendar-viewport "Wed 6 1/1 1 Job Thu 7 1/1 1 Job Fri 8 2/2 2 Jobs Sat 9 2/2 2 Jobs Sun 10 2/2 2 …" at bounding box center [582, 330] width 1165 height 445
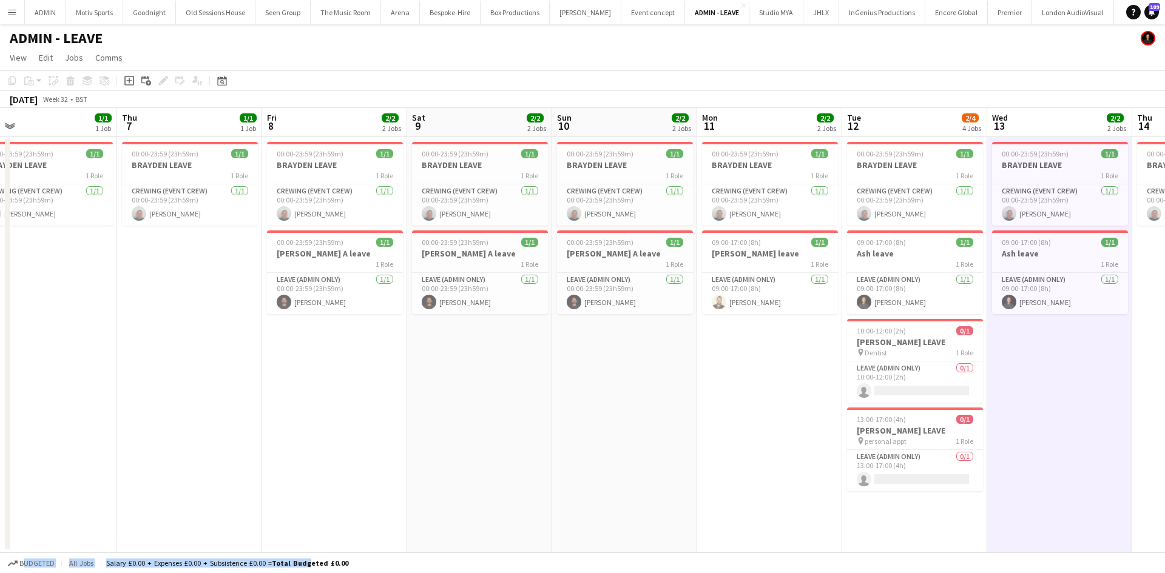
drag, startPoint x: 826, startPoint y: 463, endPoint x: 1066, endPoint y: 465, distance: 239.6
click at [1114, 463] on app-calendar-viewport "Mon 4 Tue 5 1/1 1 Job Wed 6 1/1 1 Job Thu 7 1/1 1 Job Fri 8 2/2 2 Jobs Sat 9 2/…" at bounding box center [582, 330] width 1165 height 445
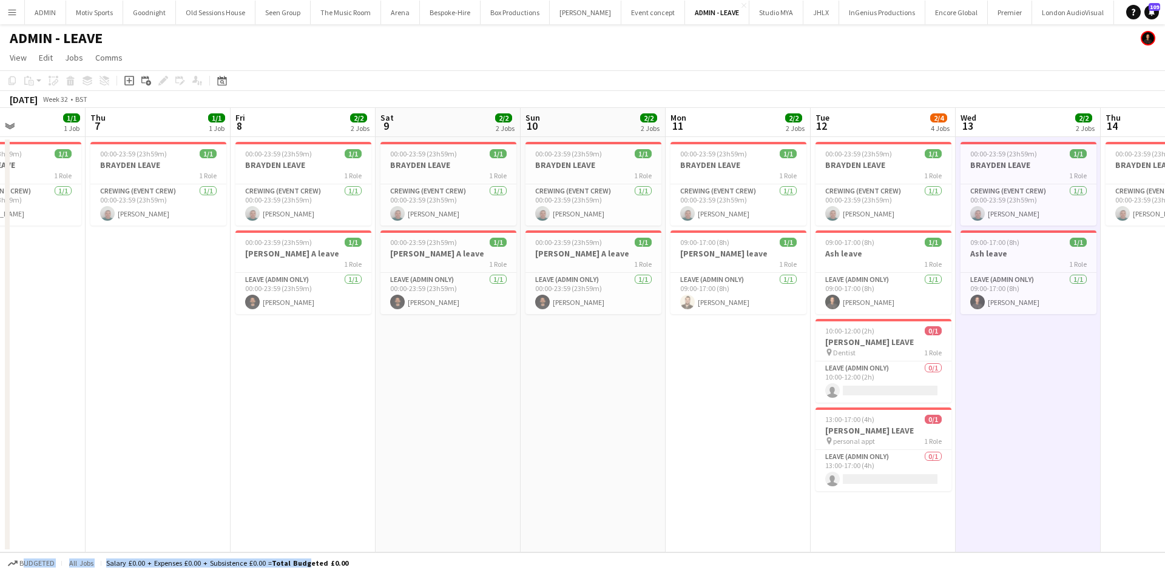
drag, startPoint x: 545, startPoint y: 506, endPoint x: 367, endPoint y: 516, distance: 178.6
click at [361, 518] on app-calendar-viewport "Mon 4 Tue 5 1/1 1 Job Wed 6 1/1 1 Job Thu 7 1/1 1 Job Fri 8 2/2 2 Jobs Sat 9 2/…" at bounding box center [582, 330] width 1165 height 445
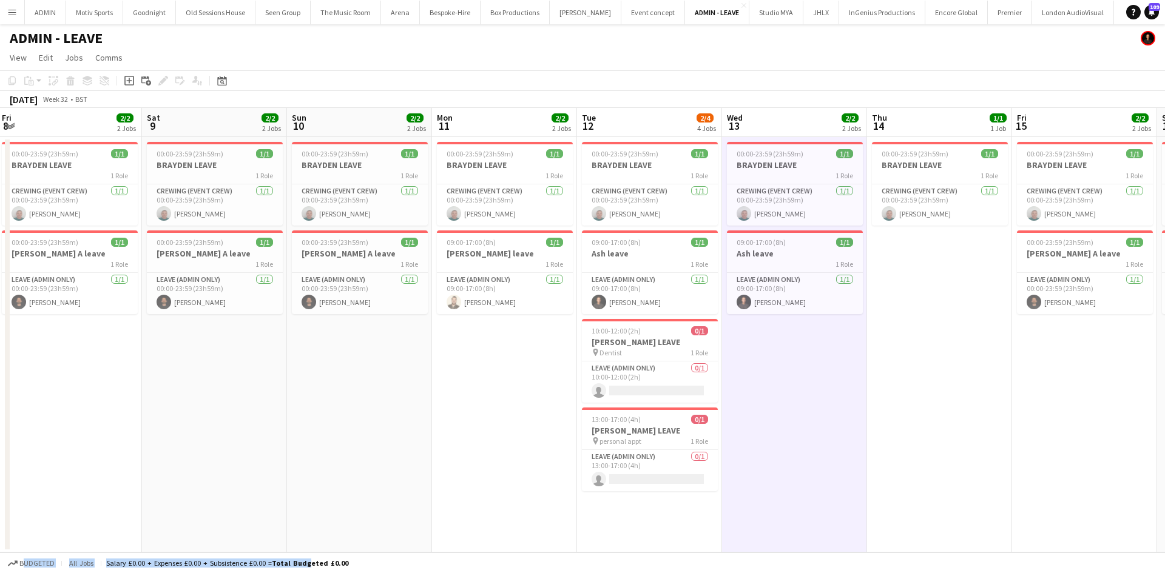
drag, startPoint x: 503, startPoint y: 488, endPoint x: 423, endPoint y: 488, distance: 80.1
click at [423, 488] on app-calendar-viewport "Mon 4 Tue 5 1/1 1 Job Wed 6 1/1 1 Job Thu 7 1/1 1 Job Fri 8 2/2 2 Jobs Sat 9 2/…" at bounding box center [582, 330] width 1165 height 445
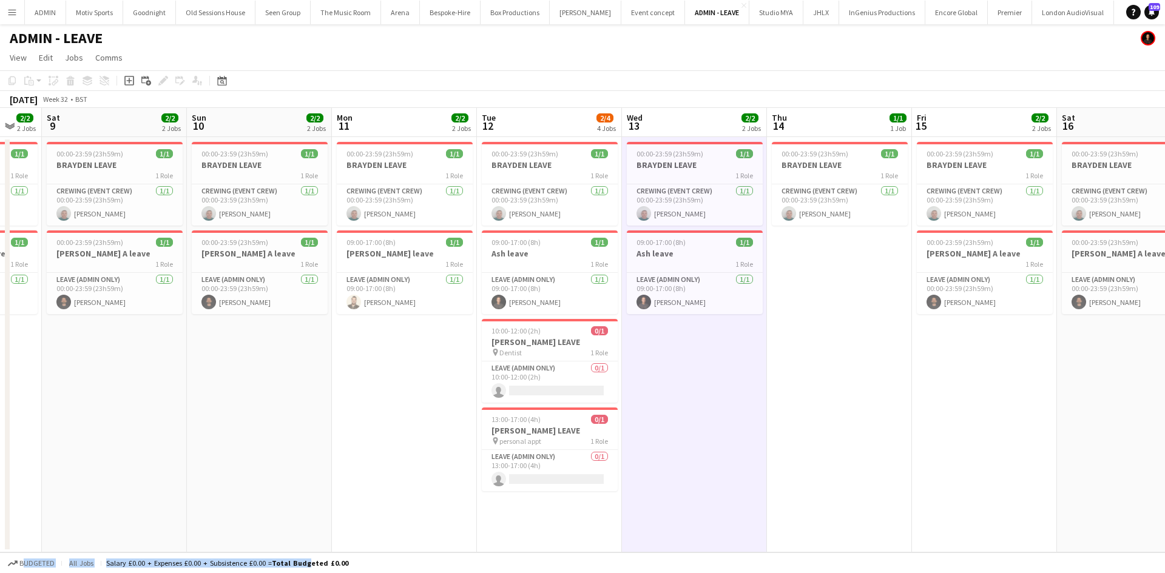
drag, startPoint x: 456, startPoint y: 491, endPoint x: 354, endPoint y: 494, distance: 102.5
click at [354, 494] on app-calendar-viewport "Wed 6 1/1 1 Job Thu 7 1/1 1 Job Fri 8 2/2 2 Jobs Sat 9 2/2 2 Jobs Sun 10 2/2 2 …" at bounding box center [582, 330] width 1165 height 445
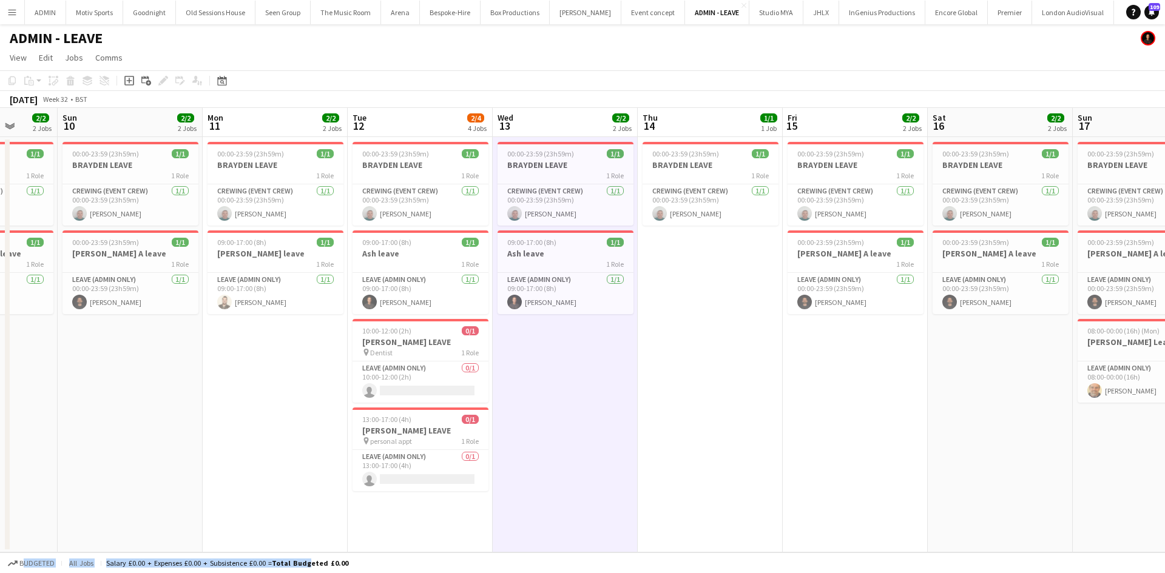
drag, startPoint x: 810, startPoint y: 489, endPoint x: 704, endPoint y: 497, distance: 105.8
click at [704, 497] on app-calendar-viewport "Wed 6 1/1 1 Job Thu 7 1/1 1 Job Fri 8 2/2 2 Jobs Sat 9 2/2 2 Jobs Sun 10 2/2 2 …" at bounding box center [582, 330] width 1165 height 445
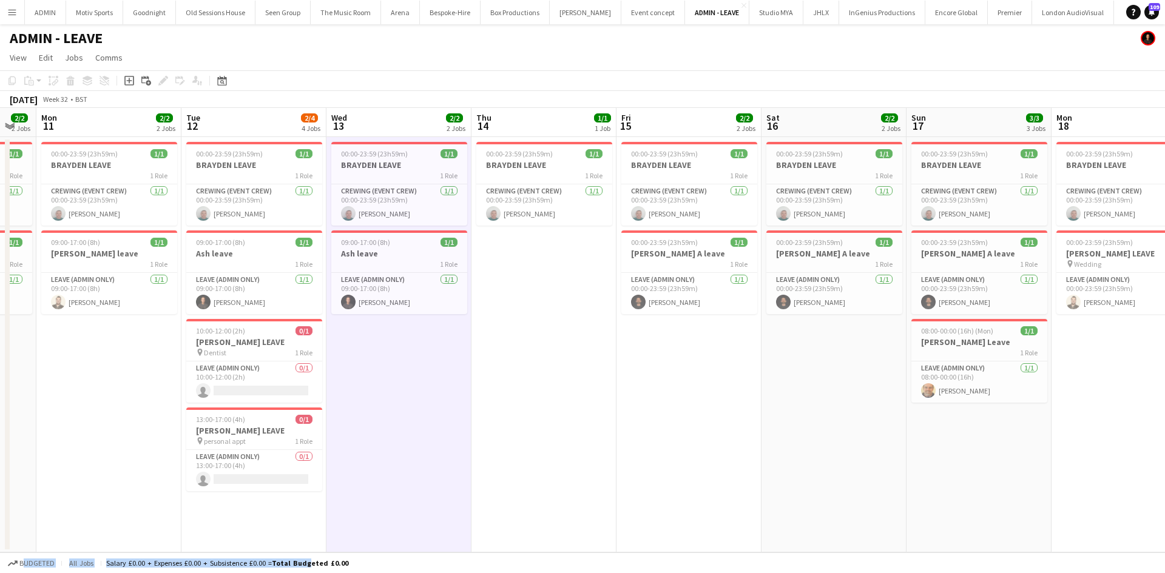
drag, startPoint x: 770, startPoint y: 482, endPoint x: 617, endPoint y: 492, distance: 153.2
click at [617, 492] on app-calendar-viewport "Fri 8 2/2 2 Jobs Sat 9 2/2 2 Jobs Sun 10 2/2 2 Jobs Mon 11 2/2 2 Jobs Tue 12 2/…" at bounding box center [582, 330] width 1165 height 445
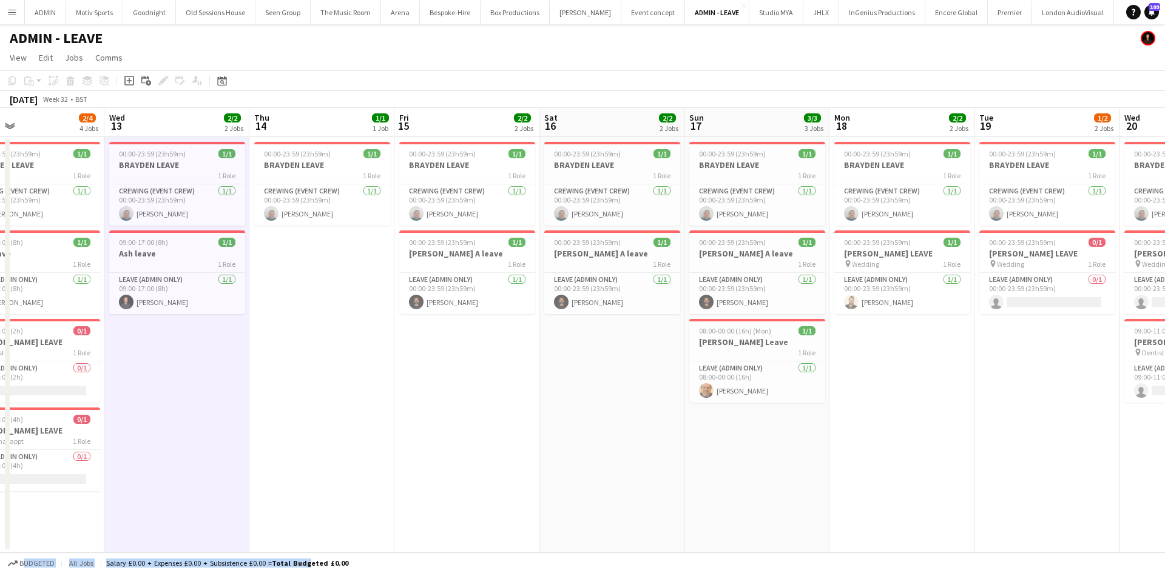
drag, startPoint x: 1060, startPoint y: 480, endPoint x: 839, endPoint y: 478, distance: 220.8
click at [839, 478] on app-calendar-viewport "Fri 8 2/2 2 Jobs Sat 9 2/2 2 Jobs Sun 10 2/2 2 Jobs Mon 11 2/2 2 Jobs Tue 12 2/…" at bounding box center [582, 330] width 1165 height 445
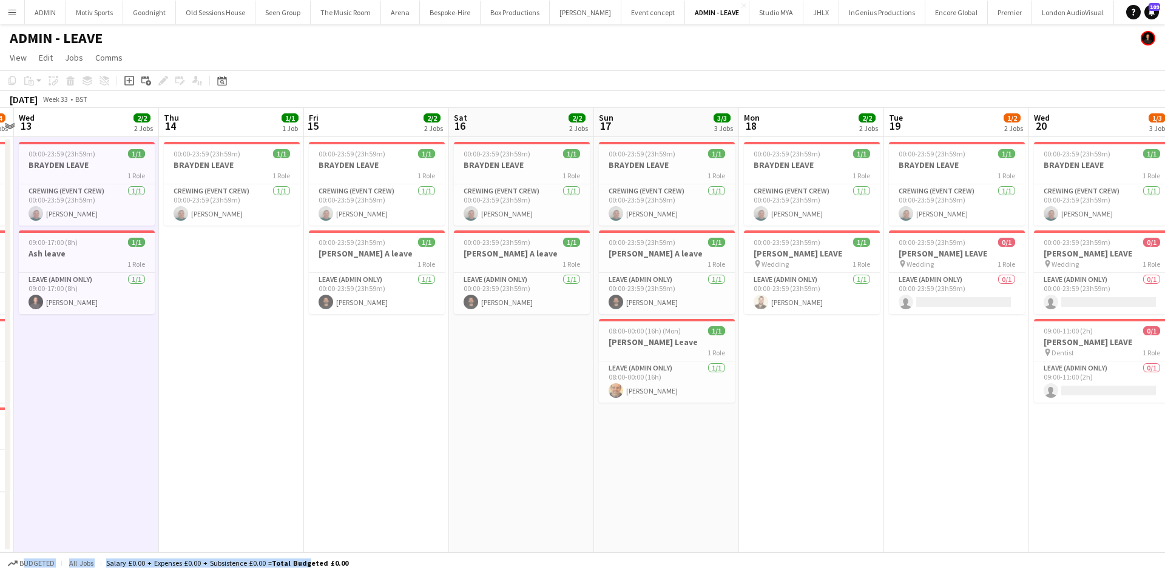
scroll to position [0, 422]
drag, startPoint x: 1003, startPoint y: 464, endPoint x: 912, endPoint y: 464, distance: 91.0
click at [912, 464] on app-calendar-viewport "Sun 10 2/2 2 Jobs Mon 11 2/2 2 Jobs Tue 12 2/4 4 Jobs Wed 13 2/2 2 Jobs Thu 14 …" at bounding box center [582, 330] width 1165 height 445
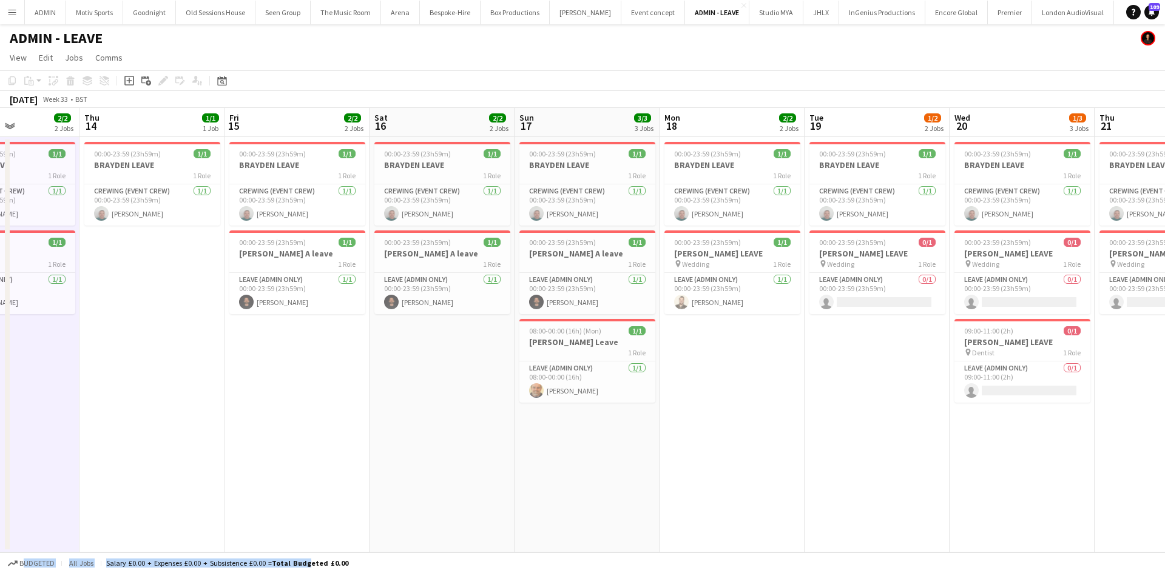
scroll to position [0, 508]
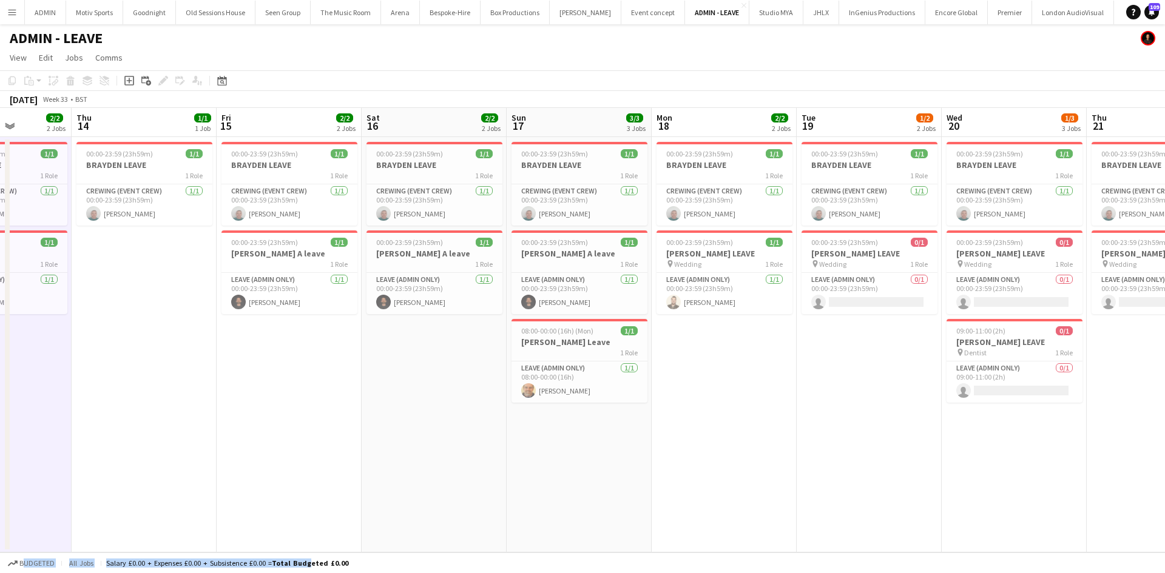
drag, startPoint x: 942, startPoint y: 466, endPoint x: 855, endPoint y: 467, distance: 86.7
click at [855, 467] on app-calendar-viewport "Sun 10 2/2 2 Jobs Mon 11 2/2 2 Jobs Tue 12 2/4 4 Jobs Wed 13 2/2 2 Jobs Thu 14 …" at bounding box center [582, 330] width 1165 height 445
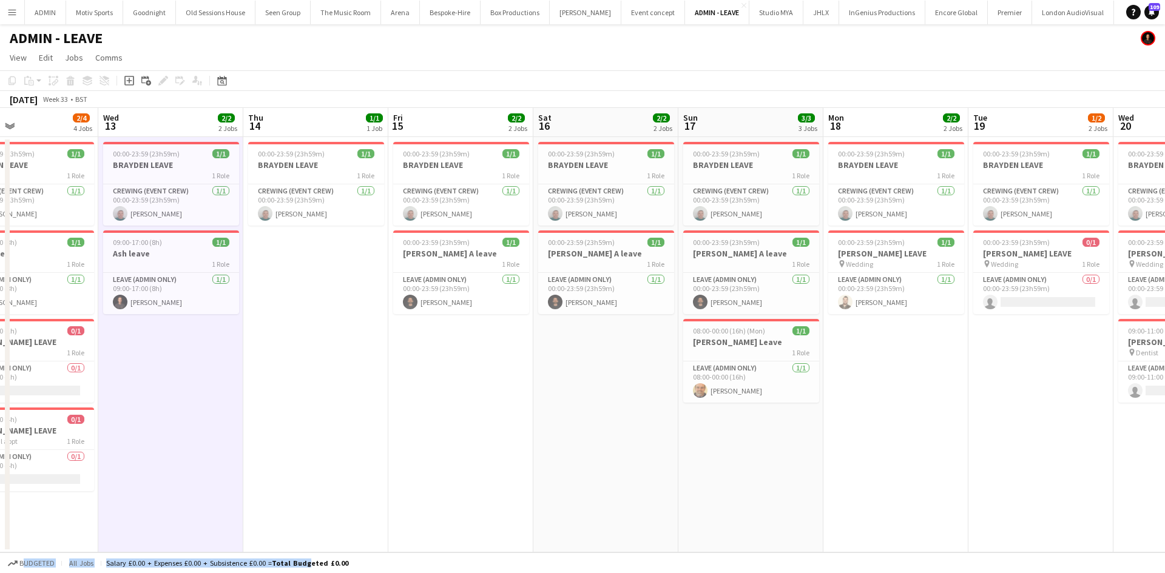
drag, startPoint x: 756, startPoint y: 473, endPoint x: 966, endPoint y: 470, distance: 210.5
click at [966, 470] on app-calendar-viewport "Sun 10 2/2 2 Jobs Mon 11 2/2 2 Jobs Tue 12 2/4 4 Jobs Wed 13 2/2 2 Jobs Thu 14 …" at bounding box center [582, 330] width 1165 height 445
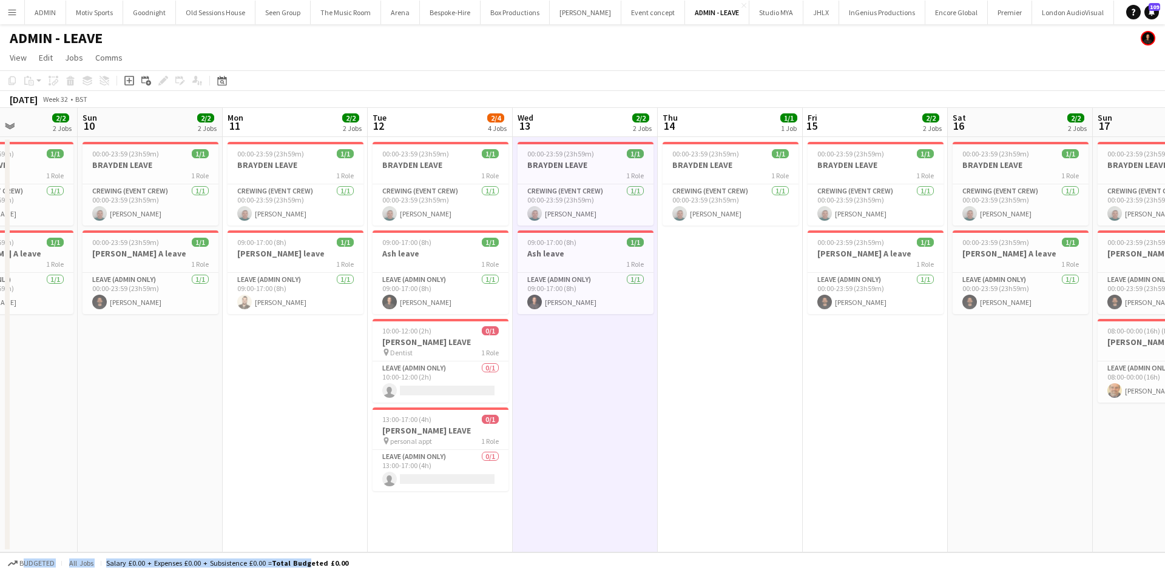
scroll to position [0, 372]
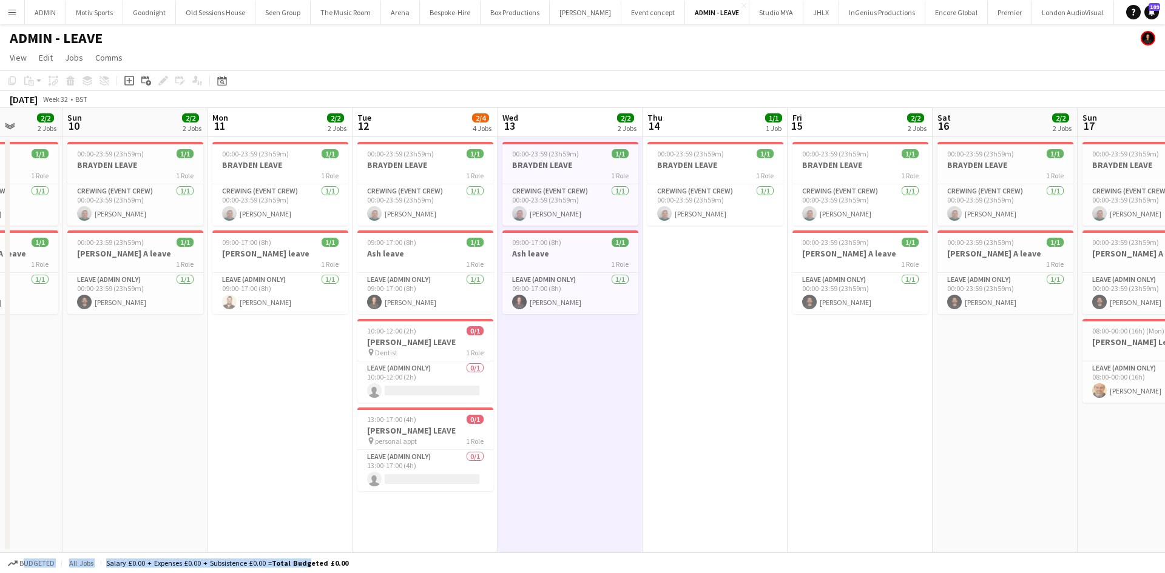
drag, startPoint x: 853, startPoint y: 493, endPoint x: 1029, endPoint y: 463, distance: 179.0
click at [1043, 465] on app-calendar-viewport "Thu 7 1/1 1 Job Fri 8 2/2 2 Jobs Sat 9 2/2 2 Jobs Sun 10 2/2 2 Jobs Mon 11 2/2 …" at bounding box center [582, 330] width 1165 height 445
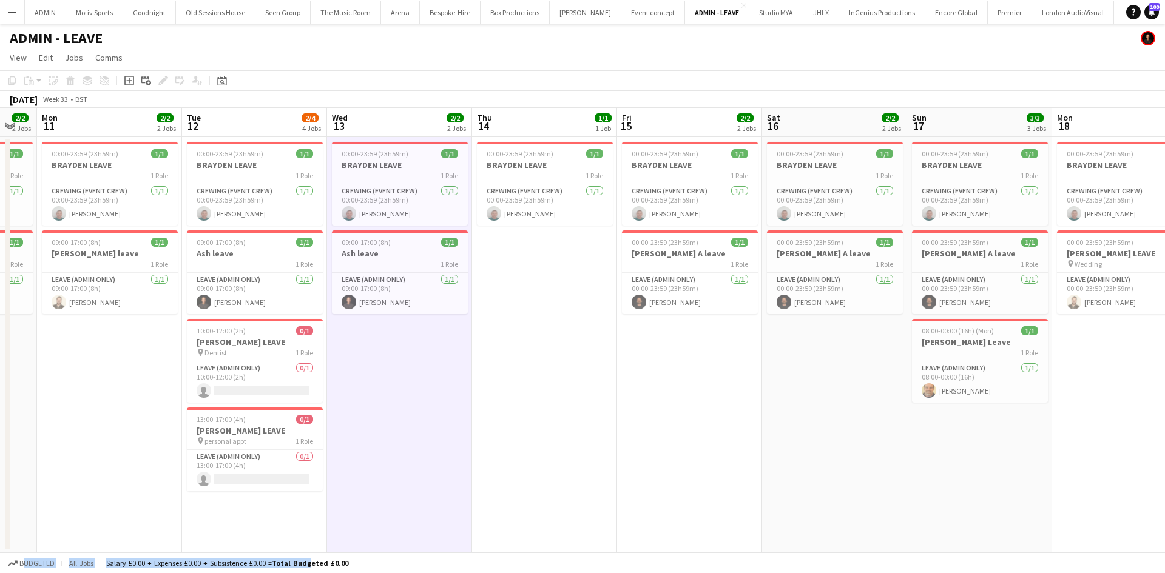
scroll to position [0, 586]
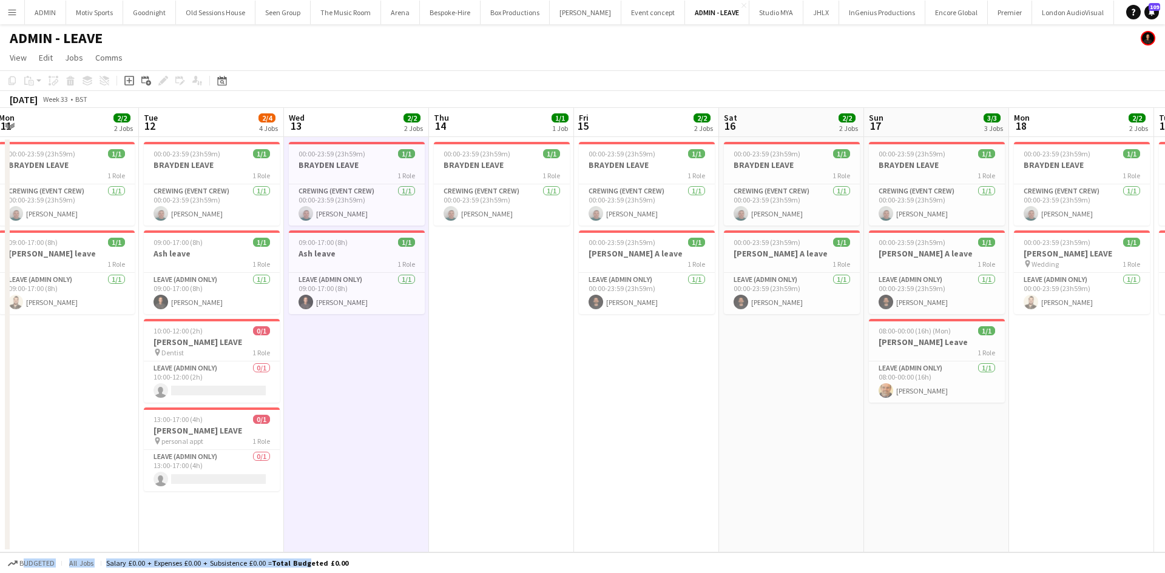
drag, startPoint x: 993, startPoint y: 466, endPoint x: 780, endPoint y: 471, distance: 213.6
click at [780, 471] on app-calendar-viewport "Thu 7 1/1 1 Job Fri 8 2/2 2 Jobs Sat 9 2/2 2 Jobs Sun 10 2/2 2 Jobs Mon 11 2/2 …" at bounding box center [582, 330] width 1165 height 445
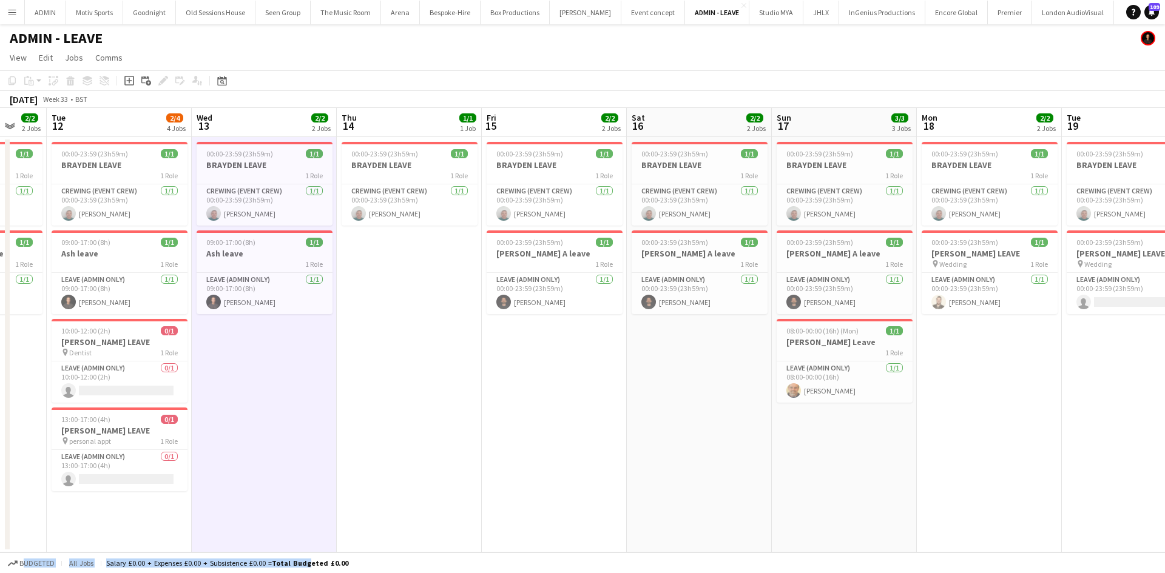
drag, startPoint x: 906, startPoint y: 519, endPoint x: 813, endPoint y: 526, distance: 92.5
click at [813, 526] on app-calendar-viewport "Sat 9 2/2 2 Jobs Sun 10 2/2 2 Jobs Mon 11 2/2 2 Jobs Tue 12 2/4 4 Jobs Wed 13 2…" at bounding box center [582, 330] width 1165 height 445
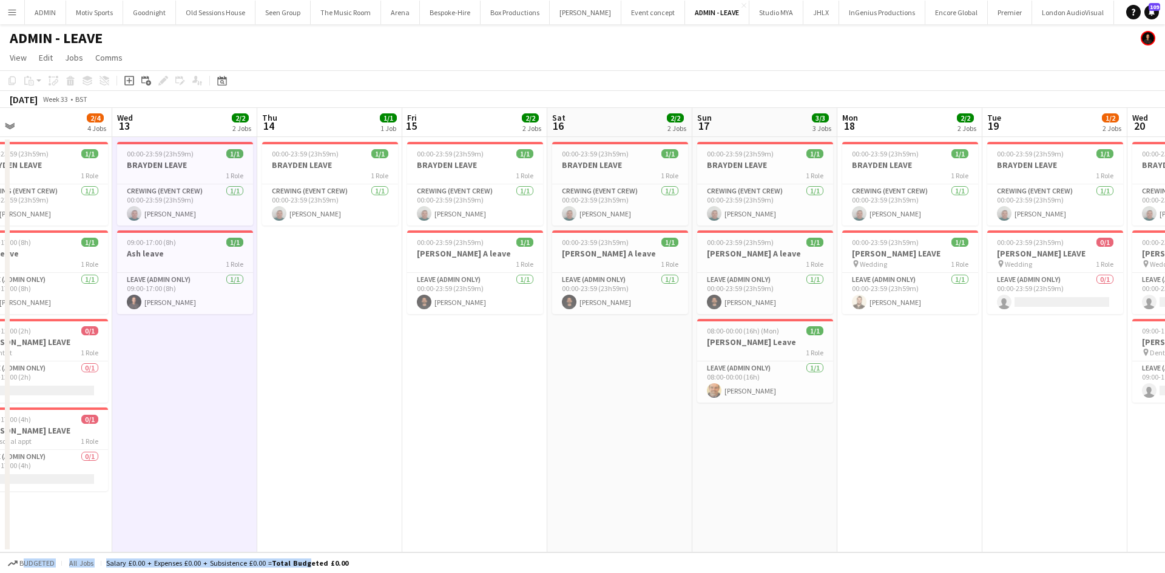
scroll to position [0, 564]
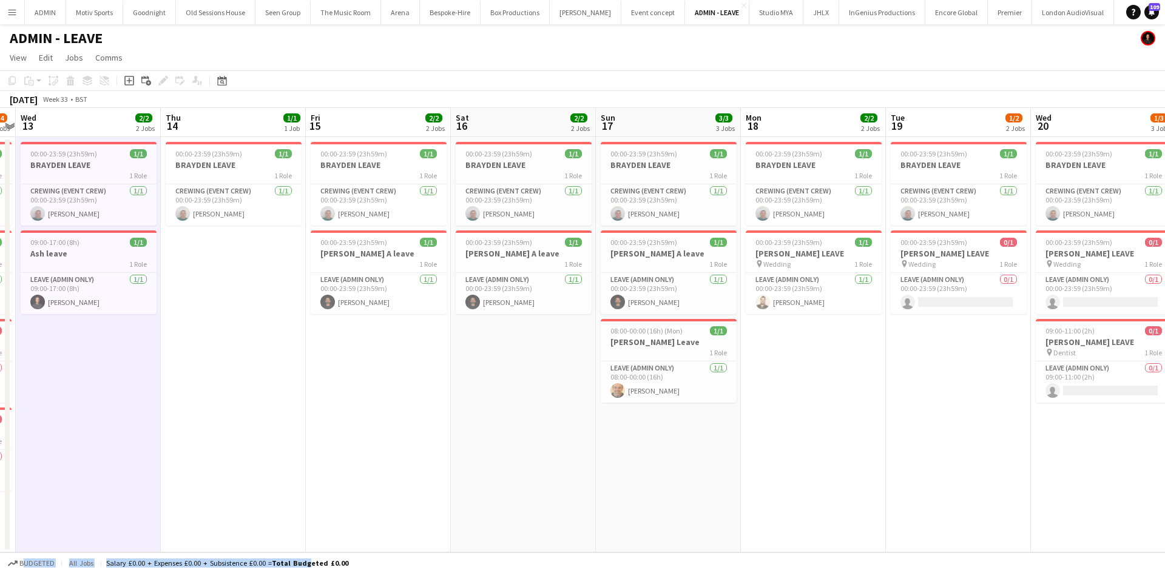
drag, startPoint x: 1005, startPoint y: 506, endPoint x: 829, endPoint y: 513, distance: 176.0
click at [829, 513] on app-calendar-viewport "Sat 9 2/2 2 Jobs Sun 10 2/2 2 Jobs Mon 11 2/2 2 Jobs Tue 12 2/4 4 Jobs Wed 13 2…" at bounding box center [582, 330] width 1165 height 445
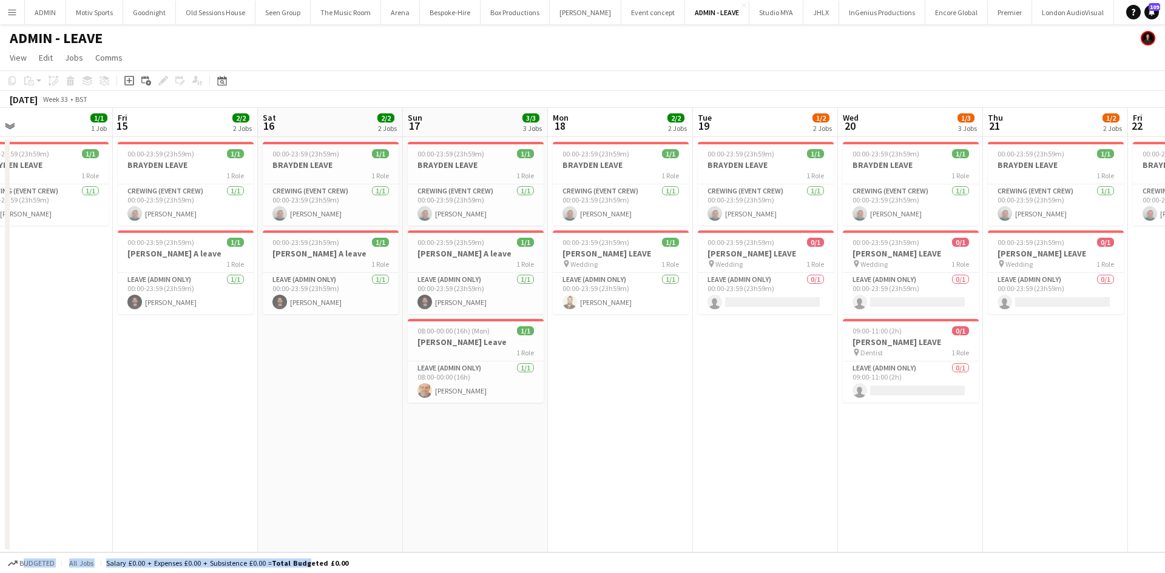
drag, startPoint x: 958, startPoint y: 509, endPoint x: 738, endPoint y: 509, distance: 219.6
click at [738, 509] on app-calendar-viewport "Mon 11 2/2 2 Jobs Tue 12 2/4 4 Jobs Wed 13 2/2 2 Jobs Thu 14 1/1 1 Job Fri 15 2…" at bounding box center [582, 330] width 1165 height 445
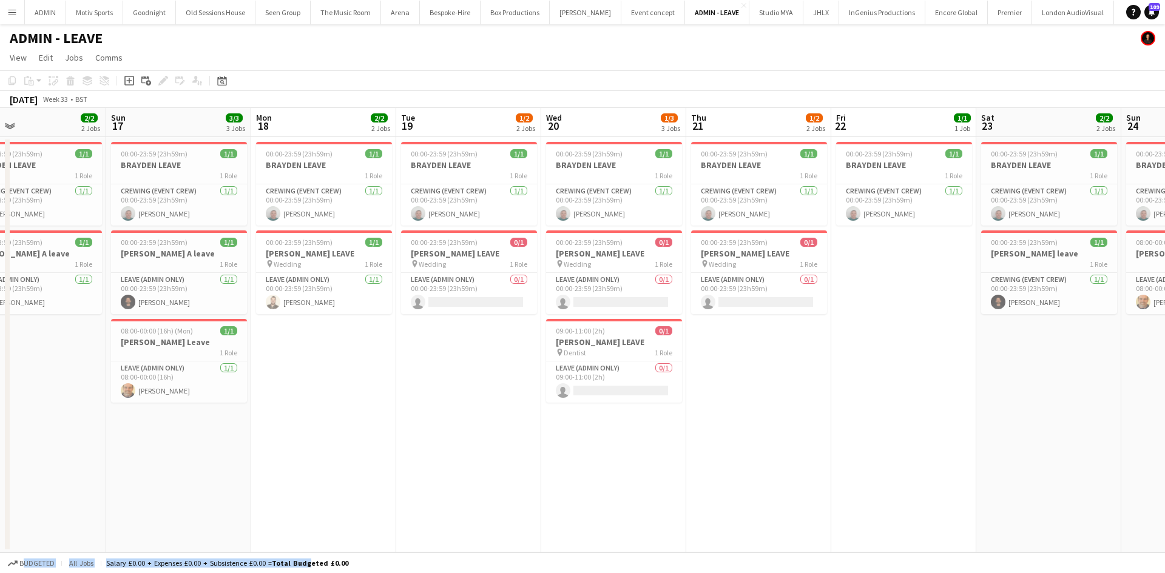
drag, startPoint x: 997, startPoint y: 505, endPoint x: 722, endPoint y: 514, distance: 274.3
click at [722, 514] on app-calendar-viewport "Wed 13 2/2 2 Jobs Thu 14 1/1 1 Job Fri 15 2/2 2 Jobs Sat 16 2/2 2 Jobs Sun 17 3…" at bounding box center [582, 330] width 1165 height 445
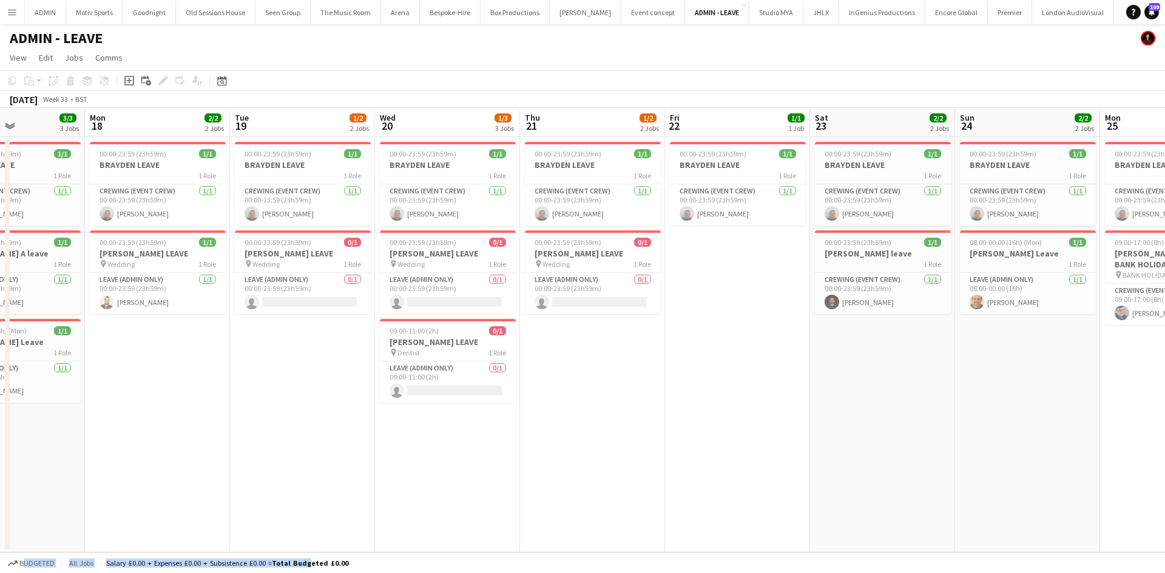
drag, startPoint x: 927, startPoint y: 509, endPoint x: 763, endPoint y: 509, distance: 164.4
click at [763, 509] on app-calendar-viewport "Fri 15 2/2 2 Jobs Sat 16 2/2 2 Jobs Sun 17 3/3 3 Jobs Mon 18 2/2 2 Jobs Tue 19 …" at bounding box center [582, 330] width 1165 height 445
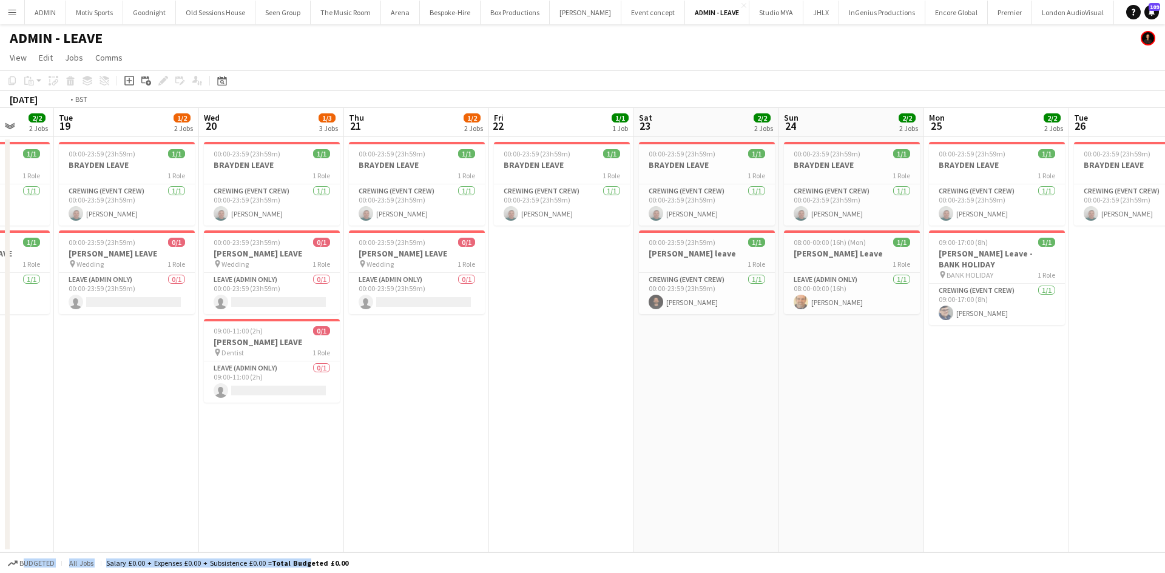
drag, startPoint x: 999, startPoint y: 496, endPoint x: 822, endPoint y: 495, distance: 176.5
click at [824, 495] on app-calendar-viewport "Fri 15 2/2 2 Jobs Sat 16 2/2 2 Jobs Sun 17 3/3 3 Jobs Mon 18 2/2 2 Jobs Tue 19 …" at bounding box center [582, 330] width 1165 height 445
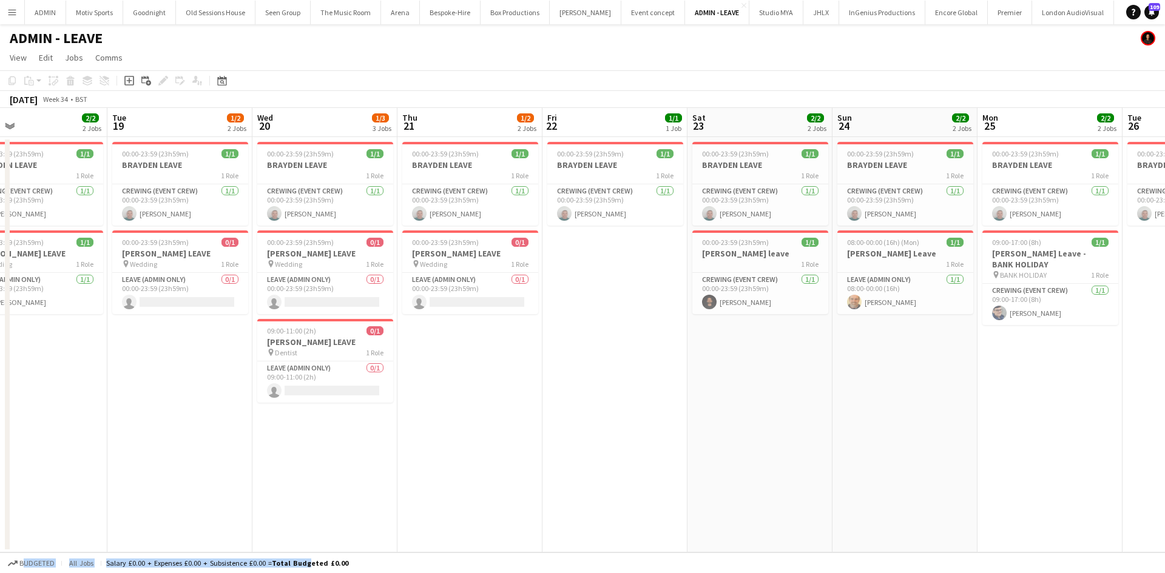
drag, startPoint x: 1056, startPoint y: 477, endPoint x: 813, endPoint y: 488, distance: 243.5
click at [813, 488] on app-calendar-viewport "Fri 15 2/2 2 Jobs Sat 16 2/2 2 Jobs Sun 17 3/3 3 Jobs Mon 18 2/2 2 Jobs Tue 19 …" at bounding box center [582, 330] width 1165 height 445
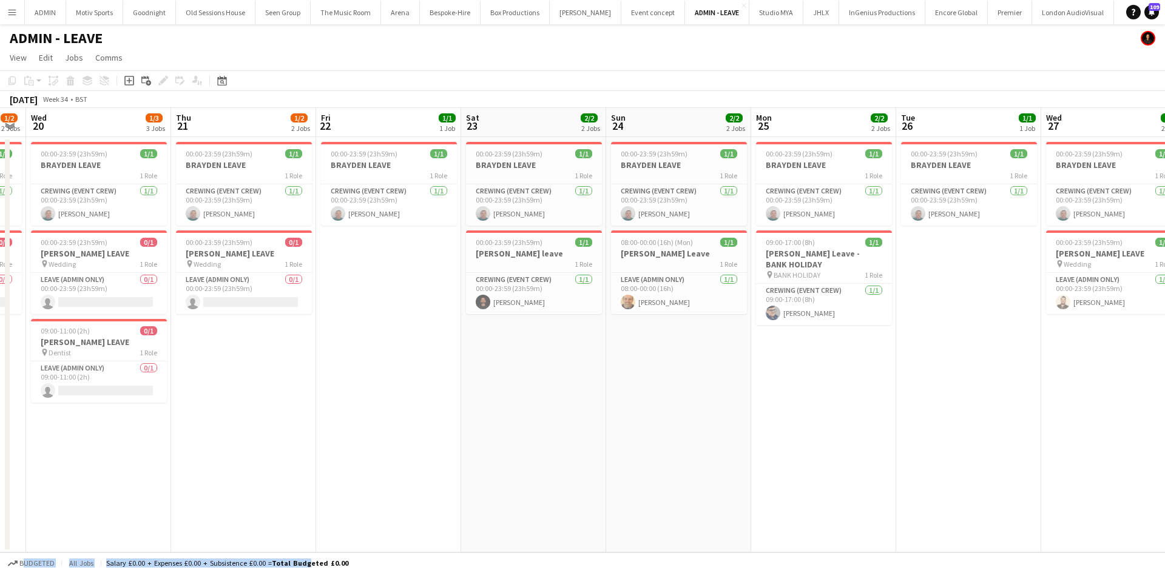
drag, startPoint x: 993, startPoint y: 488, endPoint x: 756, endPoint y: 497, distance: 236.7
click at [756, 497] on app-calendar-viewport "Sun 17 3/3 3 Jobs Mon 18 2/2 2 Jobs Tue 19 1/2 2 Jobs Wed 20 1/3 3 Jobs Thu 21 …" at bounding box center [582, 330] width 1165 height 445
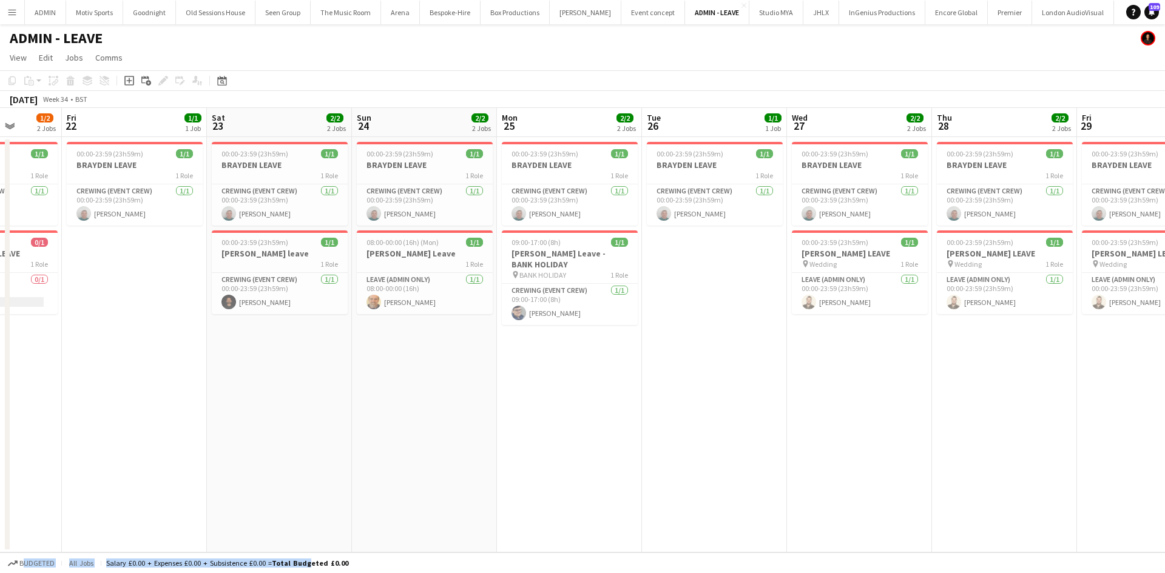
drag, startPoint x: 936, startPoint y: 497, endPoint x: 699, endPoint y: 509, distance: 236.9
click at [699, 509] on app-calendar-viewport "Tue 19 1/2 2 Jobs Wed 20 1/3 3 Jobs Thu 21 1/2 2 Jobs Fri 22 1/1 1 Job Sat 23 2…" at bounding box center [582, 330] width 1165 height 445
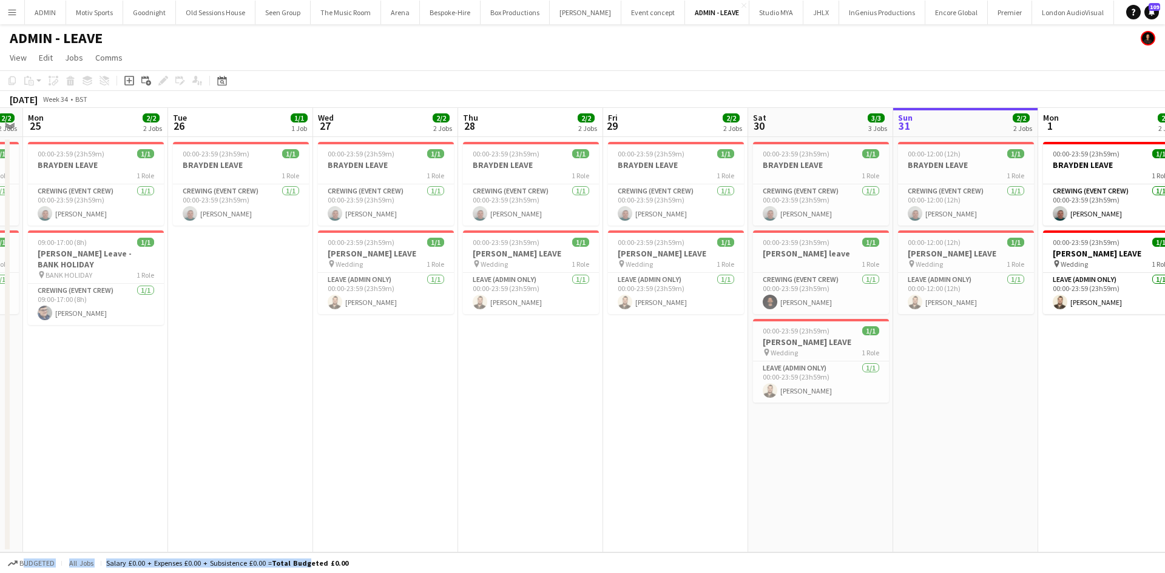
scroll to position [0, 558]
drag, startPoint x: 864, startPoint y: 506, endPoint x: 704, endPoint y: 508, distance: 160.1
click at [704, 508] on app-calendar-viewport "Thu 21 1/2 2 Jobs Fri 22 1/1 1 Job Sat 23 2/2 2 Jobs Sun 24 2/2 2 Jobs Mon 25 2…" at bounding box center [582, 330] width 1165 height 445
